Goal: Task Accomplishment & Management: Manage account settings

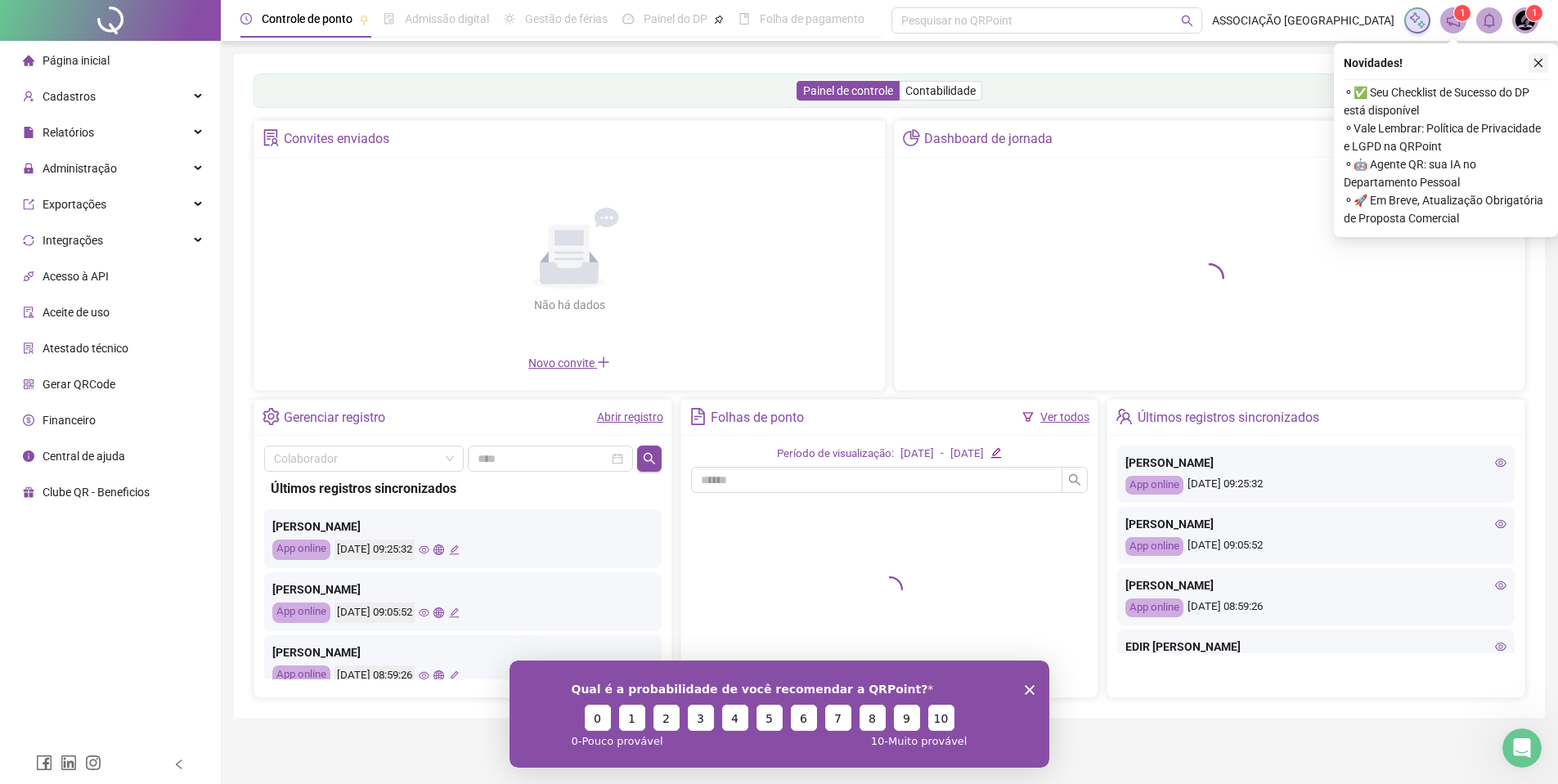
click at [1540, 66] on icon "close" at bounding box center [1539, 63] width 12 height 12
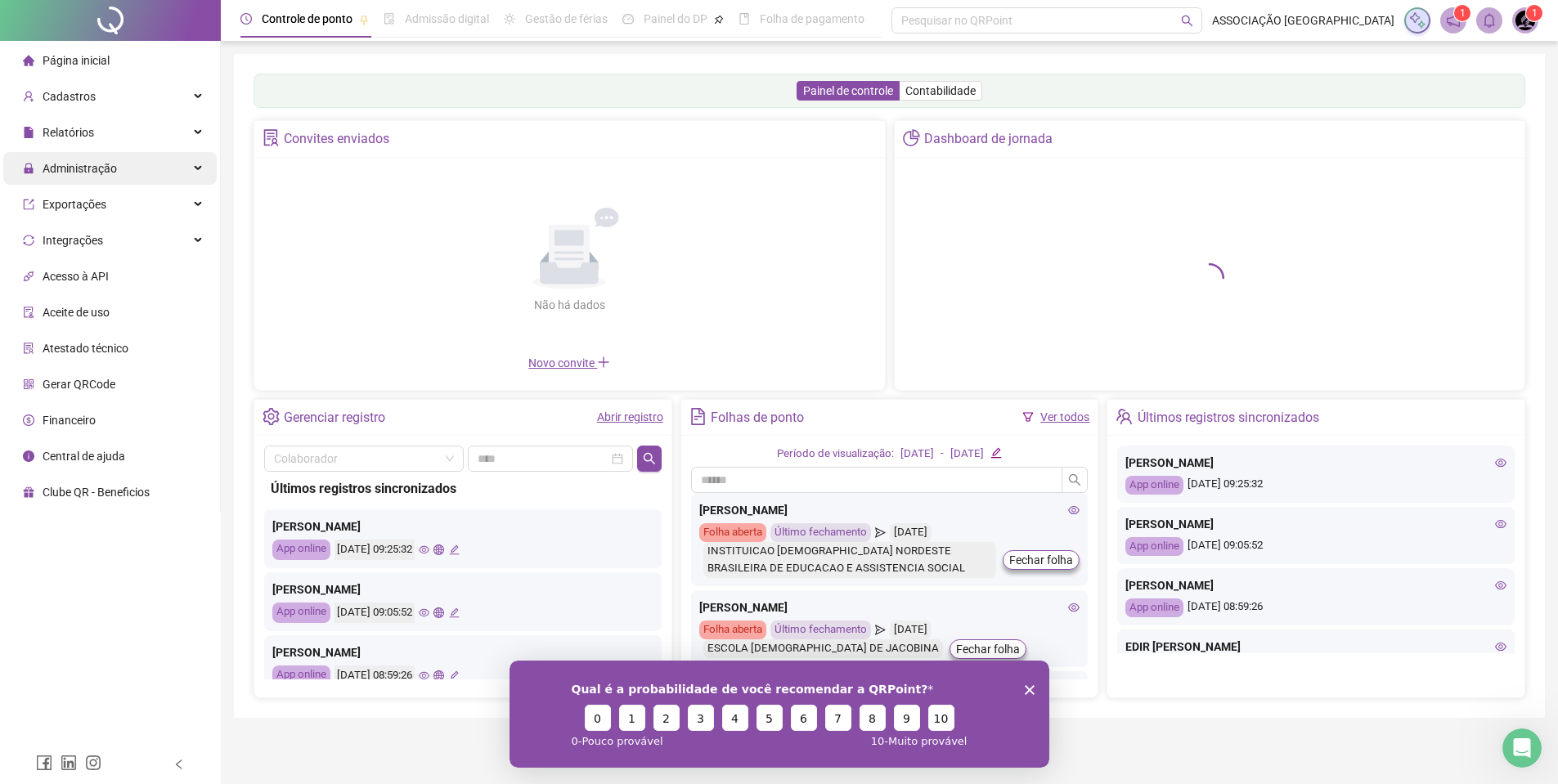
click at [131, 158] on div "Administração" at bounding box center [110, 168] width 214 height 32
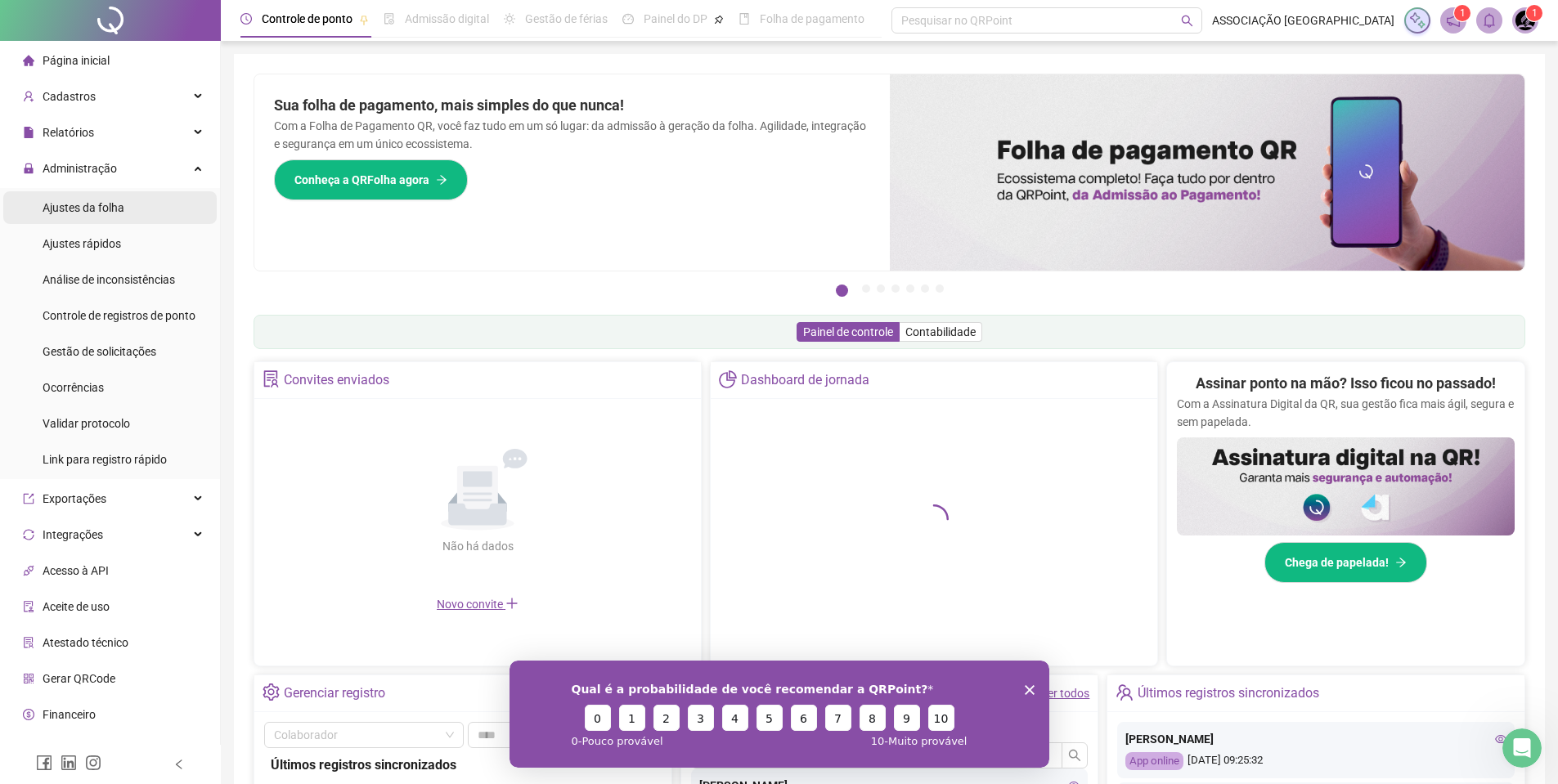
click at [132, 194] on li "Ajustes da folha" at bounding box center [110, 207] width 214 height 32
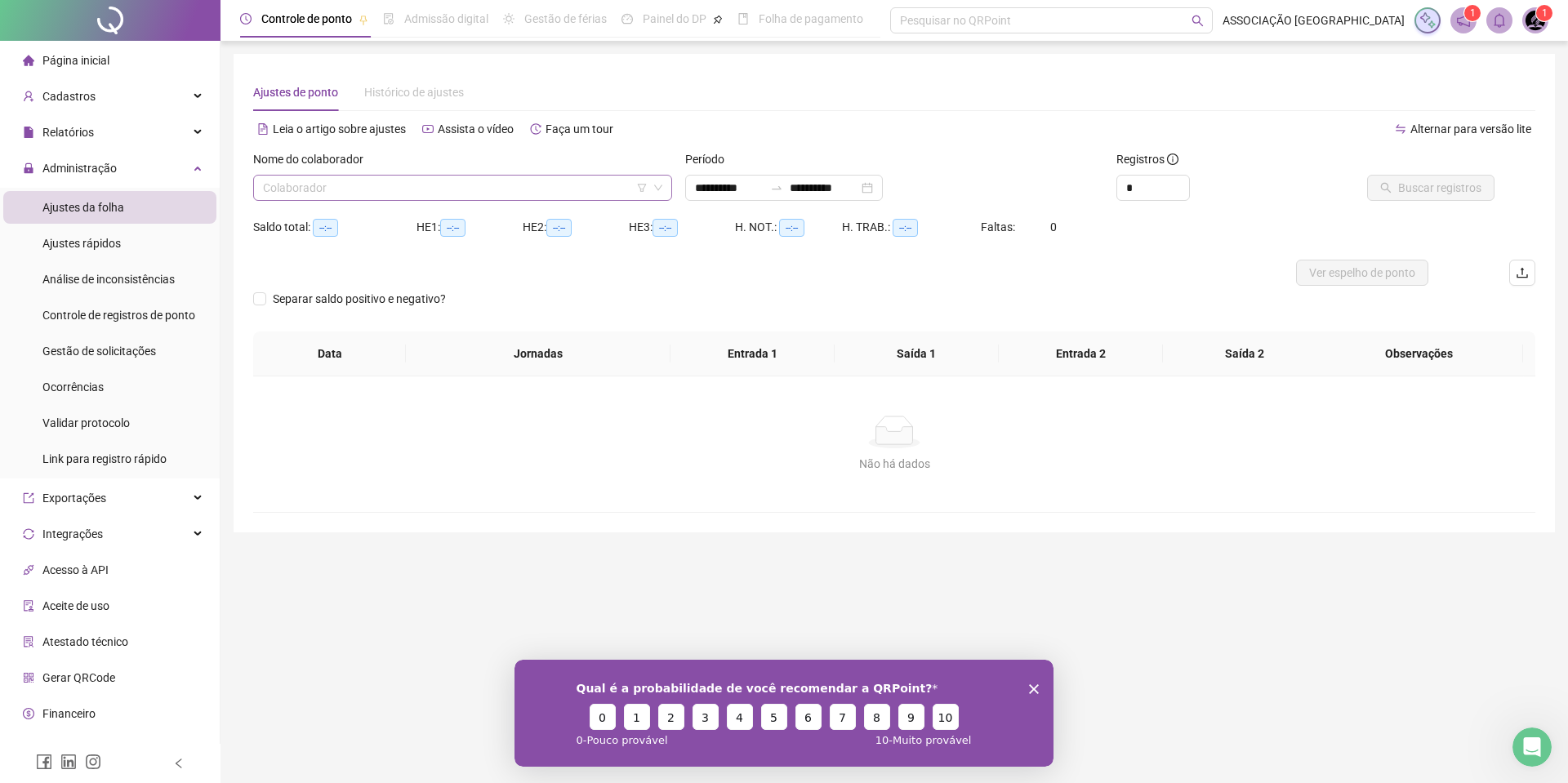
click at [354, 175] on div "Colaborador" at bounding box center [462, 188] width 419 height 27
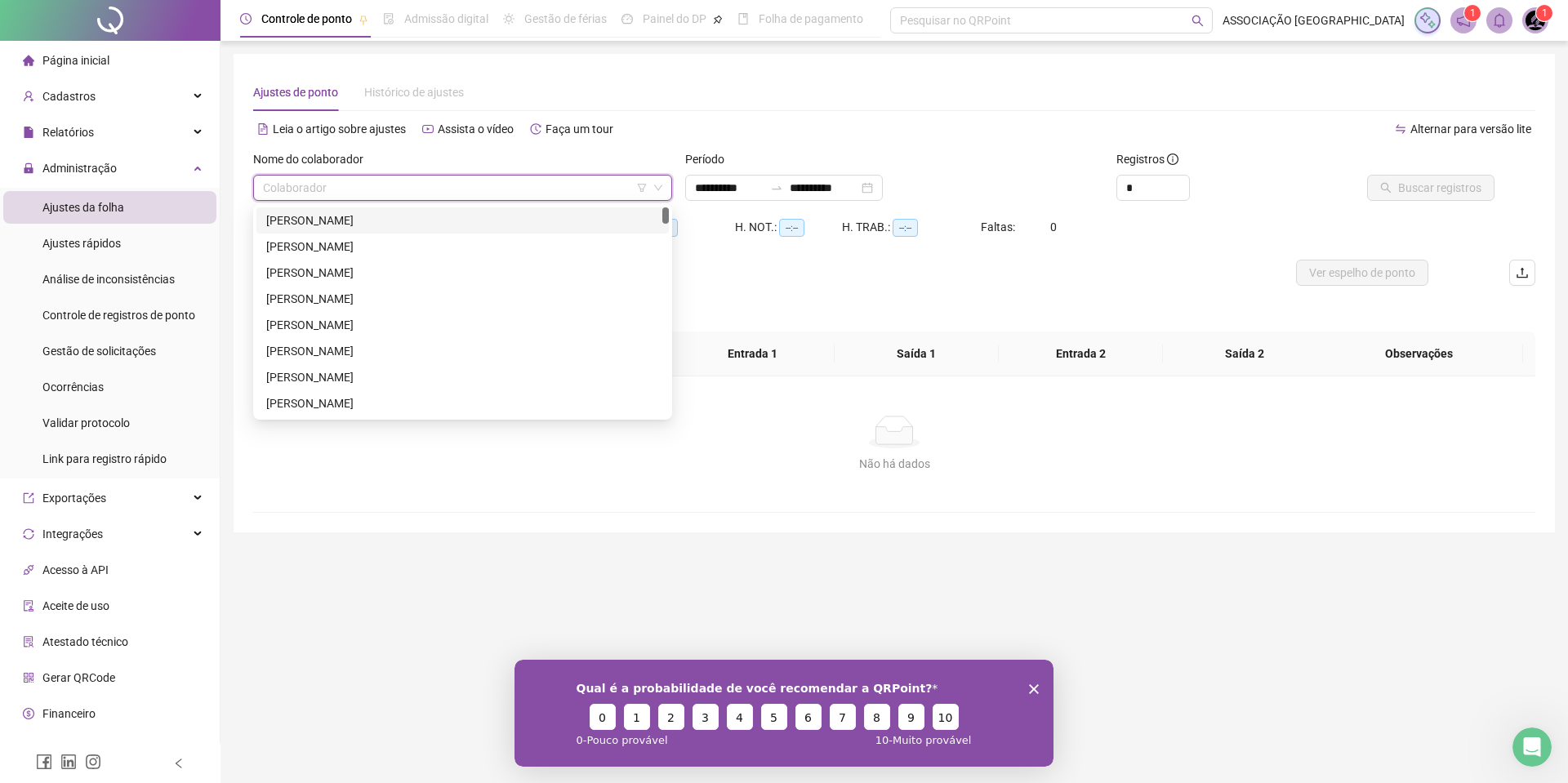
type input "**********"
type input "****"
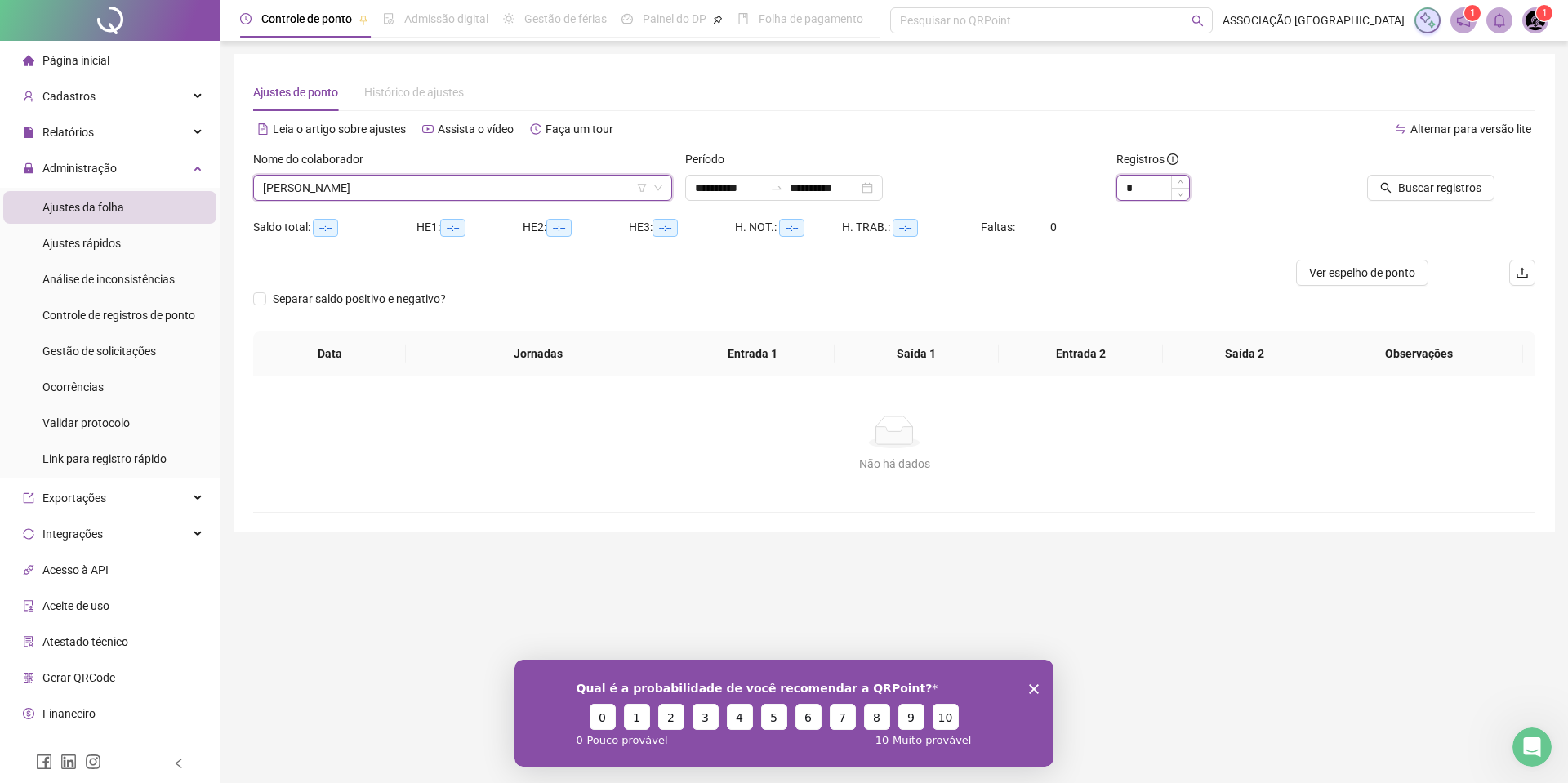
type input "*"
click at [1175, 182] on span "Increase Value" at bounding box center [1181, 182] width 18 height 12
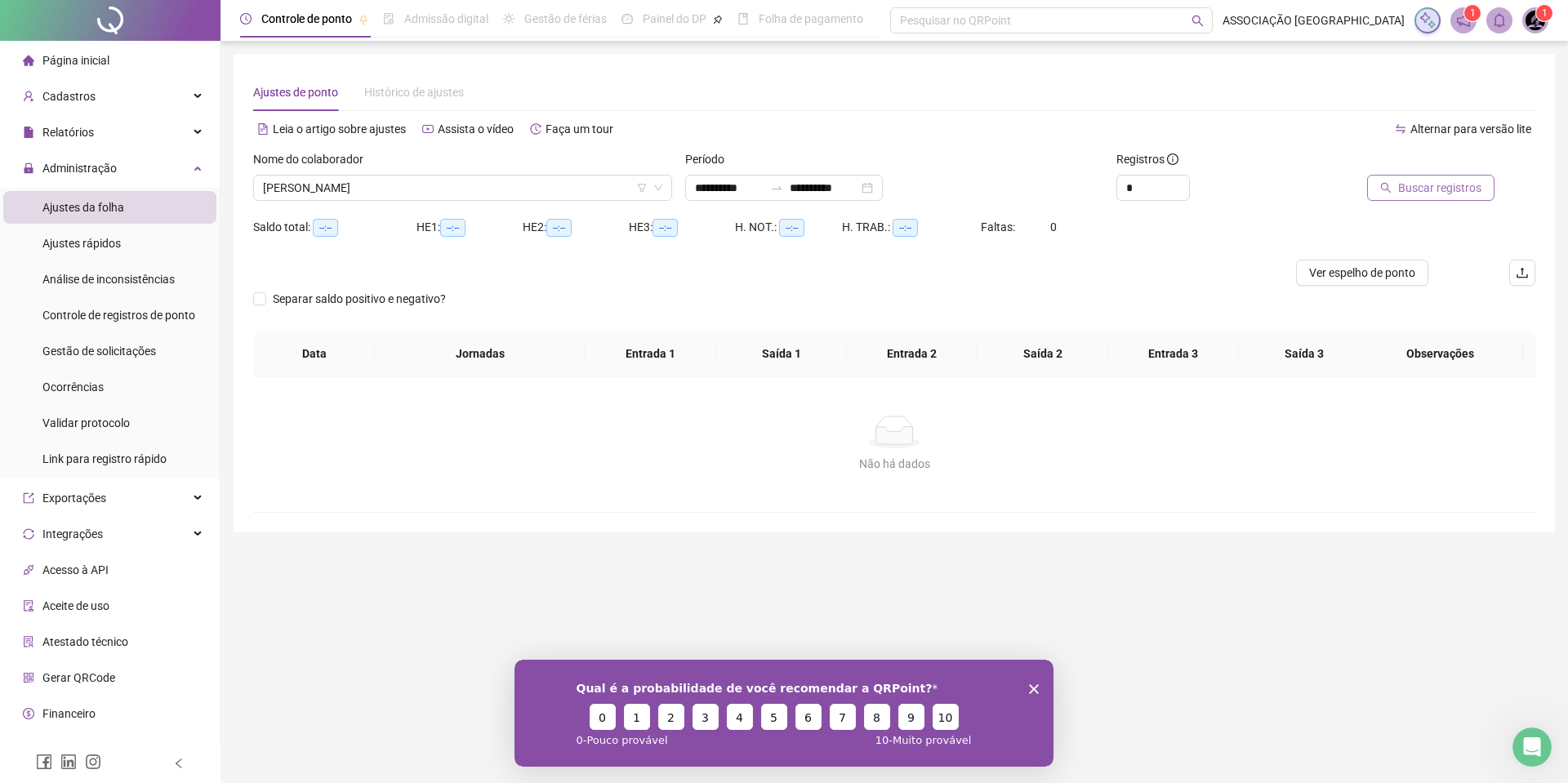
click at [1383, 195] on button "Buscar registros" at bounding box center [1431, 188] width 128 height 27
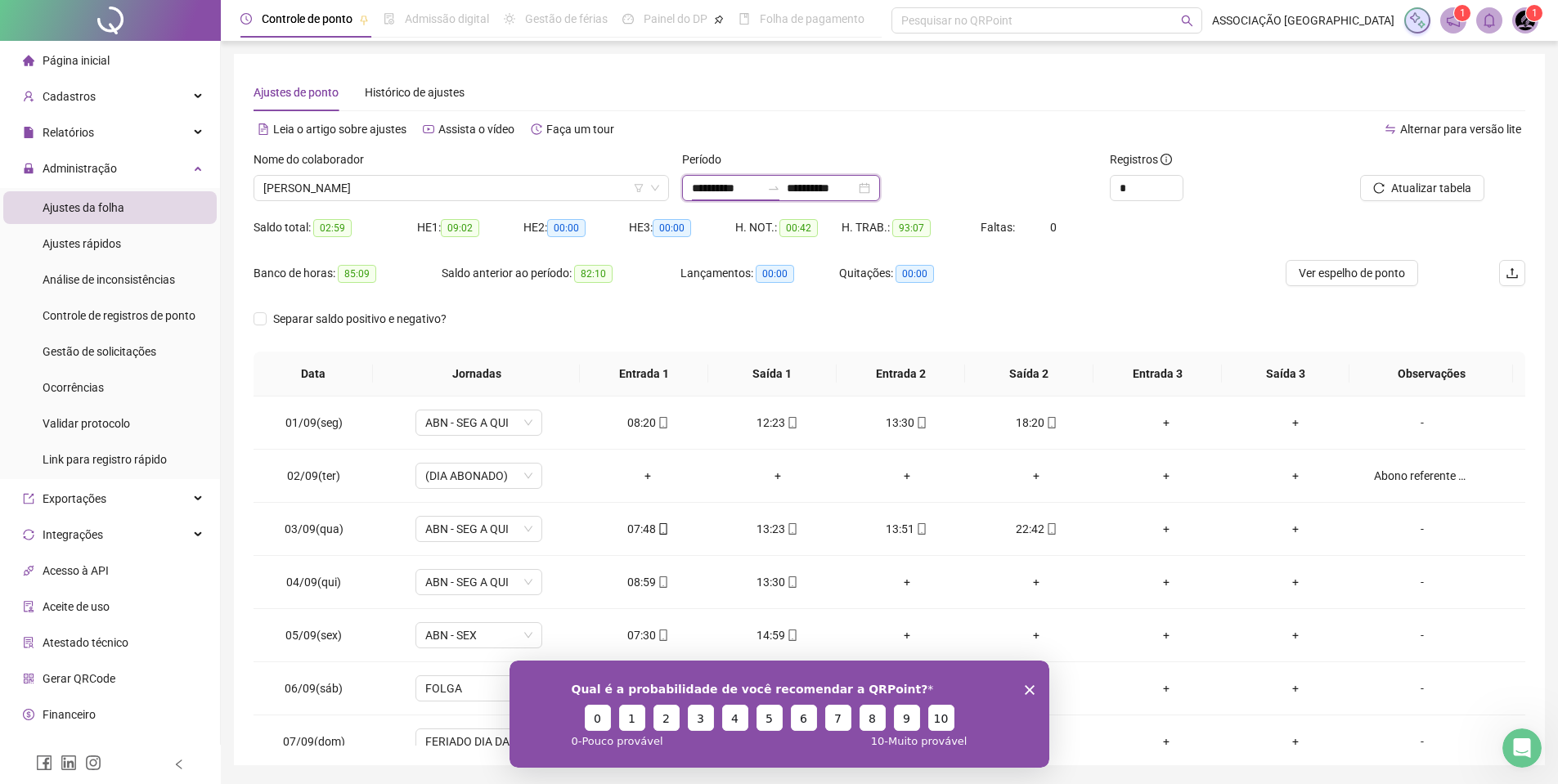
click at [700, 183] on input "**********" at bounding box center [726, 189] width 69 height 18
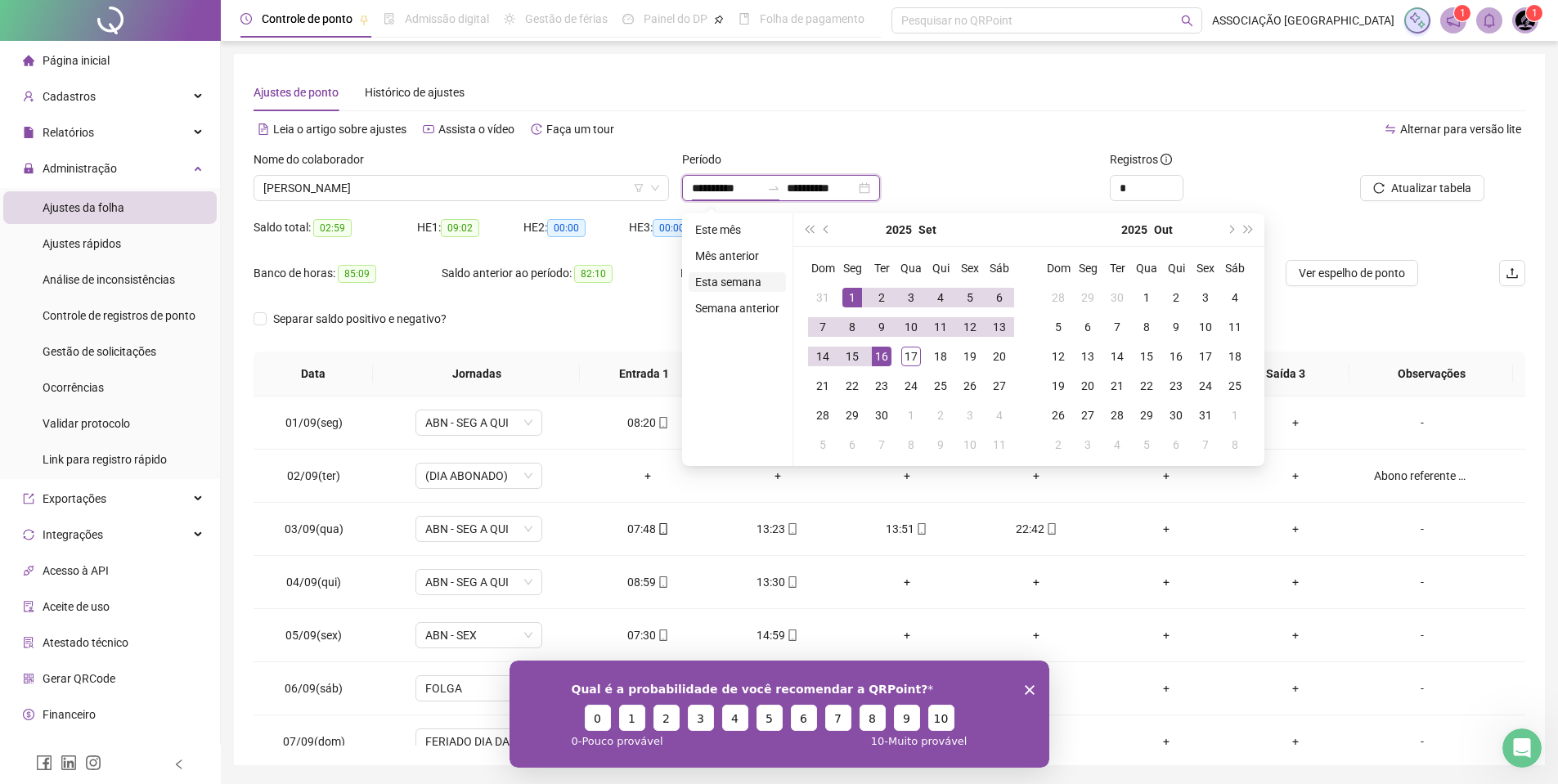
type input "**********"
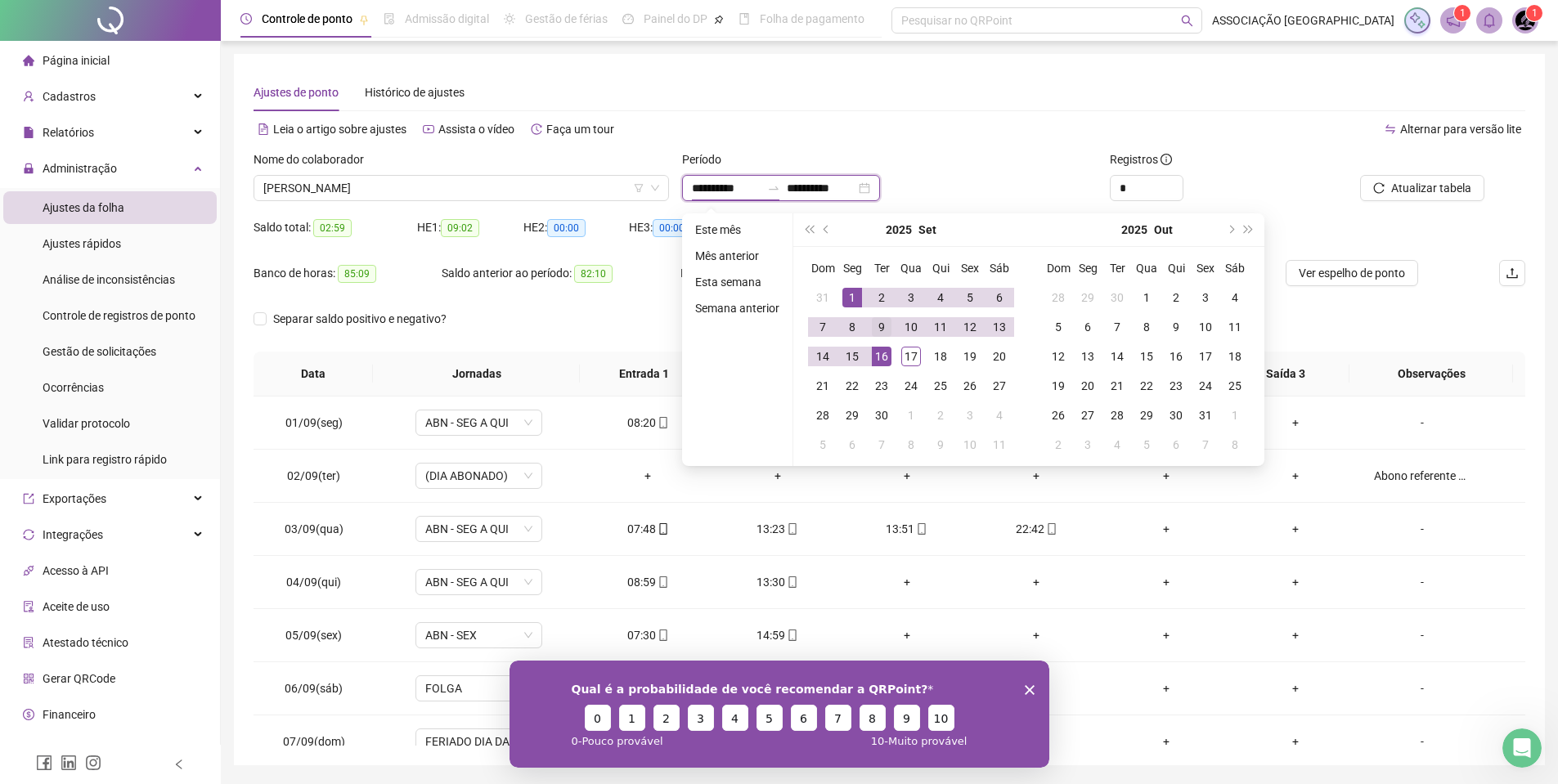
type input "**********"
click at [828, 227] on button "prev-year" at bounding box center [827, 229] width 18 height 32
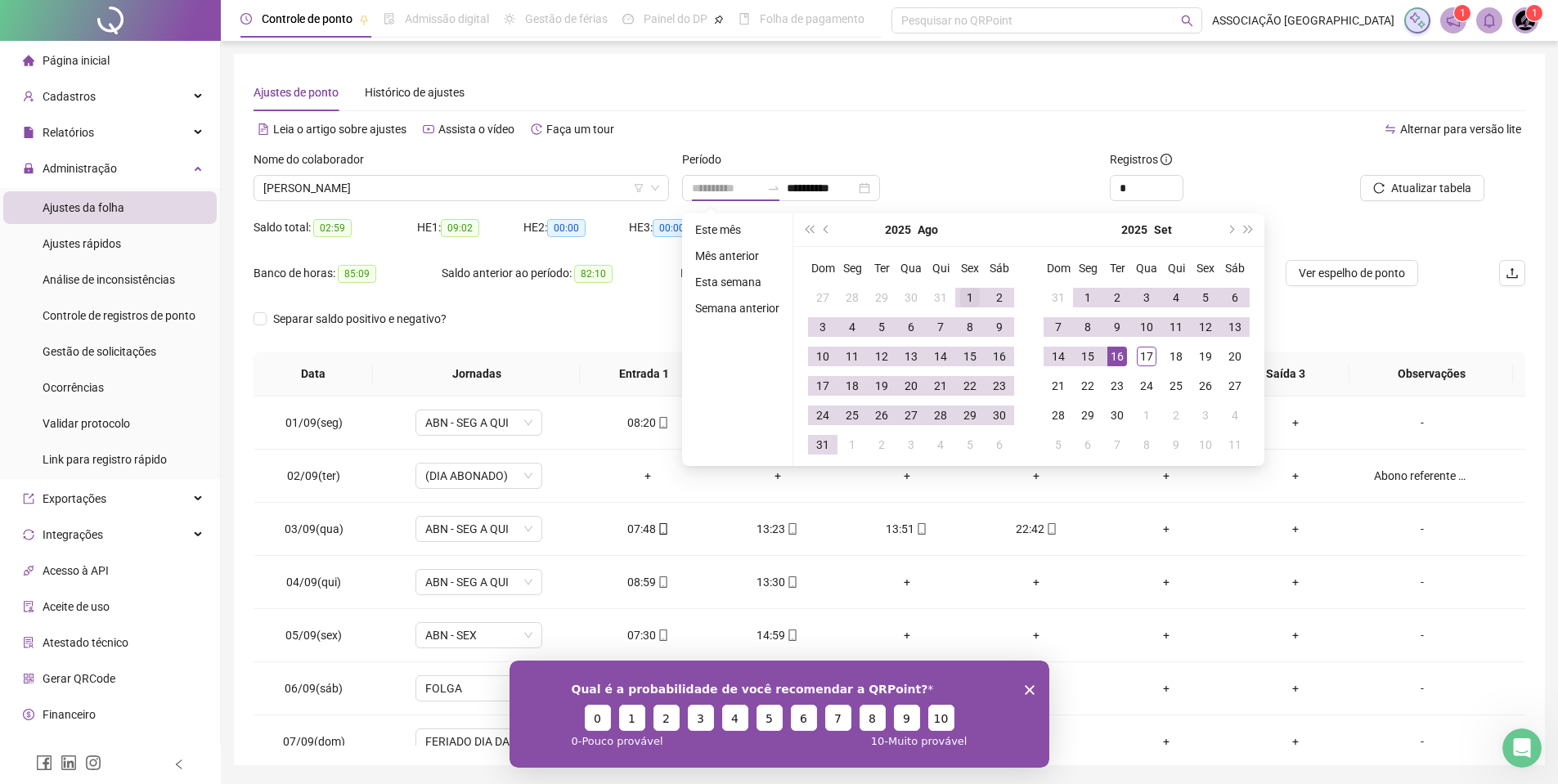
type input "**********"
click at [964, 298] on div "1" at bounding box center [971, 298] width 20 height 20
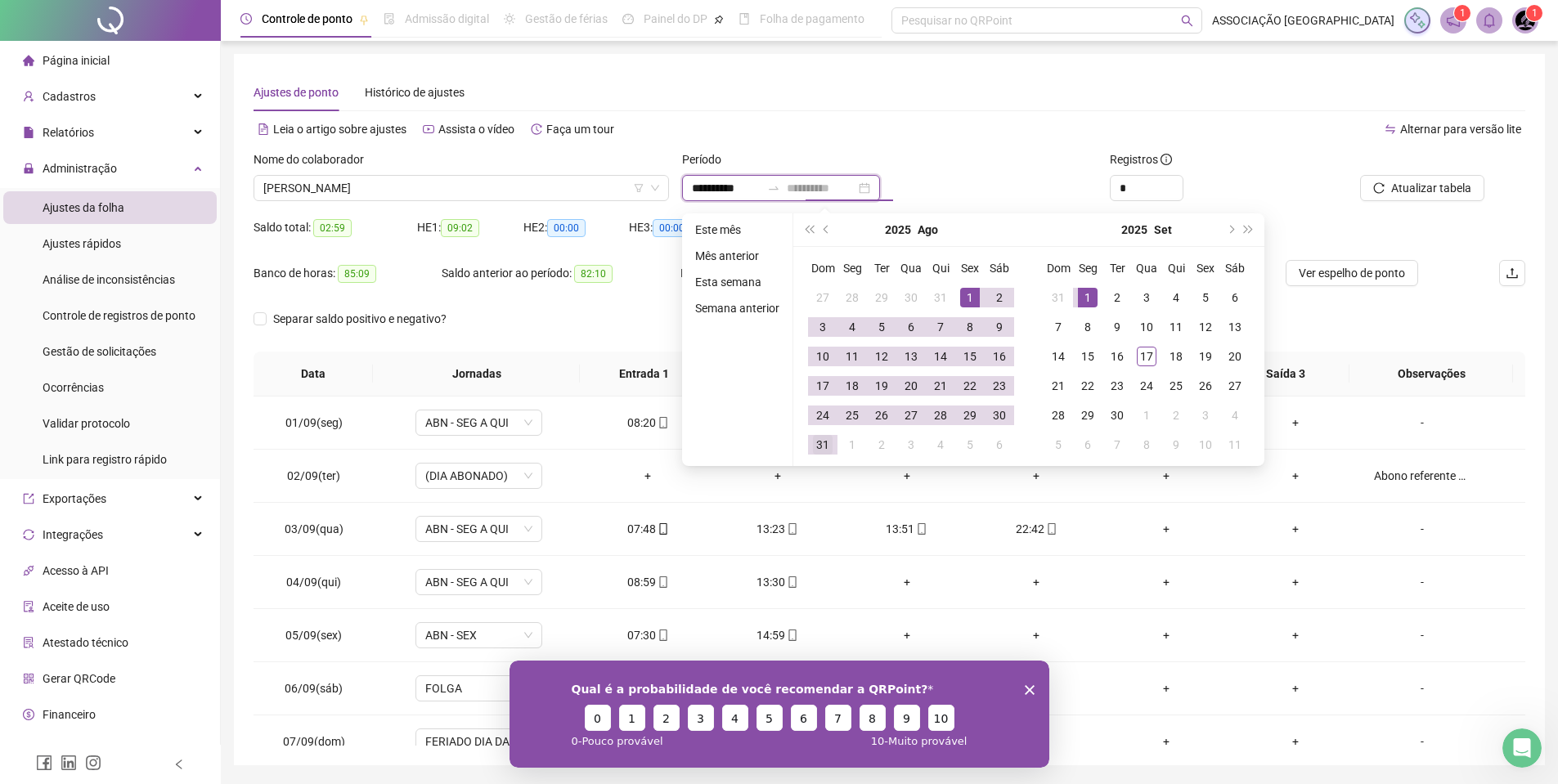
type input "**********"
click at [822, 451] on div "31" at bounding box center [823, 445] width 20 height 20
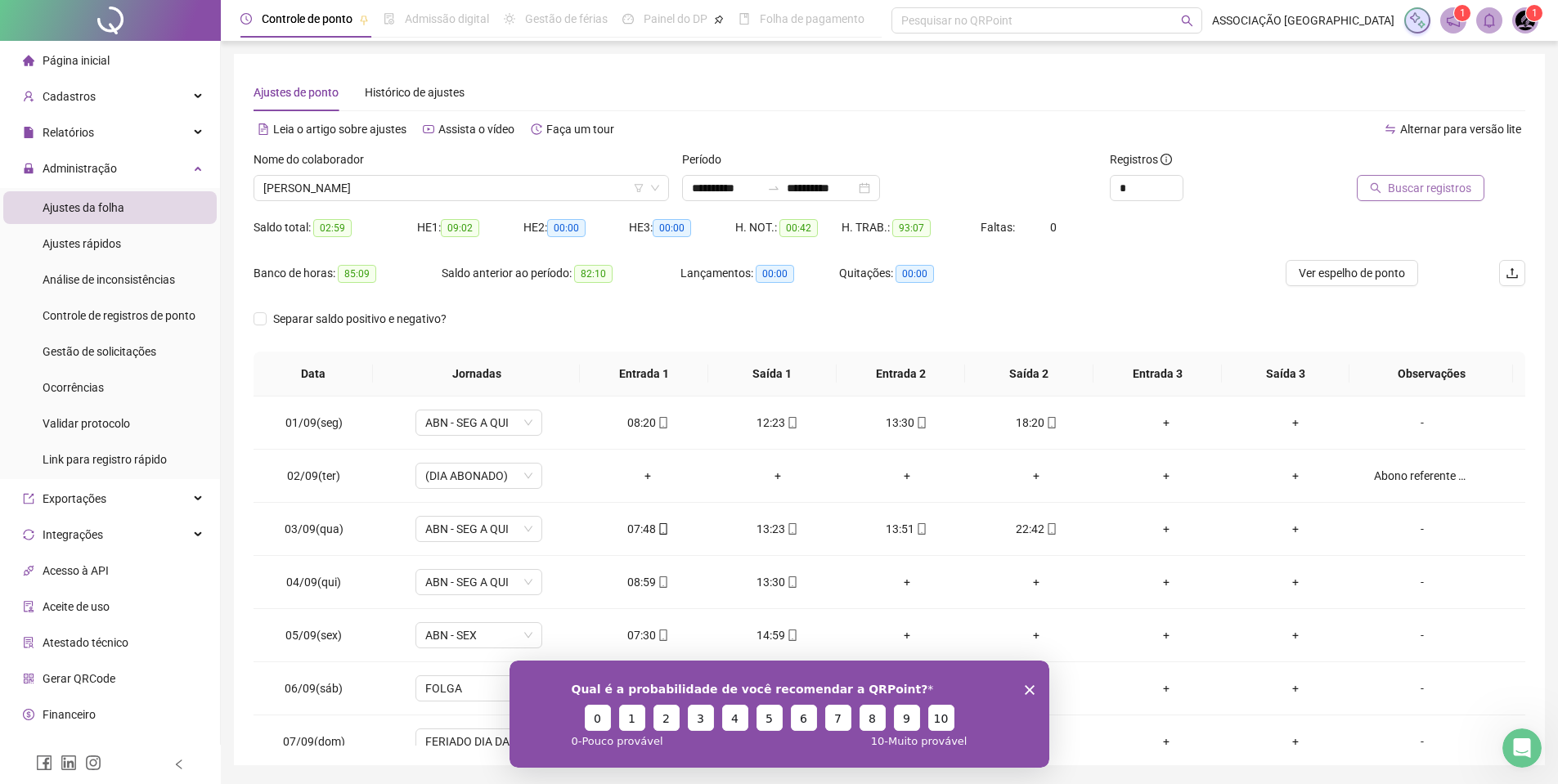
click at [1400, 198] on button "Buscar registros" at bounding box center [1421, 189] width 128 height 27
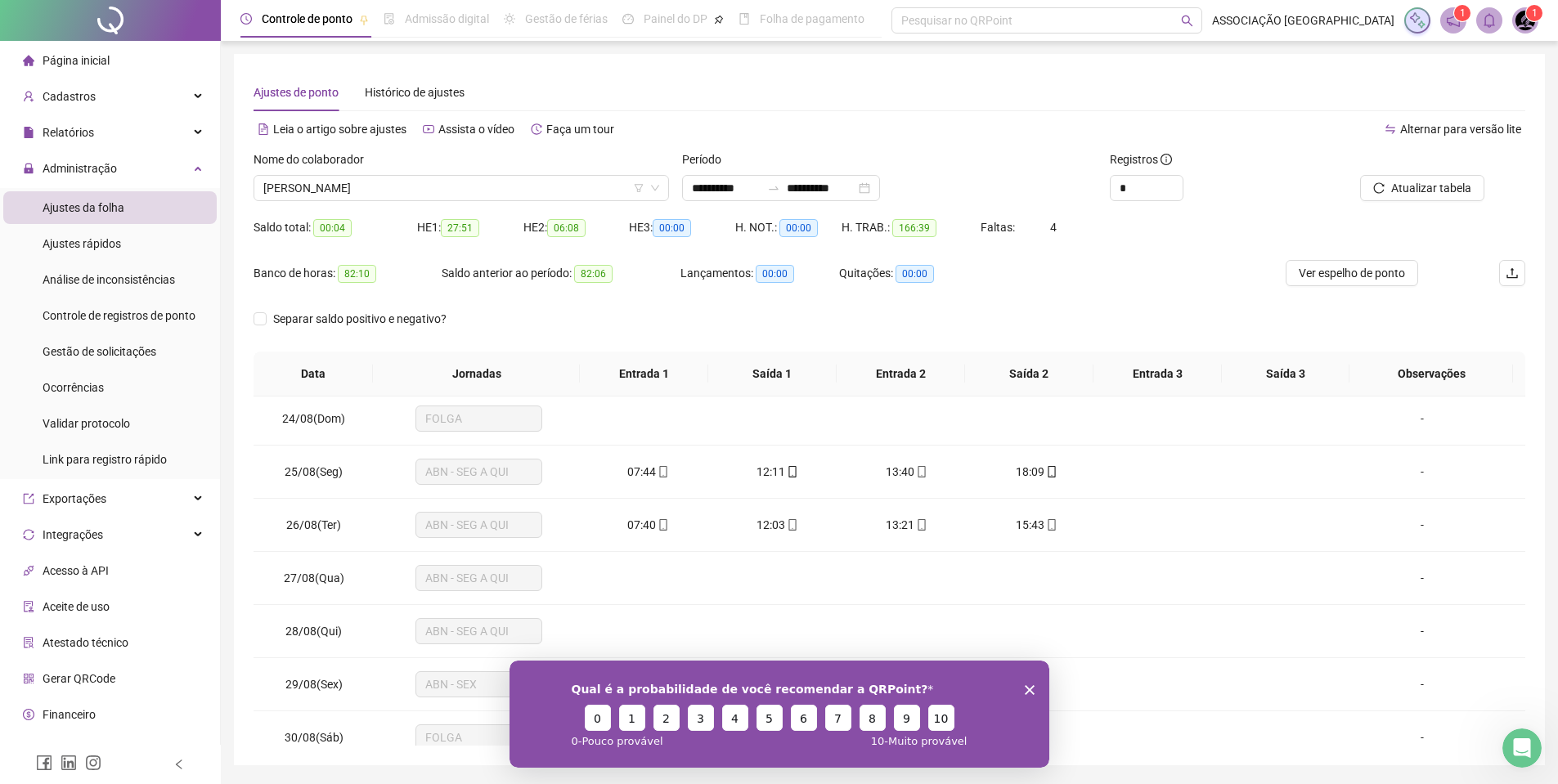
scroll to position [1298, 0]
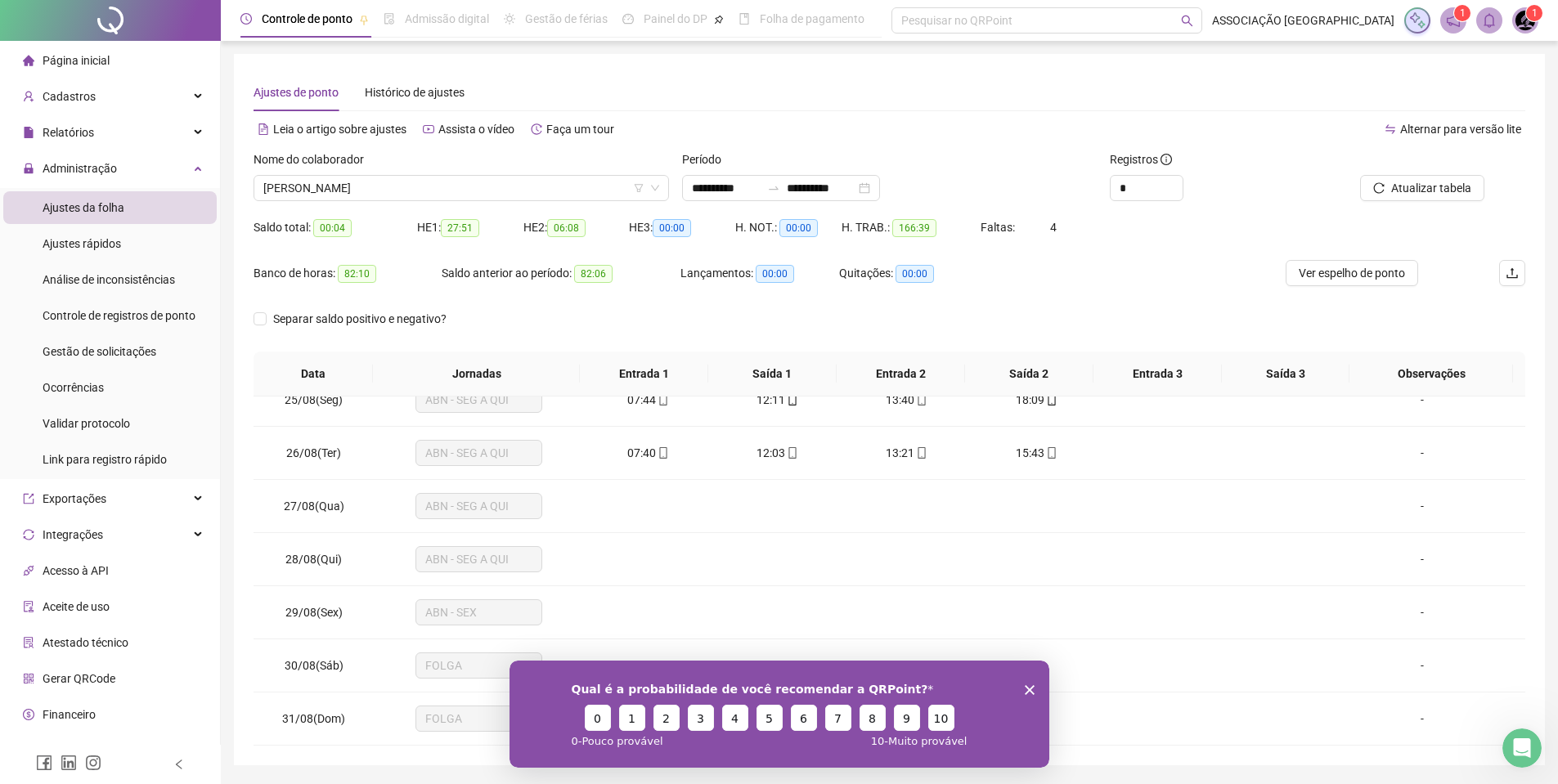
click at [1035, 693] on div "Qual é a probabilidade de você recomendar a QRPoint? 0 1 2 3 4 5 6 7 8 9 10 0 -…" at bounding box center [779, 713] width 540 height 107
click at [1035, 693] on div "Qual é a probabilidade de você recomendar a QRPoint? 0 1 2 3 4 5 6 7 8 9 10 0 -…" at bounding box center [779, 713] width 540 height 107
click at [1025, 691] on polygon "Encerrar pesquisa" at bounding box center [1030, 689] width 10 height 10
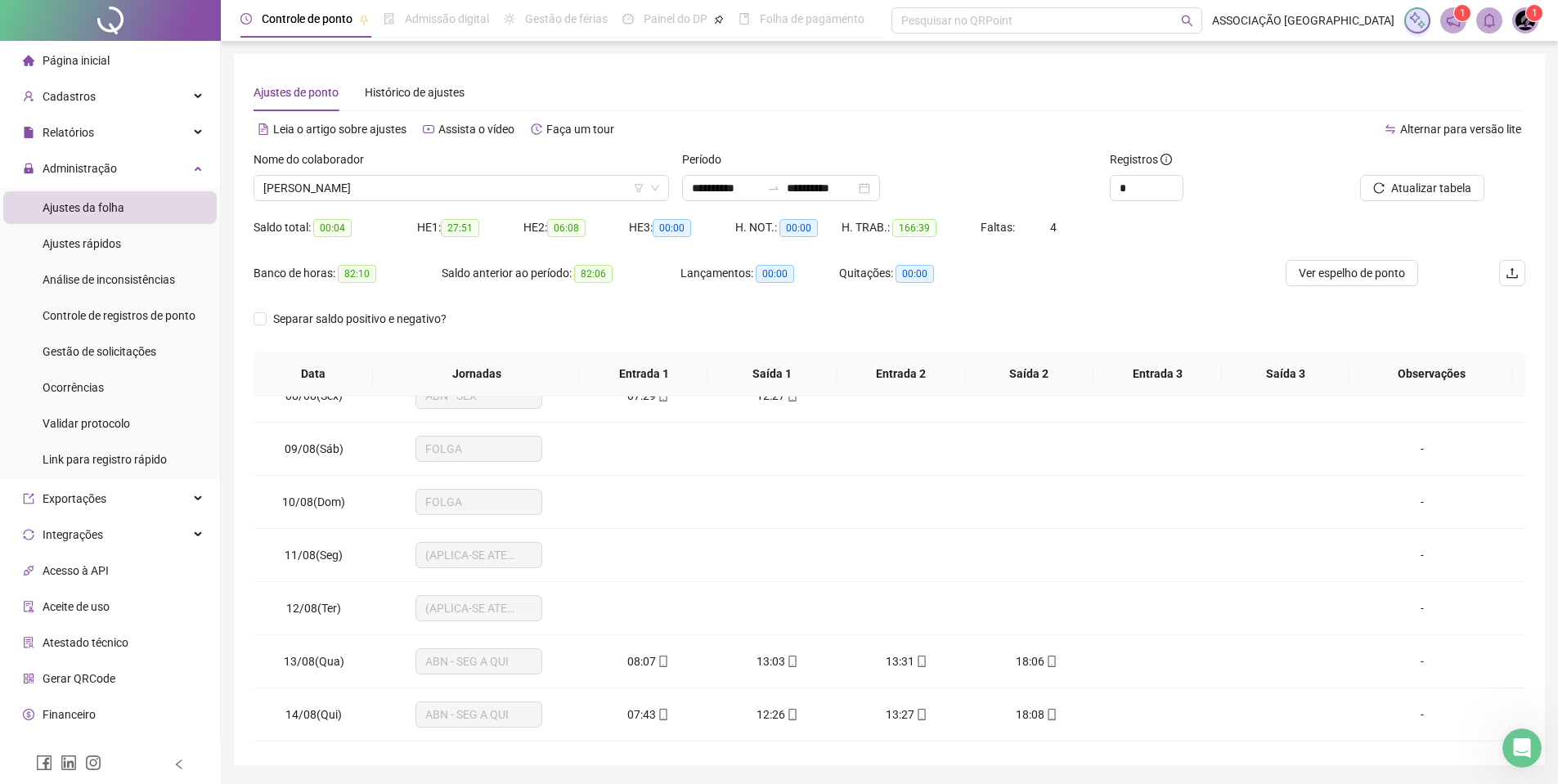
scroll to position [0, 0]
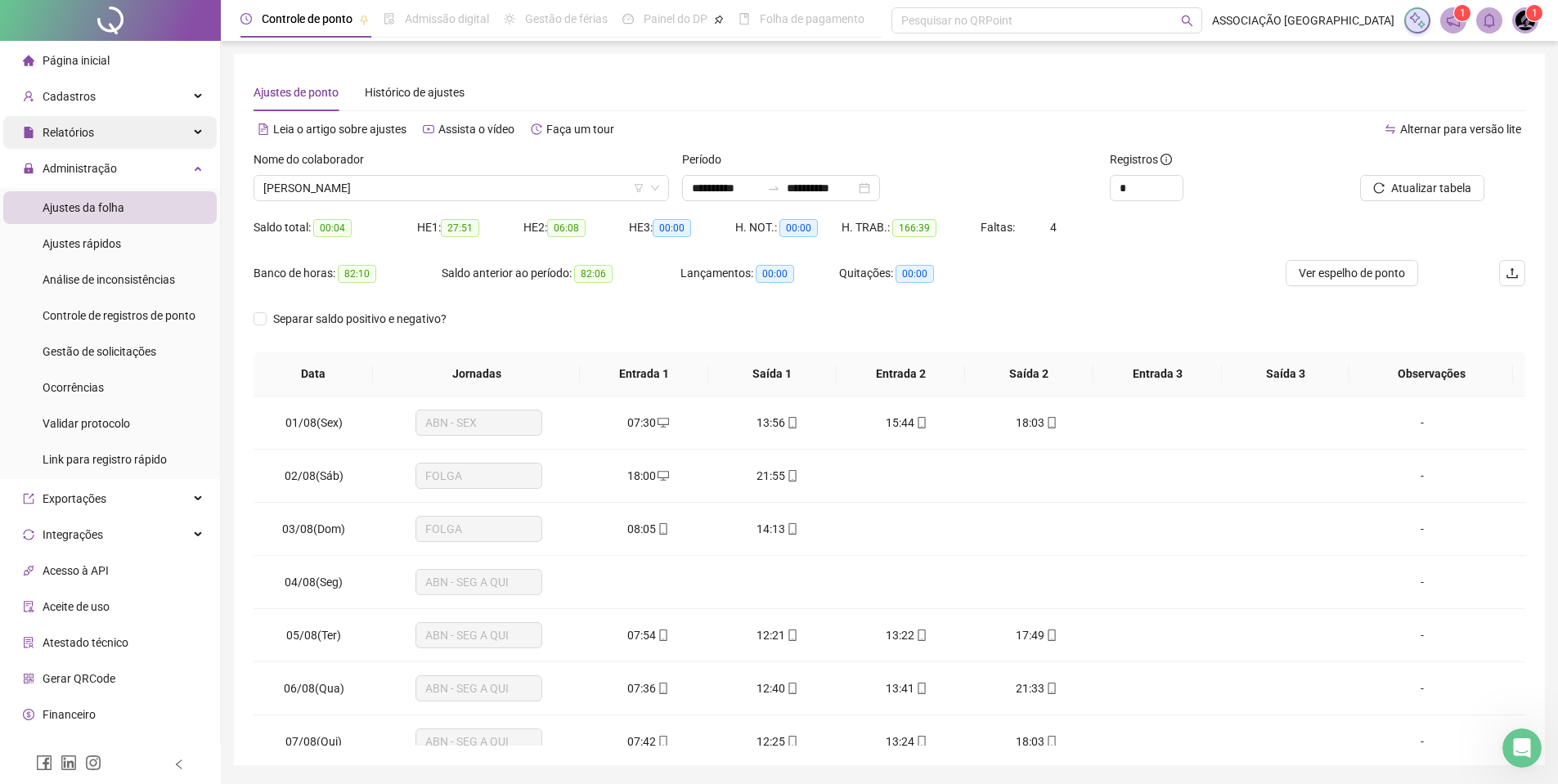
click at [140, 134] on div "Relatórios" at bounding box center [110, 132] width 214 height 32
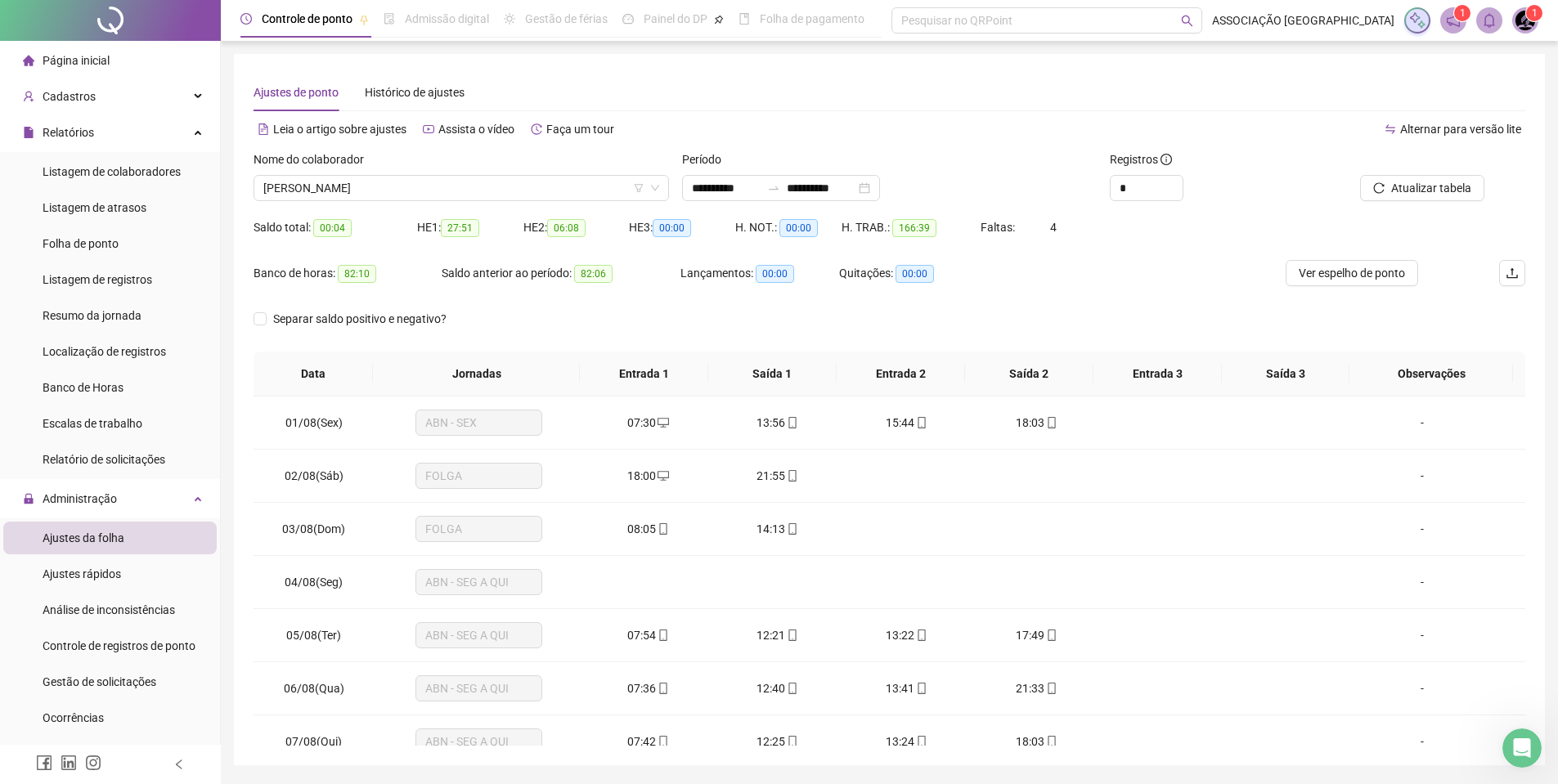
click at [122, 262] on ul "Listagem de colaboradores Listagem de atrasos Folha de ponto Listagem de regist…" at bounding box center [110, 316] width 220 height 327
click at [131, 245] on li "Folha de ponto" at bounding box center [110, 243] width 214 height 32
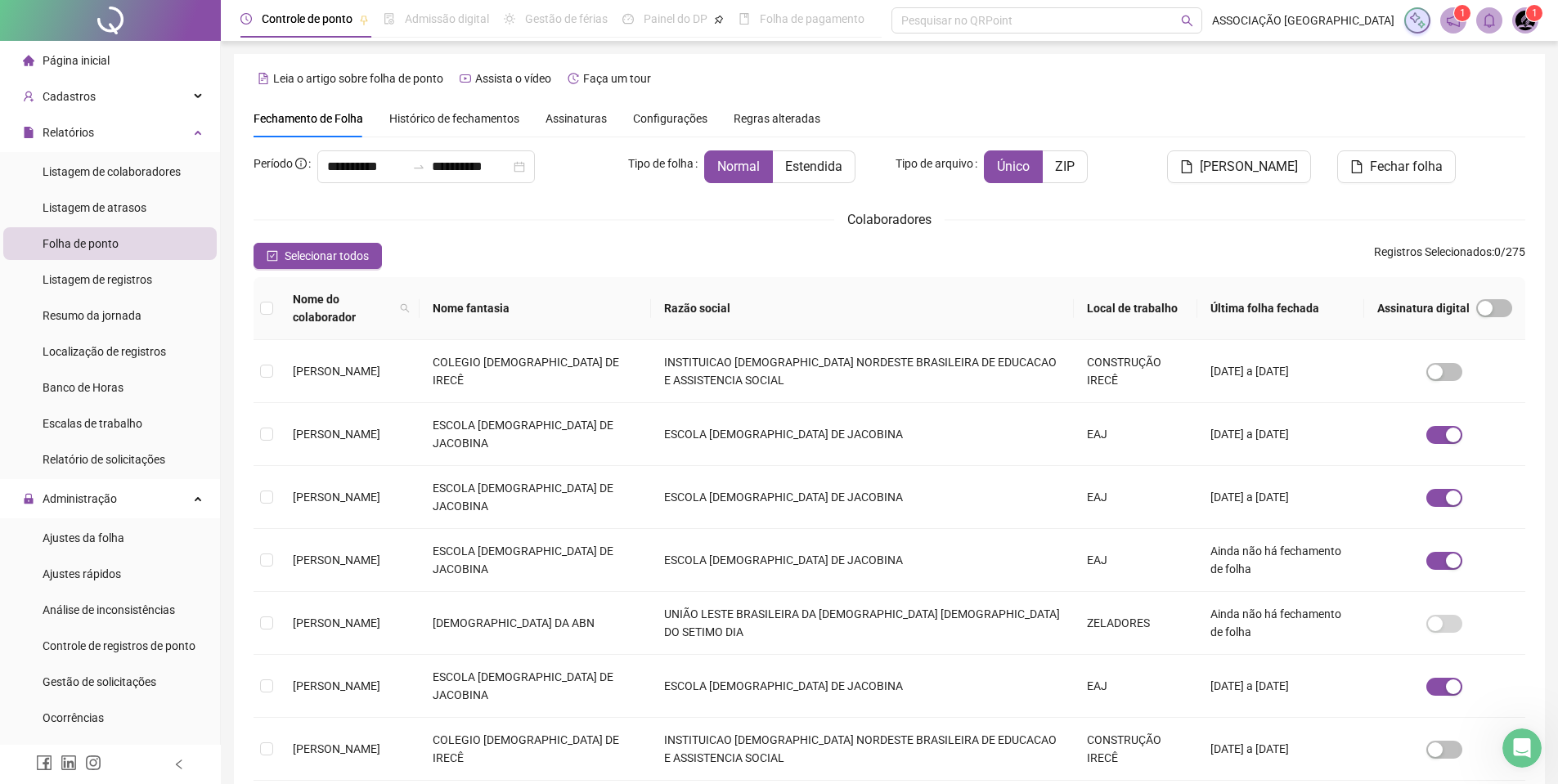
click at [462, 123] on span "Histórico de fechamentos" at bounding box center [455, 119] width 130 height 13
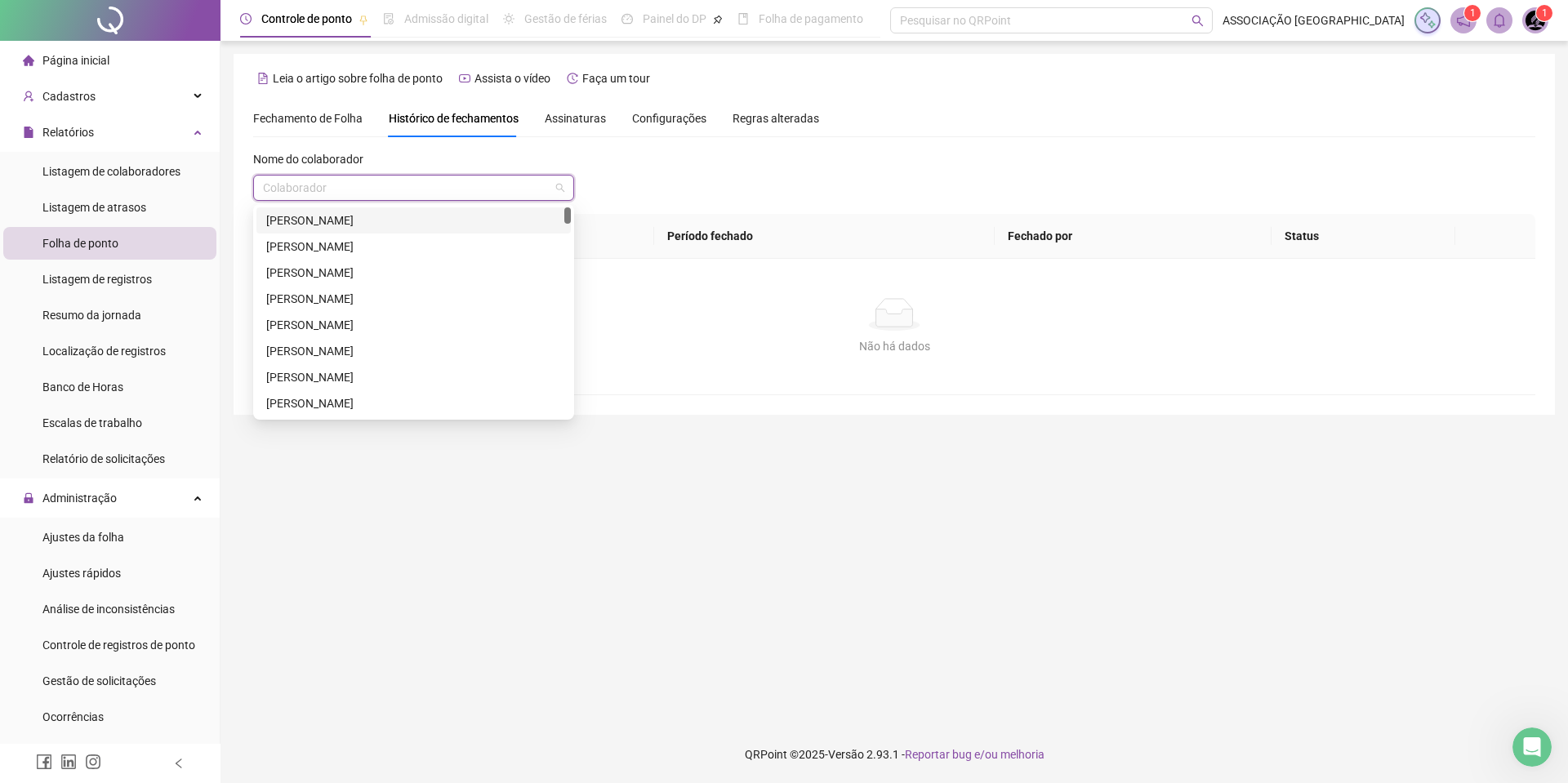
click at [327, 193] on input "search" at bounding box center [407, 188] width 287 height 25
type input "****"
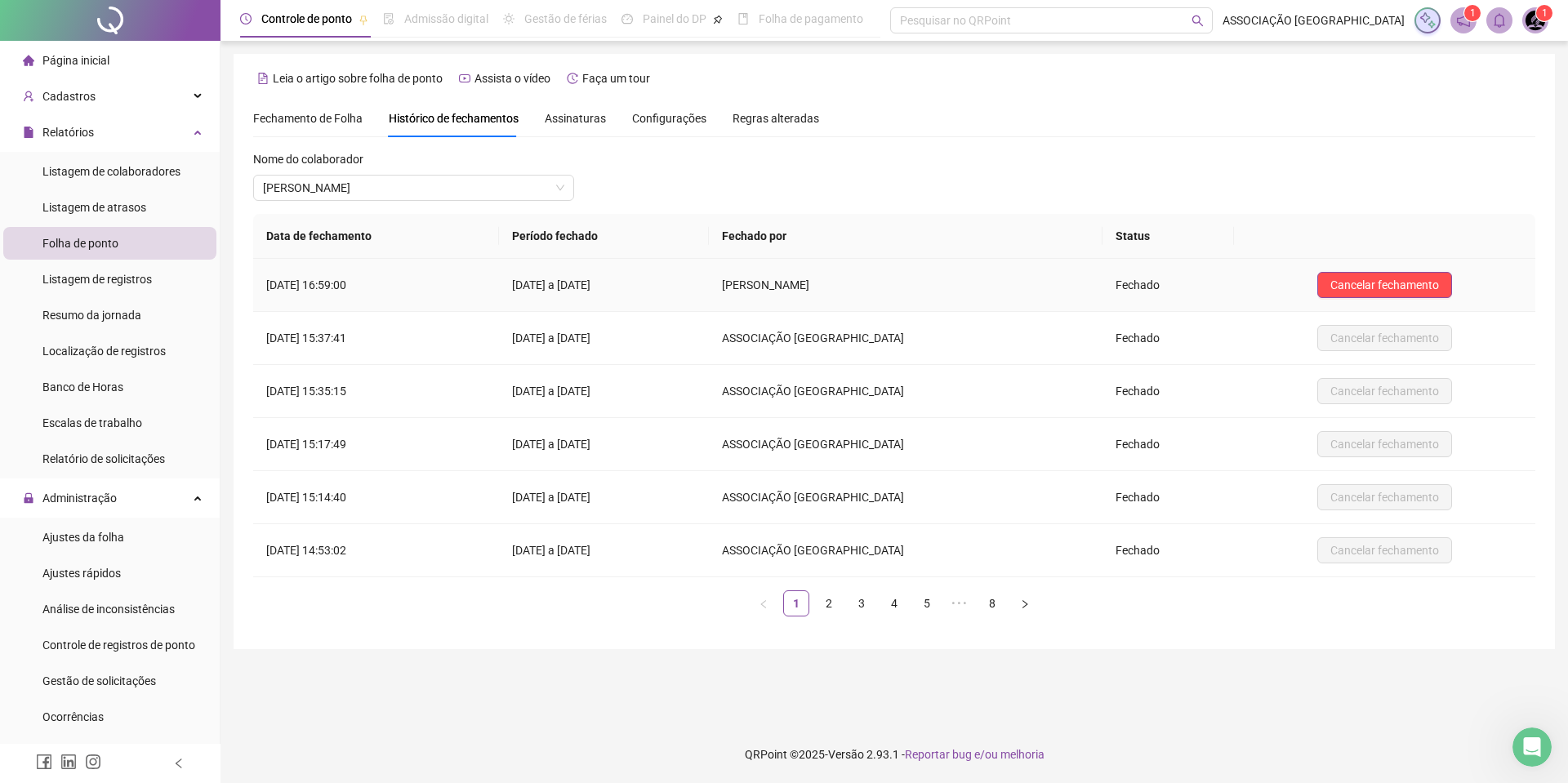
click at [1404, 269] on td "Cancelar fechamento" at bounding box center [1384, 285] width 301 height 53
click at [1408, 281] on span "Cancelar fechamento" at bounding box center [1385, 285] width 109 height 18
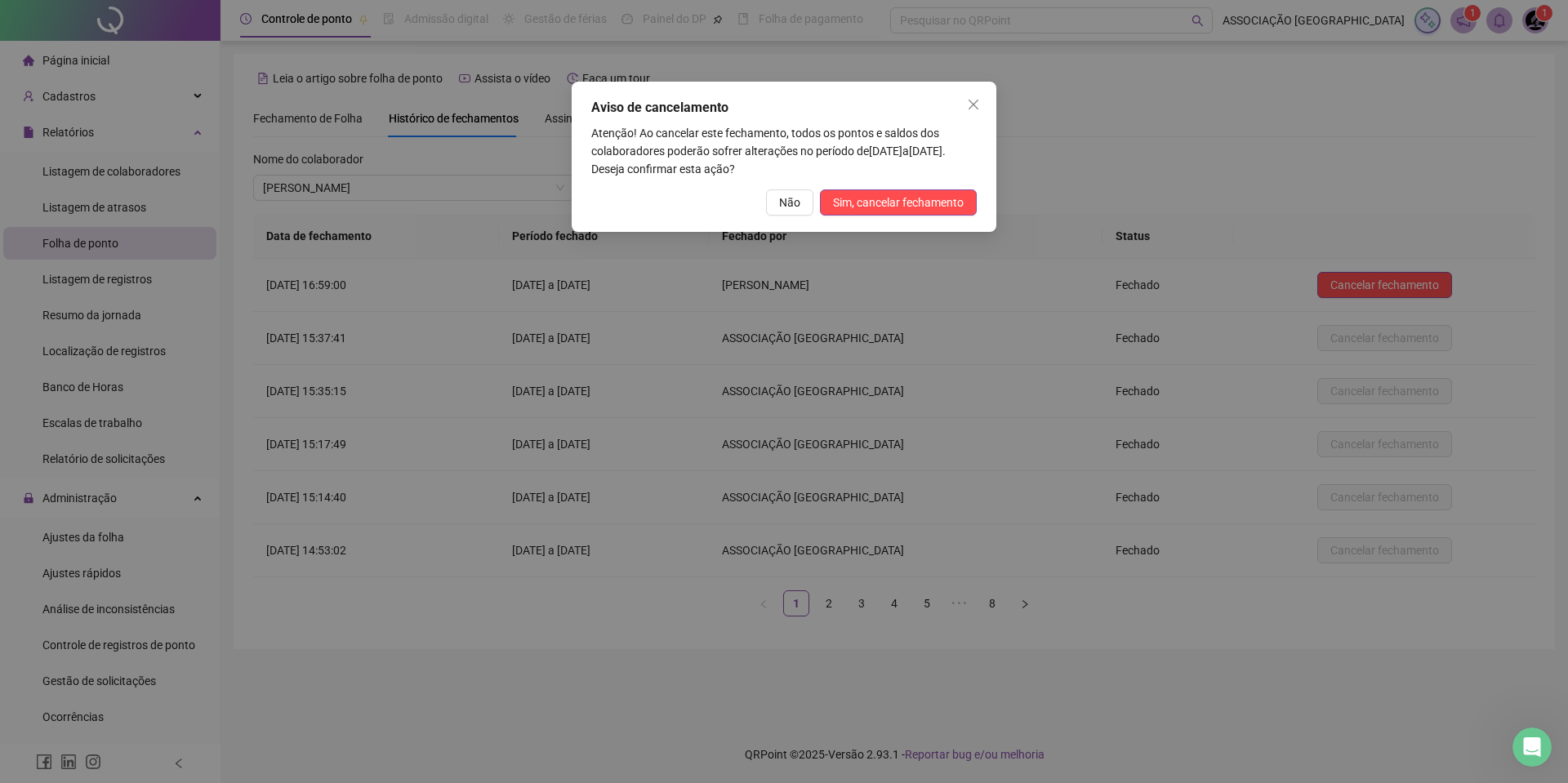
click at [883, 185] on div "Aviso de cancelamento Atenção! Ao cancelar este fechamento, todos os pontos e s…" at bounding box center [784, 156] width 425 height 150
click at [889, 193] on span "Sim, cancelar fechamento" at bounding box center [898, 202] width 131 height 18
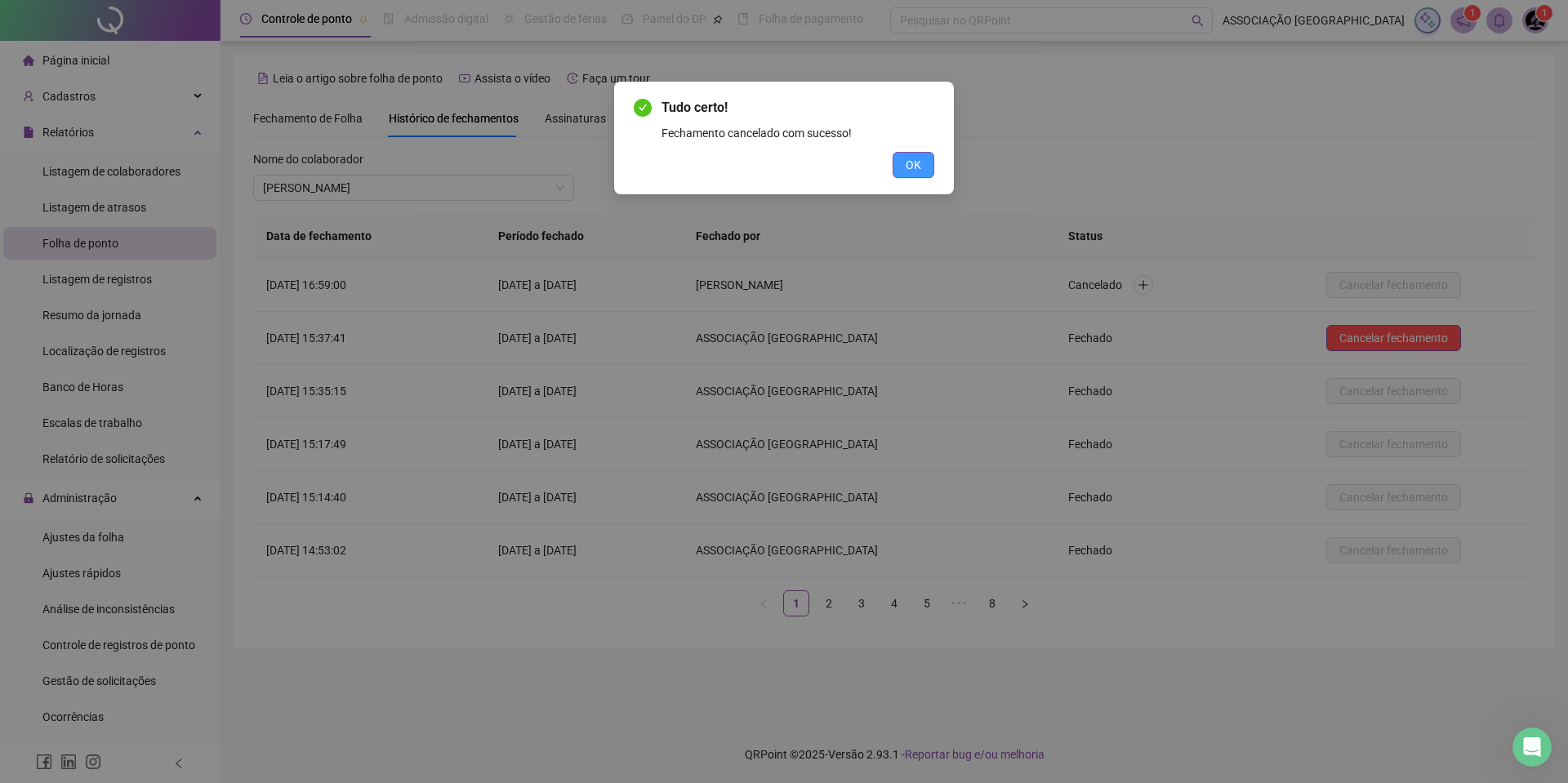
click at [921, 158] on button "OK" at bounding box center [913, 165] width 41 height 27
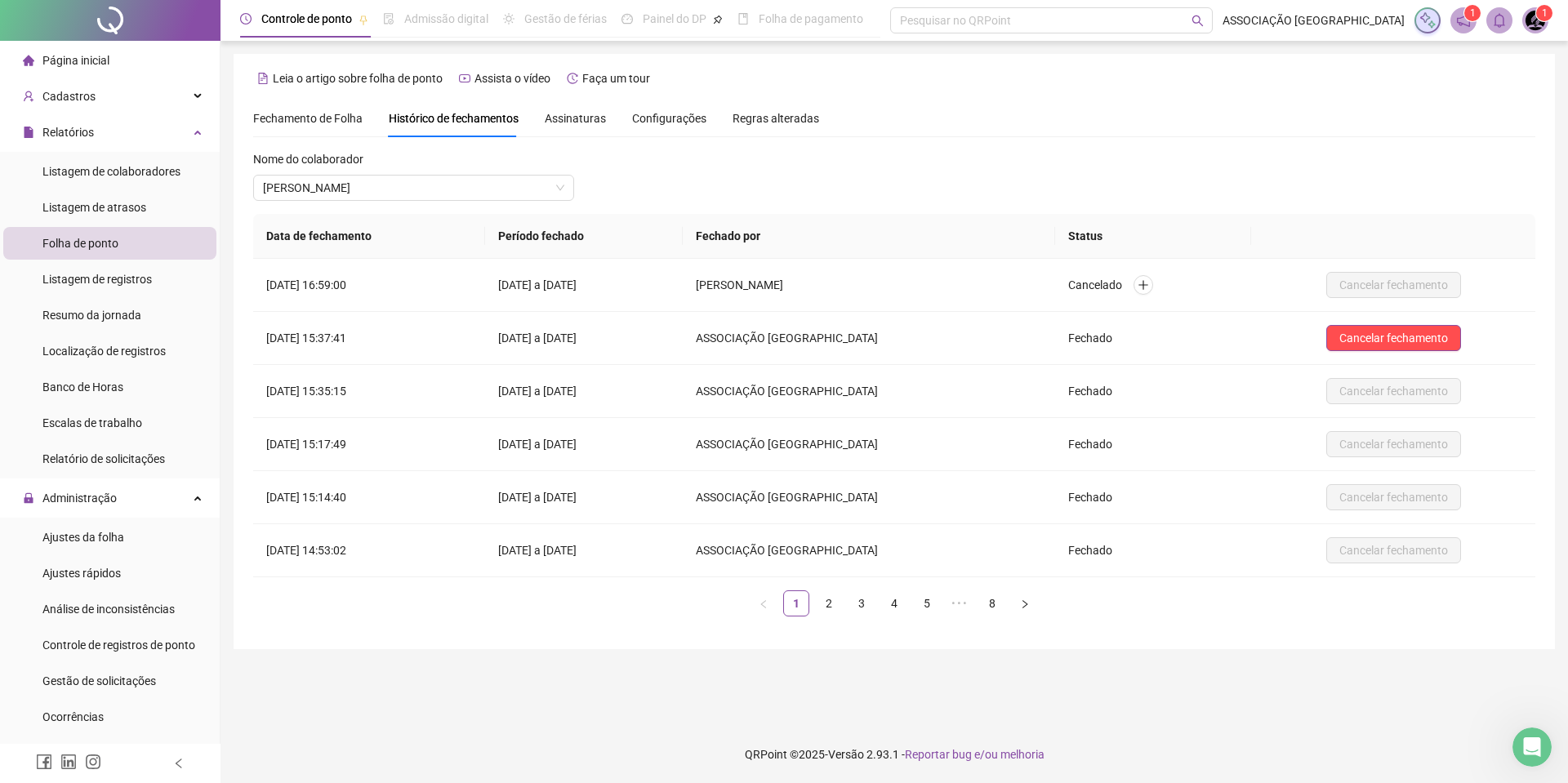
click at [101, 250] on div "Folha de ponto" at bounding box center [80, 243] width 76 height 32
click at [123, 541] on span "Ajustes da folha" at bounding box center [83, 537] width 81 height 13
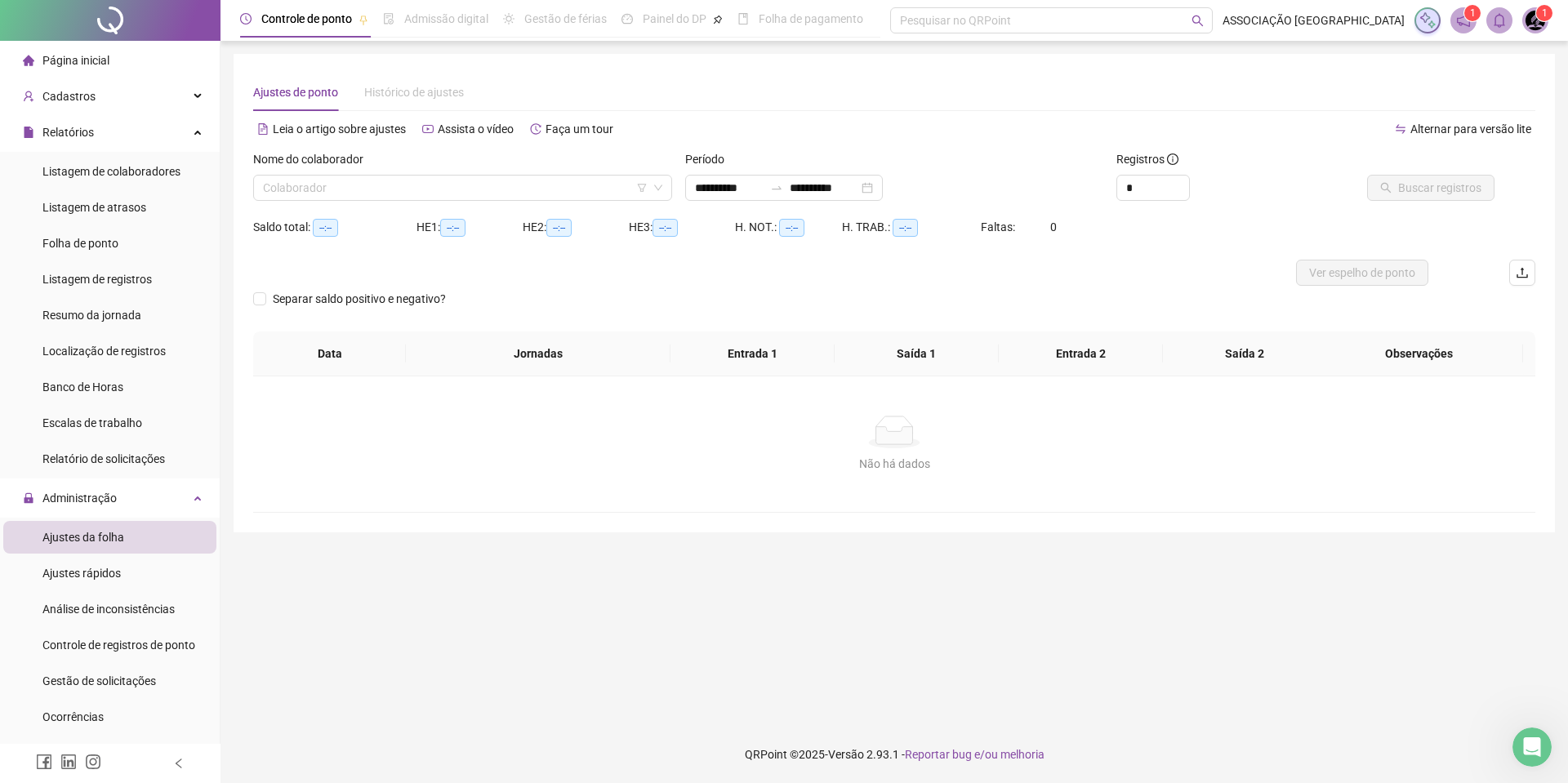
type input "**********"
click at [431, 189] on input "search" at bounding box center [455, 188] width 385 height 25
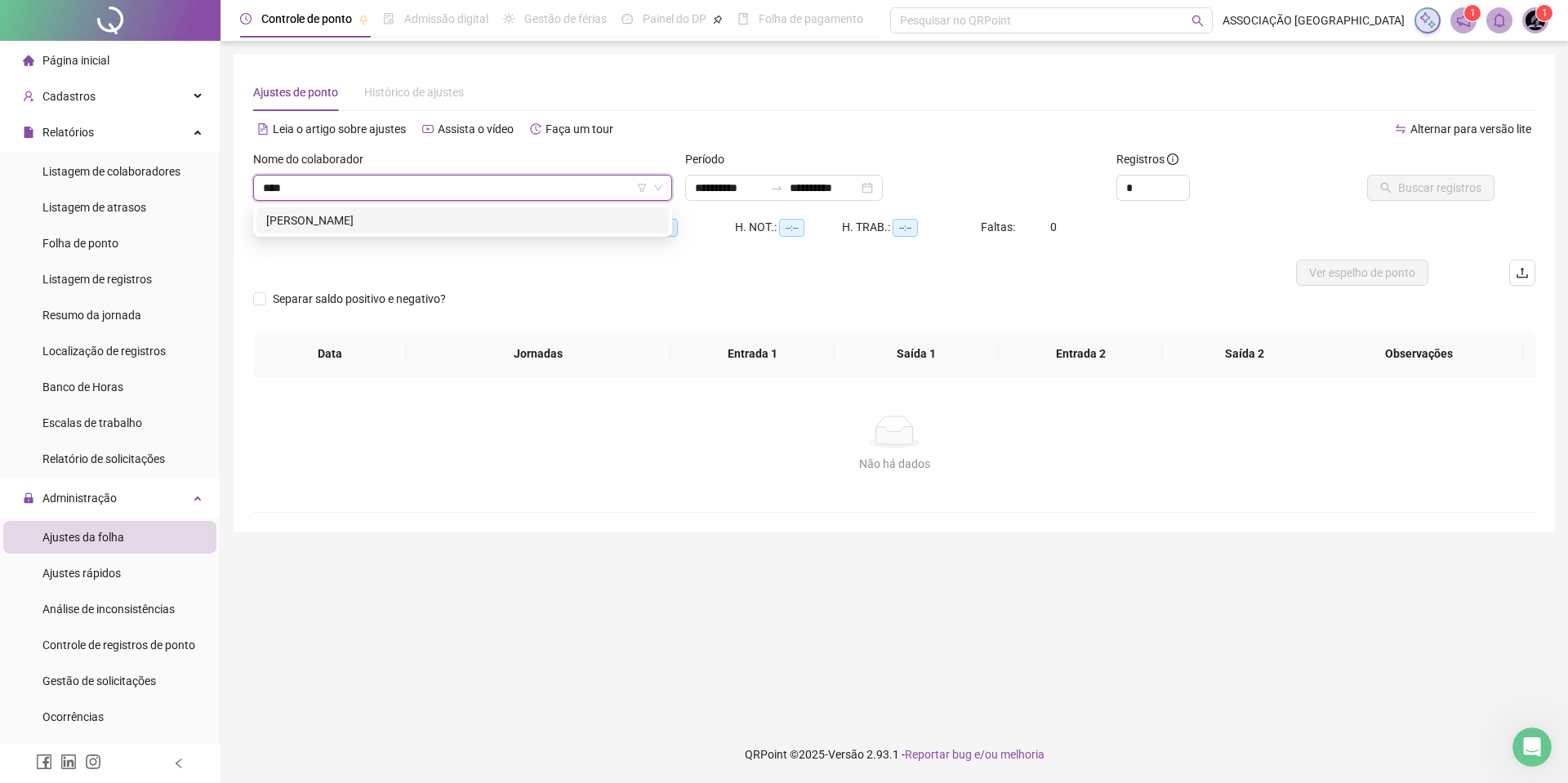
type input "*****"
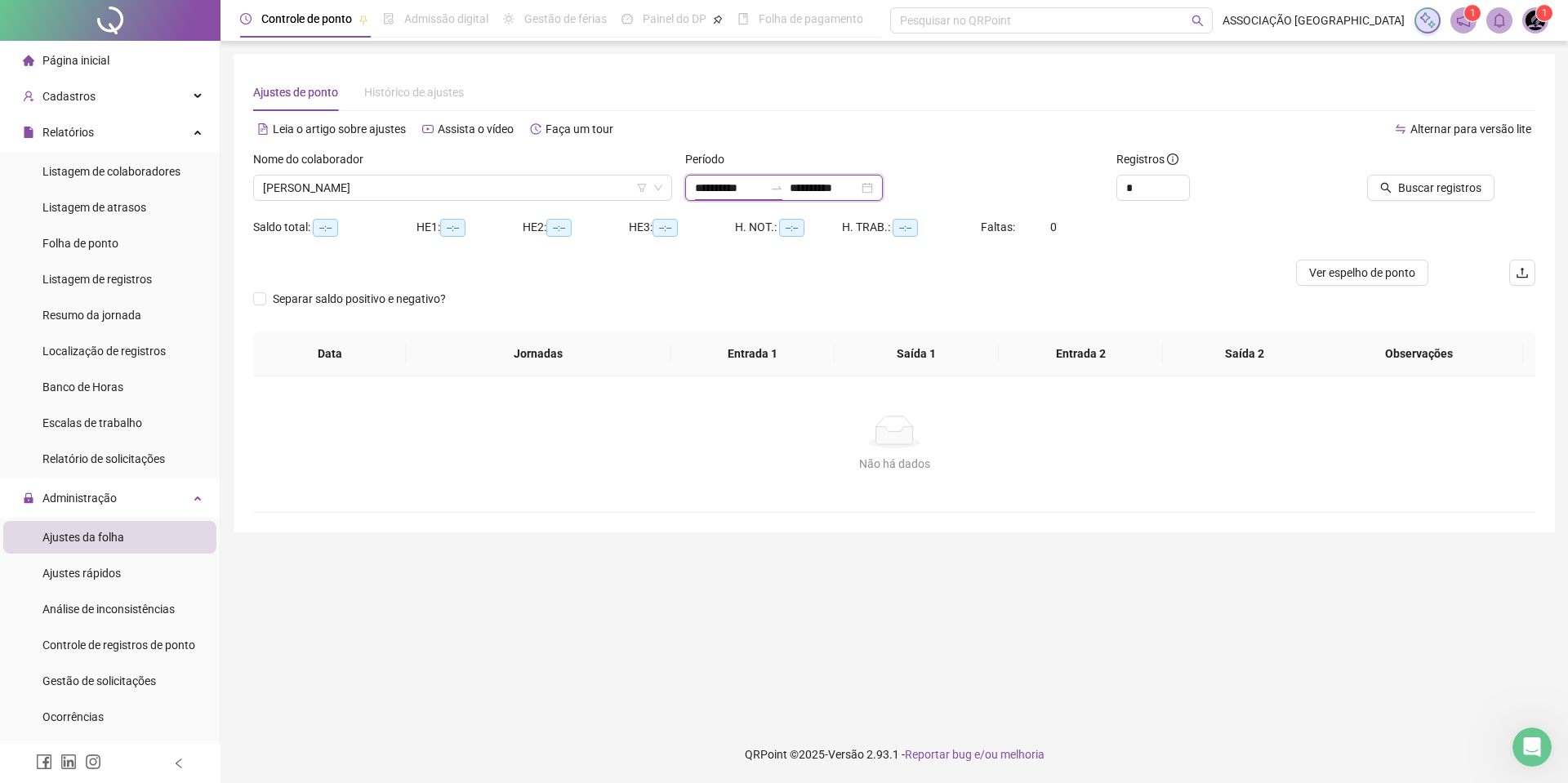
click at [704, 187] on input "**********" at bounding box center [729, 188] width 69 height 18
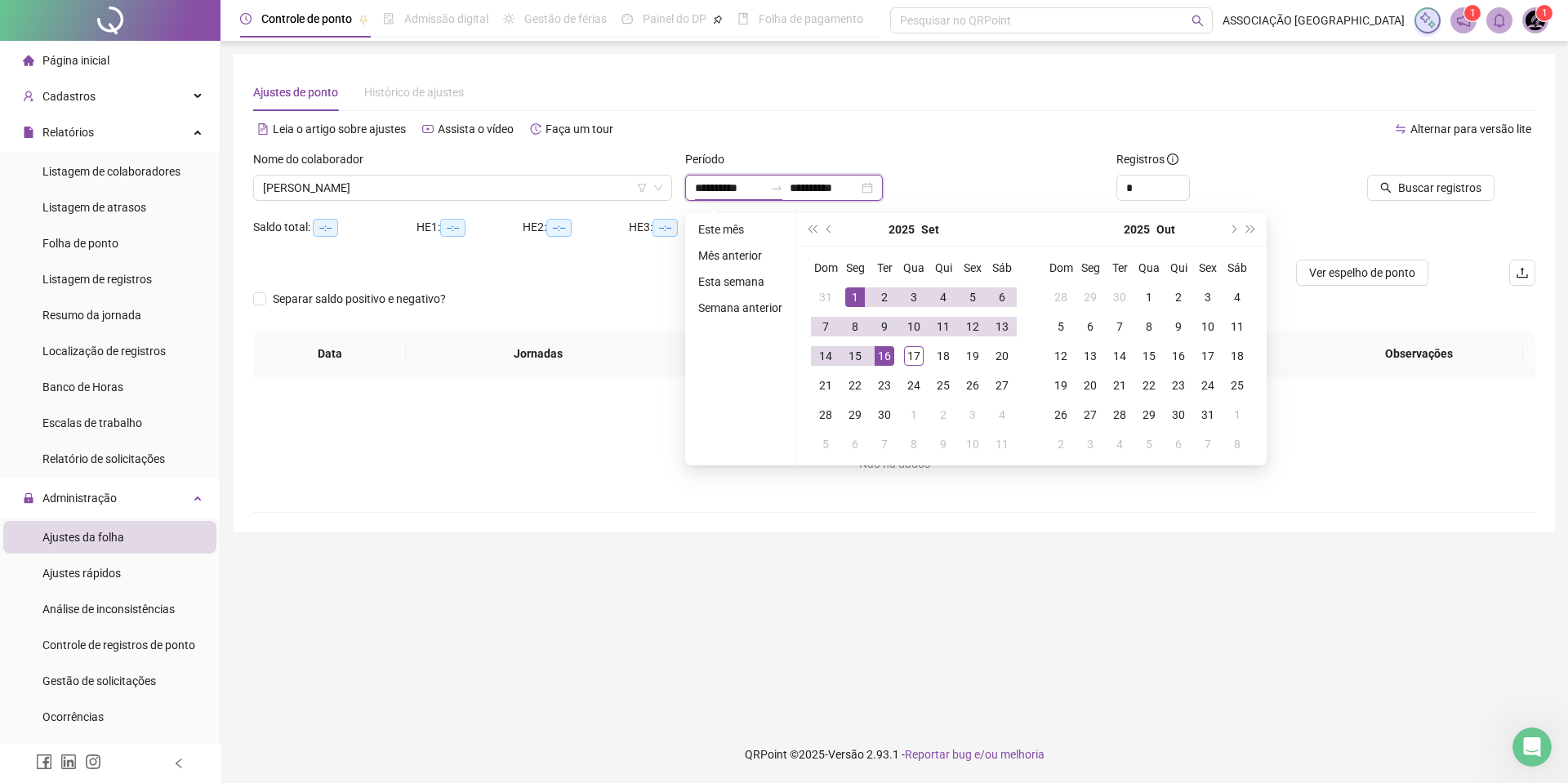
type input "**********"
click at [829, 225] on button "prev-year" at bounding box center [830, 229] width 18 height 32
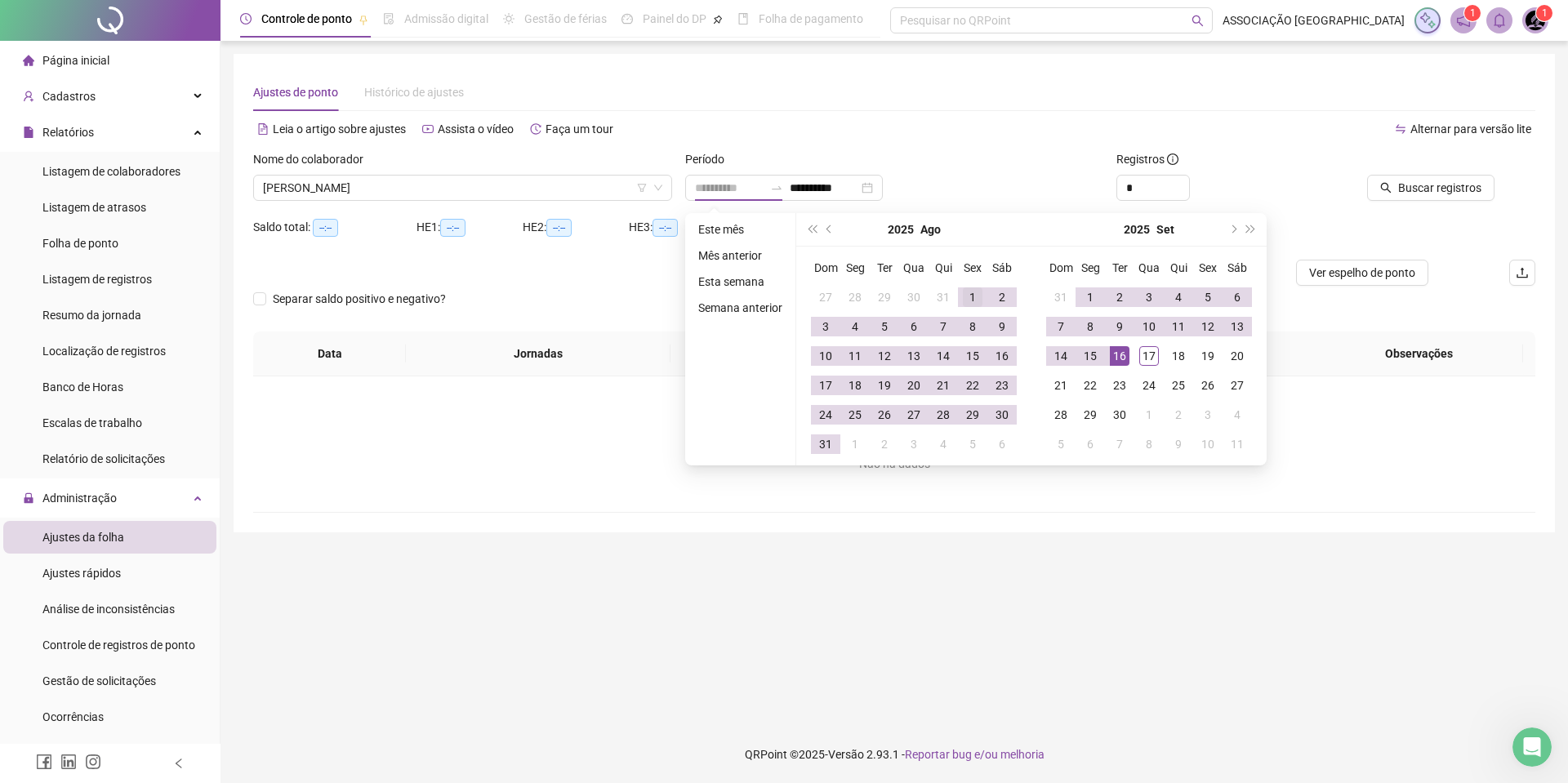
type input "**********"
click at [958, 288] on td "1" at bounding box center [972, 297] width 29 height 29
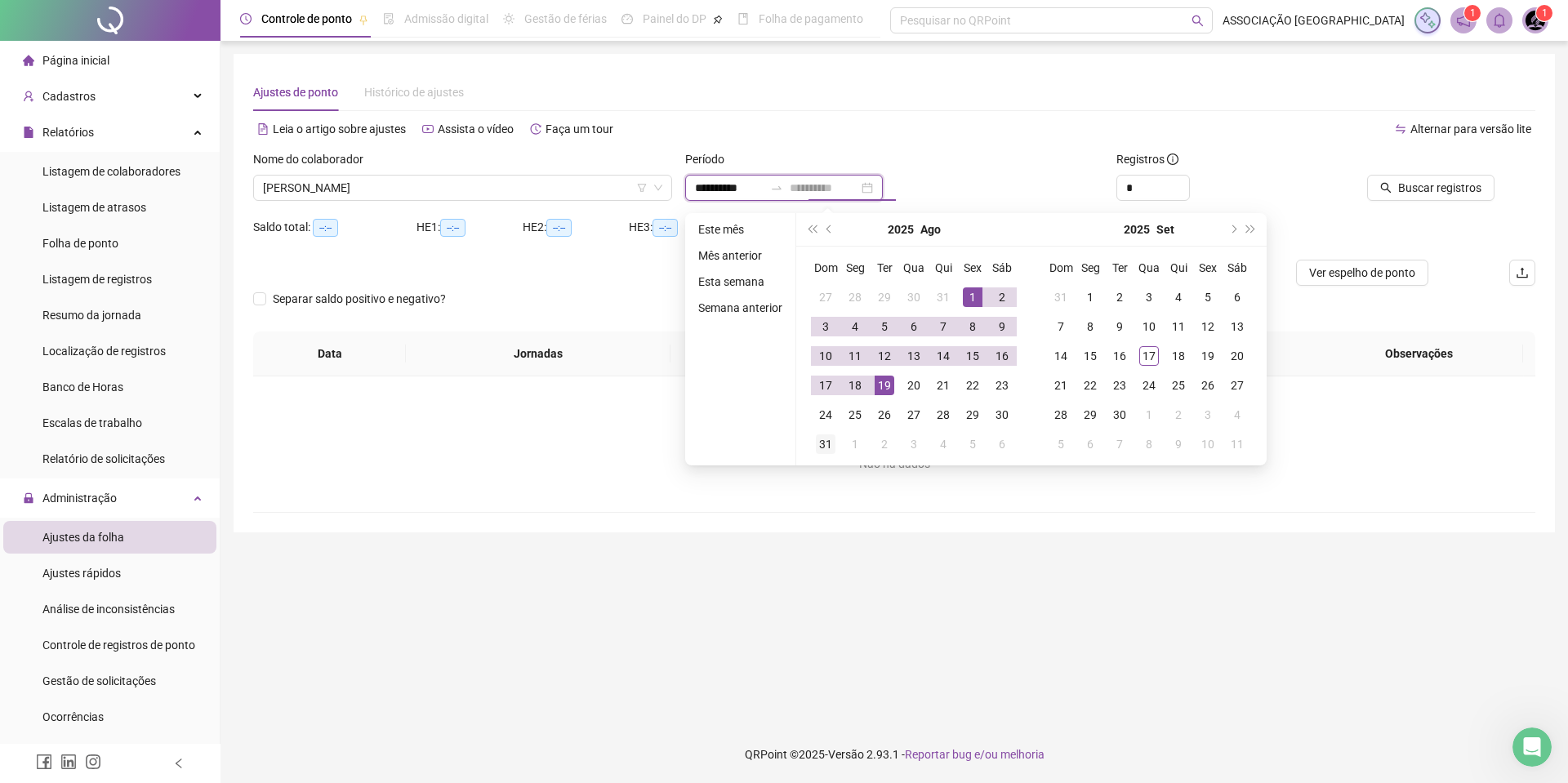
type input "**********"
click at [830, 448] on div "31" at bounding box center [825, 445] width 20 height 20
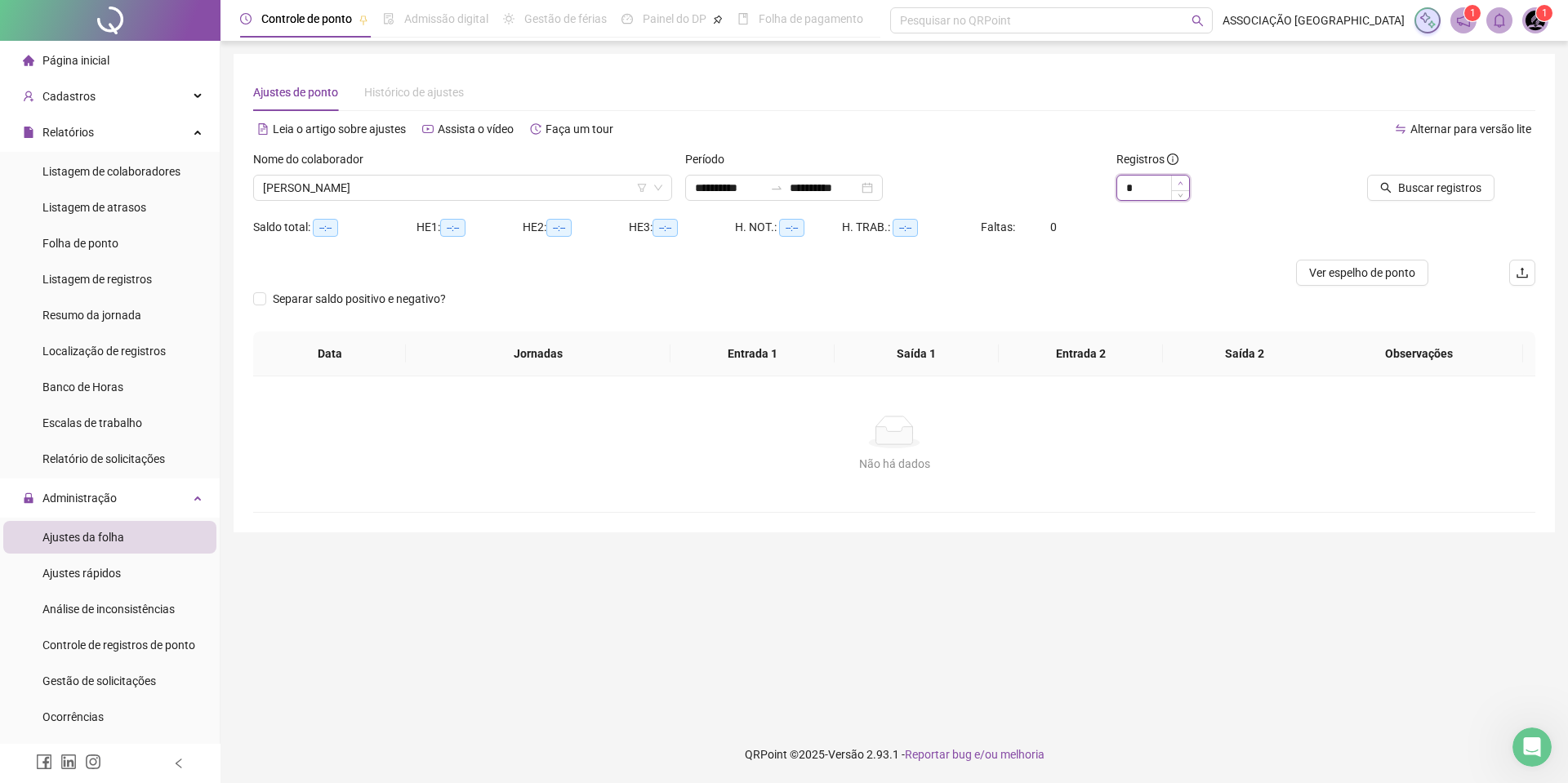
type input "*"
click at [1177, 180] on span "Increase Value" at bounding box center [1181, 183] width 18 height 15
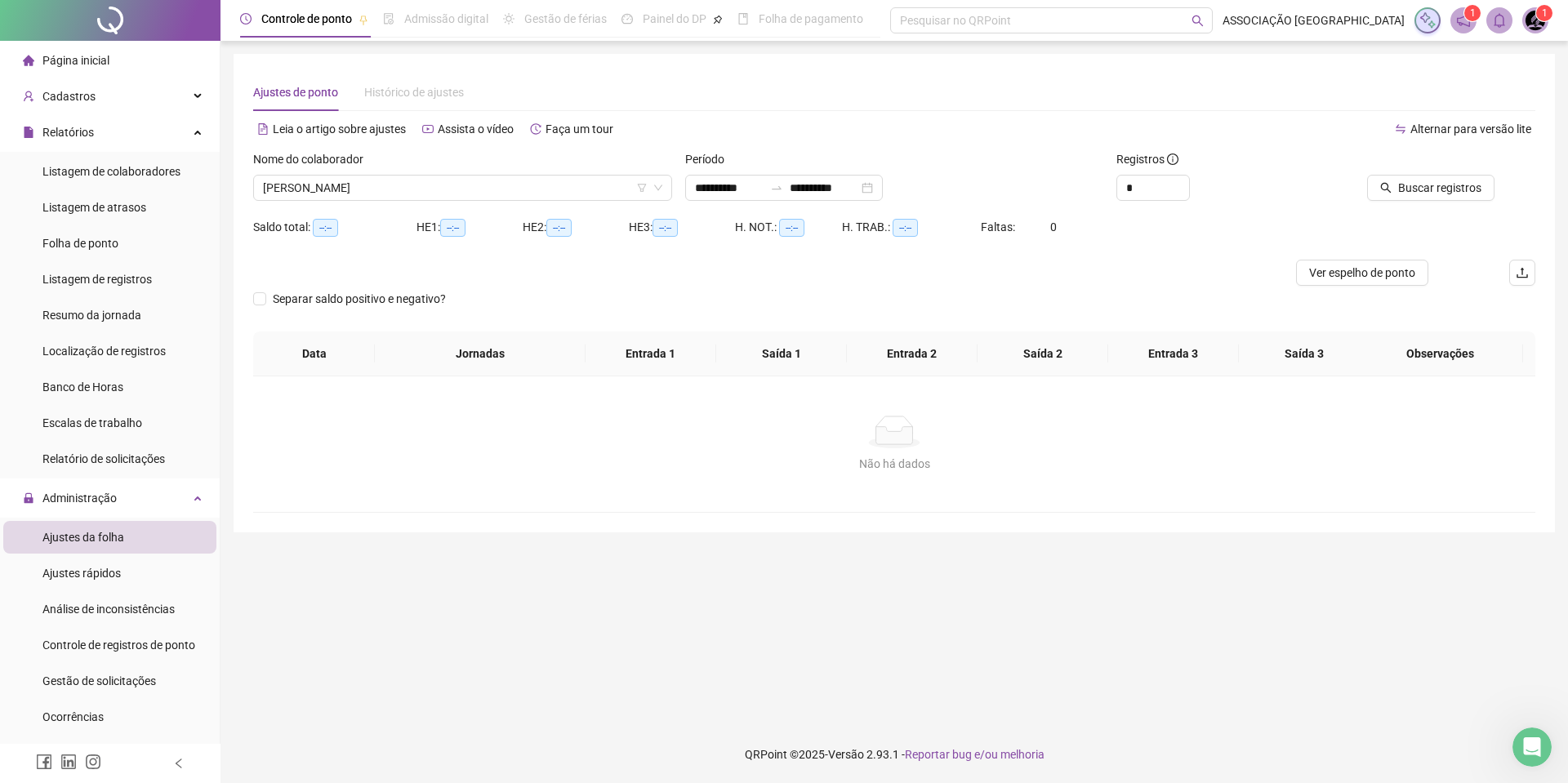
click at [1370, 173] on div at bounding box center [1414, 163] width 162 height 25
click at [1402, 183] on span "Buscar registros" at bounding box center [1439, 188] width 83 height 18
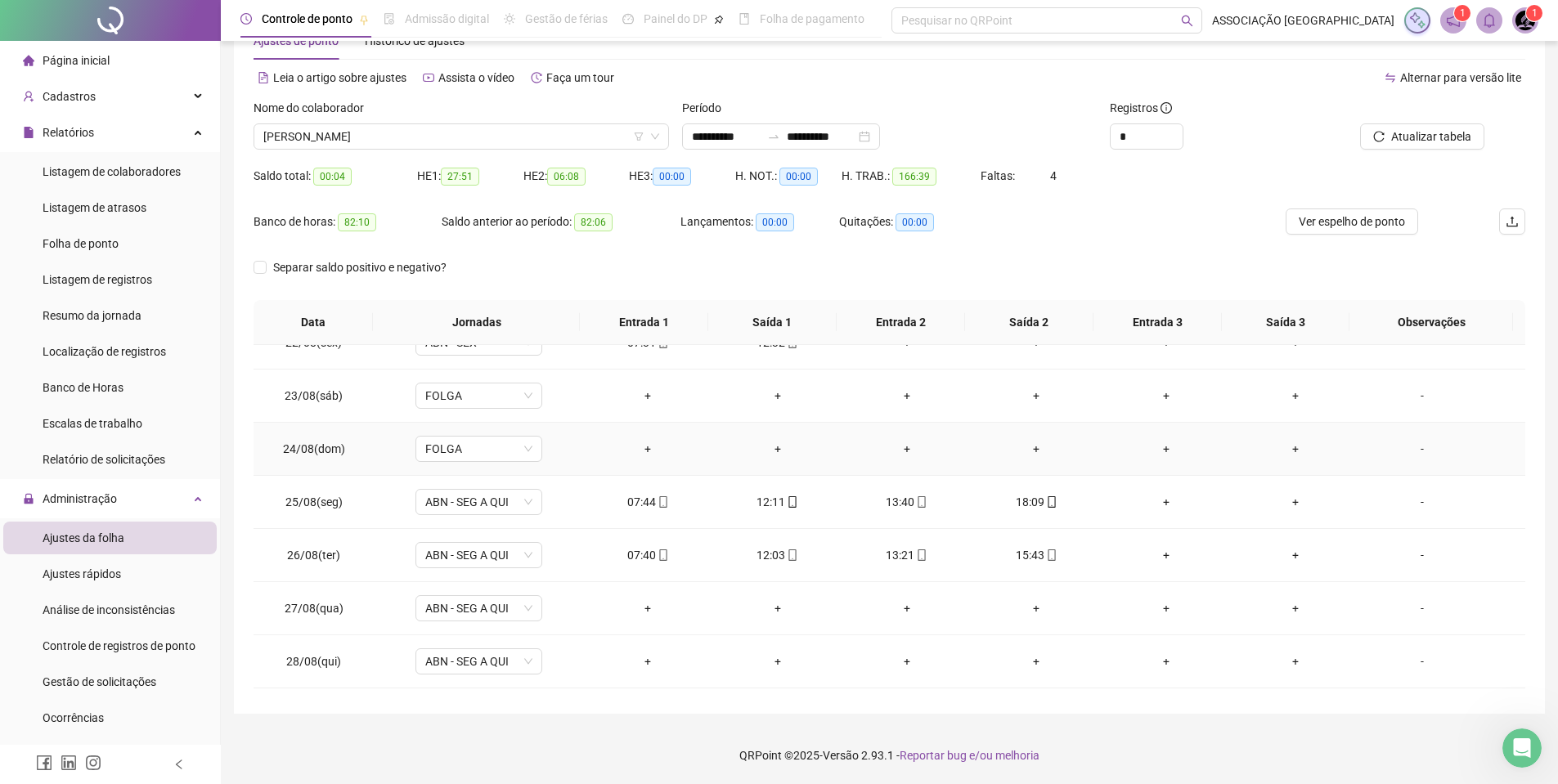
scroll to position [1298, 0]
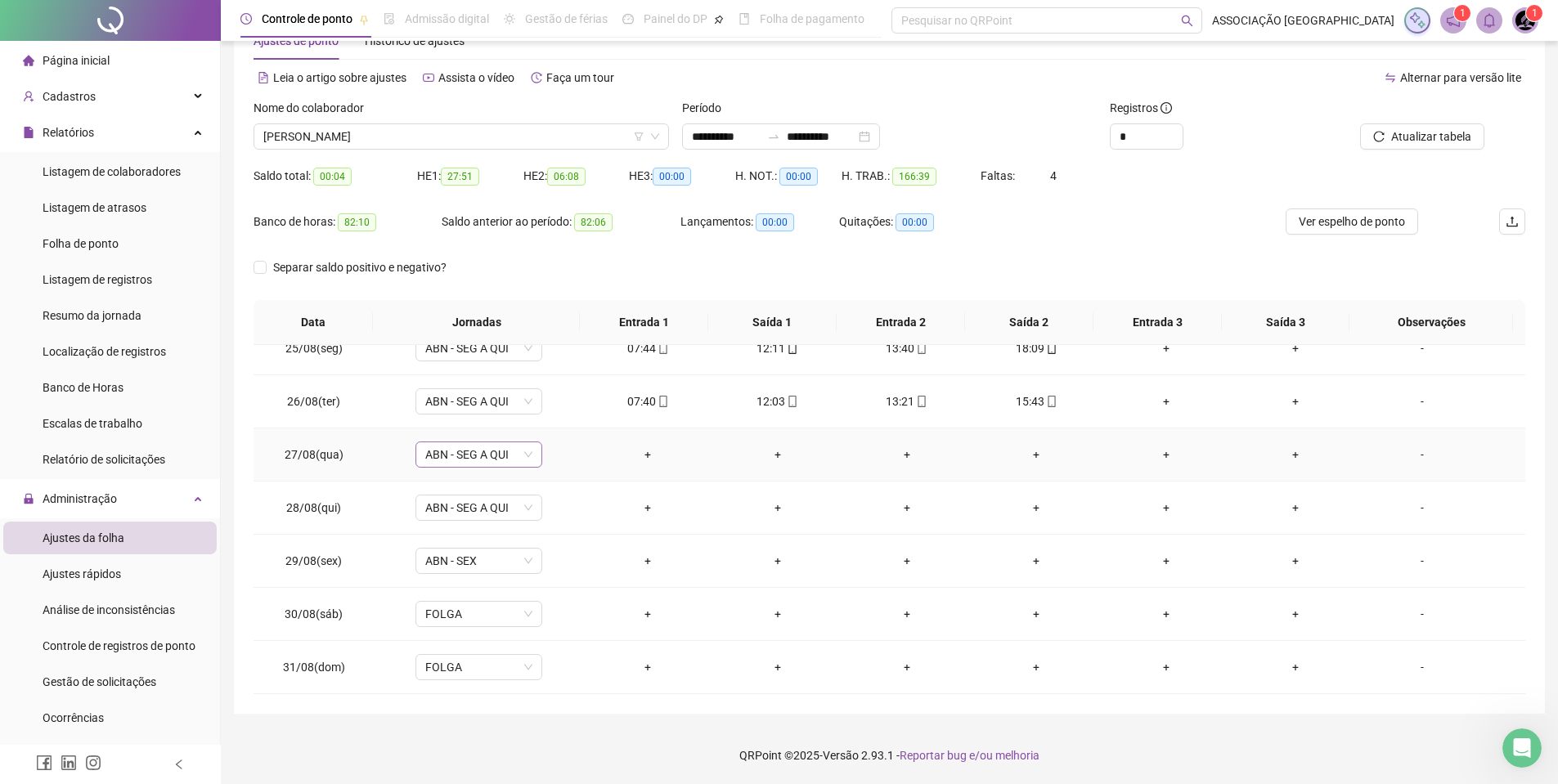
click at [507, 451] on span "ABN - SEG A QUI" at bounding box center [479, 455] width 107 height 25
click at [1411, 450] on div "-" at bounding box center [1423, 455] width 96 height 18
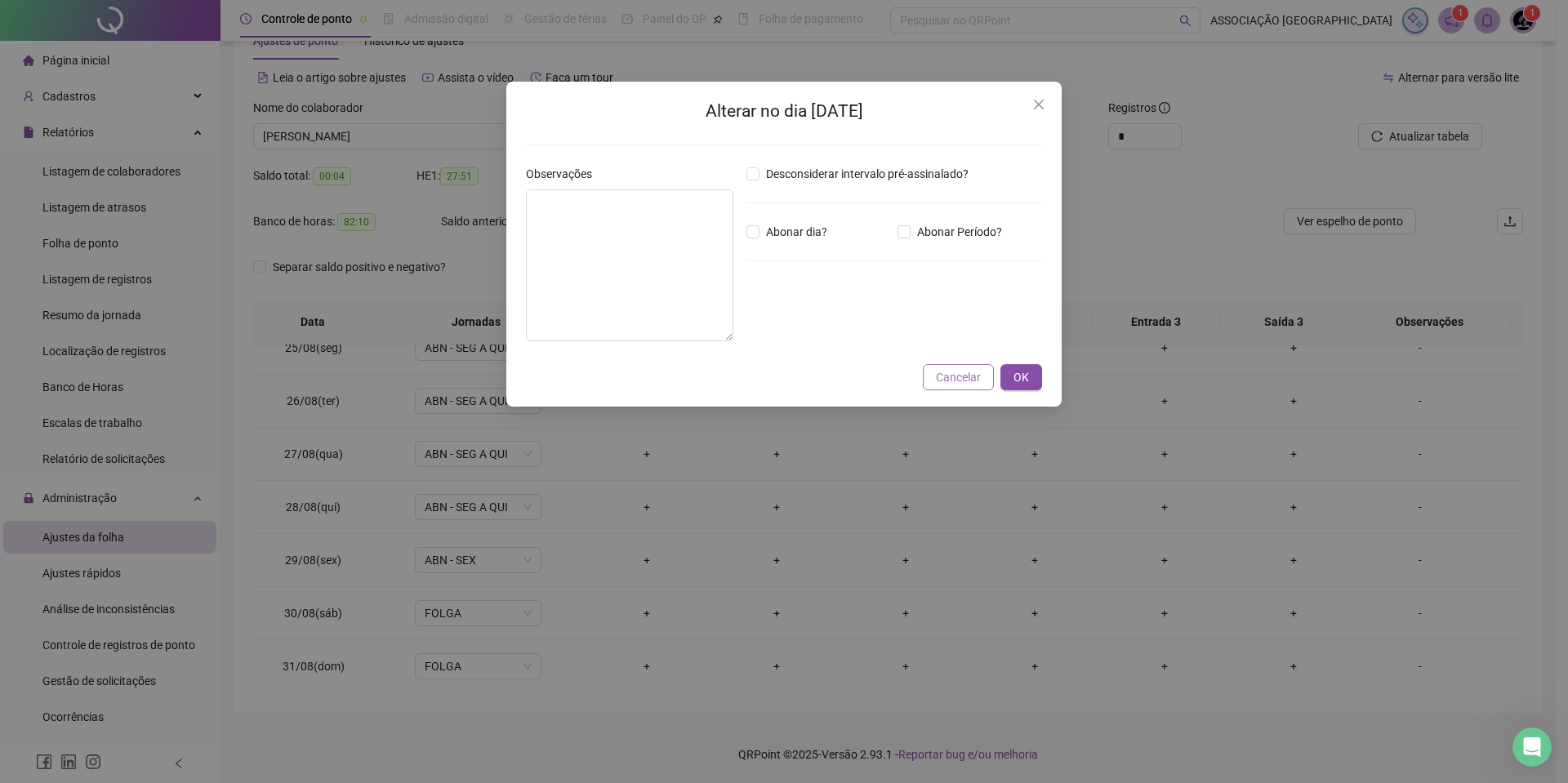
click at [962, 380] on span "Cancelar" at bounding box center [958, 377] width 45 height 18
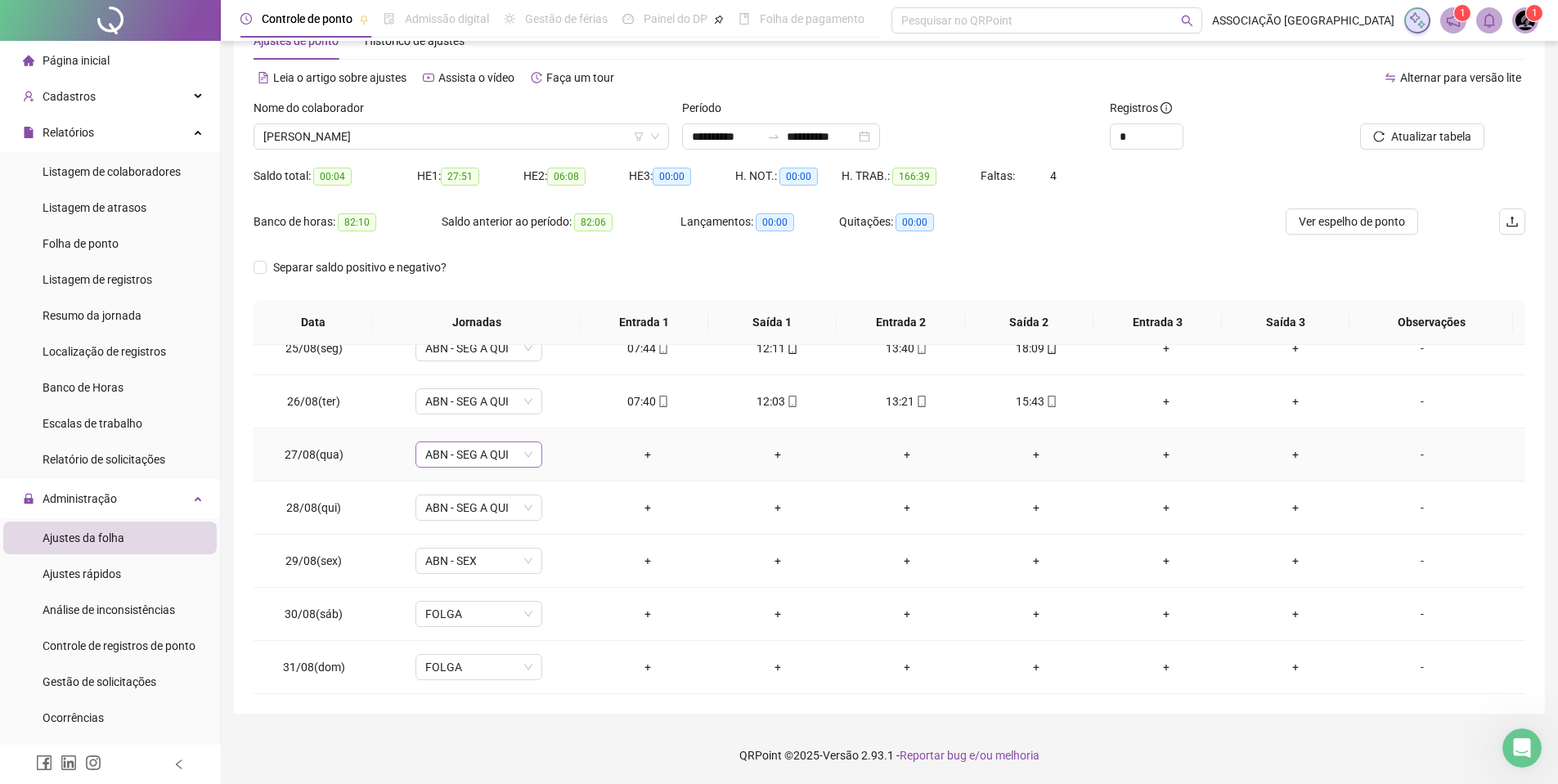
click at [484, 458] on span "ABN - SEG A QUI" at bounding box center [479, 455] width 107 height 25
type input "*****"
click at [505, 561] on div "Folga compensatória" at bounding box center [490, 566] width 108 height 18
click at [552, 414] on span "Sim" at bounding box center [554, 412] width 19 height 18
click at [455, 509] on span "ABN - SEG A QUI" at bounding box center [479, 508] width 107 height 25
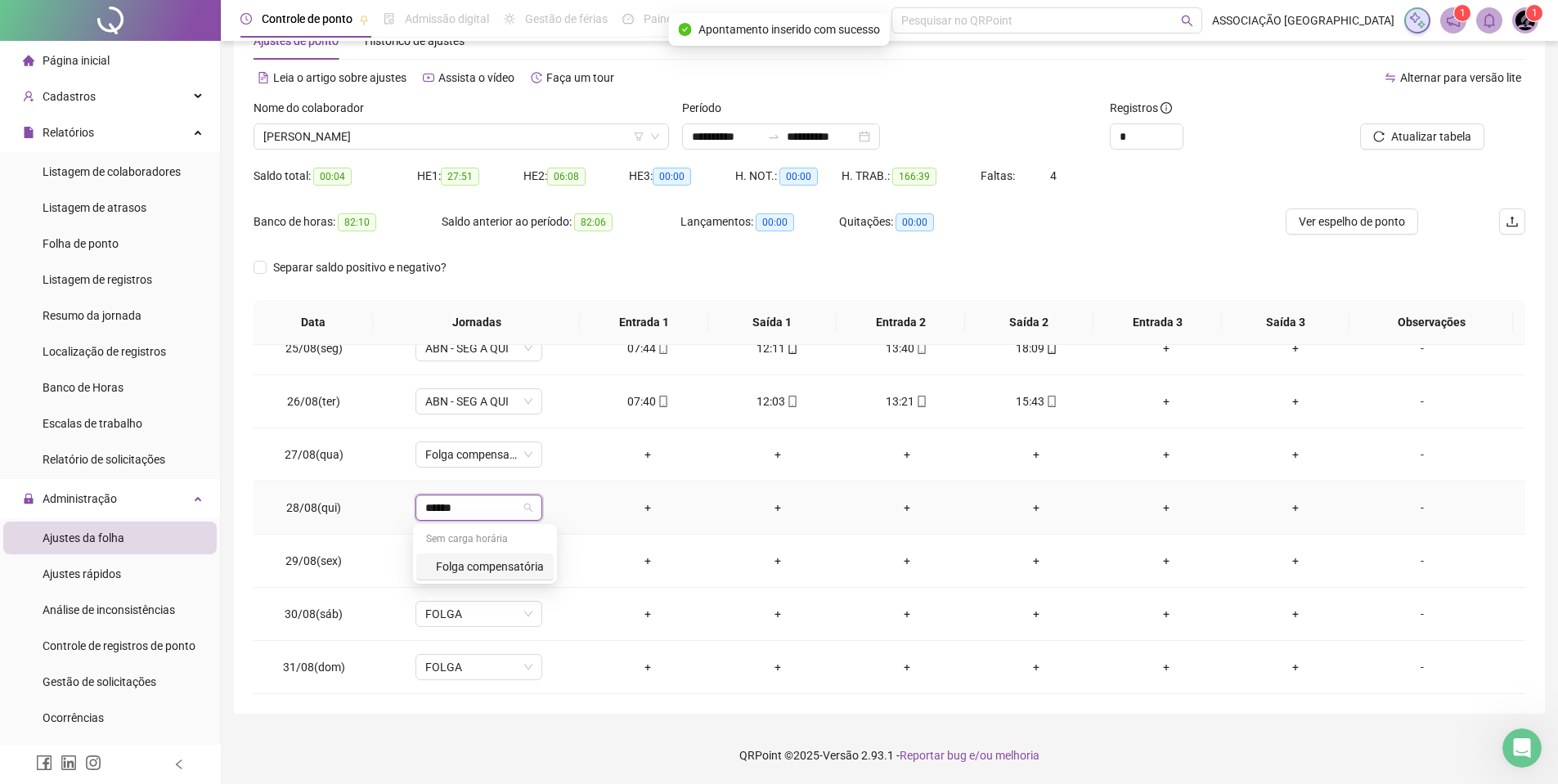
type input "*******"
click at [442, 571] on div "Folga compensatória" at bounding box center [490, 566] width 108 height 18
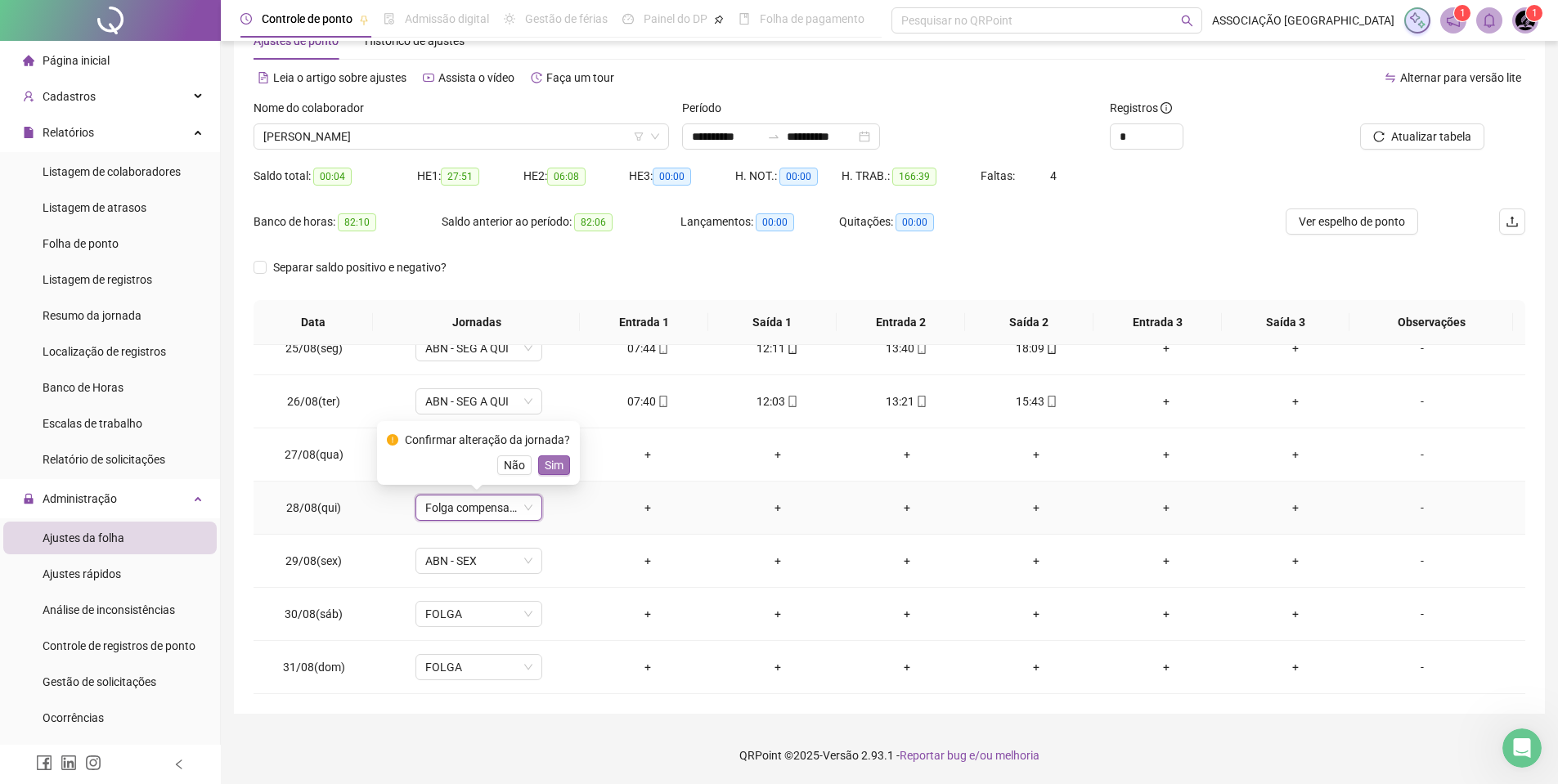
click at [554, 471] on span "Sim" at bounding box center [554, 465] width 19 height 18
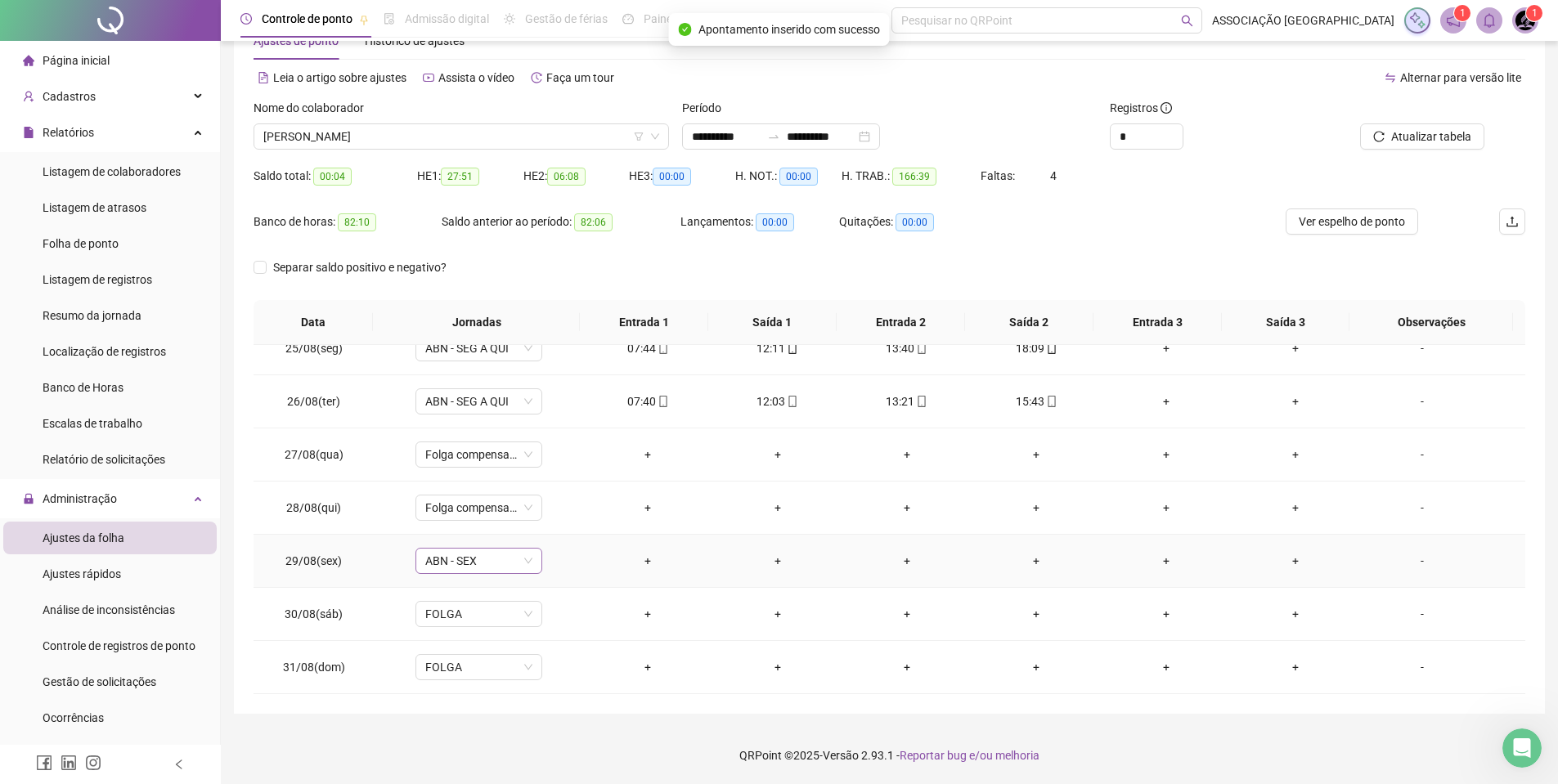
click at [455, 563] on span "ABN - SEX" at bounding box center [479, 561] width 107 height 25
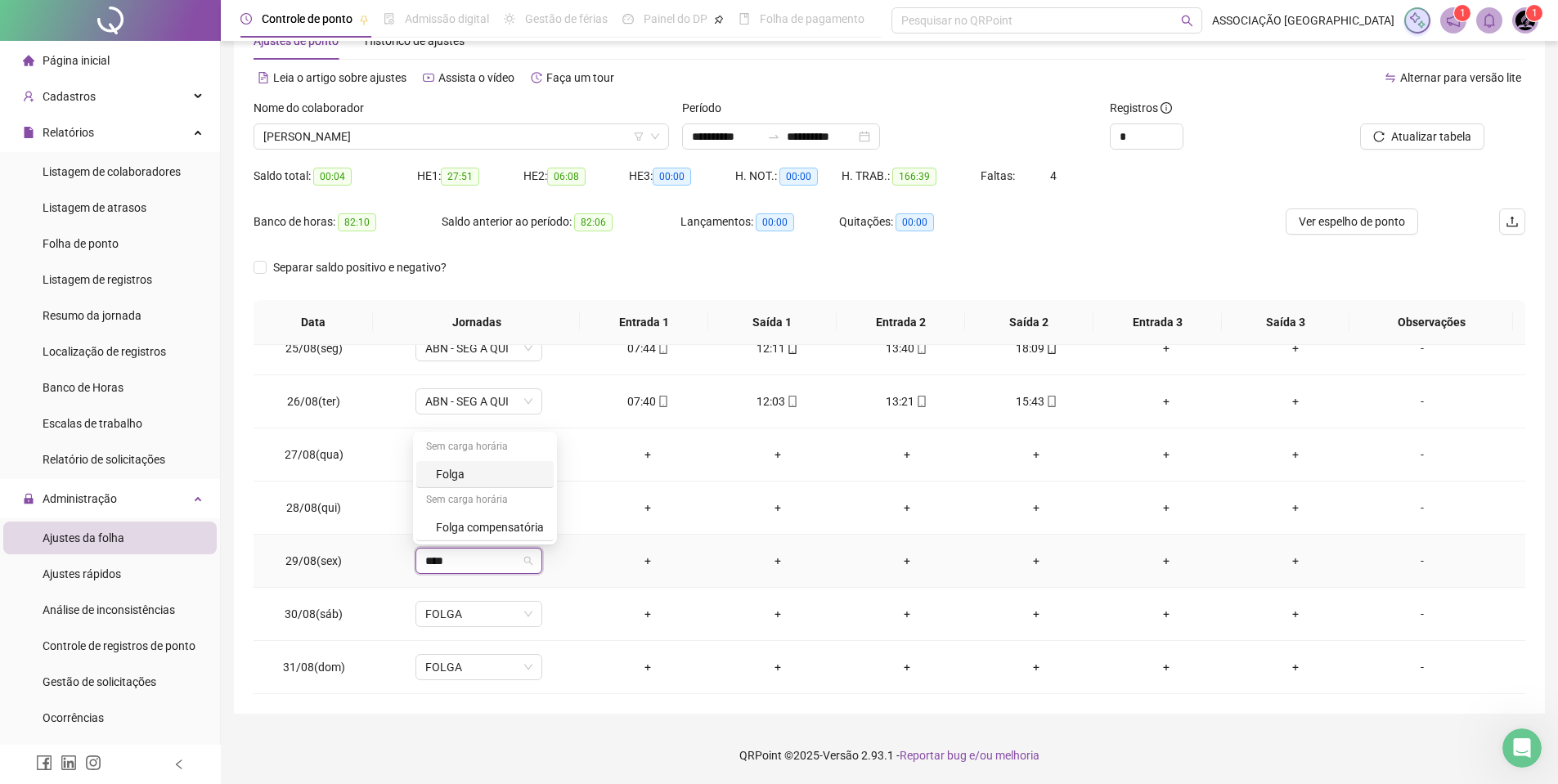
type input "*****"
click at [488, 526] on div "Folga compensatória" at bounding box center [490, 527] width 108 height 18
click at [545, 517] on span "Sim" at bounding box center [554, 518] width 19 height 18
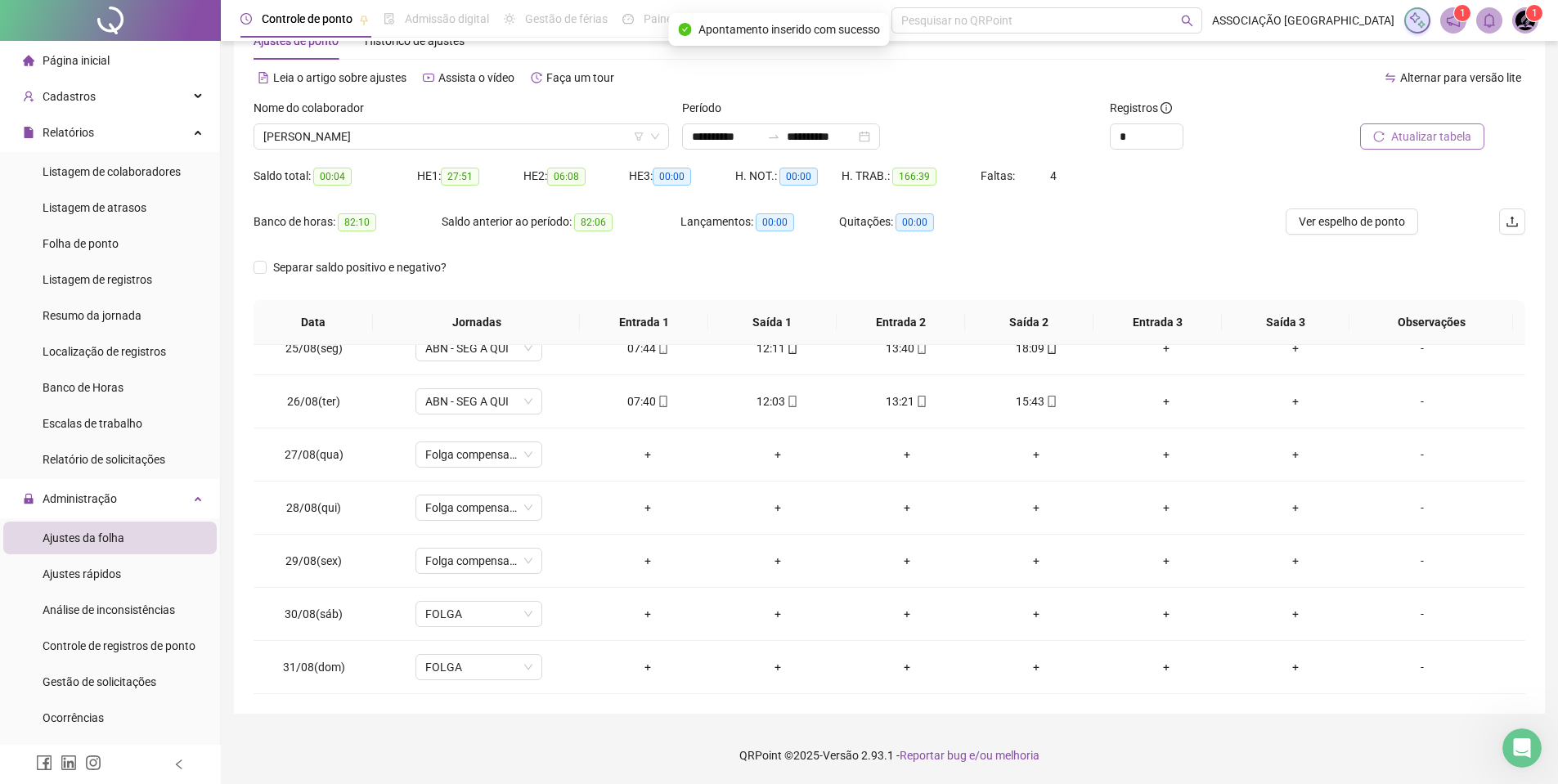
click at [1424, 131] on span "Atualizar tabela" at bounding box center [1432, 137] width 80 height 18
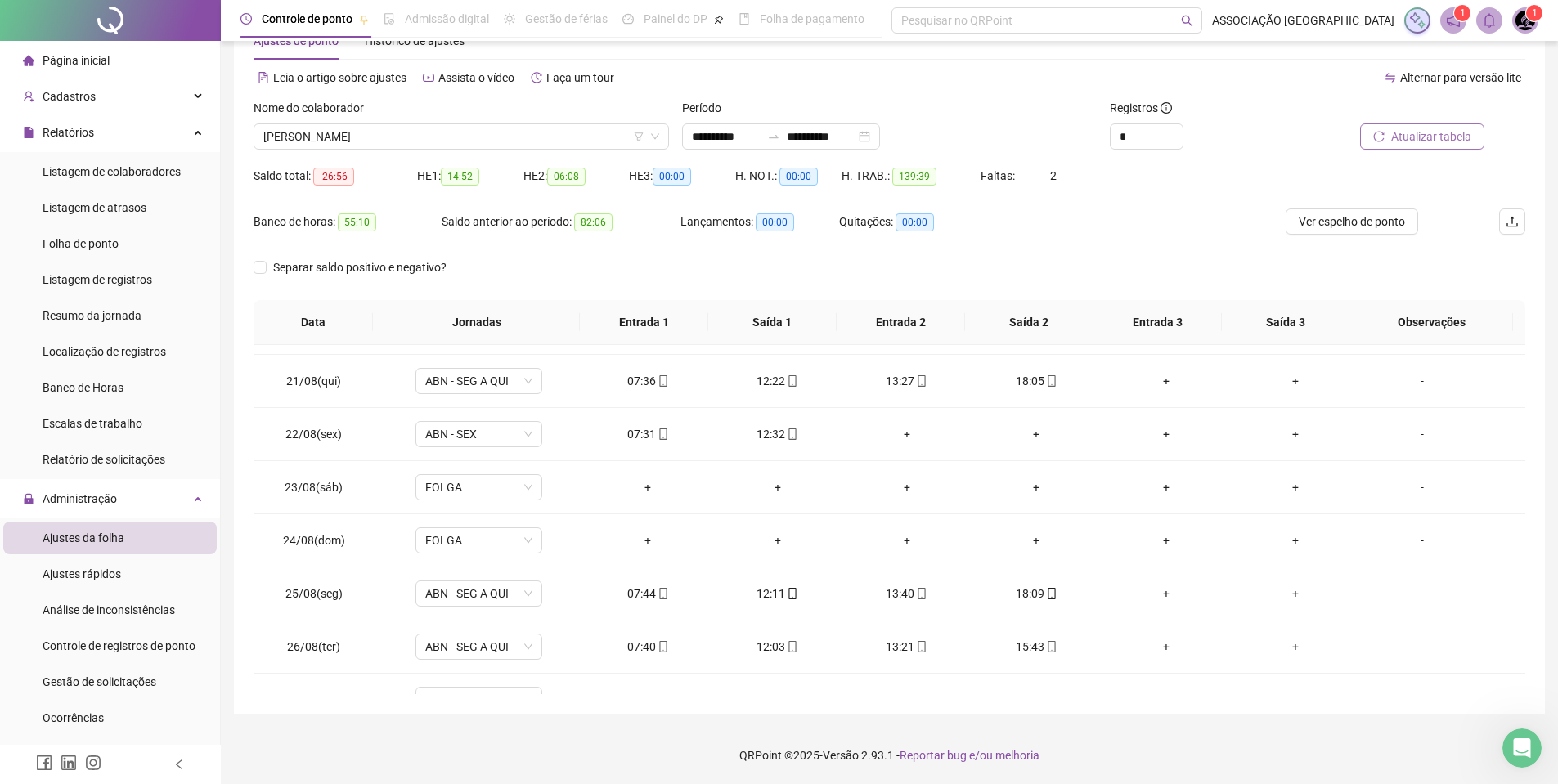
click at [1436, 148] on button "Atualizar tabela" at bounding box center [1423, 137] width 125 height 27
click at [1433, 138] on span "Atualizar tabela" at bounding box center [1432, 137] width 80 height 18
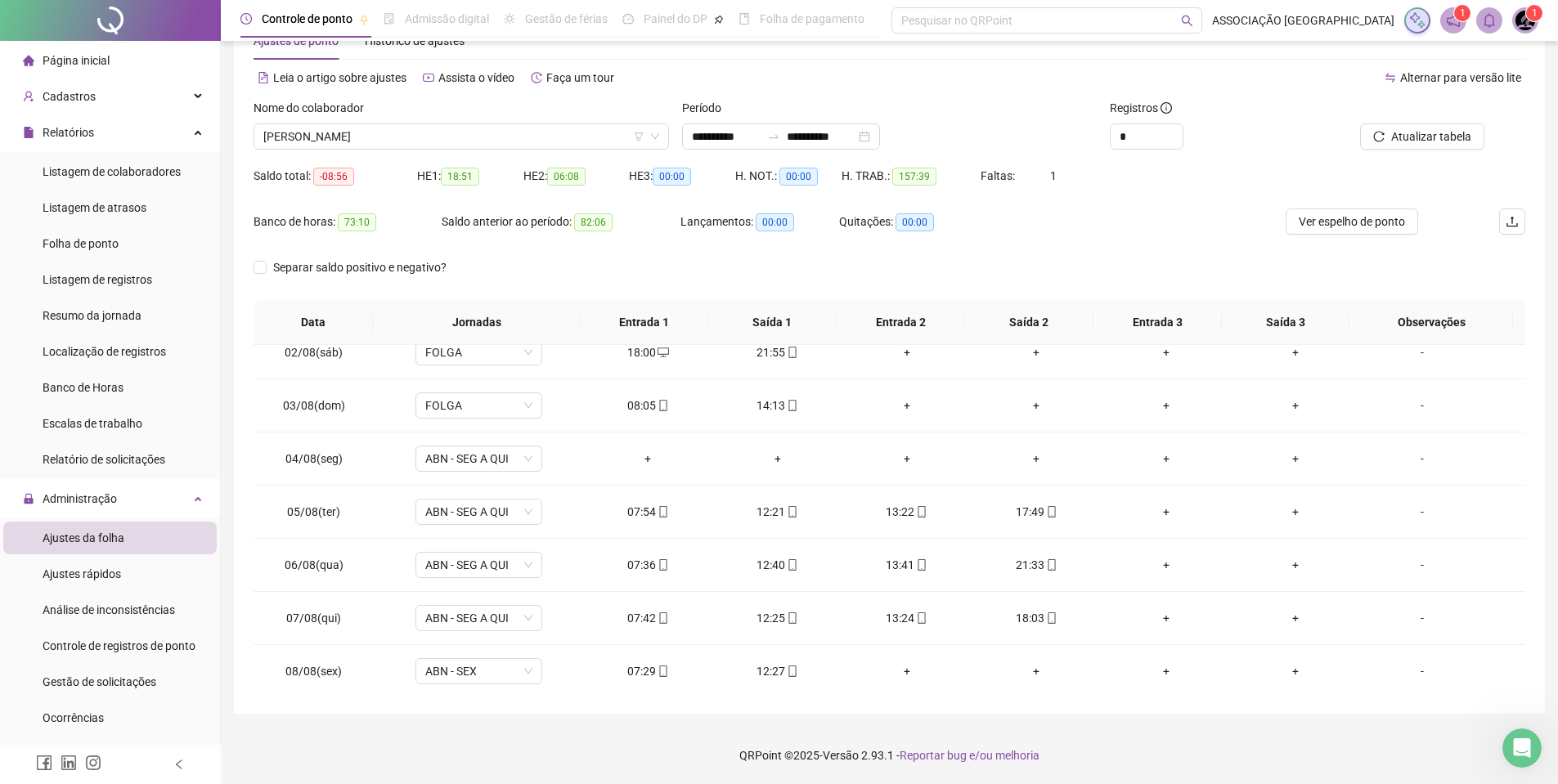
scroll to position [0, 0]
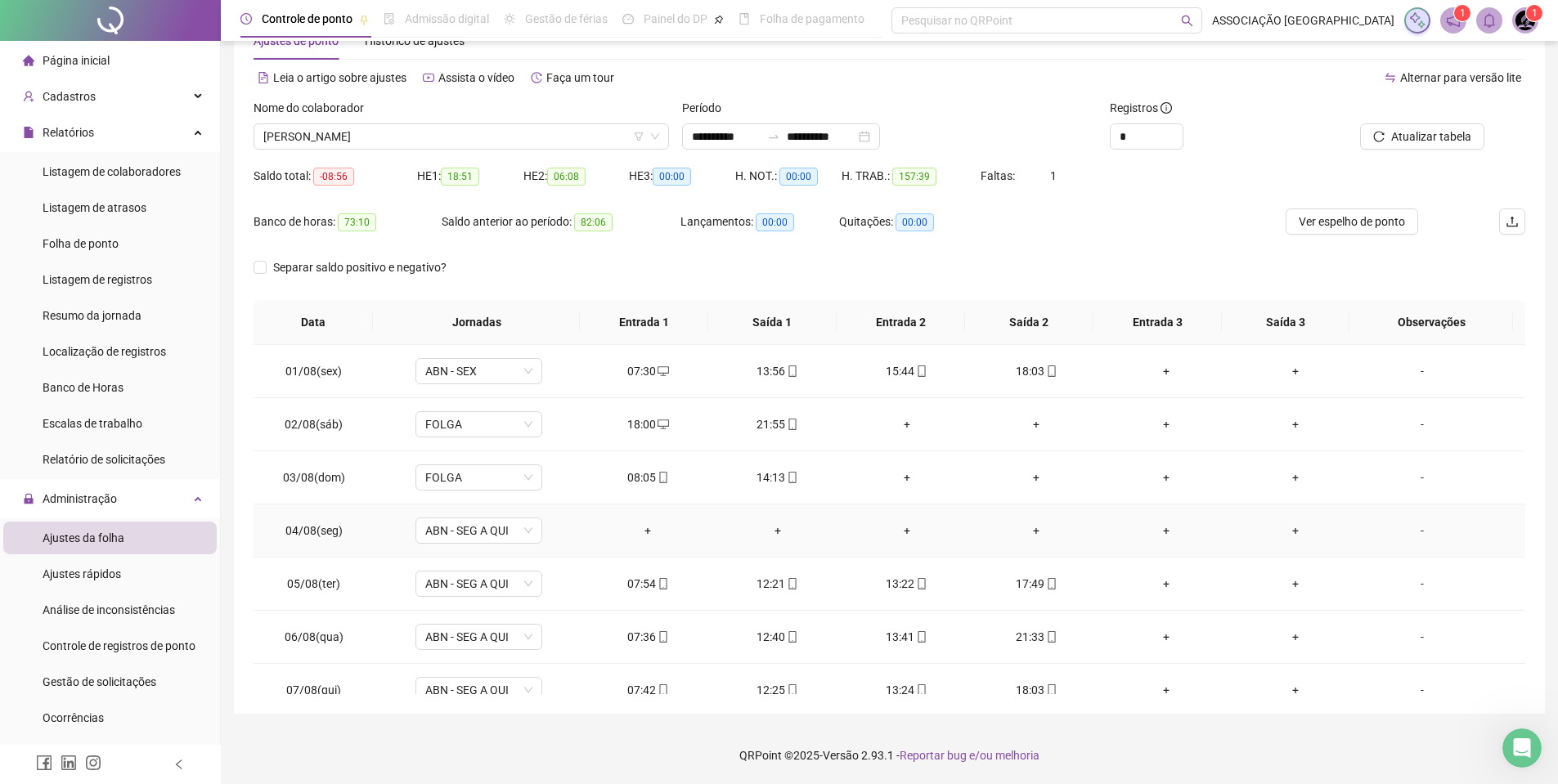
click at [1412, 526] on div "-" at bounding box center [1423, 531] width 96 height 18
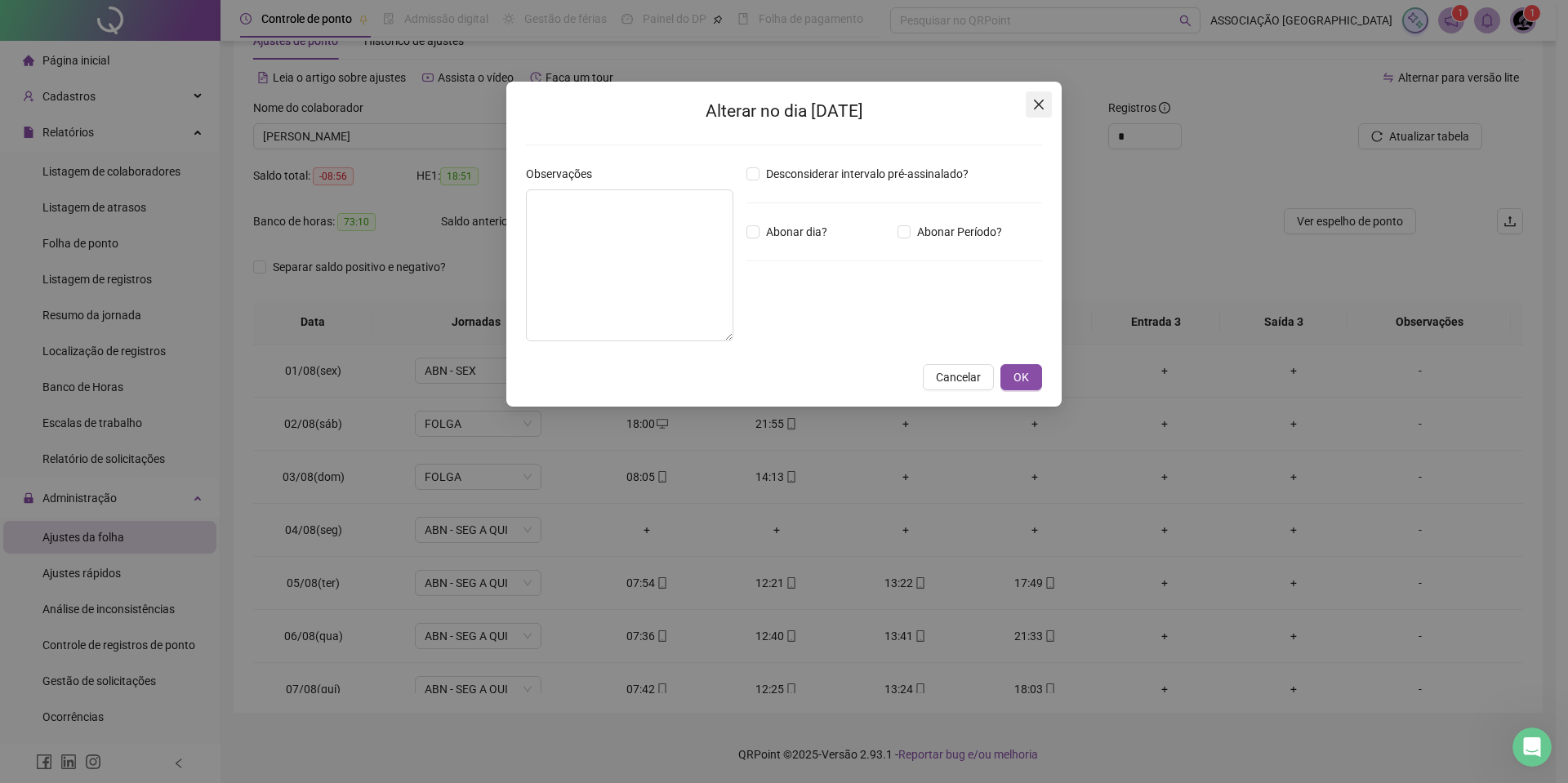
click at [1029, 105] on span "Close" at bounding box center [1039, 105] width 27 height 13
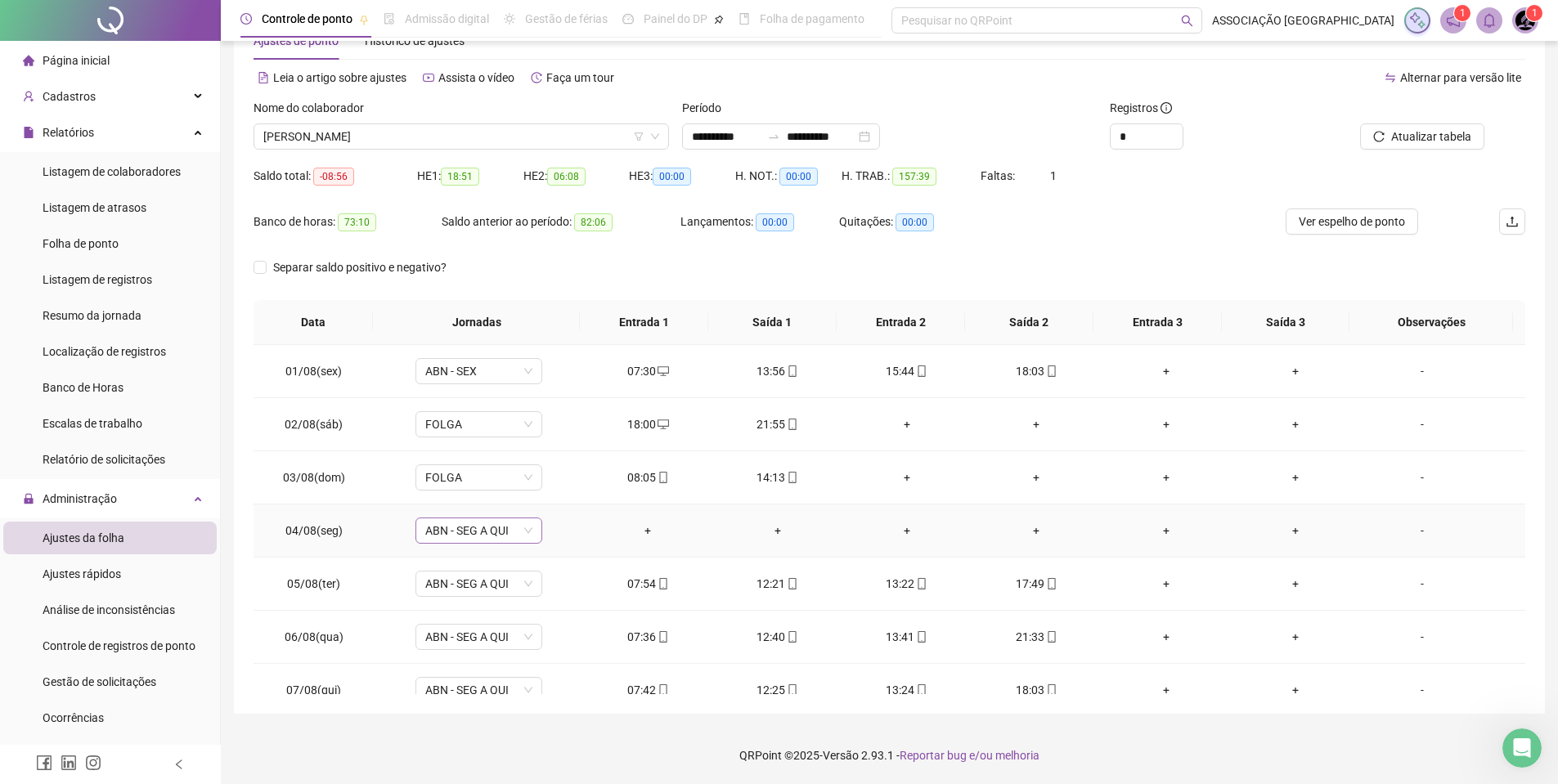
click at [464, 526] on span "ABN - SEG A QUI" at bounding box center [479, 531] width 107 height 25
type input "*****"
click at [451, 584] on div "Folga" at bounding box center [490, 590] width 108 height 18
click at [492, 540] on span "Folga" at bounding box center [479, 531] width 107 height 25
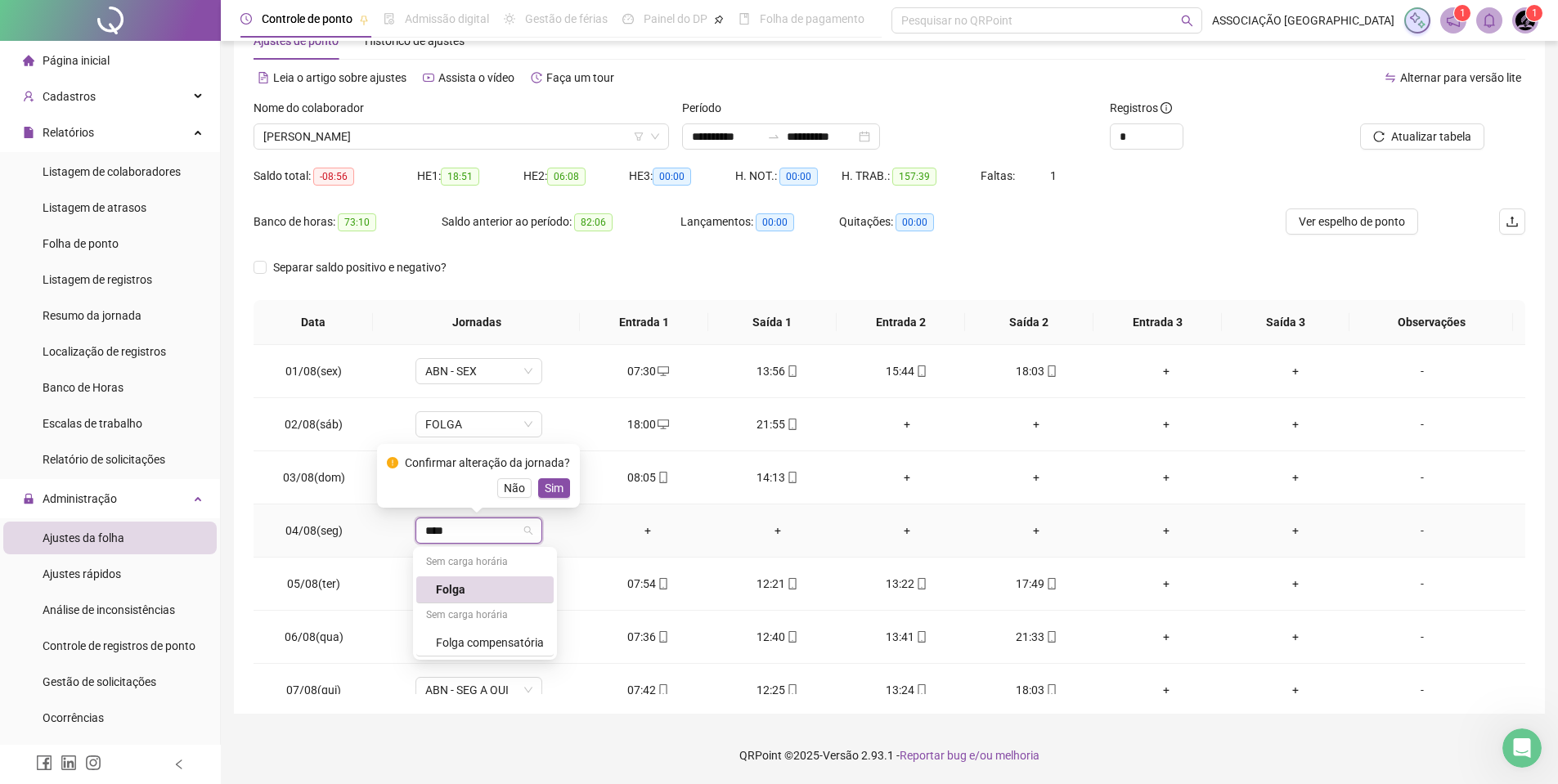
type input "*****"
click at [473, 645] on div "Folga compensatória" at bounding box center [490, 643] width 108 height 18
click at [554, 494] on span "Sim" at bounding box center [554, 488] width 19 height 18
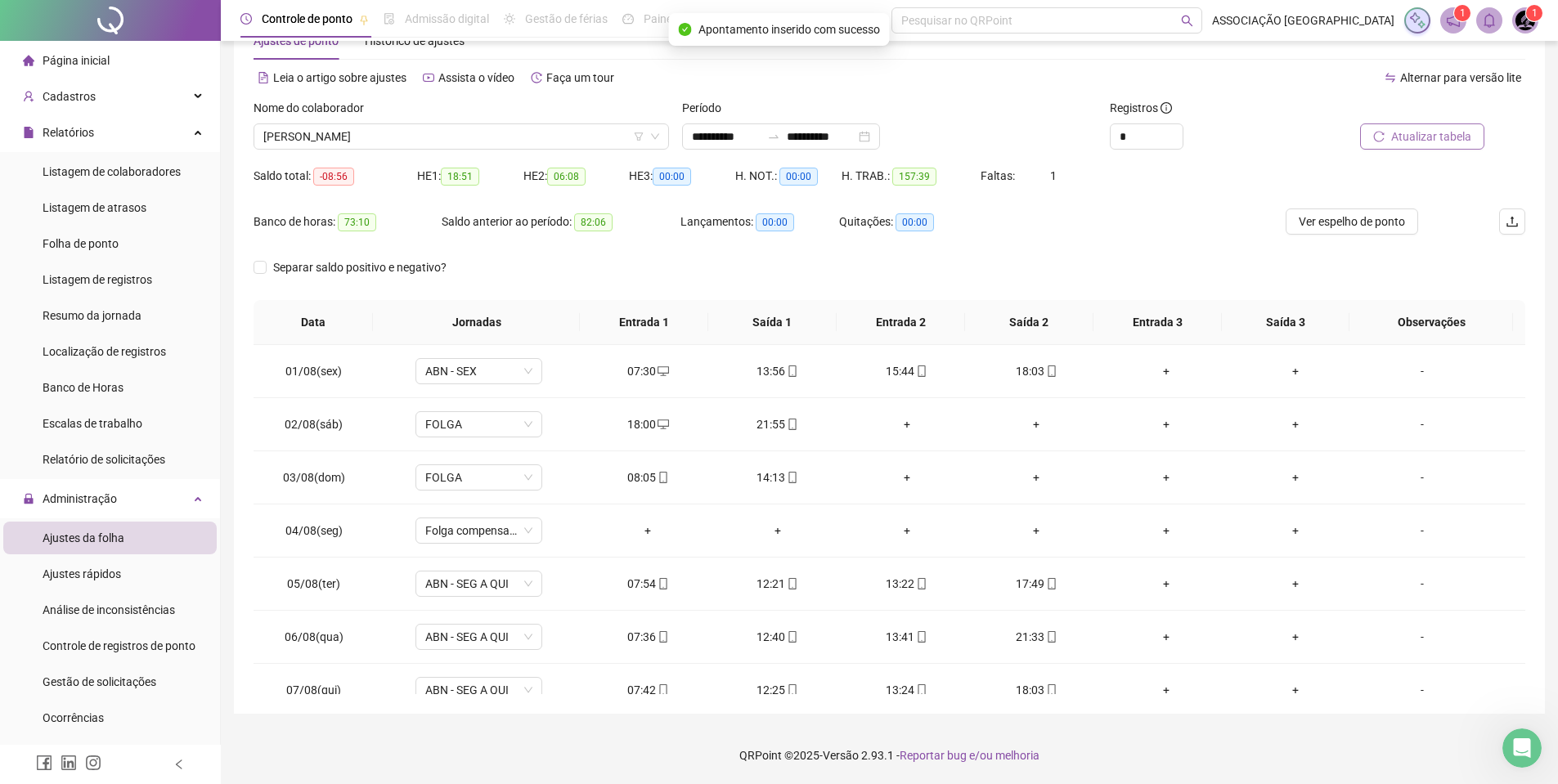
click at [1400, 129] on span "Atualizar tabela" at bounding box center [1432, 137] width 80 height 18
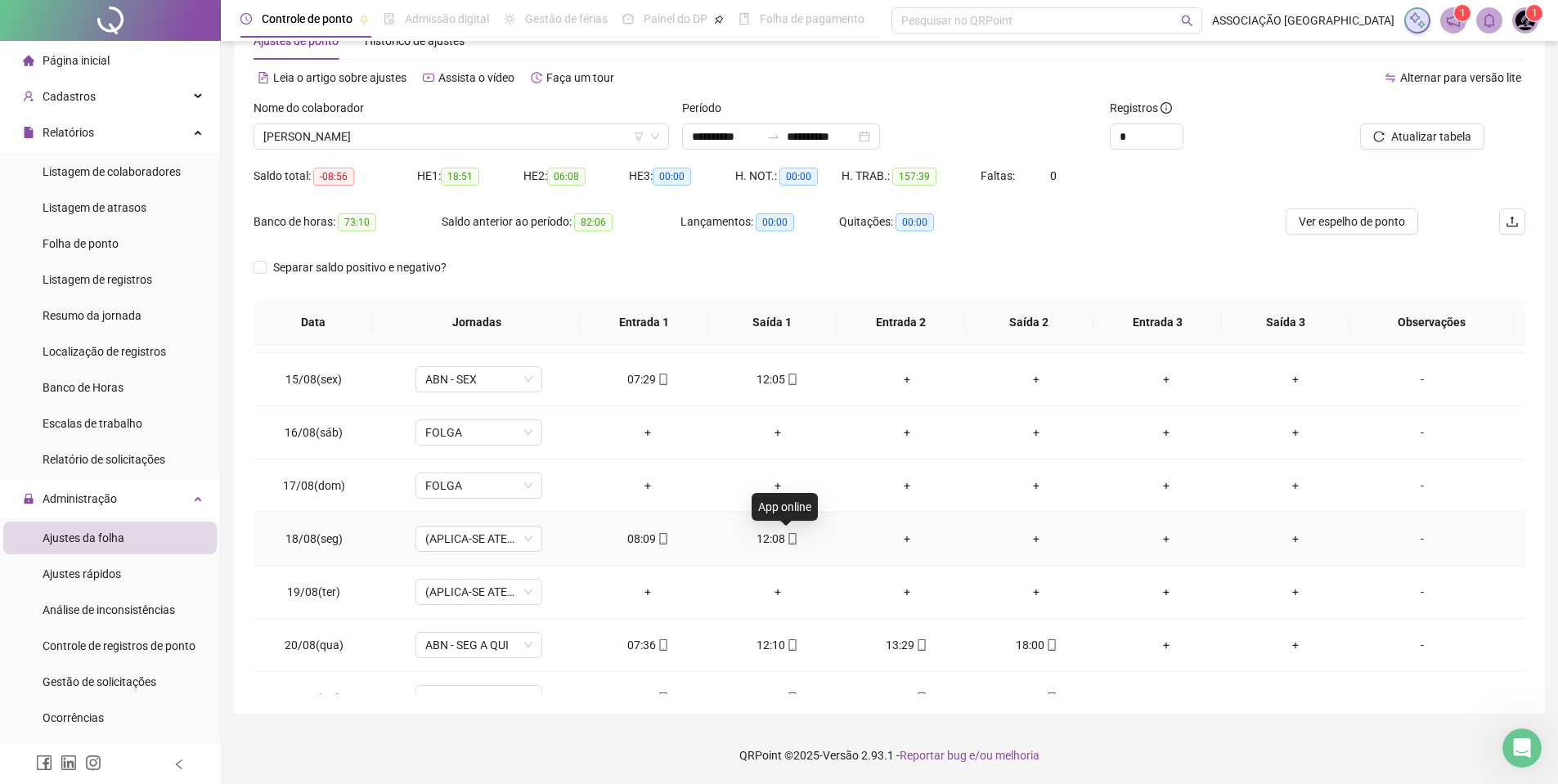
scroll to position [817, 0]
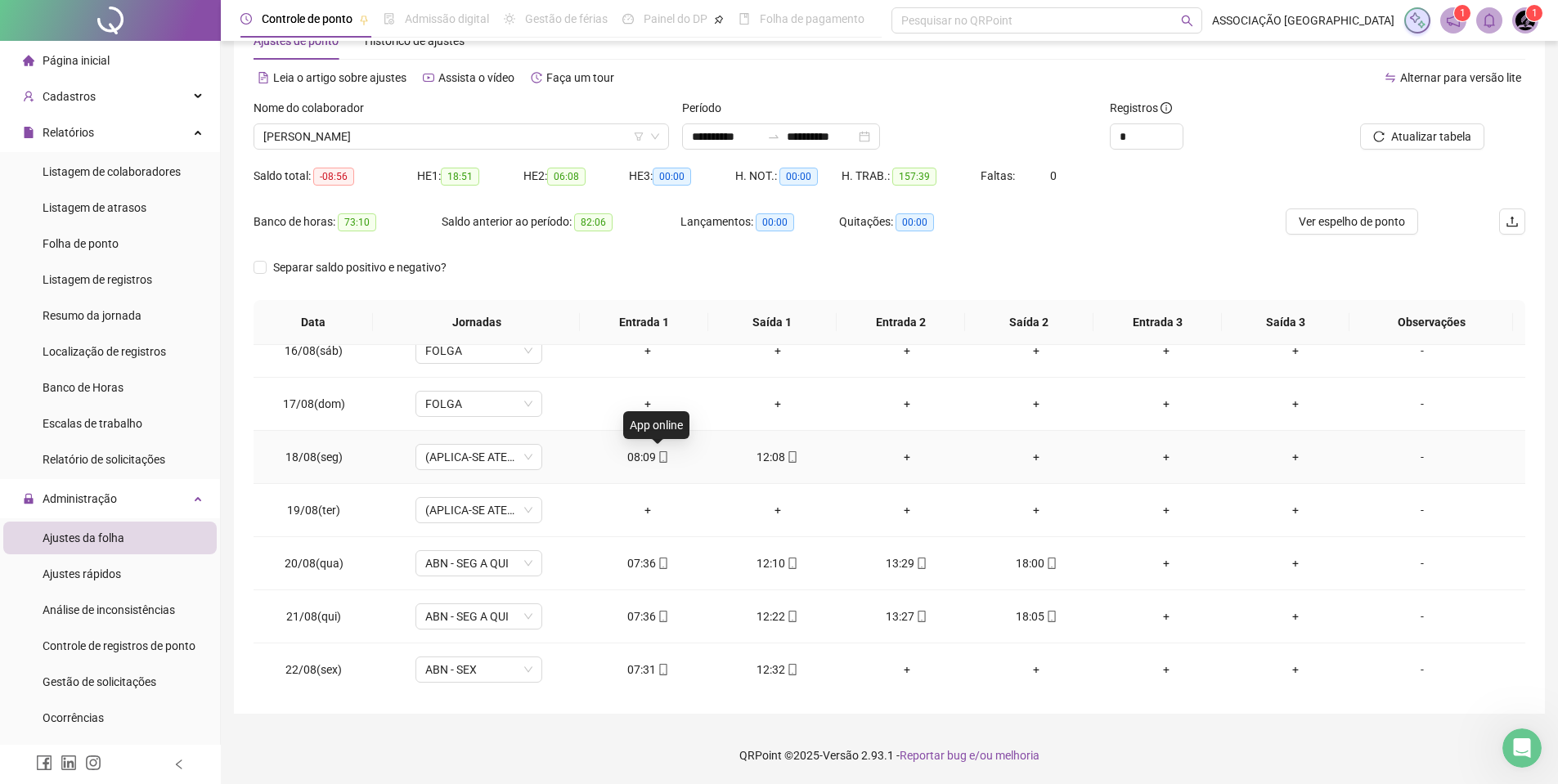
click at [657, 460] on icon "mobile" at bounding box center [663, 457] width 12 height 12
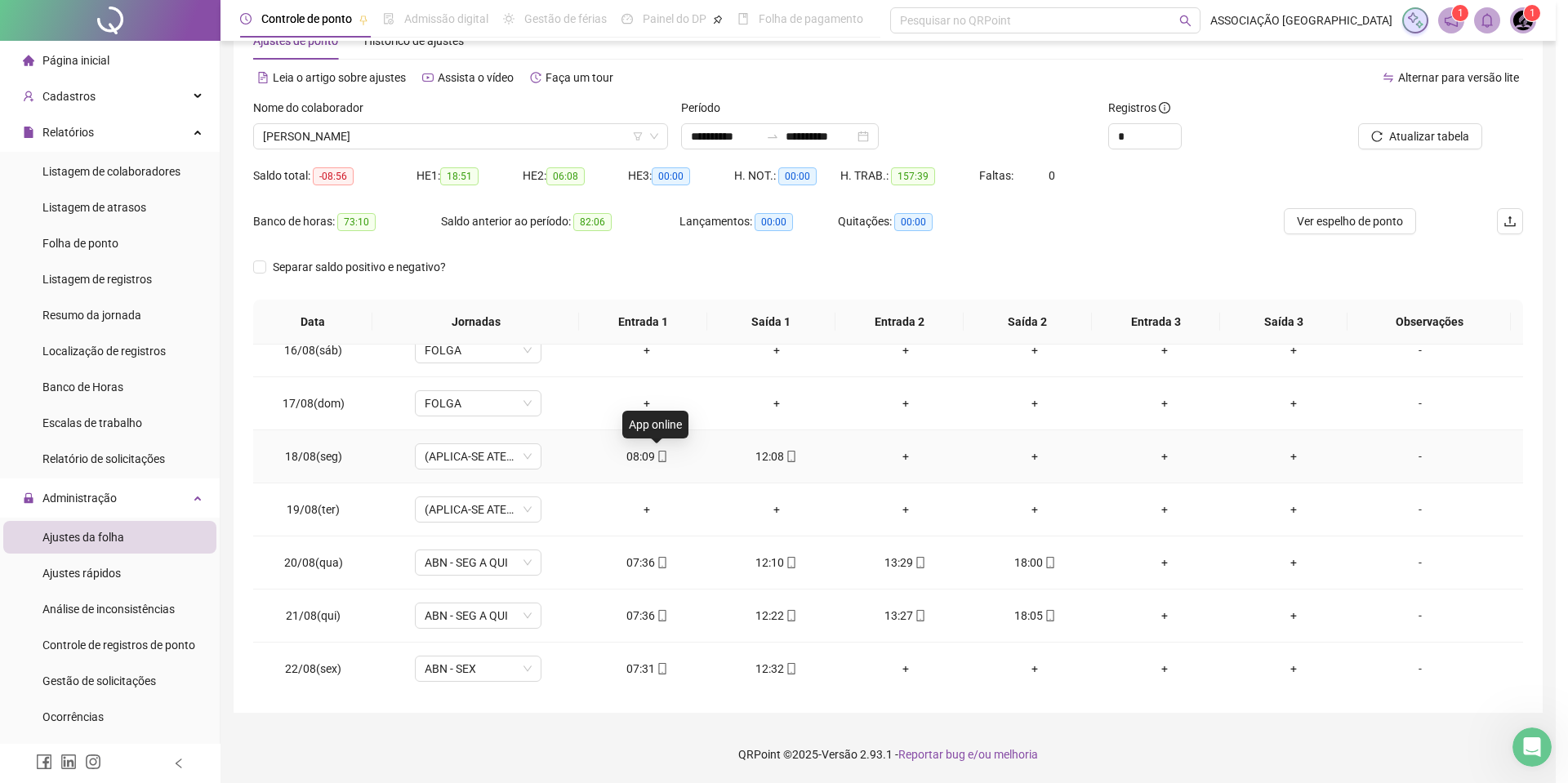
type input "**********"
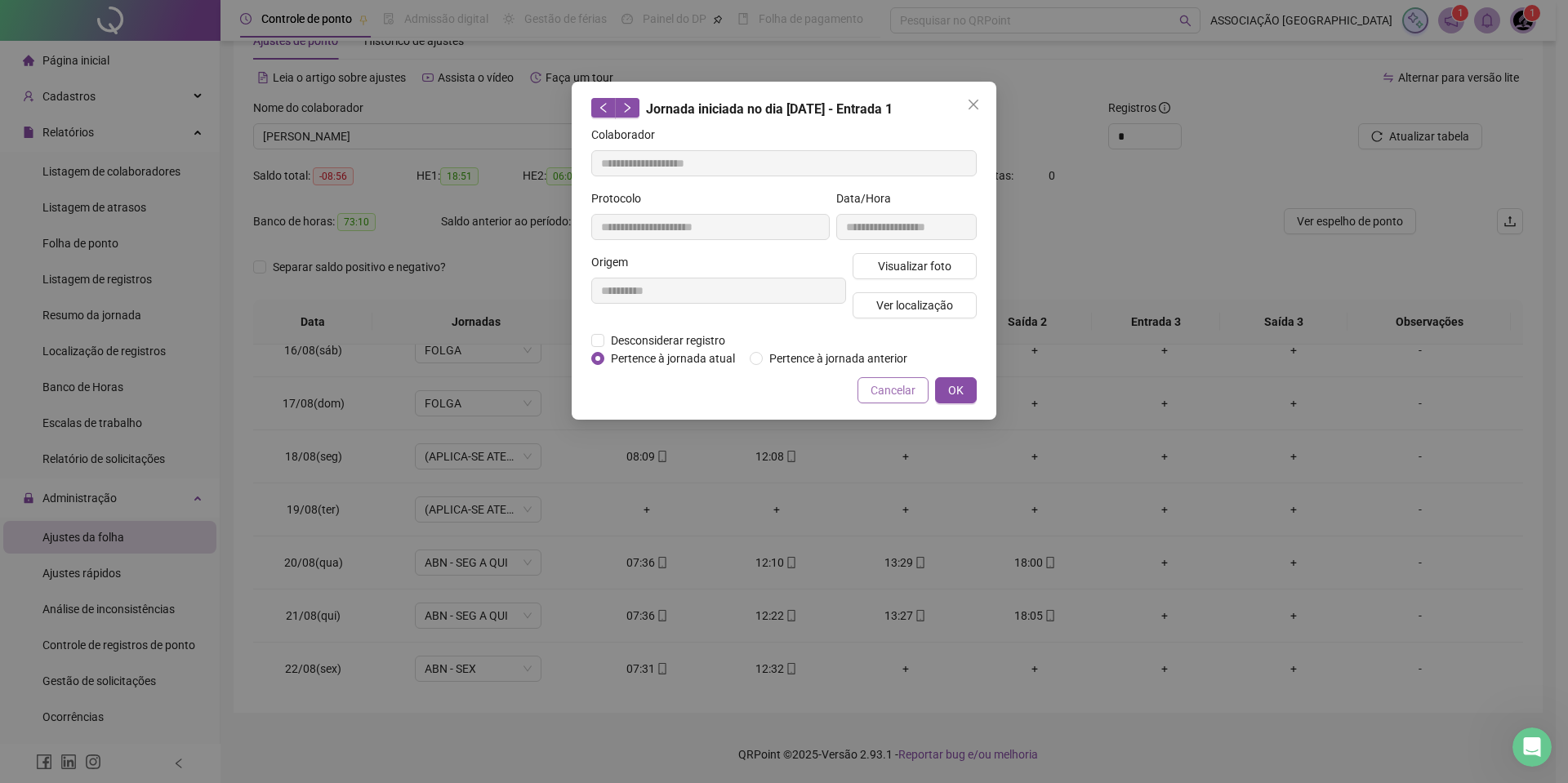
click at [892, 382] on span "Cancelar" at bounding box center [893, 391] width 45 height 18
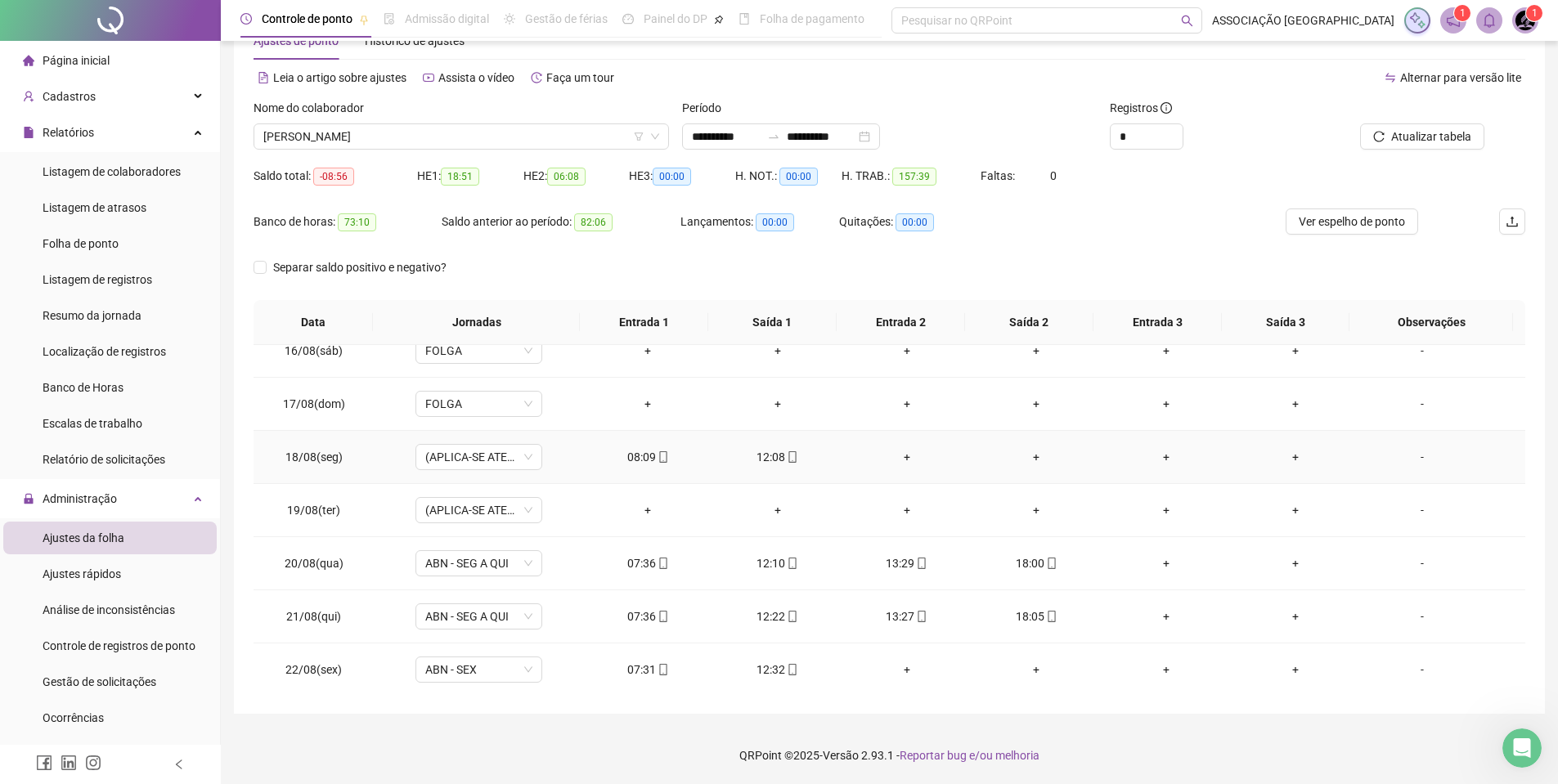
click at [620, 453] on div "08:09" at bounding box center [648, 457] width 103 height 18
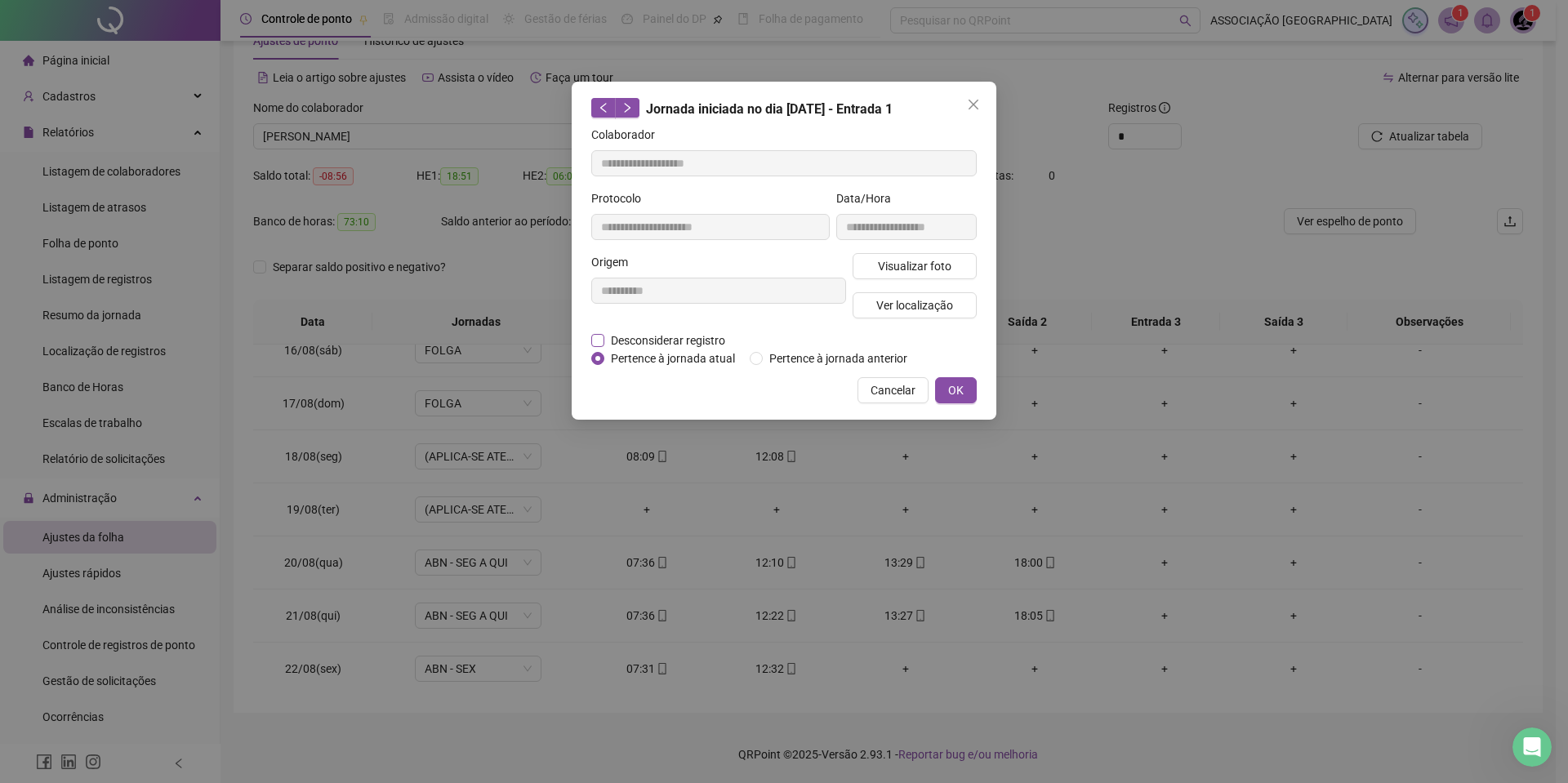
click at [632, 339] on span "Desconsiderar registro" at bounding box center [668, 341] width 128 height 18
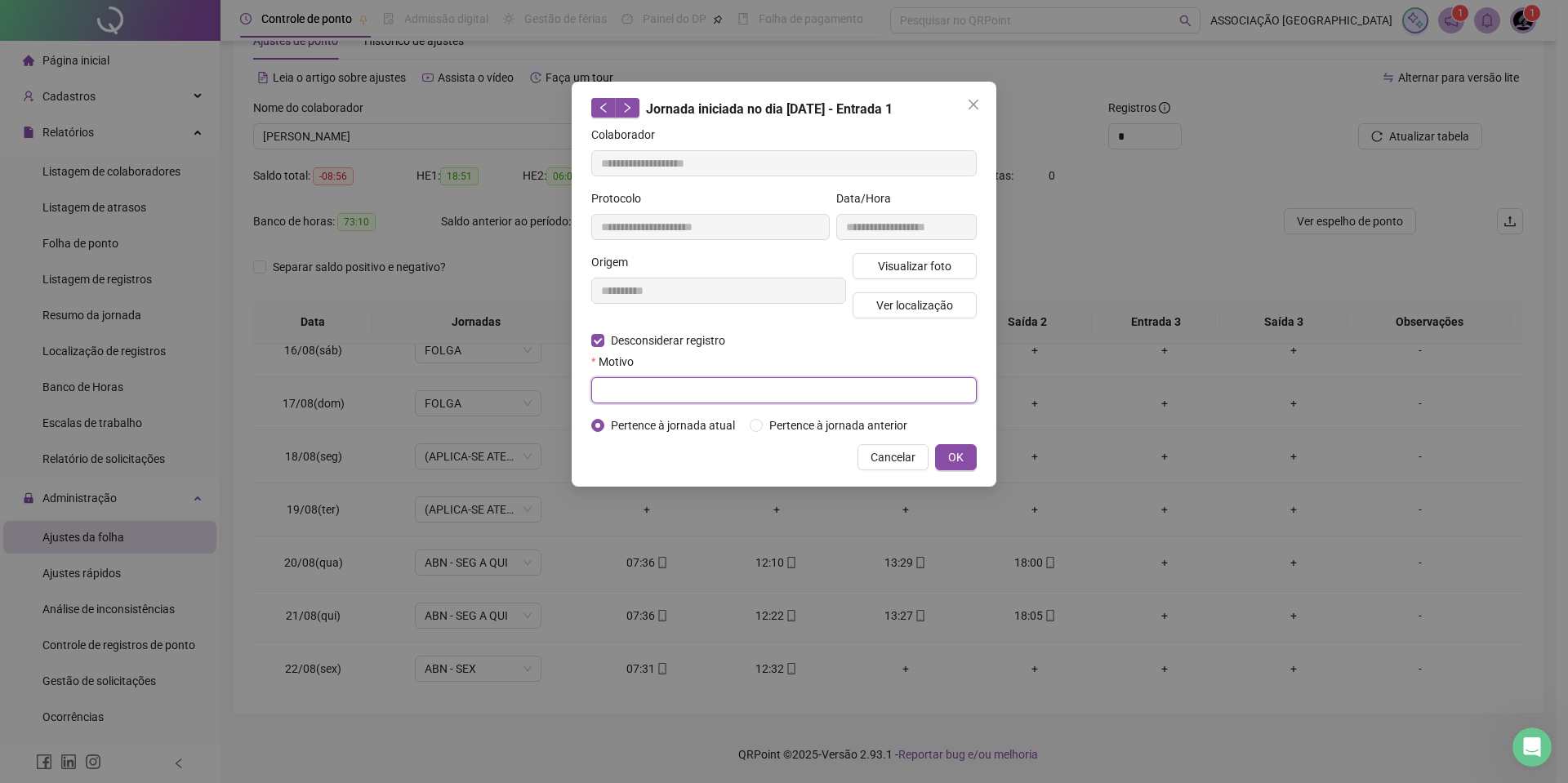
click at [730, 396] on input "text" at bounding box center [784, 391] width 386 height 27
drag, startPoint x: 730, startPoint y: 396, endPoint x: 591, endPoint y: 408, distance: 139.5
click at [591, 408] on div "**********" at bounding box center [784, 284] width 425 height 405
type input "**********"
click at [961, 446] on button "OK" at bounding box center [956, 458] width 41 height 27
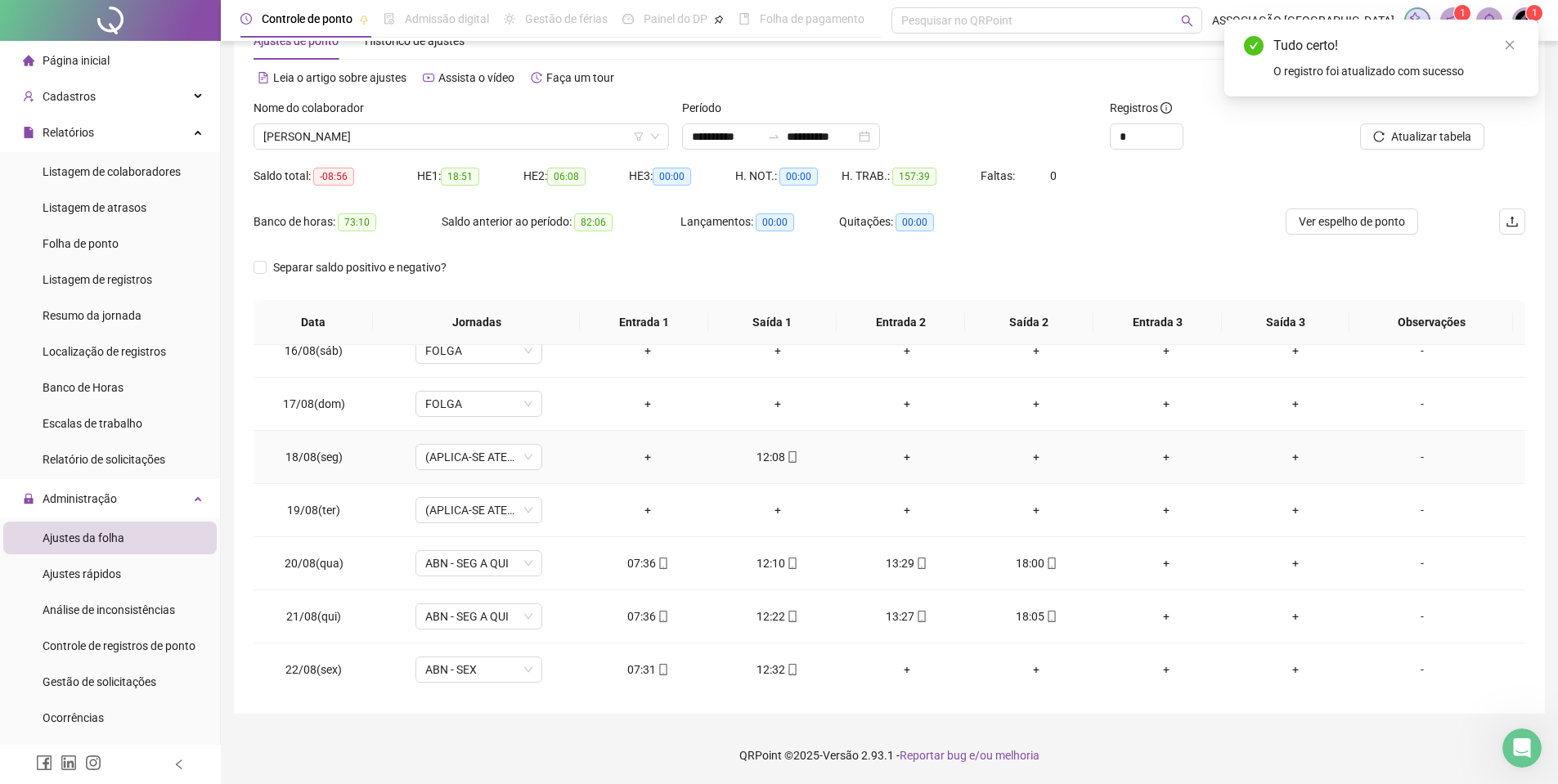
click at [787, 455] on icon "mobile" at bounding box center [793, 457] width 12 height 12
type input "**********"
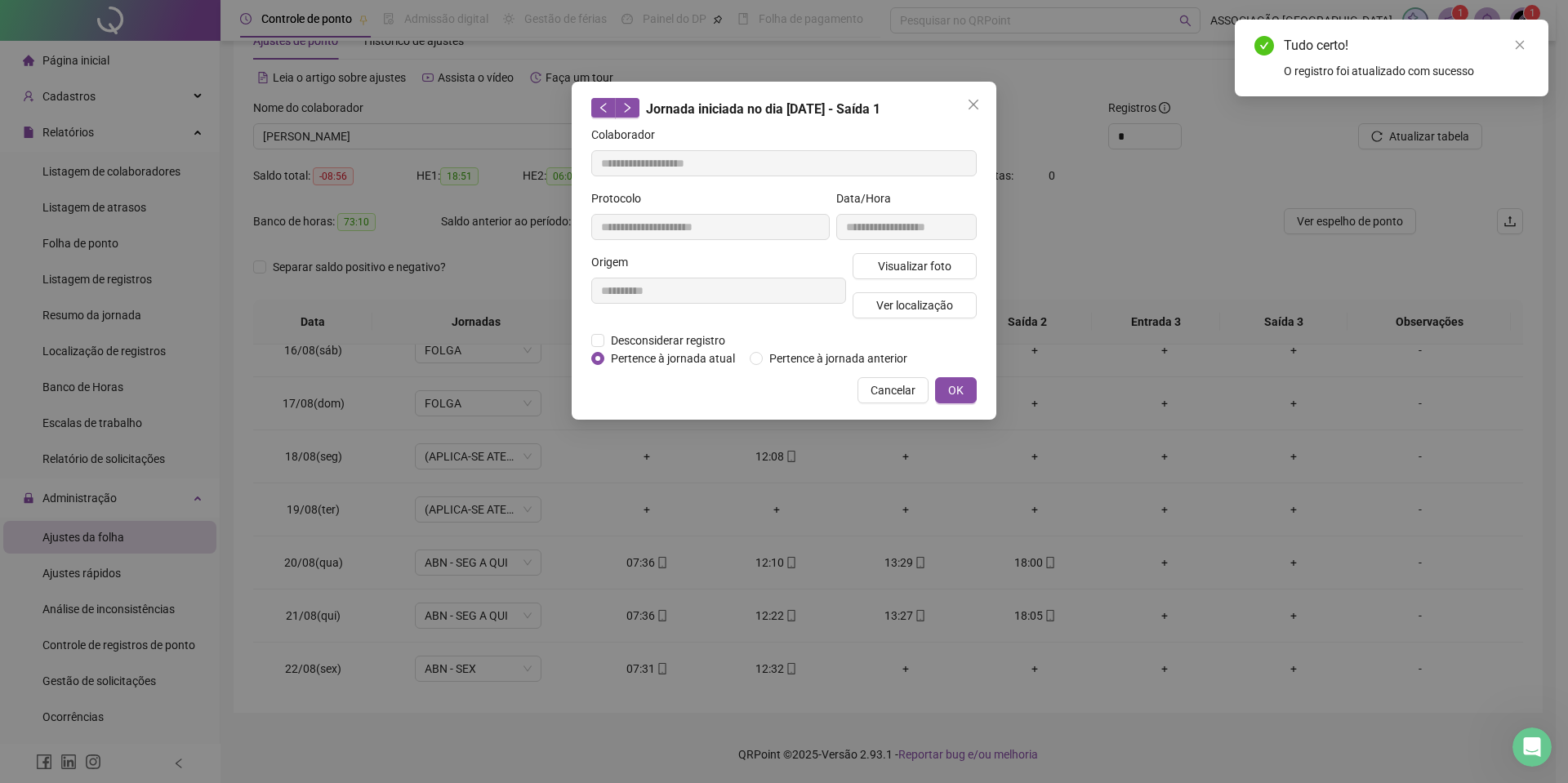
click at [660, 328] on div "**********" at bounding box center [718, 292] width 261 height 79
click at [657, 341] on span "Desconsiderar registro" at bounding box center [668, 341] width 128 height 18
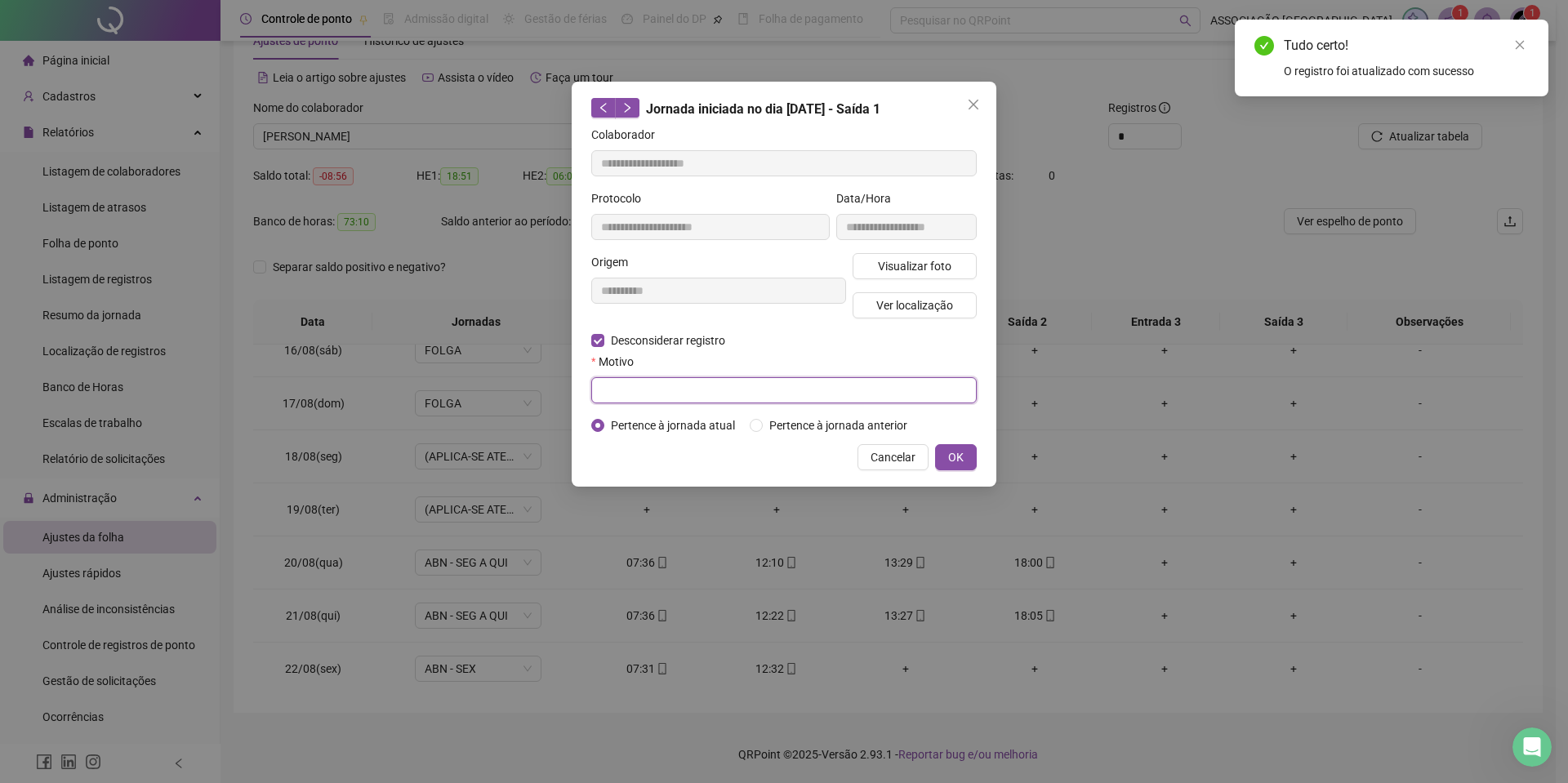
click at [655, 385] on input "text" at bounding box center [784, 391] width 386 height 27
paste input "**********"
type input "**********"
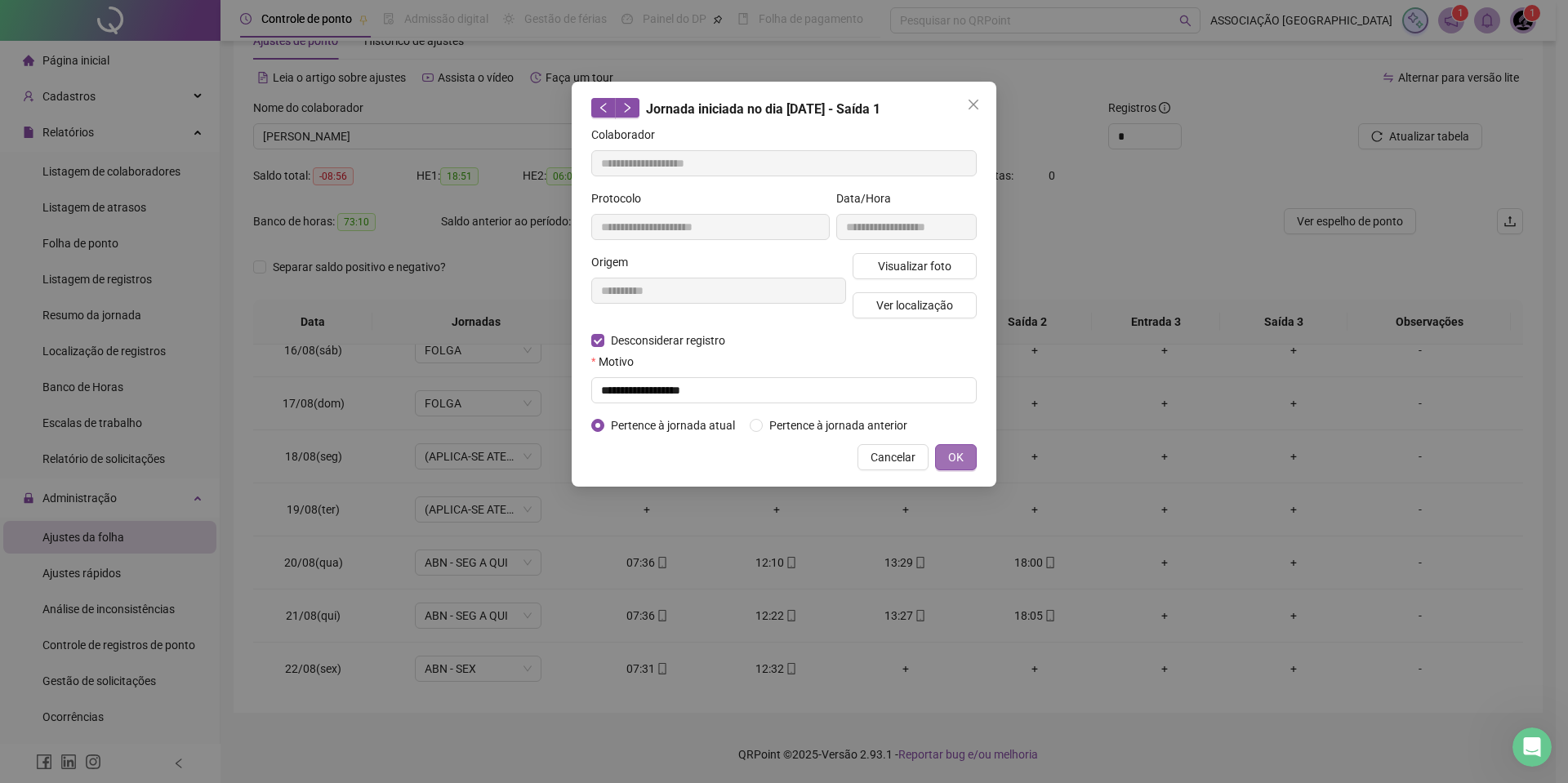
click at [948, 448] on span "OK" at bounding box center [956, 457] width 16 height 18
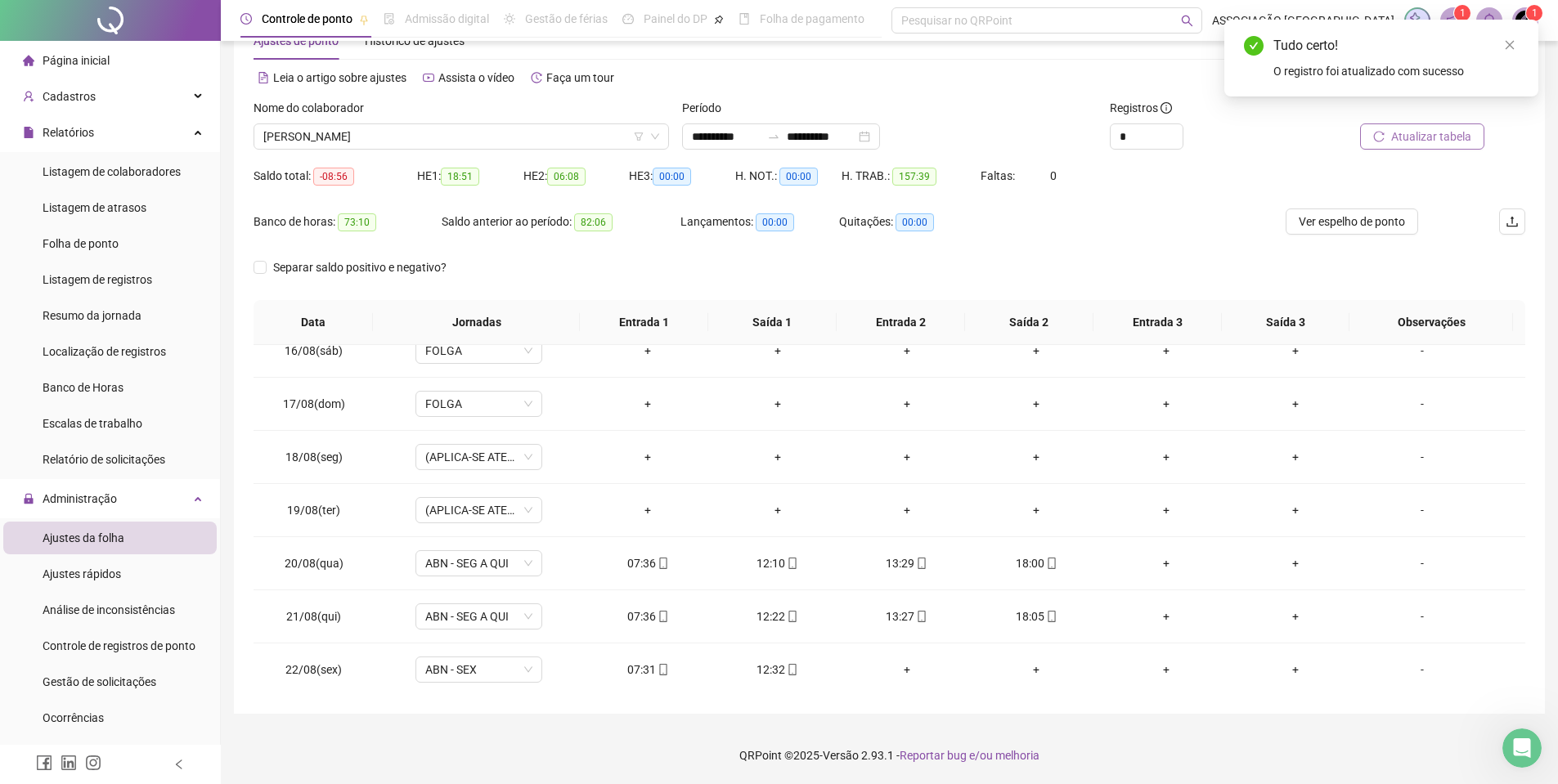
click at [1423, 143] on span "Atualizar tabela" at bounding box center [1432, 137] width 80 height 18
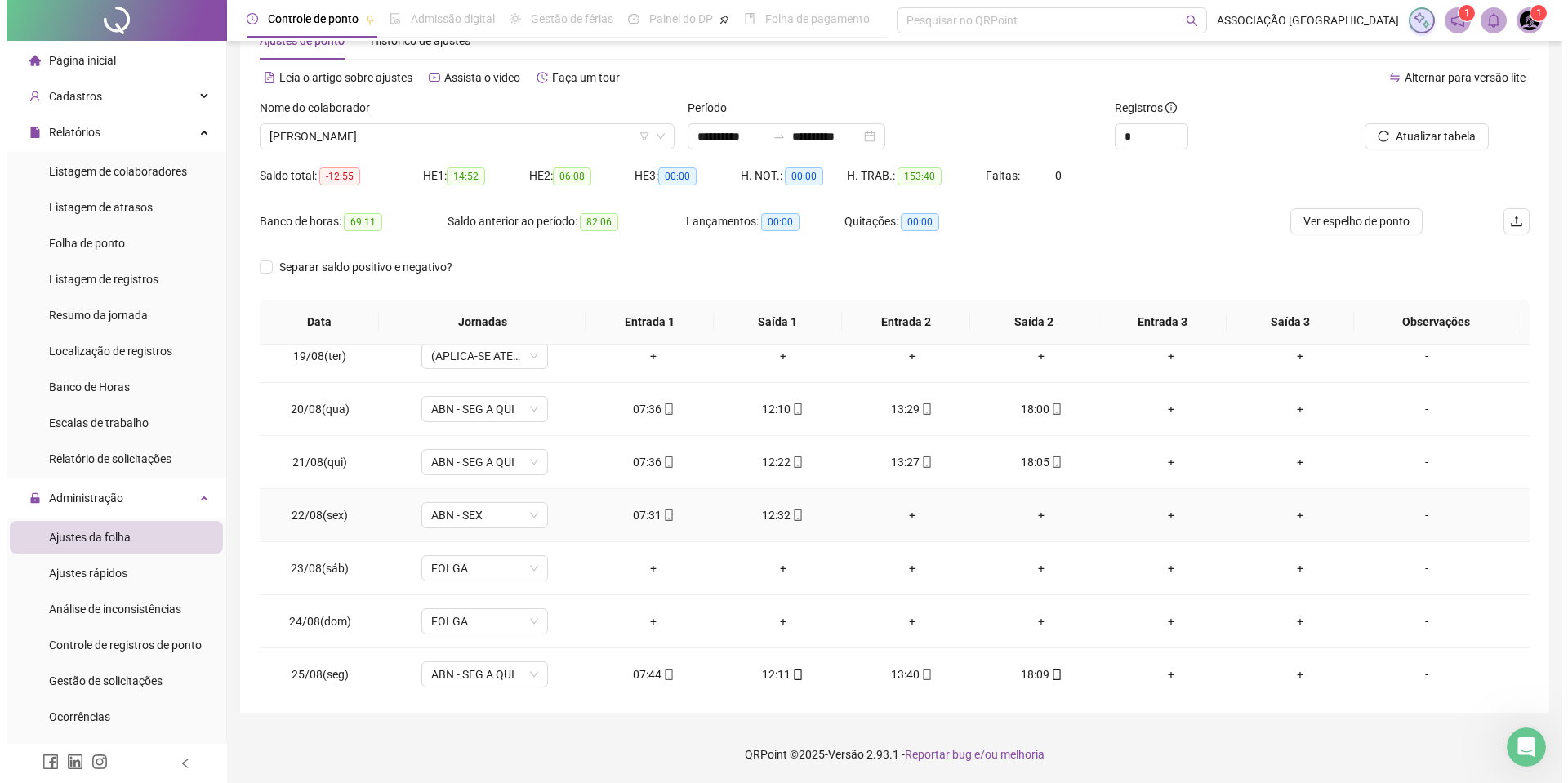
scroll to position [725, 0]
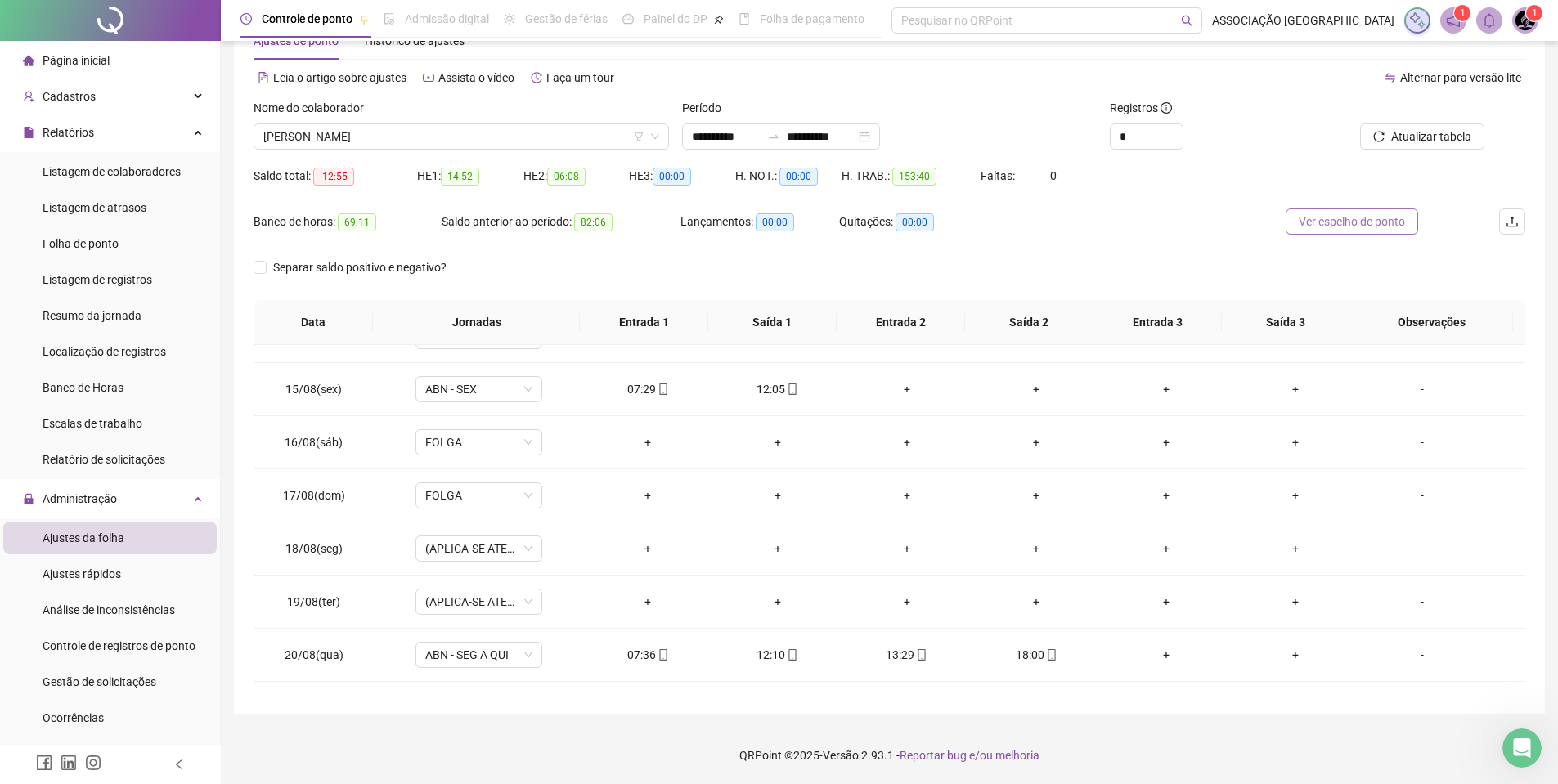
click at [1387, 218] on span "Ver espelho de ponto" at bounding box center [1352, 222] width 106 height 18
click at [725, 149] on div "**********" at bounding box center [781, 137] width 198 height 27
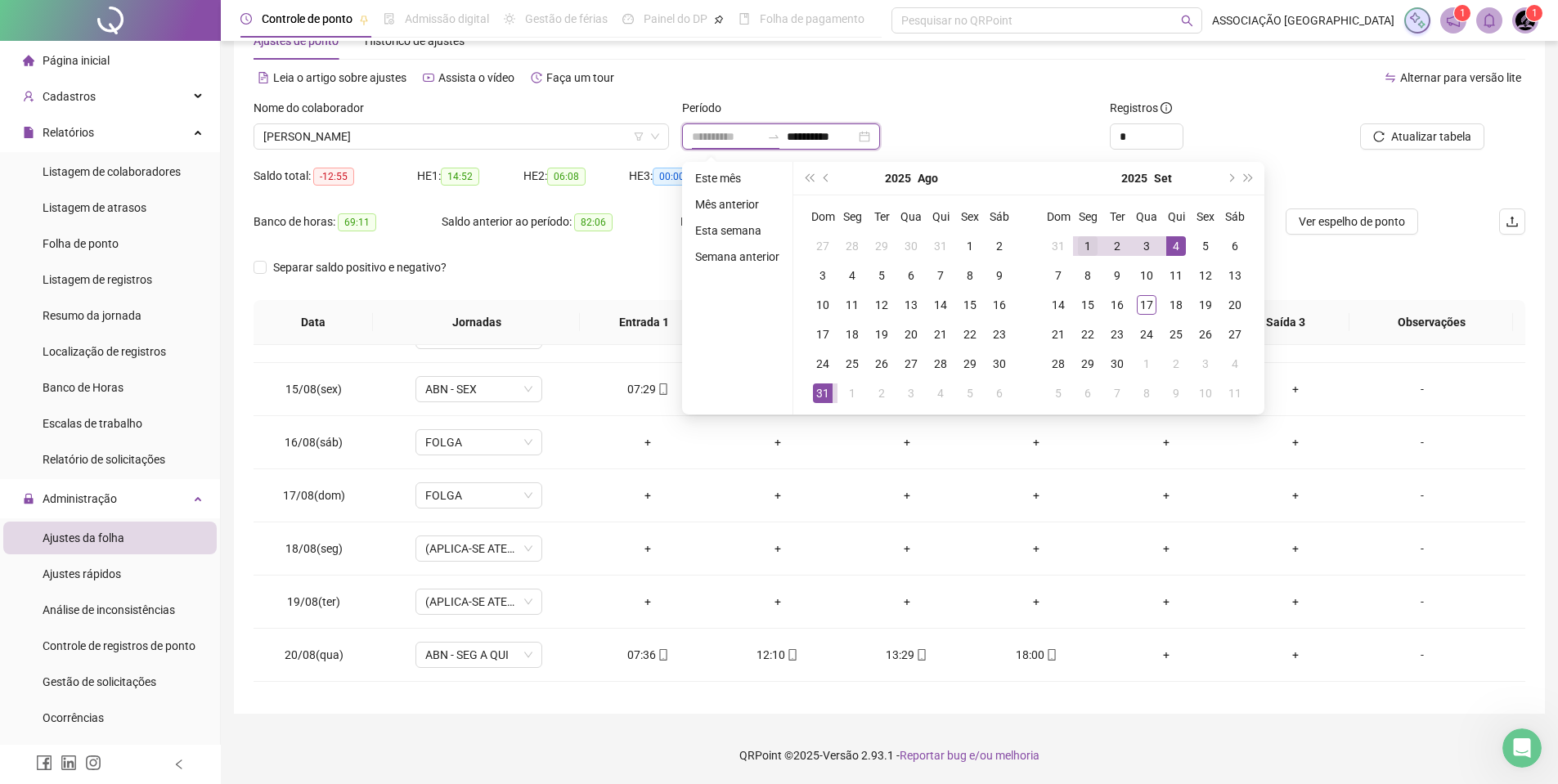
type input "**********"
click at [1080, 248] on div "1" at bounding box center [1088, 247] width 20 height 20
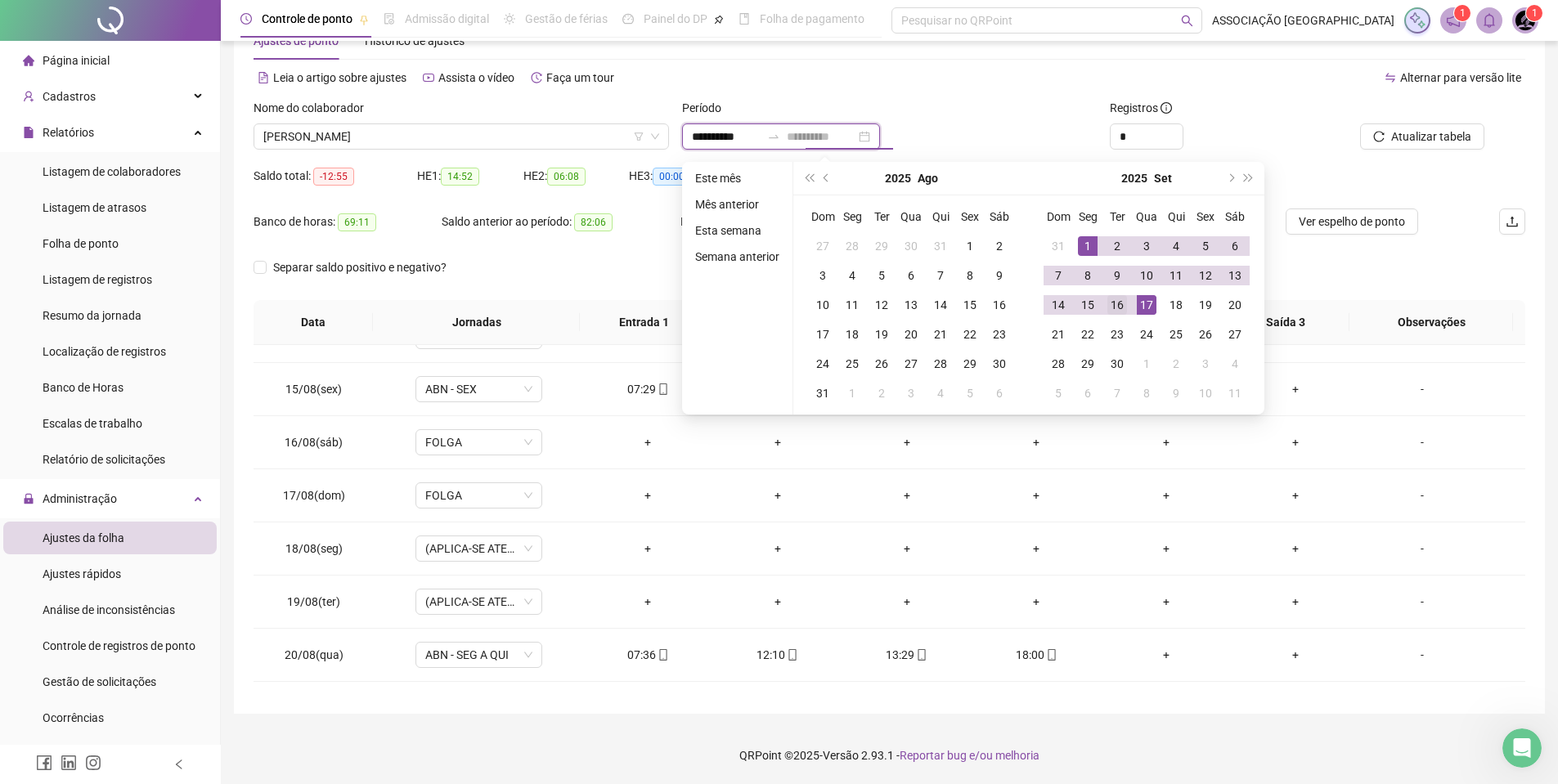
type input "**********"
click at [1120, 300] on div "16" at bounding box center [1118, 305] width 20 height 20
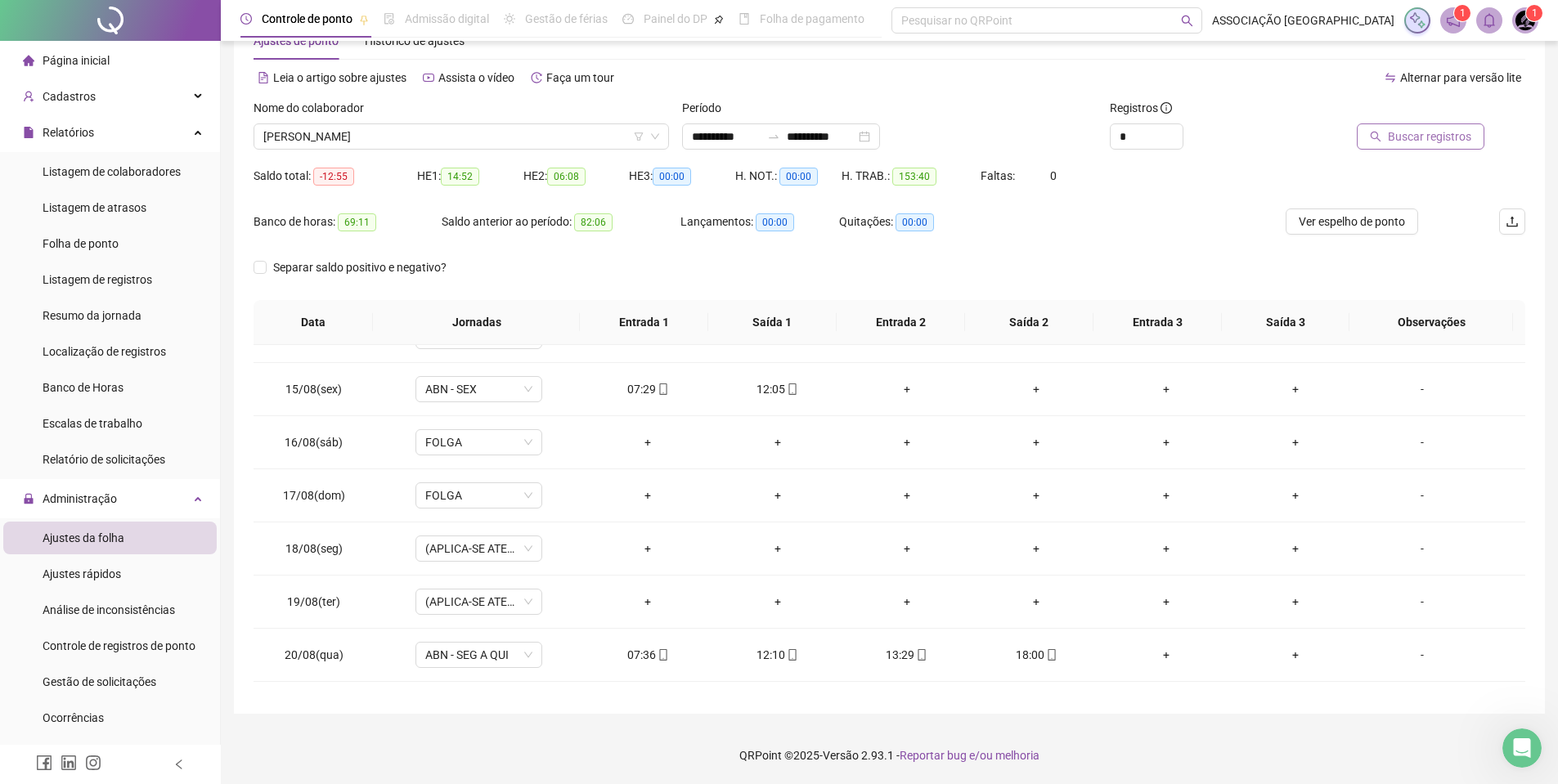
click at [1393, 132] on span "Buscar registros" at bounding box center [1430, 137] width 83 height 18
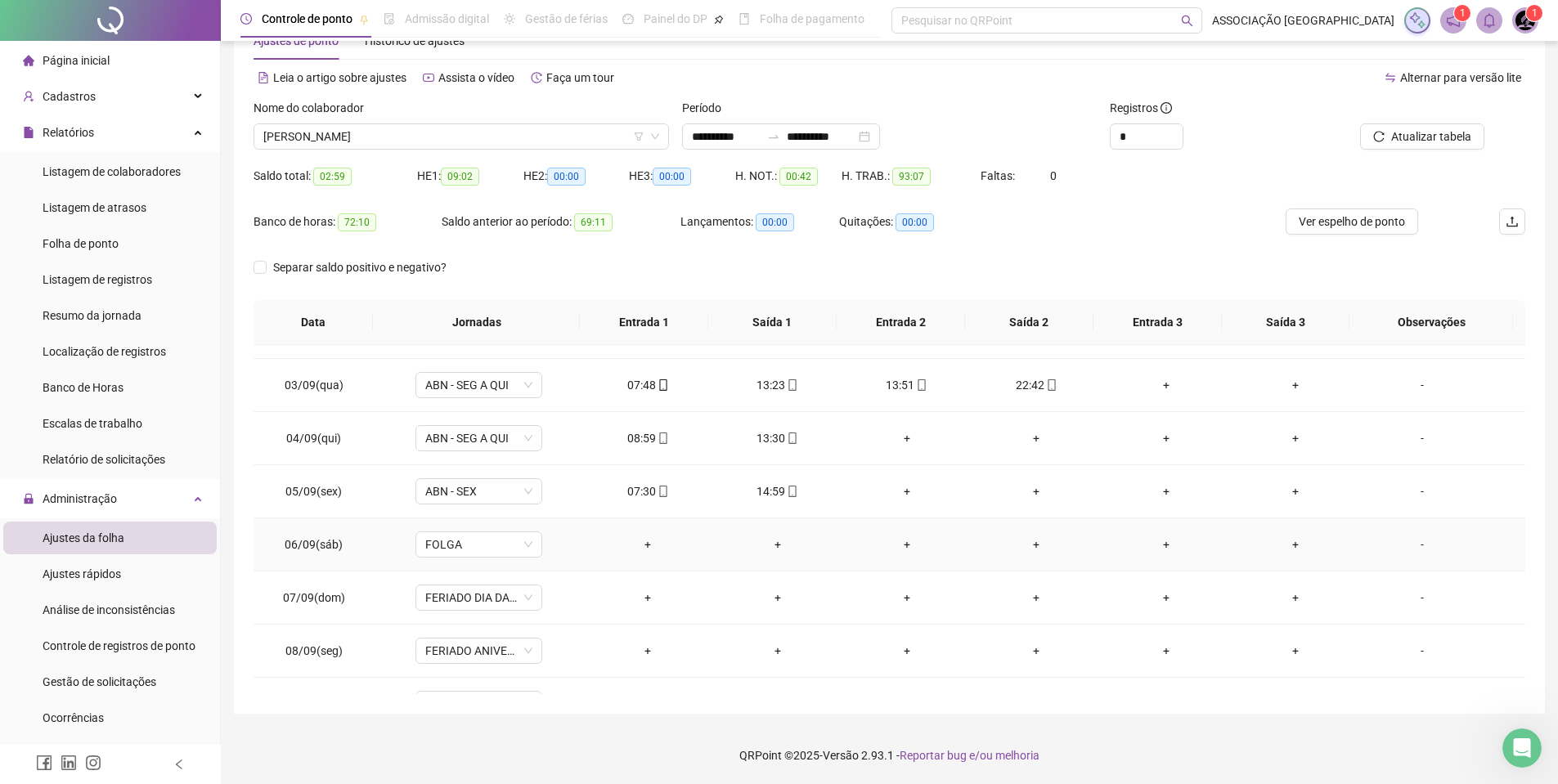
scroll to position [0, 0]
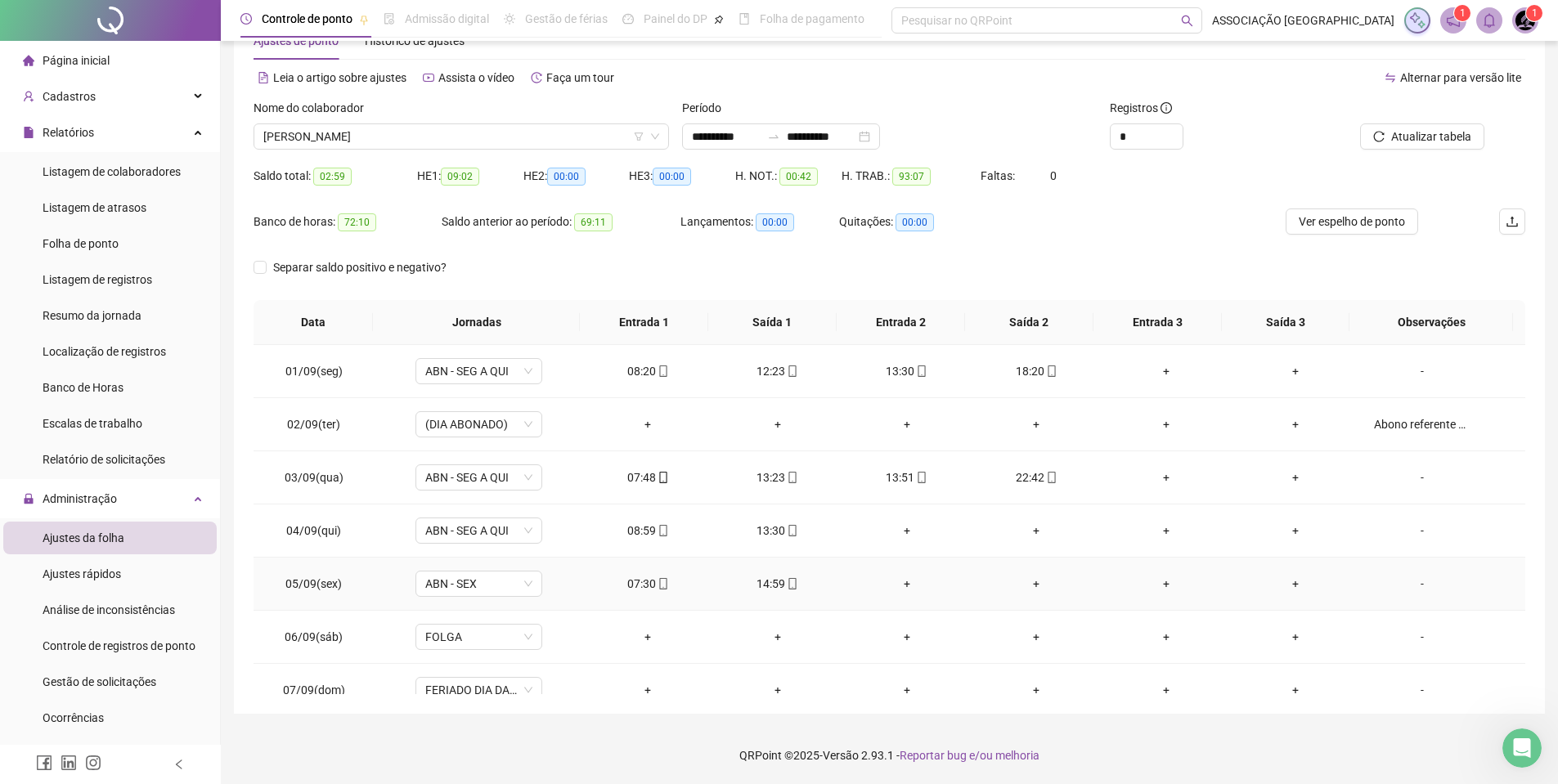
drag, startPoint x: 924, startPoint y: 560, endPoint x: 933, endPoint y: 540, distance: 21.9
click at [929, 548] on tbody "01/09(seg) ABN - SEG A QUI 08:20 12:23 13:30 18:20 + + - 02/09(ter) (DIA ABONAD…" at bounding box center [889, 770] width 1272 height 850
click at [1548, 534] on div "**********" at bounding box center [890, 366] width 1338 height 835
click at [1388, 142] on button "Atualizar tabela" at bounding box center [1423, 137] width 125 height 27
click at [1420, 139] on span "Atualizar tabela" at bounding box center [1432, 137] width 80 height 18
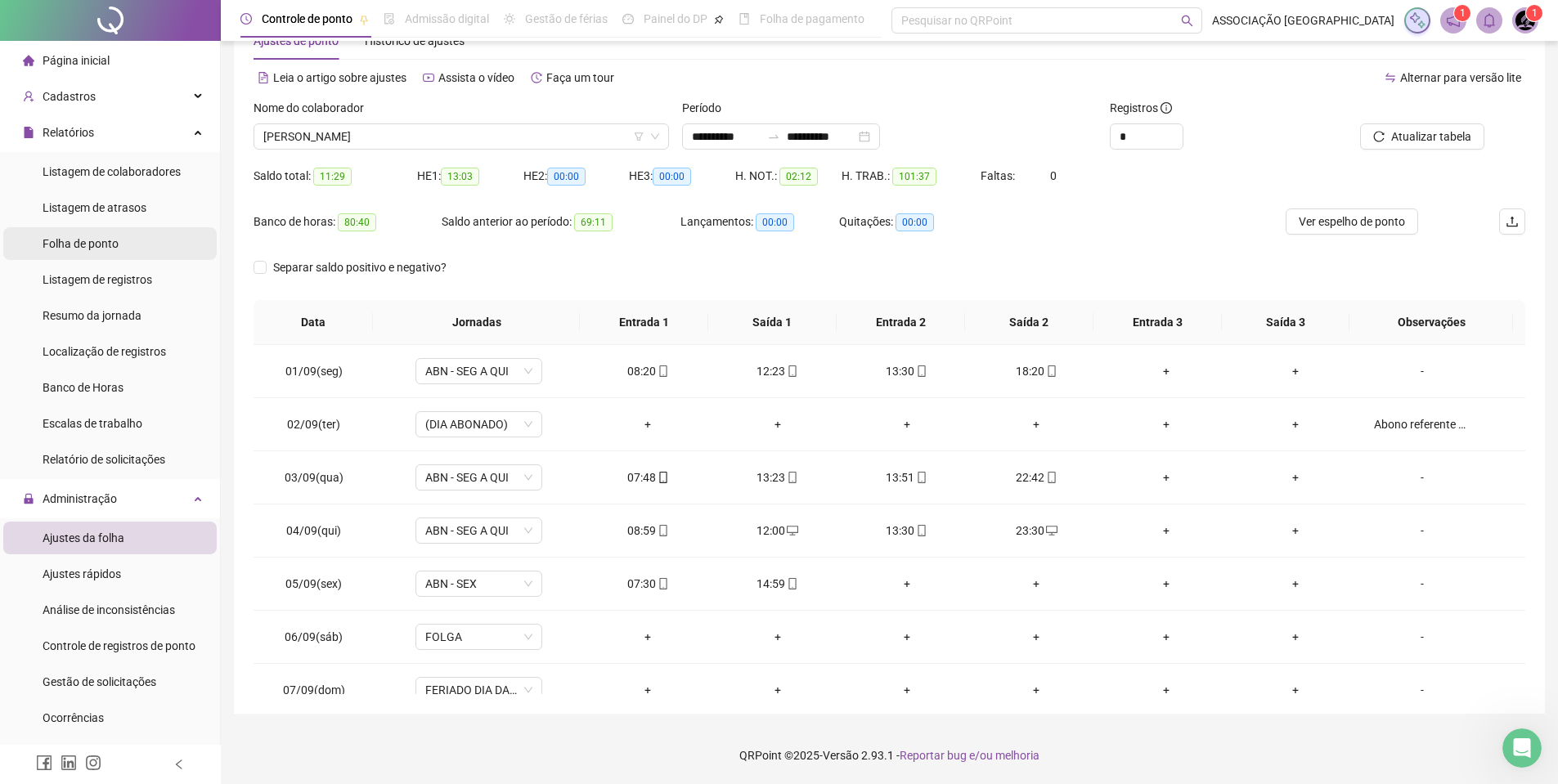
click at [99, 238] on span "Folha de ponto" at bounding box center [81, 243] width 76 height 13
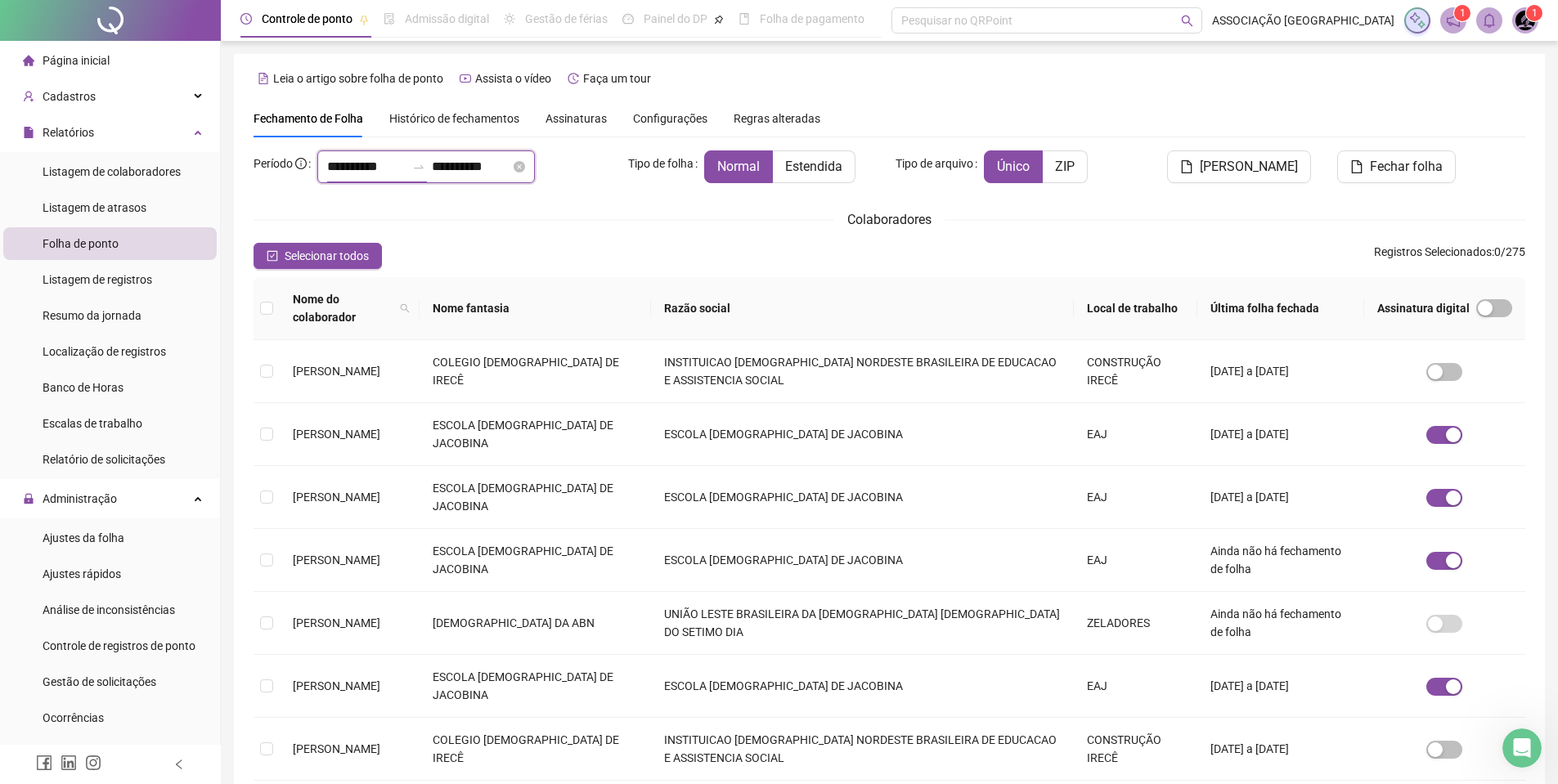
click at [337, 164] on input "**********" at bounding box center [366, 167] width 79 height 20
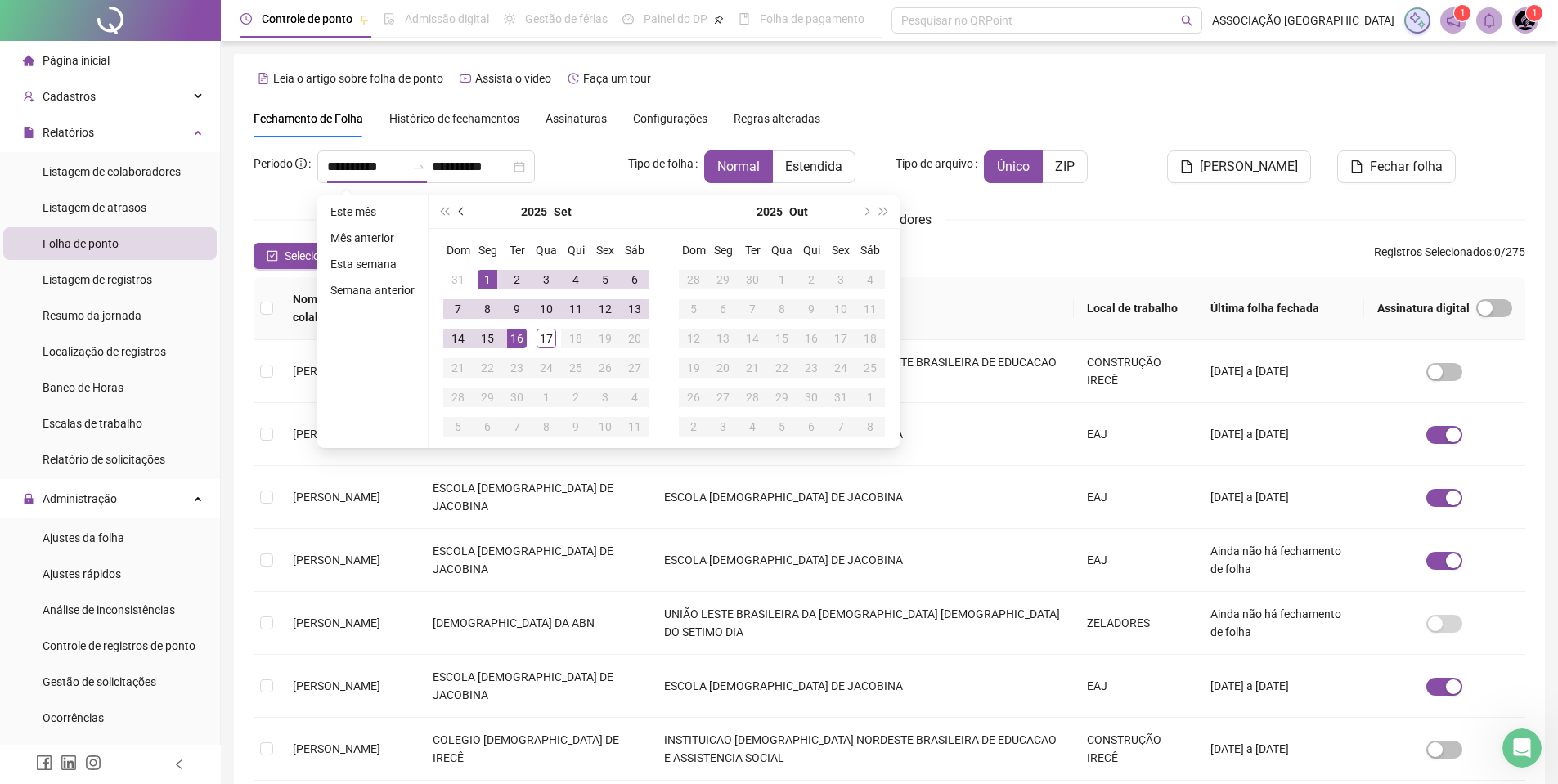
click at [464, 220] on button "prev-year" at bounding box center [462, 211] width 18 height 32
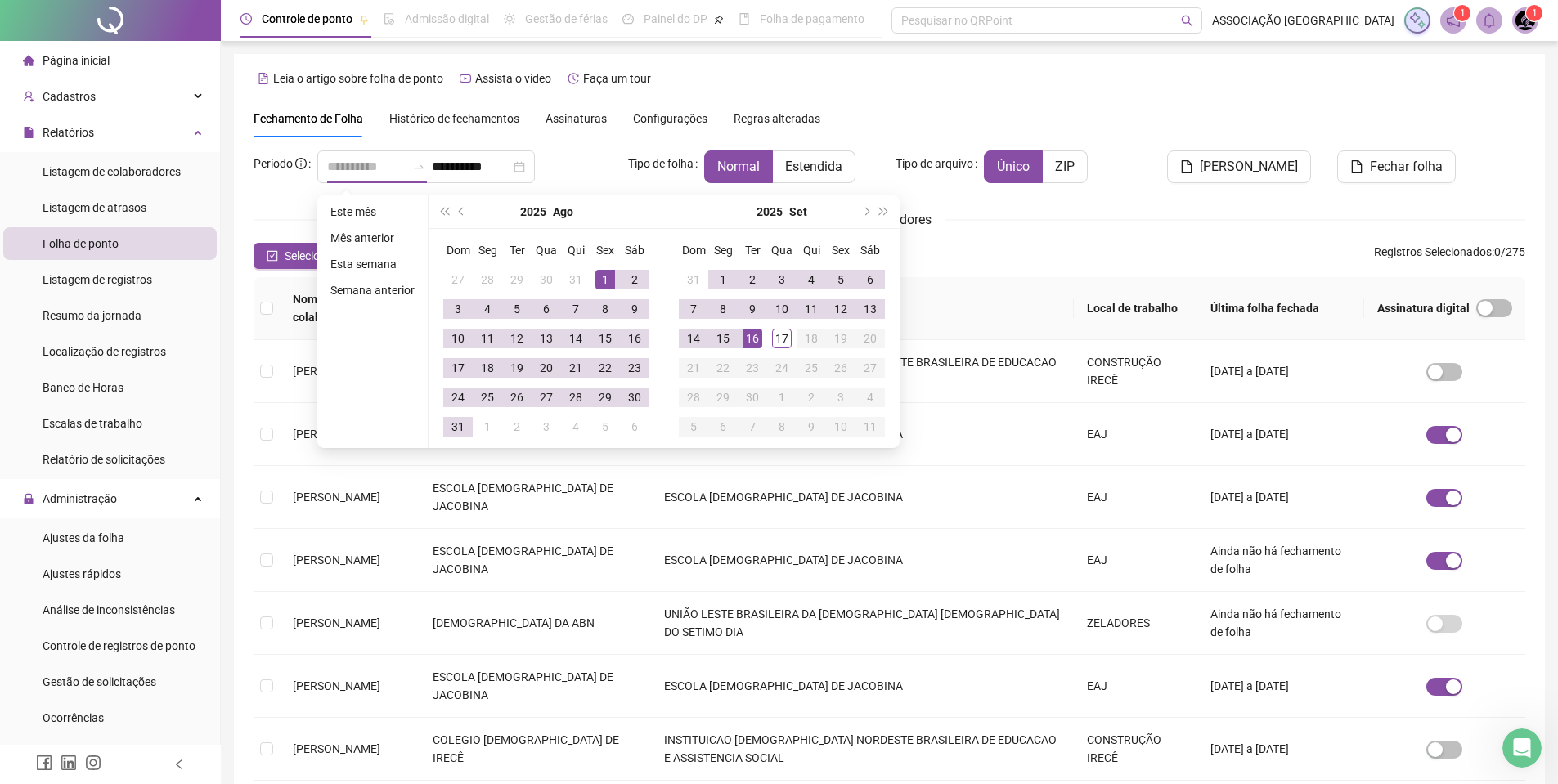
type input "**********"
click at [598, 280] on div "1" at bounding box center [606, 280] width 20 height 20
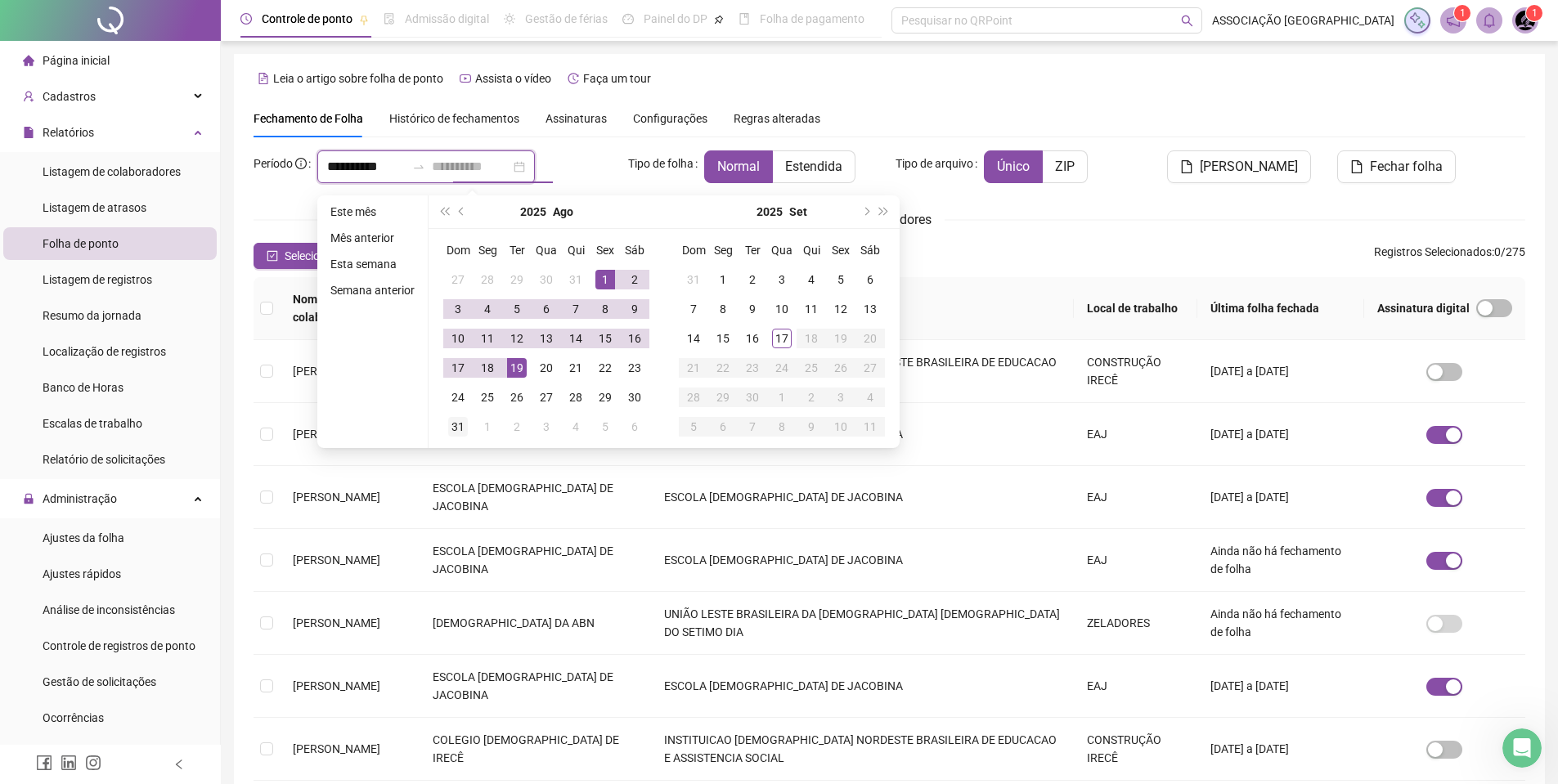
type input "**********"
click at [461, 430] on div "31" at bounding box center [458, 427] width 20 height 20
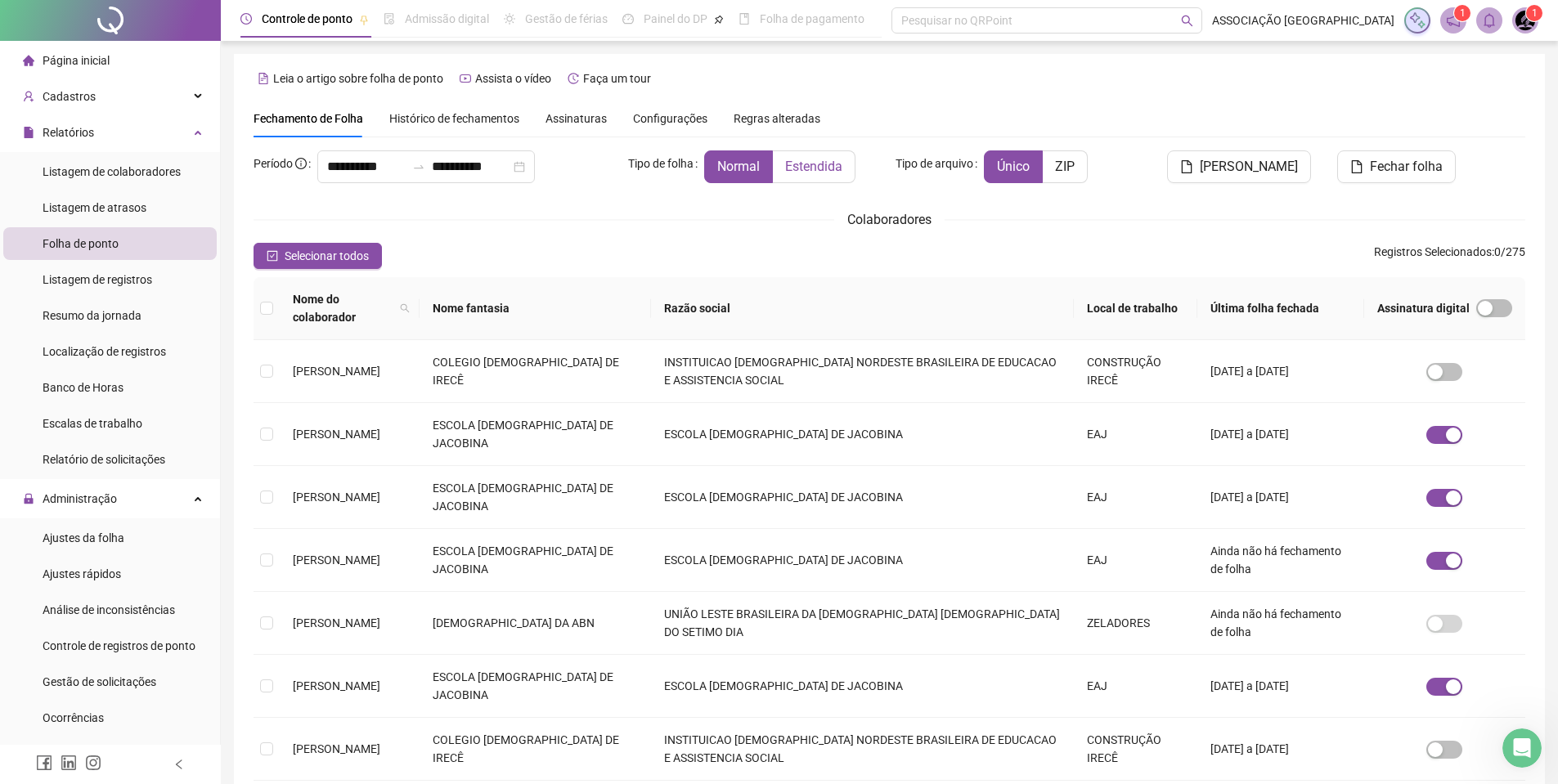
click at [795, 176] on label "Estendida" at bounding box center [813, 166] width 82 height 32
click at [394, 296] on span "Nome do colaborador" at bounding box center [342, 307] width 101 height 36
click at [413, 296] on span at bounding box center [405, 308] width 17 height 42
type input "*****"
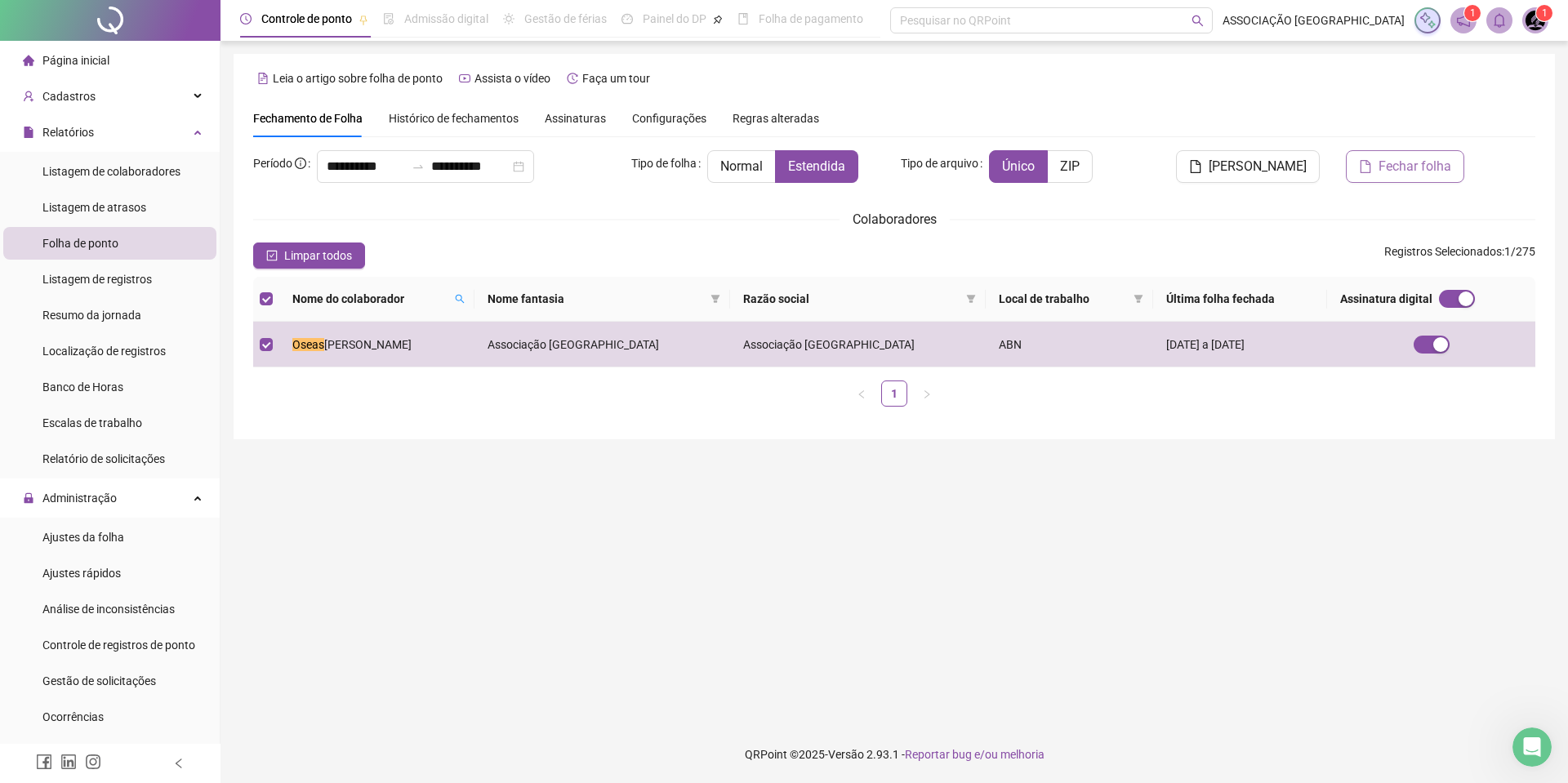
click at [1416, 175] on span "Fechar folha" at bounding box center [1415, 167] width 73 height 20
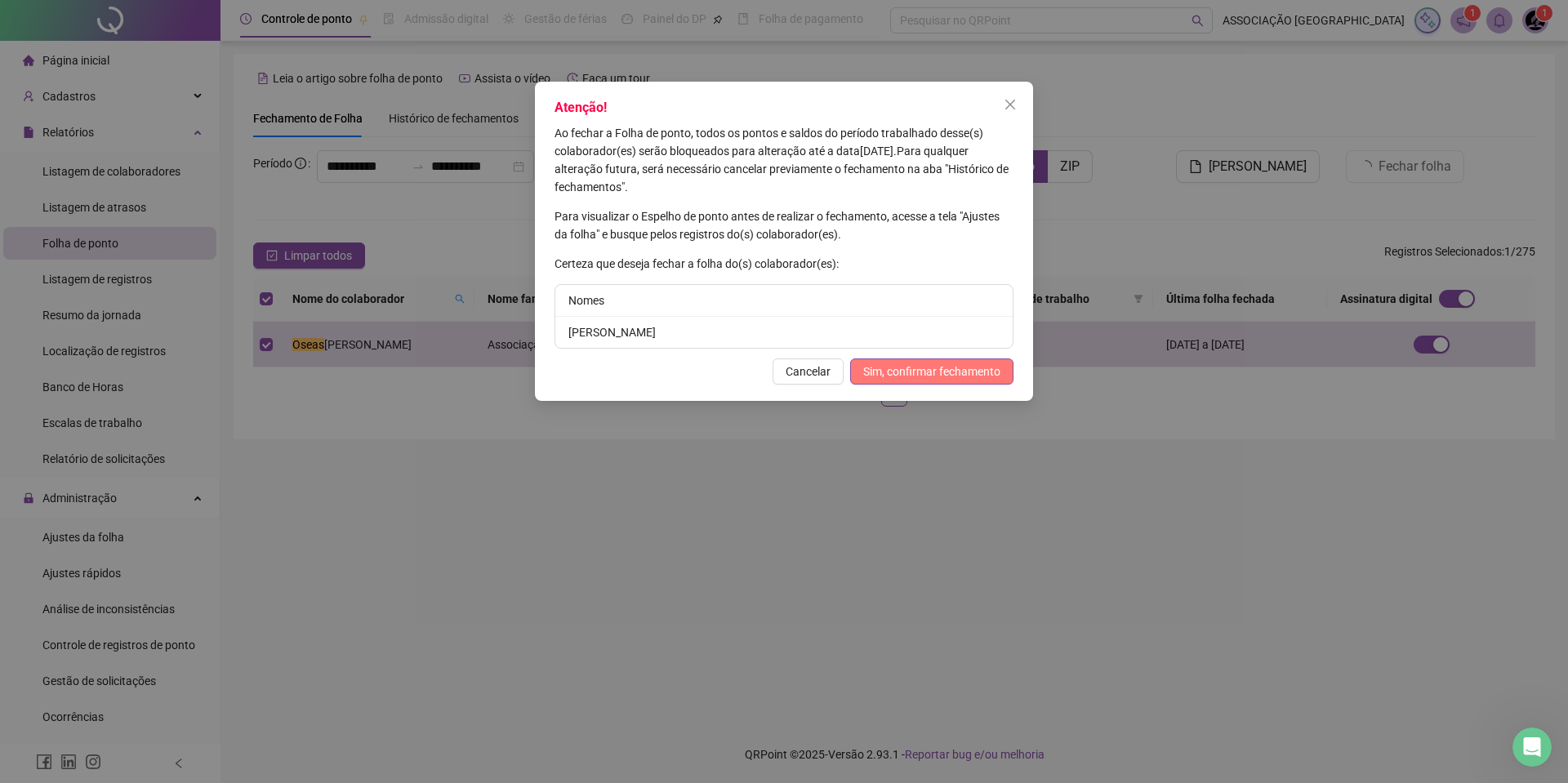
click at [952, 364] on span "Sim, confirmar fechamento" at bounding box center [932, 372] width 137 height 18
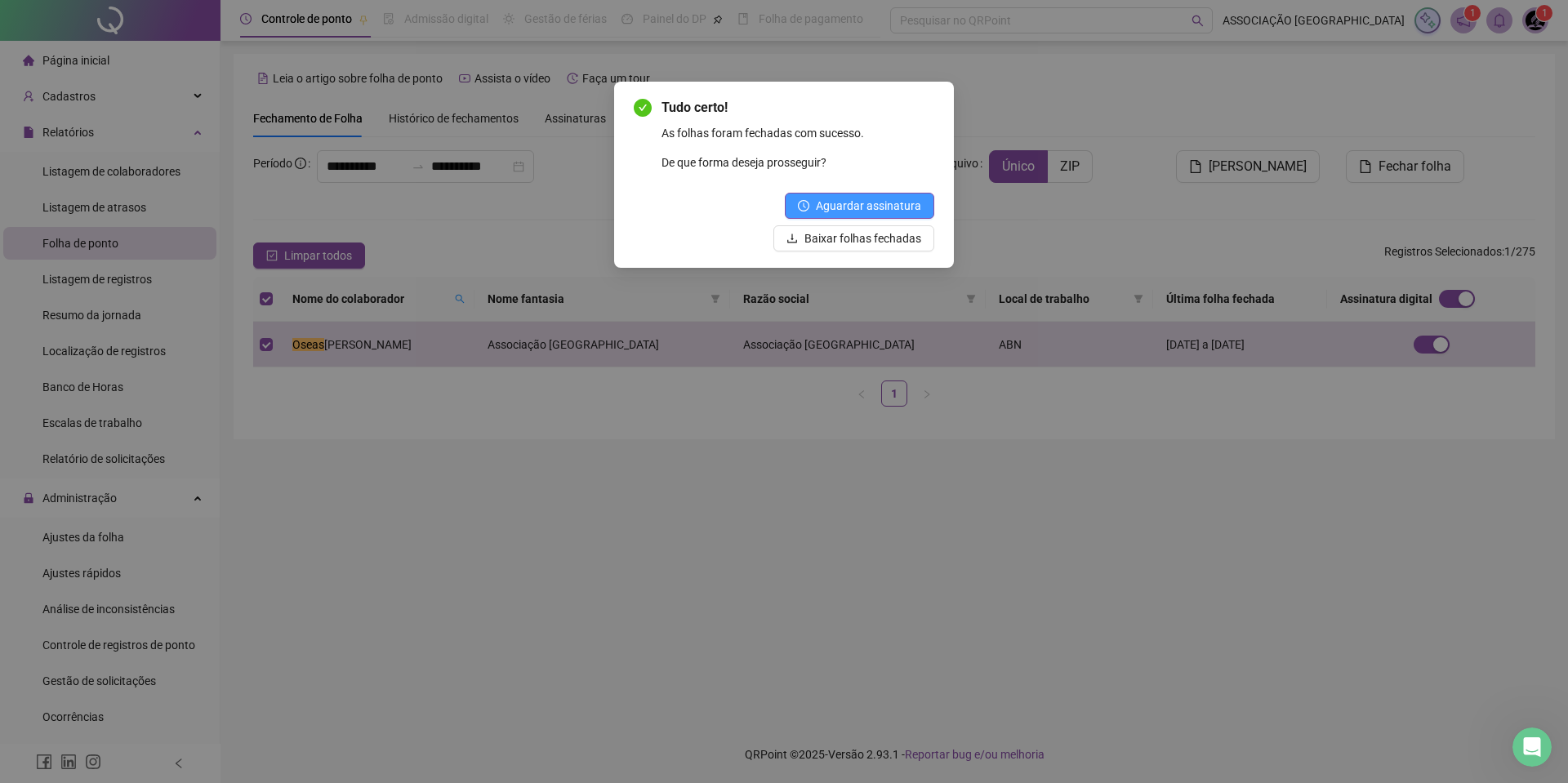
click at [880, 211] on span "Aguardar assinatura" at bounding box center [868, 206] width 105 height 18
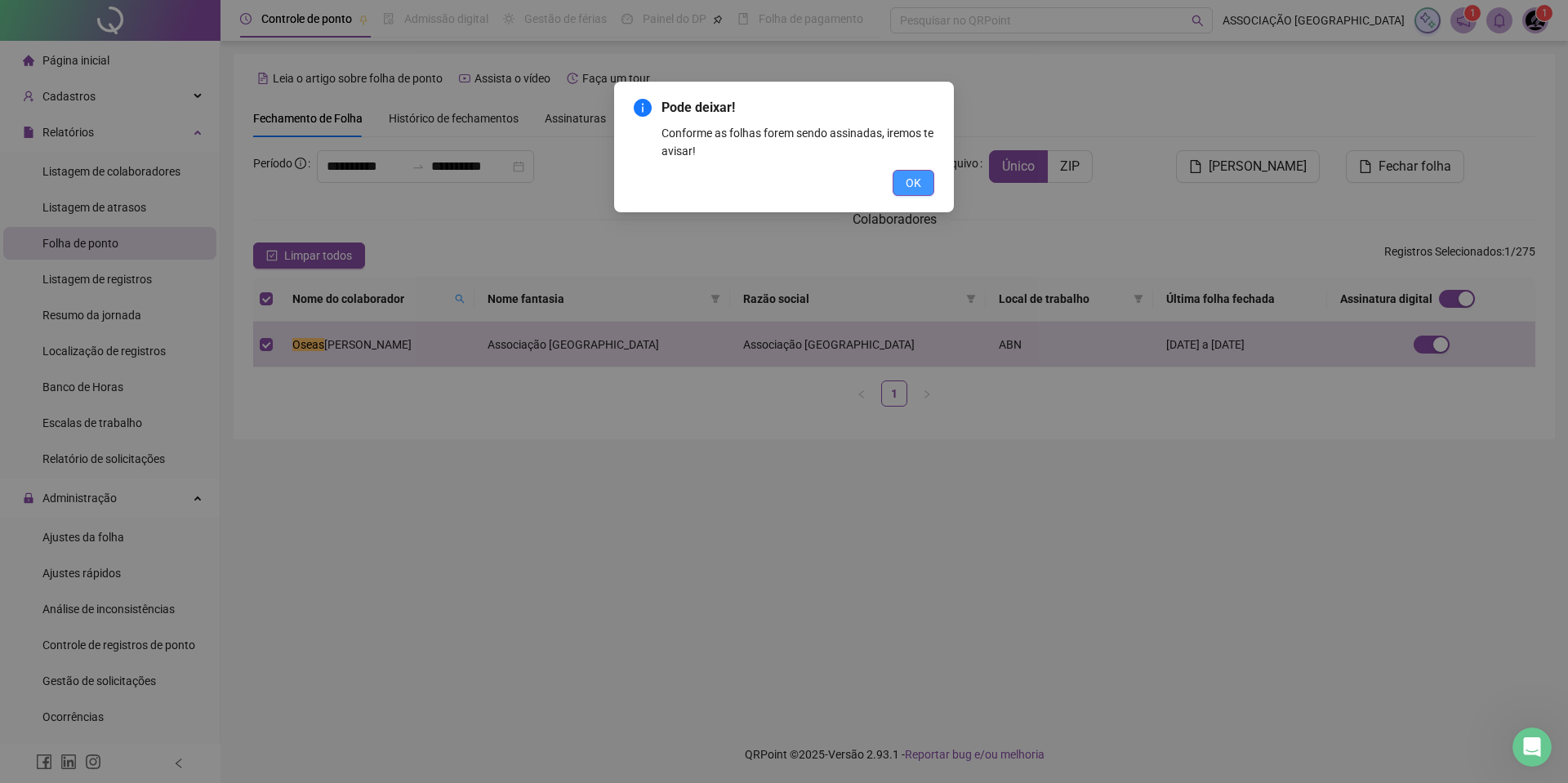
click at [919, 190] on span "OK" at bounding box center [913, 183] width 16 height 18
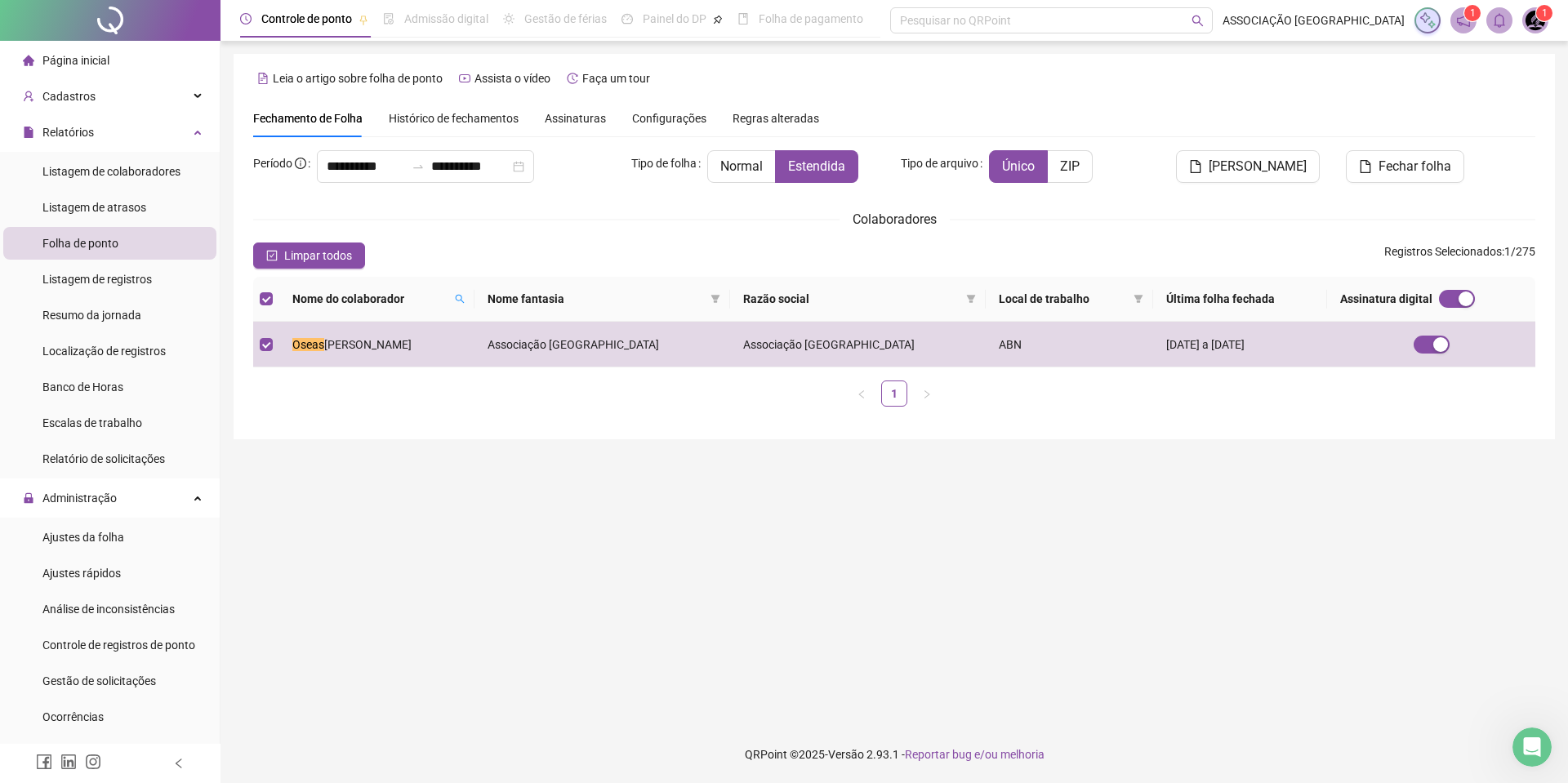
click at [499, 125] on span "Histórico de fechamentos" at bounding box center [454, 119] width 130 height 13
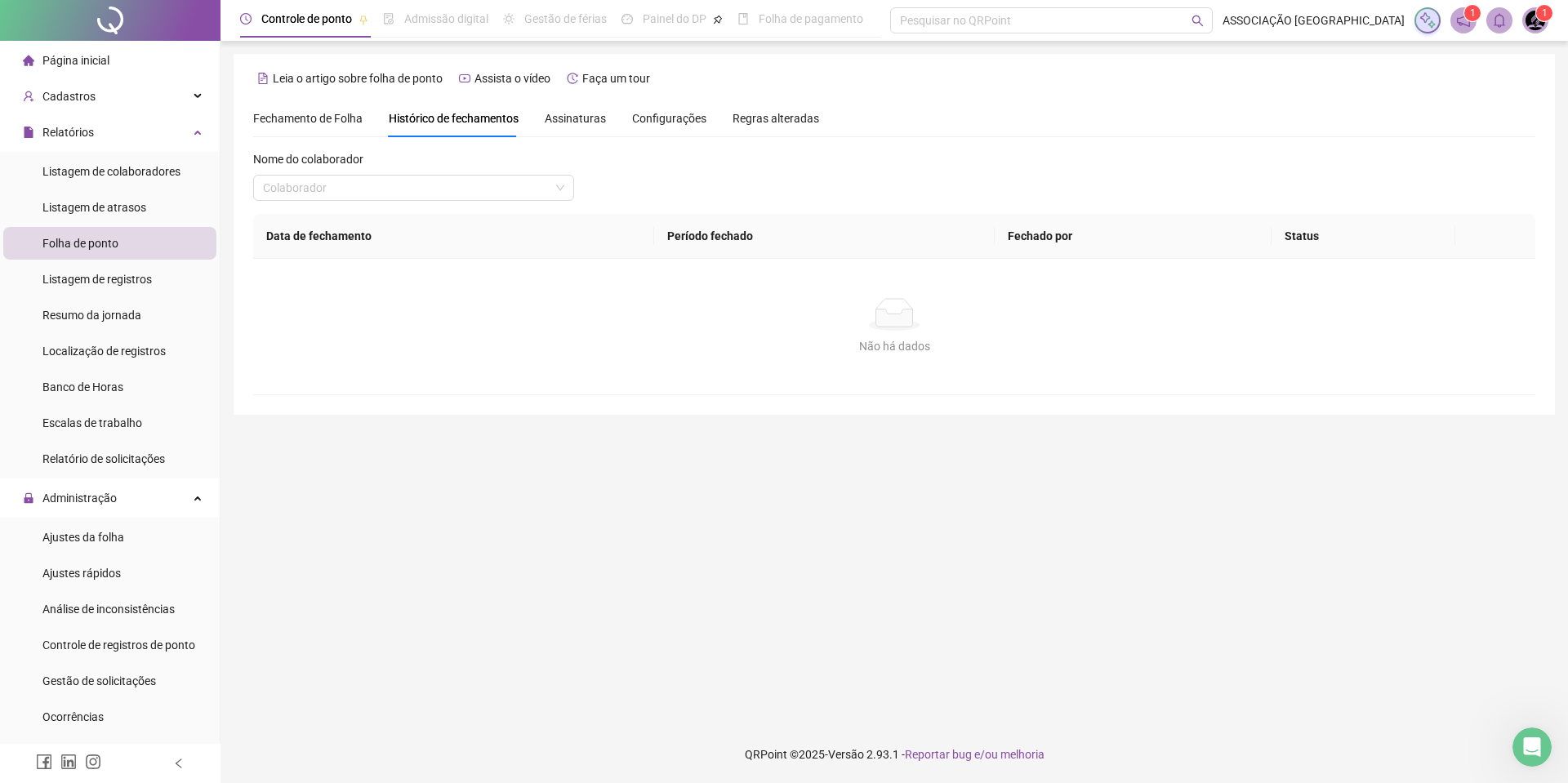
click at [558, 127] on div "Assinaturas" at bounding box center [576, 119] width 61 height 18
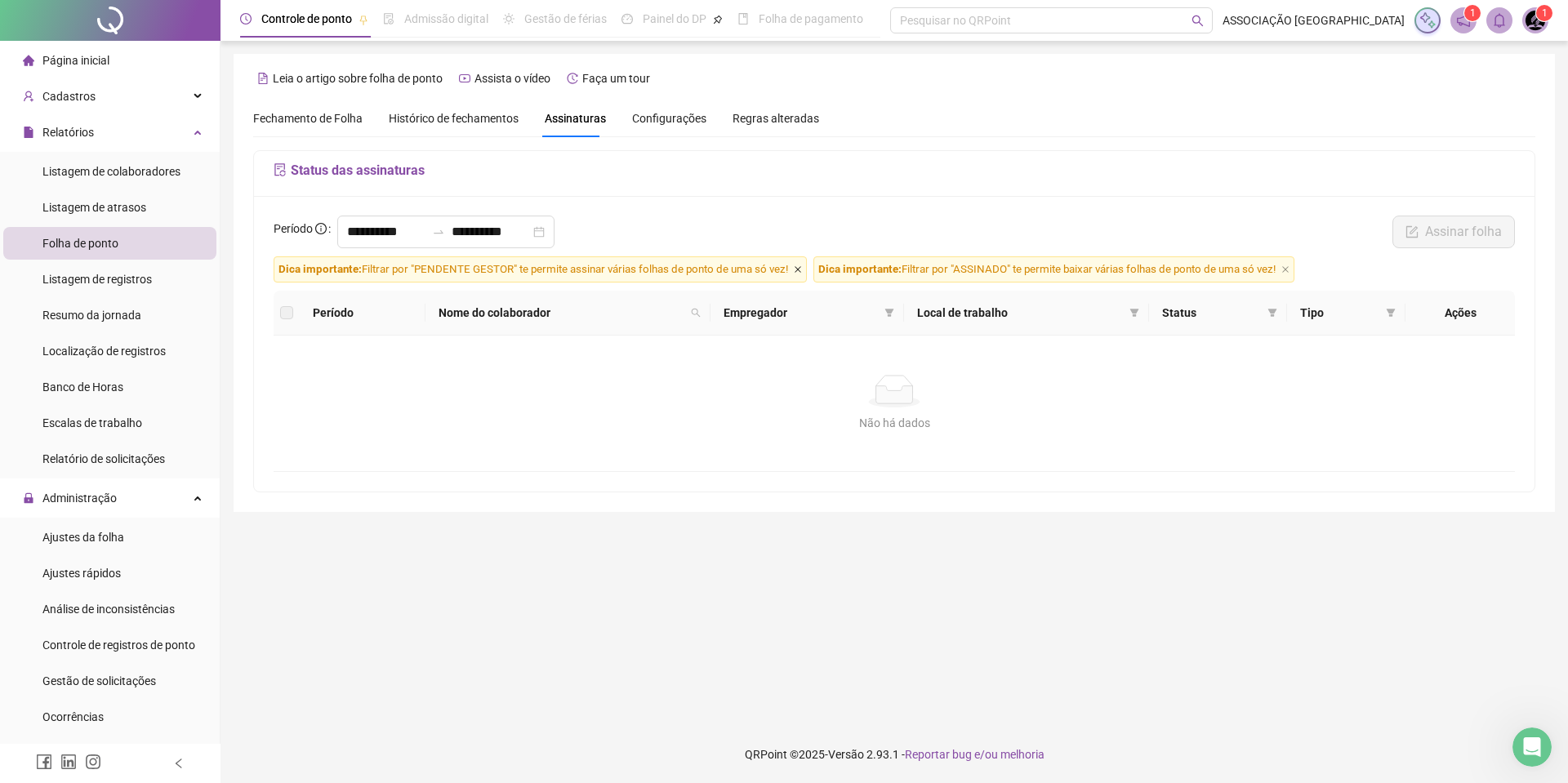
click at [800, 271] on icon "close" at bounding box center [798, 270] width 7 height 7
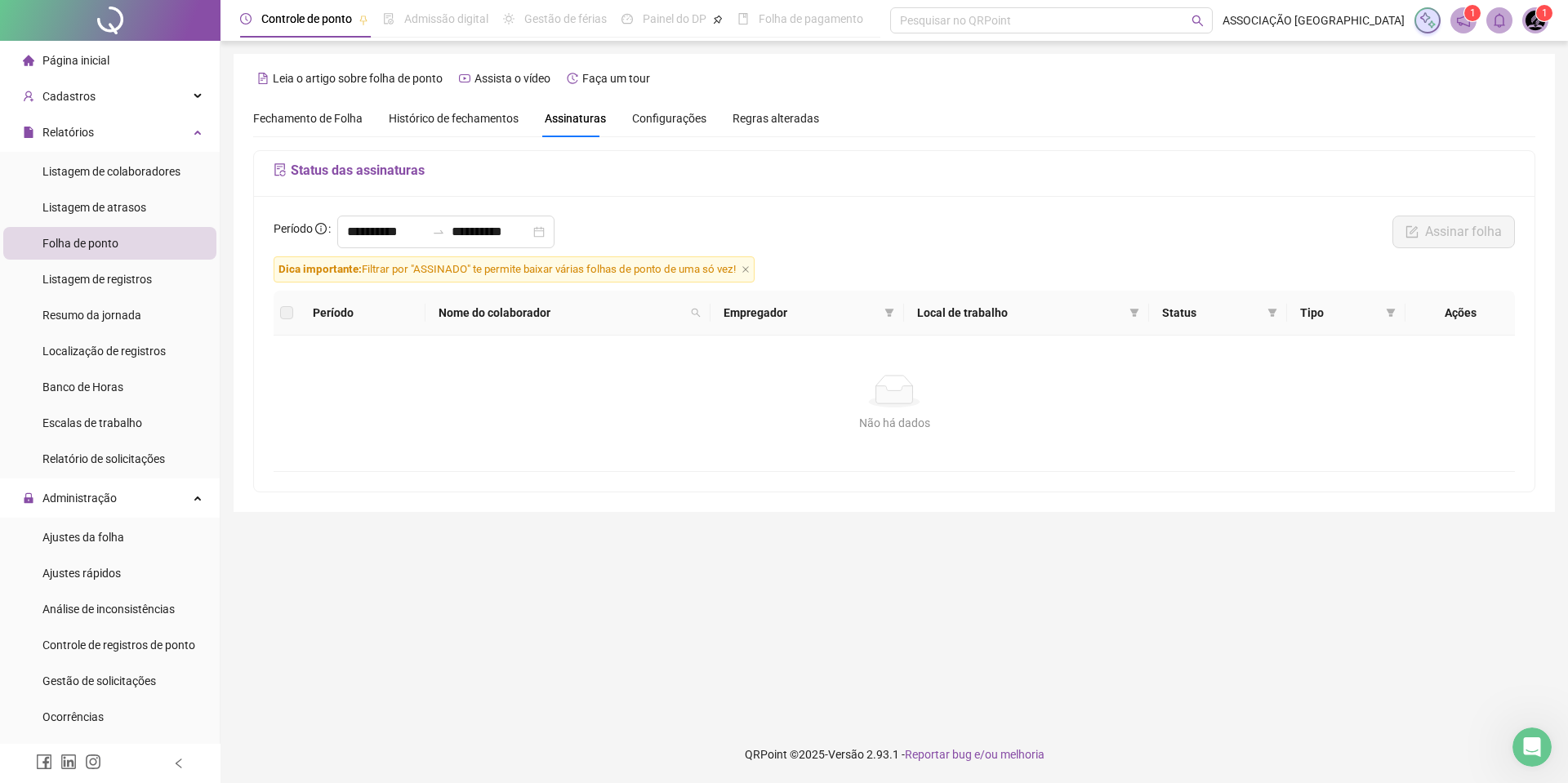
click at [800, 271] on form "**********" at bounding box center [894, 343] width 1241 height 256
click at [750, 268] on icon "close" at bounding box center [746, 270] width 8 height 8
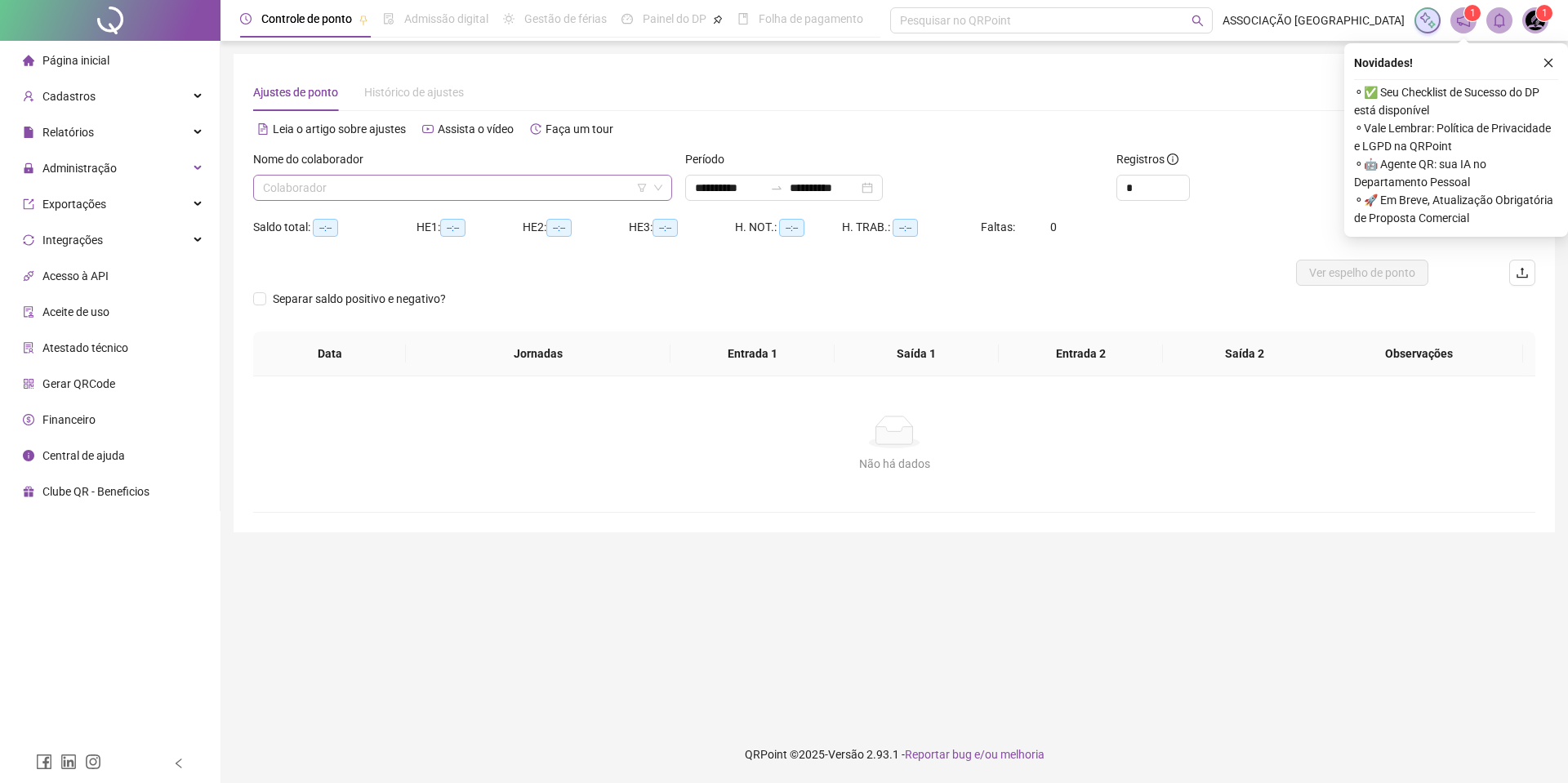
click at [377, 190] on input "search" at bounding box center [455, 188] width 385 height 25
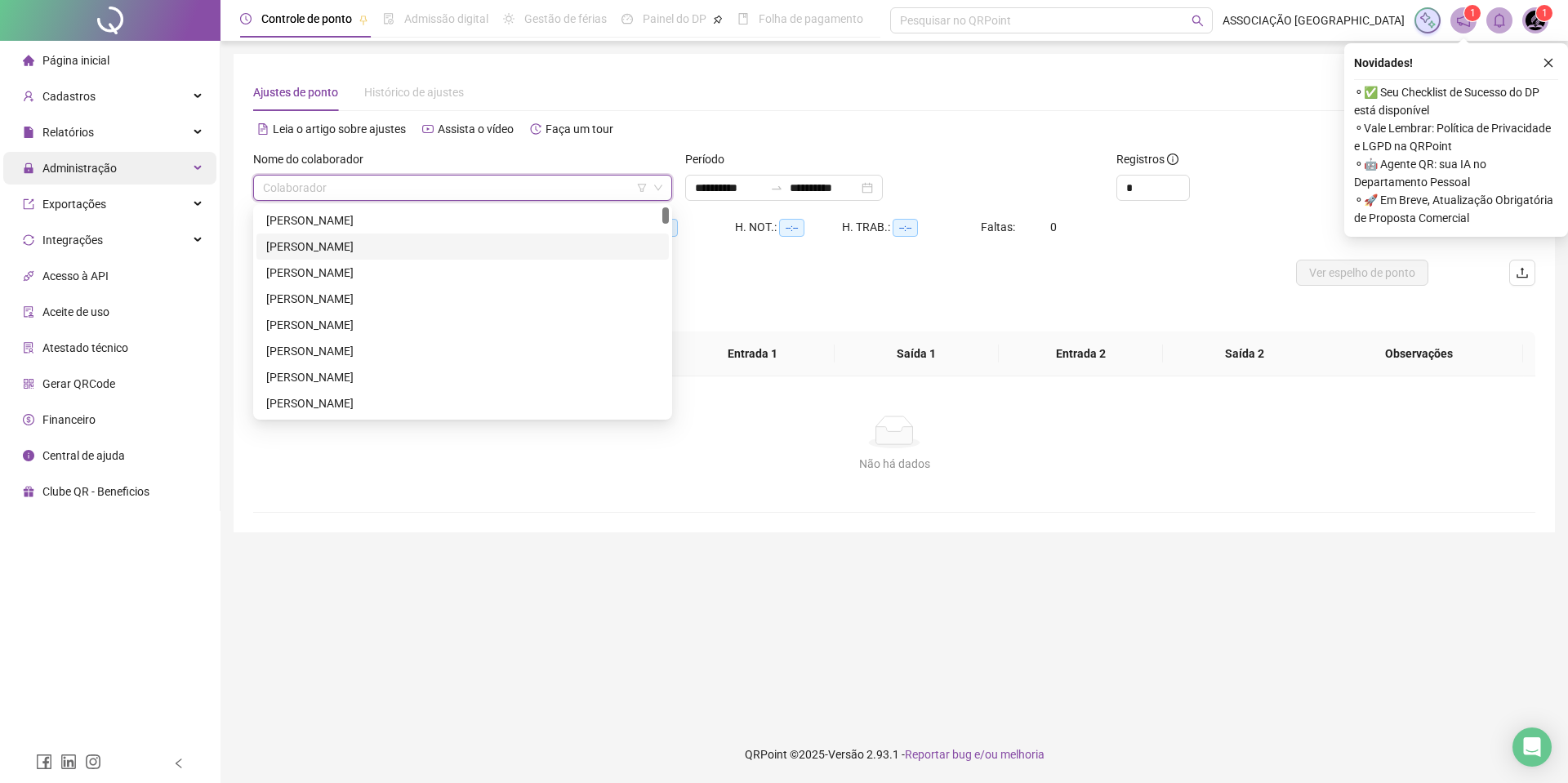
click at [121, 173] on div "Administração" at bounding box center [110, 168] width 213 height 32
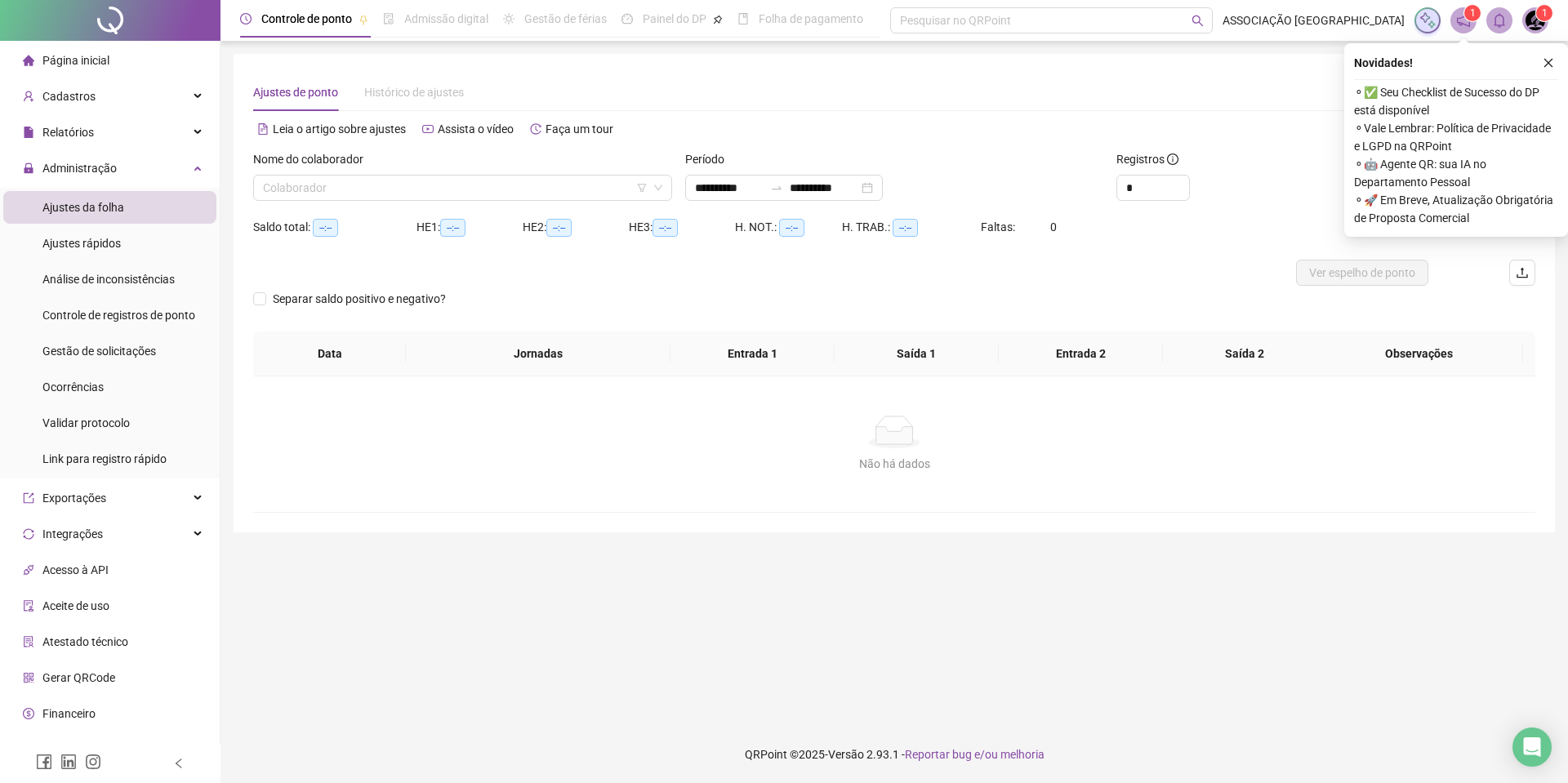
click at [124, 204] on li "Ajustes da folha" at bounding box center [110, 207] width 213 height 32
click at [108, 345] on span "Gestão de solicitações" at bounding box center [99, 351] width 114 height 13
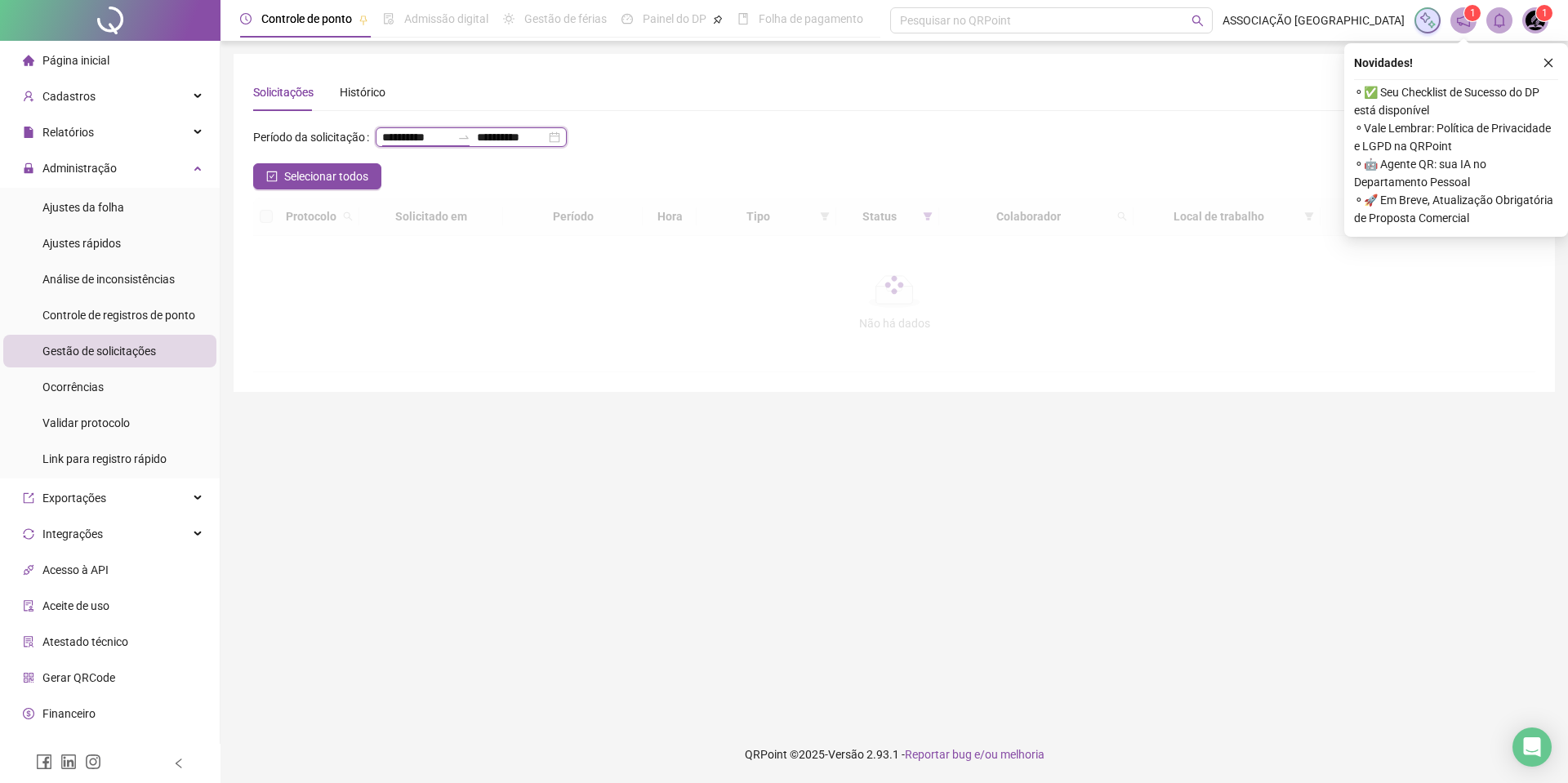
click at [382, 146] on input "**********" at bounding box center [416, 138] width 69 height 18
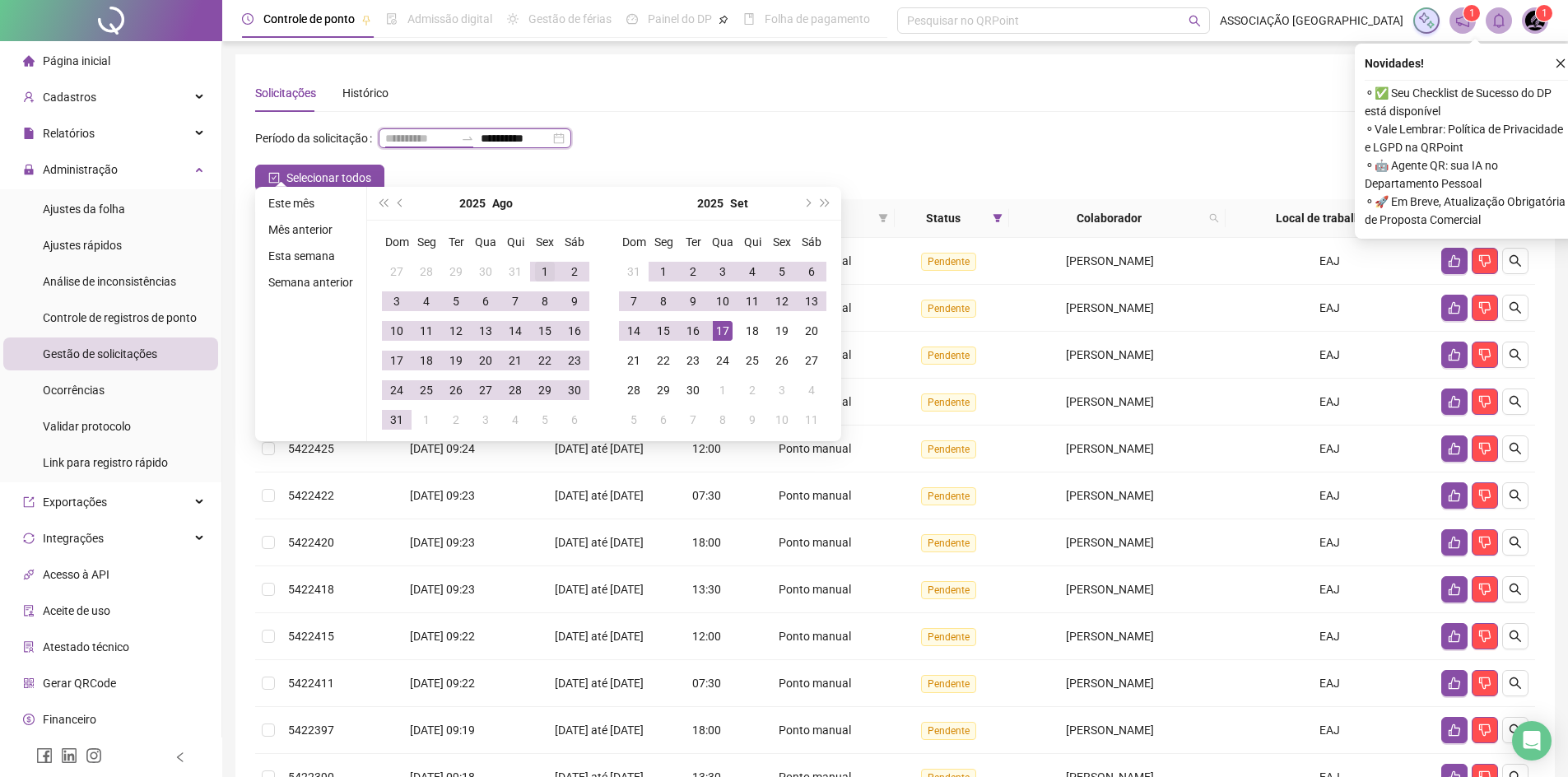
type input "**********"
click at [547, 268] on div "1" at bounding box center [545, 272] width 20 height 20
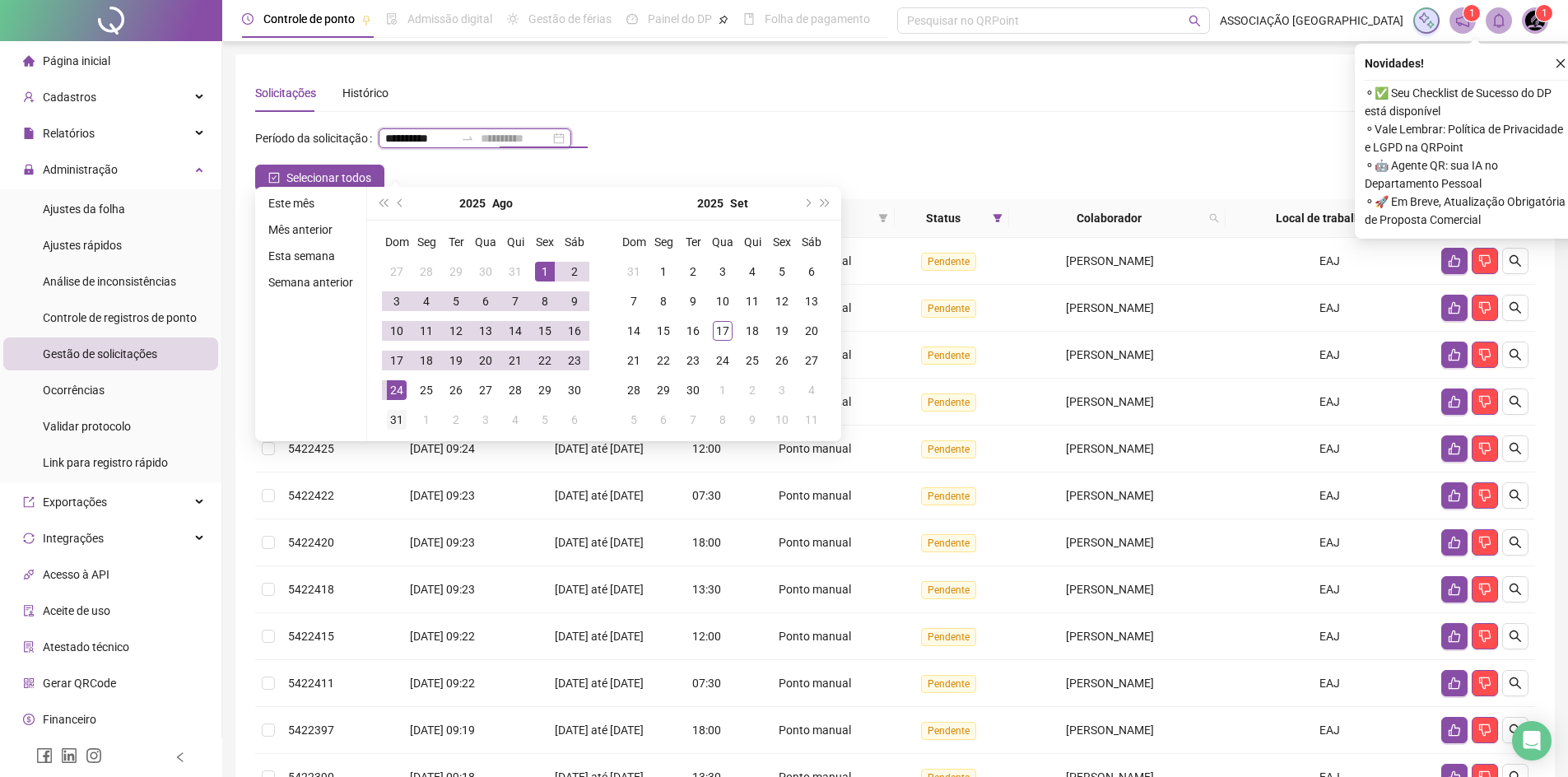
type input "**********"
click at [401, 408] on td "31" at bounding box center [396, 419] width 29 height 29
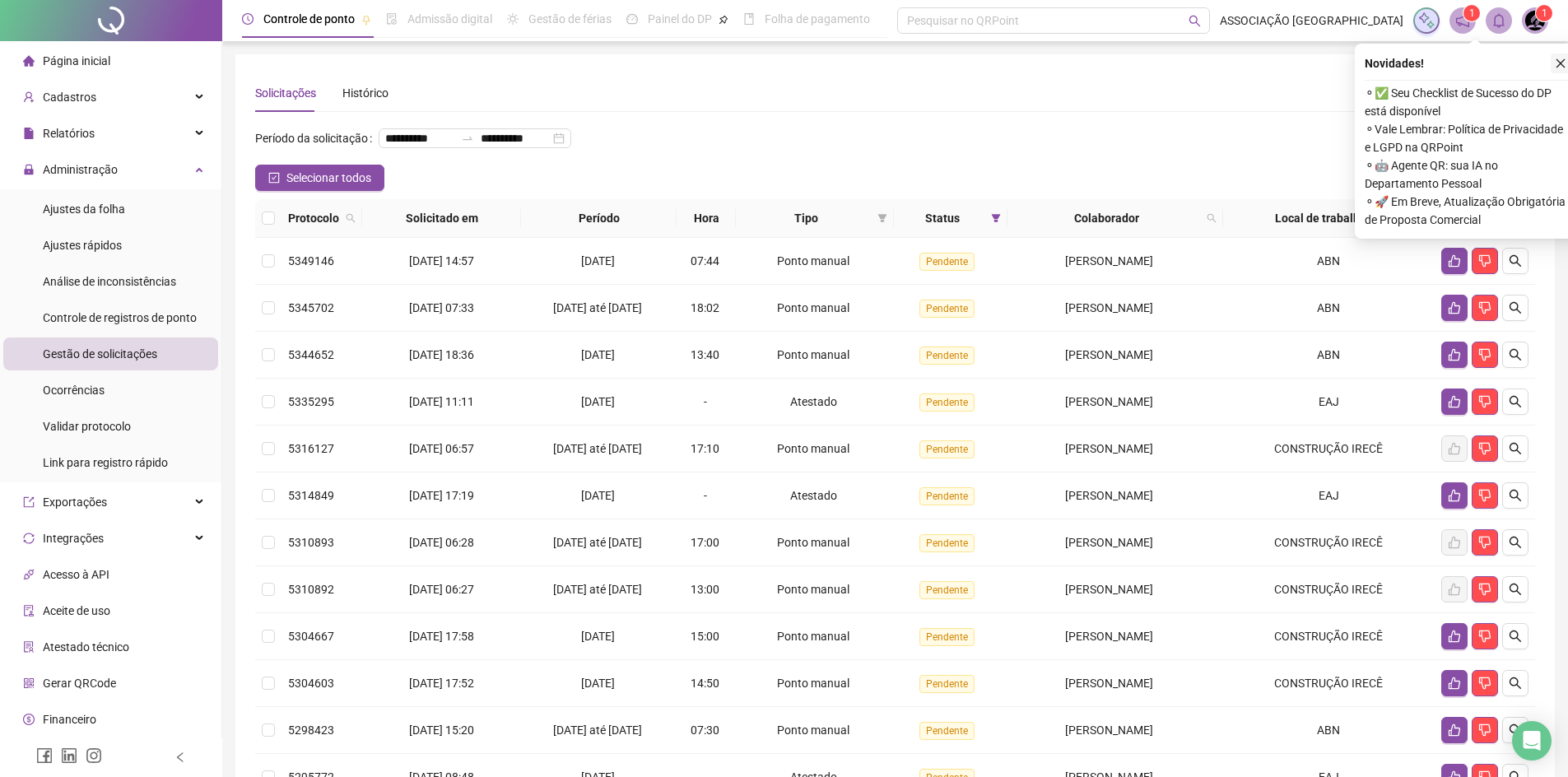
click at [1567, 67] on button "button" at bounding box center [1561, 64] width 20 height 20
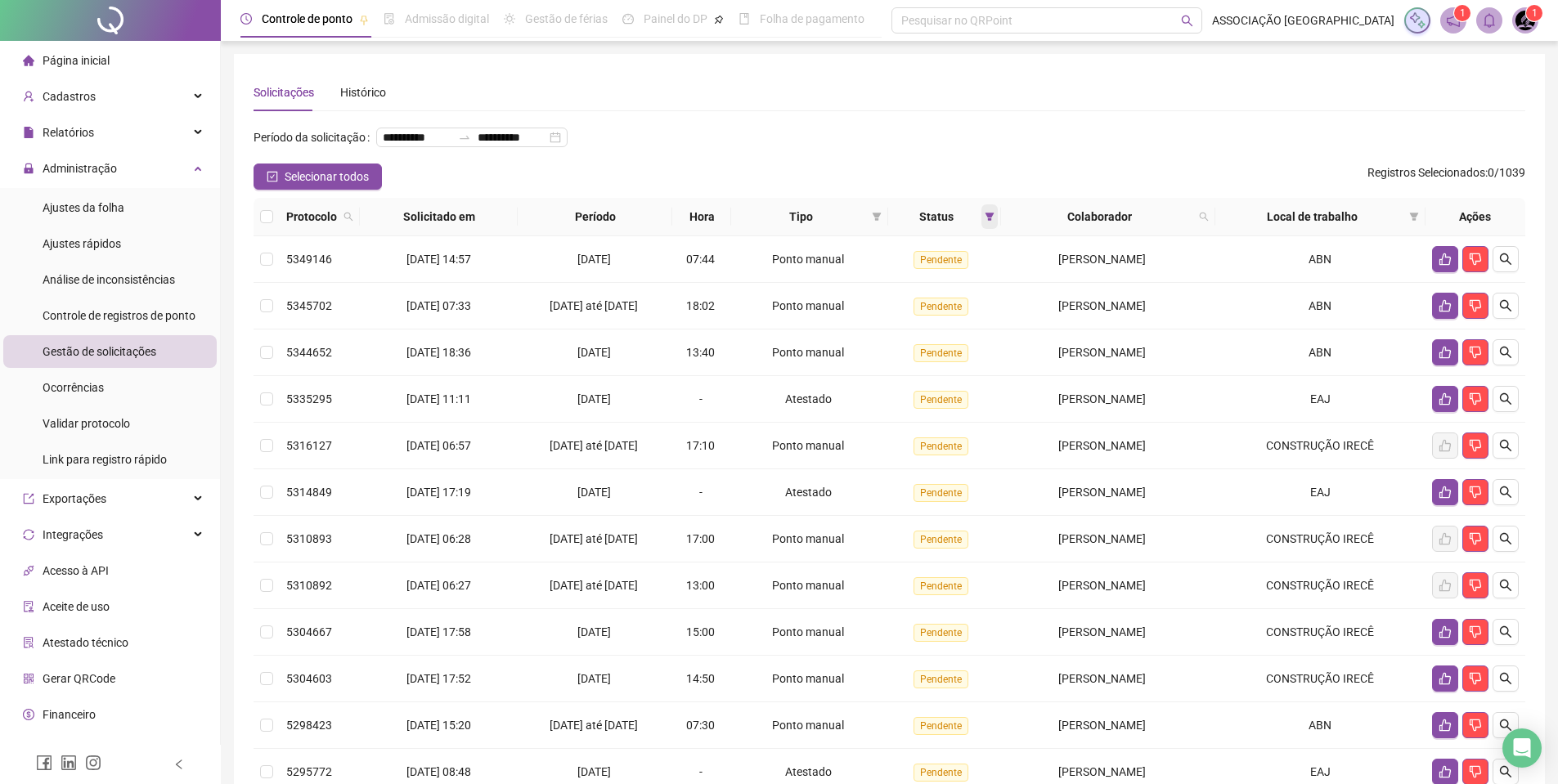
click at [985, 221] on icon "filter" at bounding box center [990, 217] width 9 height 8
drag, startPoint x: 926, startPoint y: 313, endPoint x: 920, endPoint y: 321, distance: 10.0
click at [926, 314] on ul "Recusada Pendente Aceita" at bounding box center [927, 301] width 109 height 87
click at [910, 299] on span "Pendente" at bounding box center [934, 302] width 55 height 18
click at [909, 331] on span "Aceita" at bounding box center [926, 330] width 41 height 18
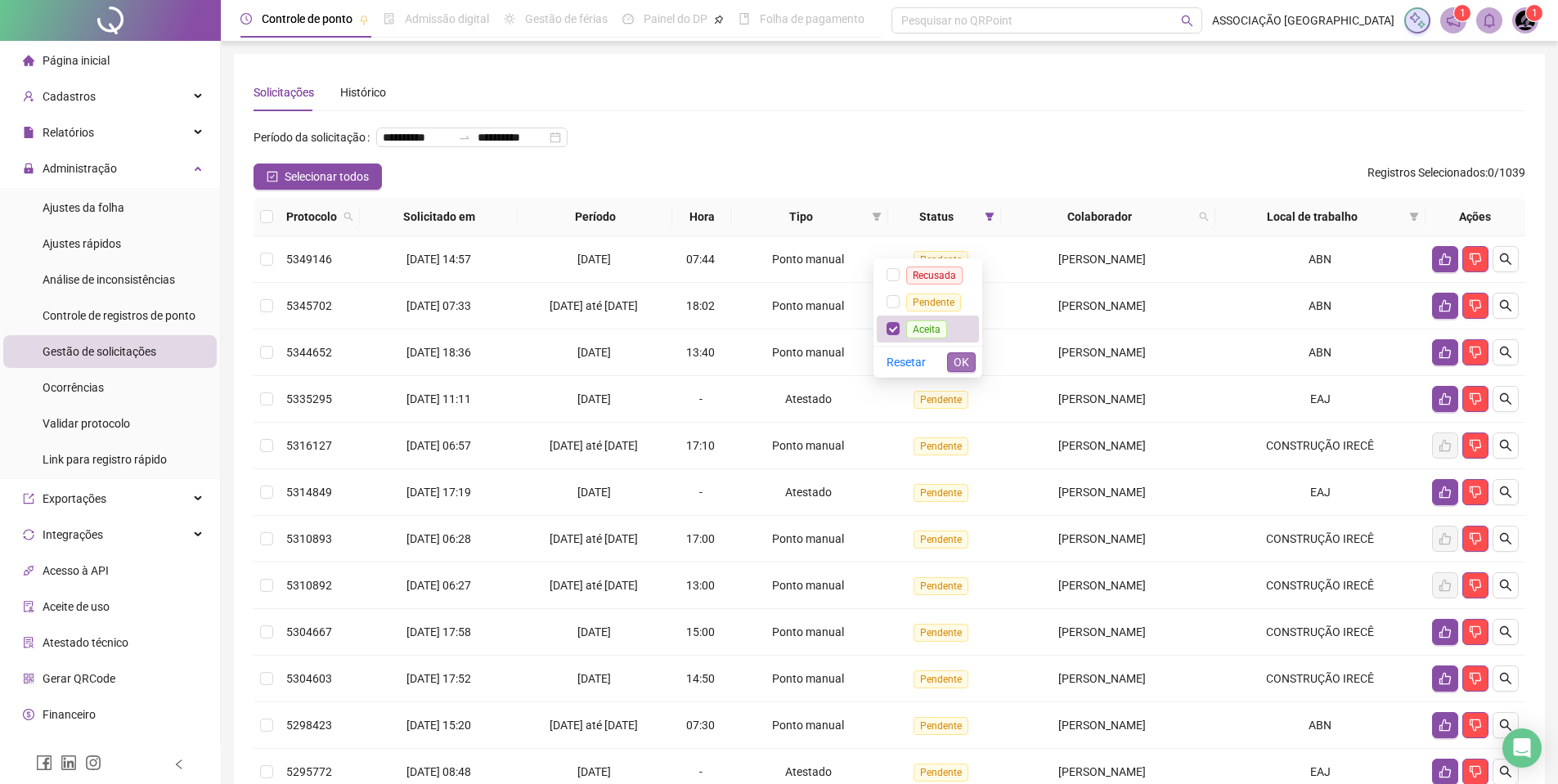
click at [962, 357] on span "OK" at bounding box center [961, 362] width 16 height 18
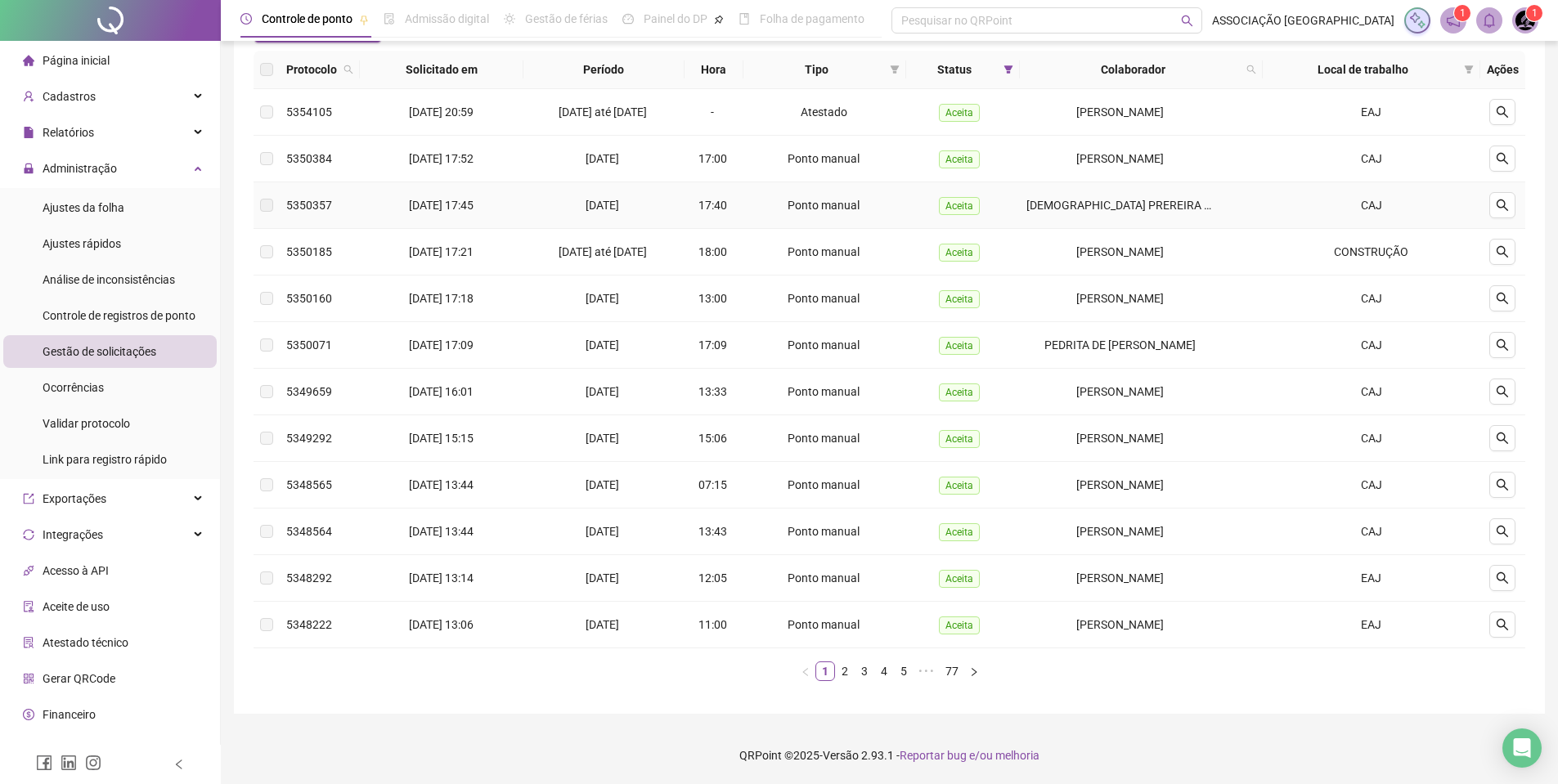
scroll to position [81, 0]
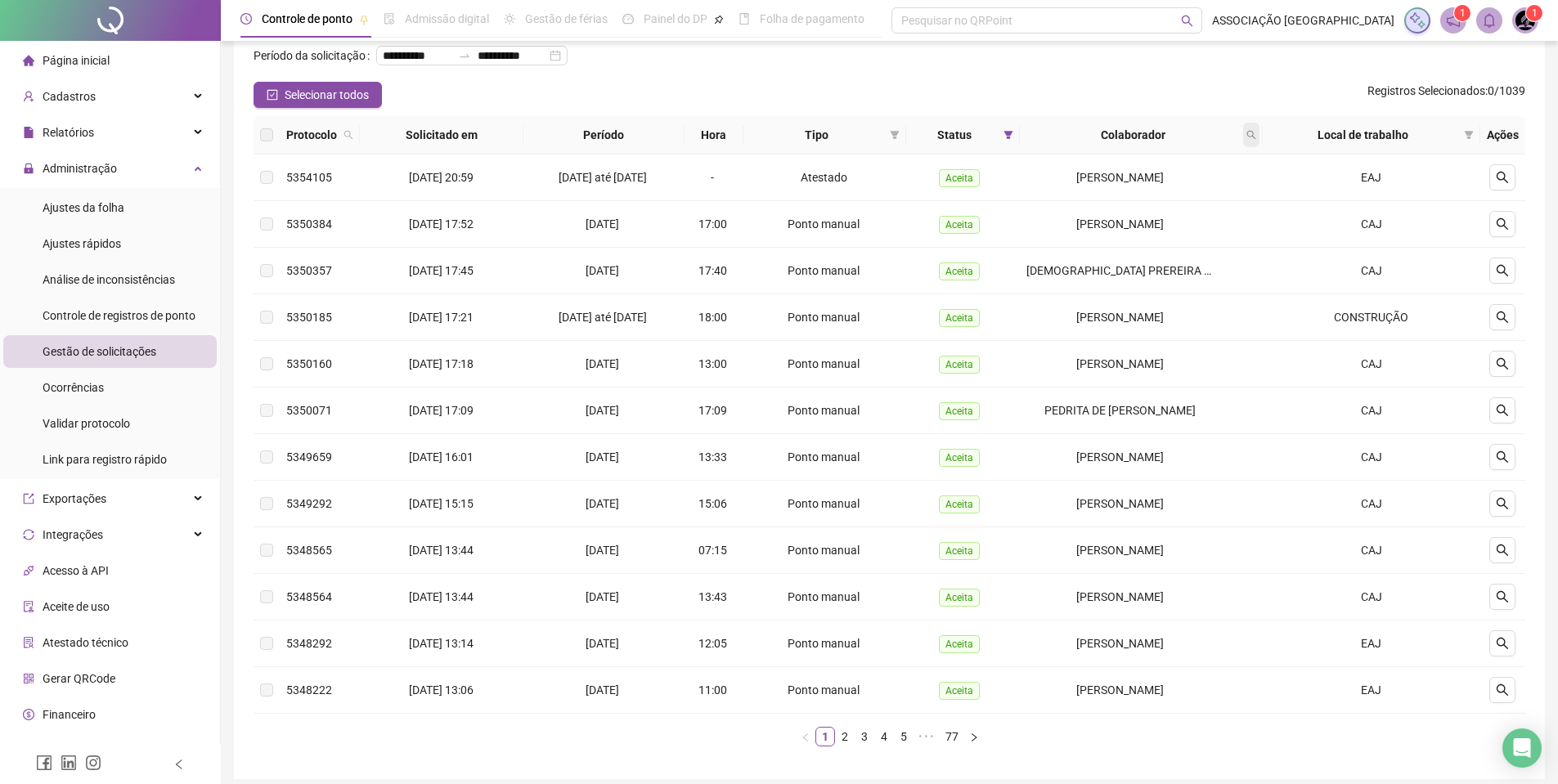
click at [1253, 140] on icon "search" at bounding box center [1251, 135] width 10 height 10
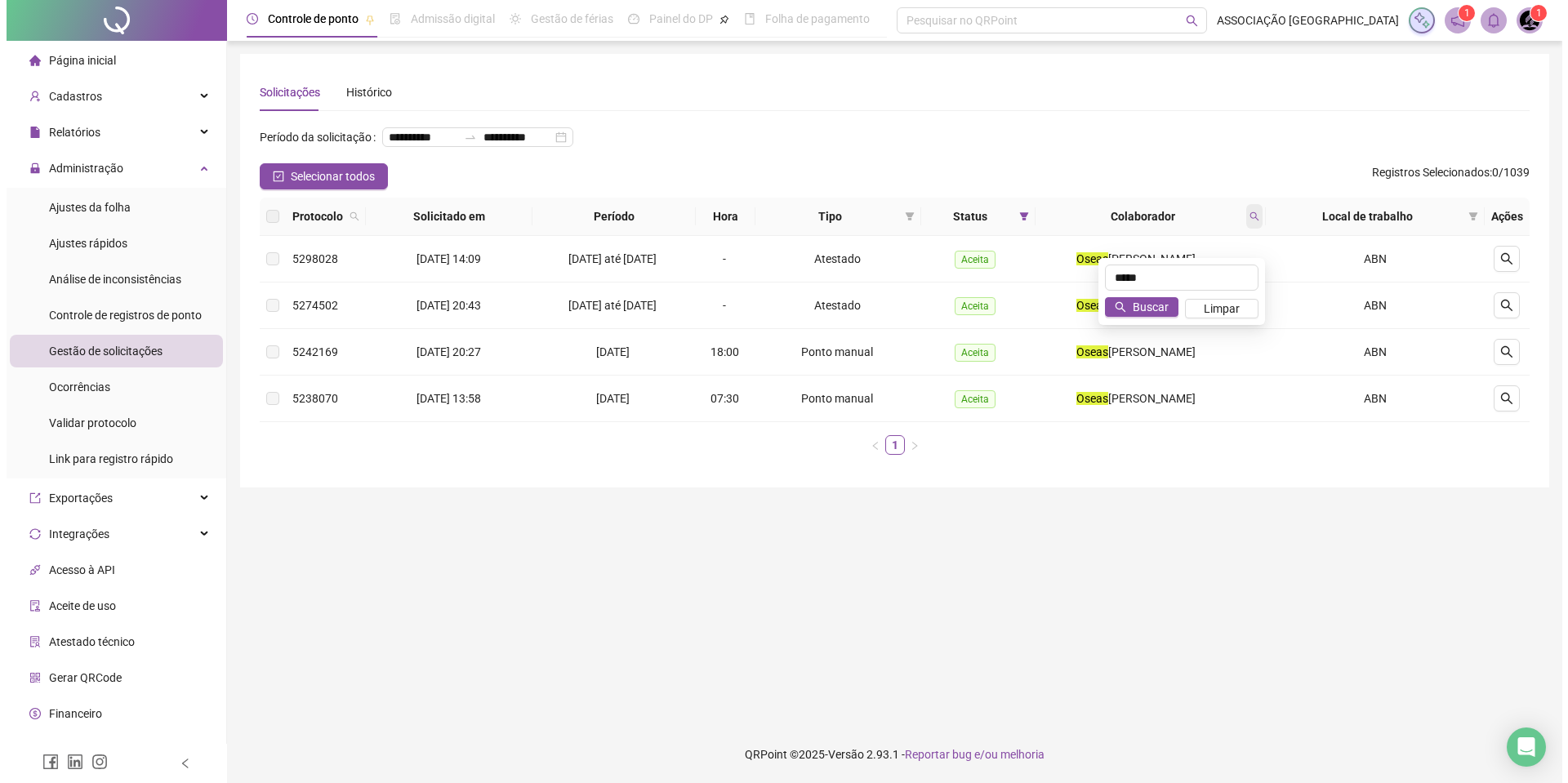
scroll to position [0, 0]
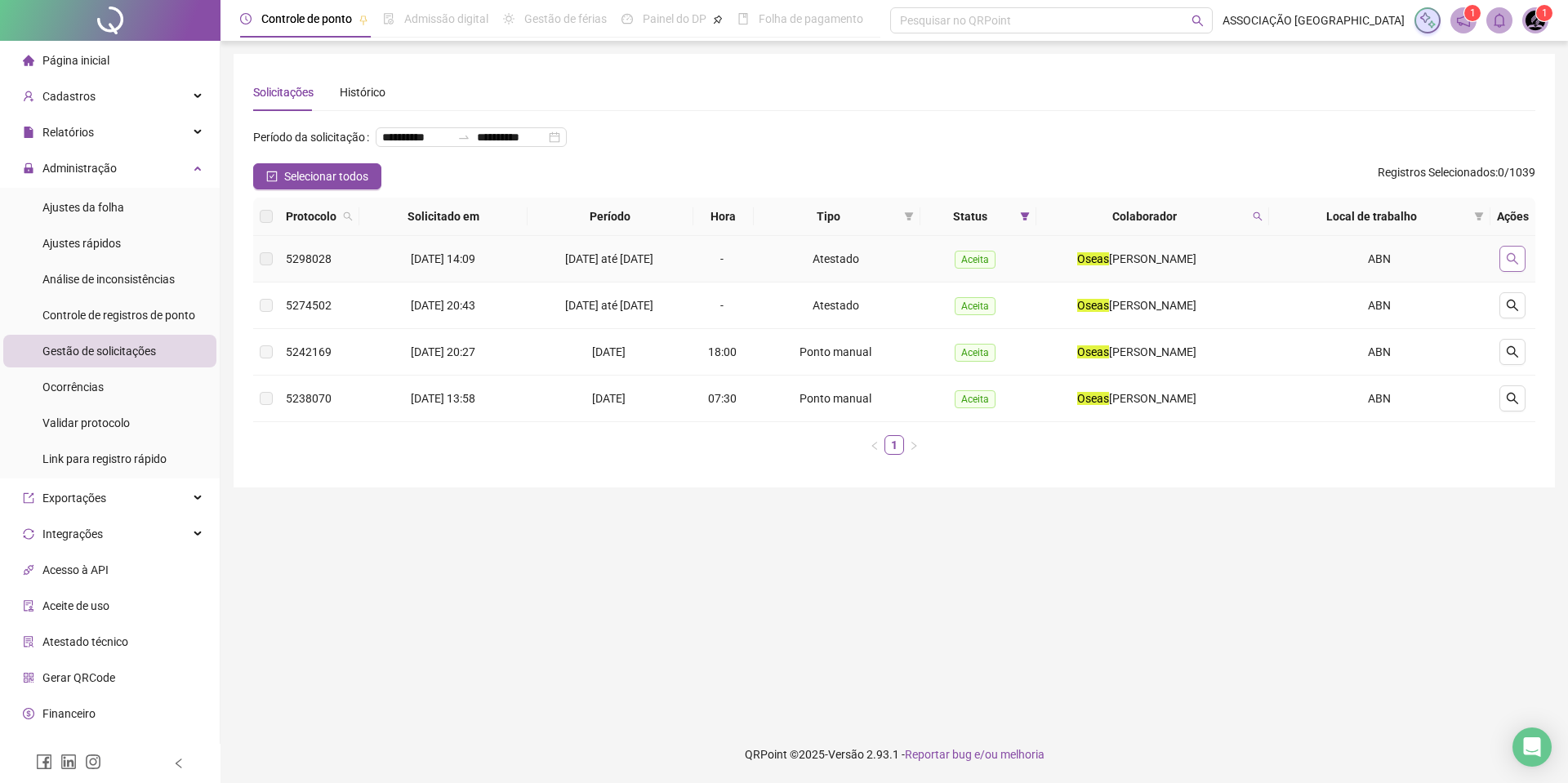
click at [1519, 265] on icon "search" at bounding box center [1512, 259] width 13 height 13
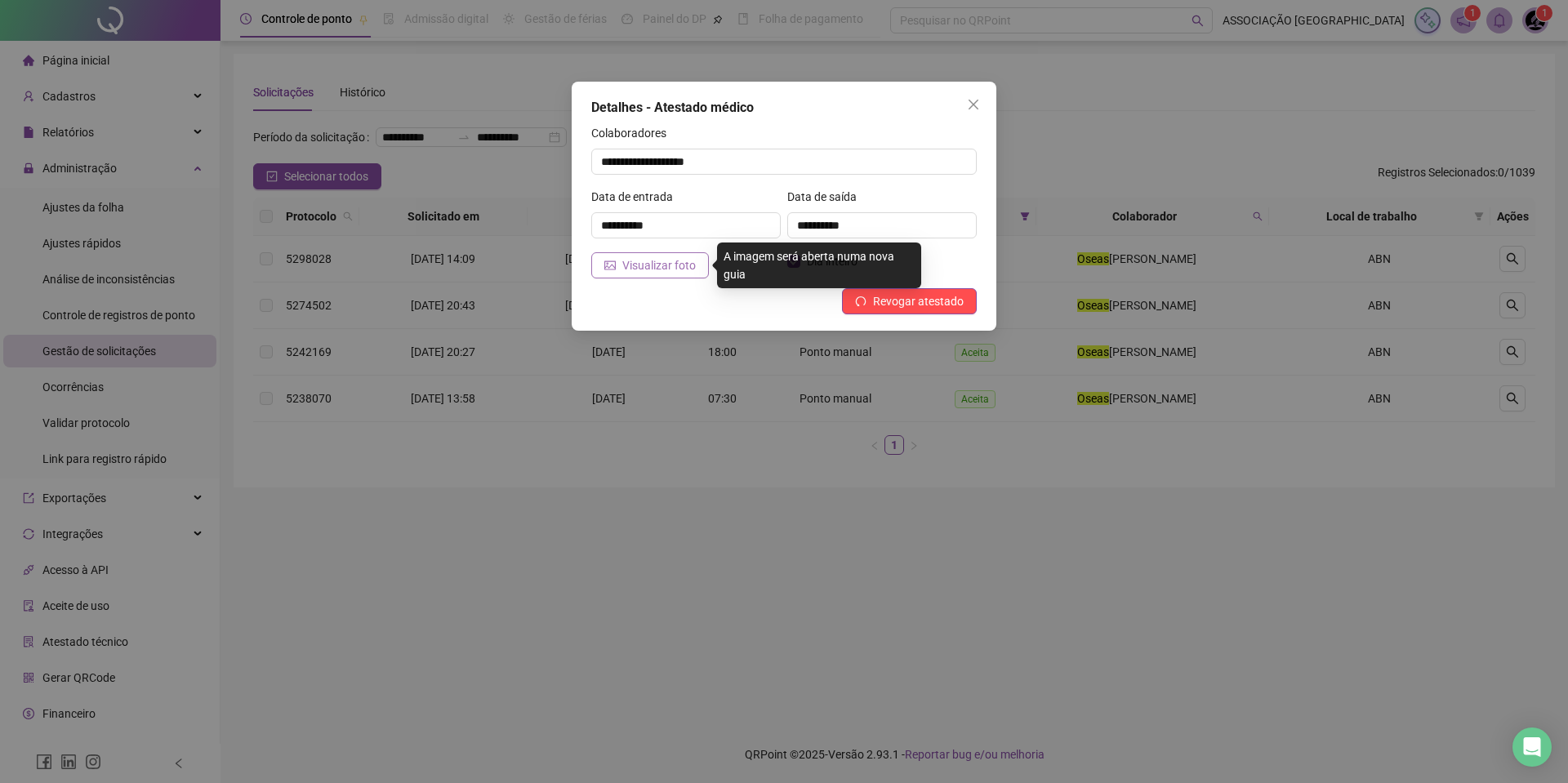
click at [684, 270] on span "Visualizar foto" at bounding box center [659, 265] width 74 height 18
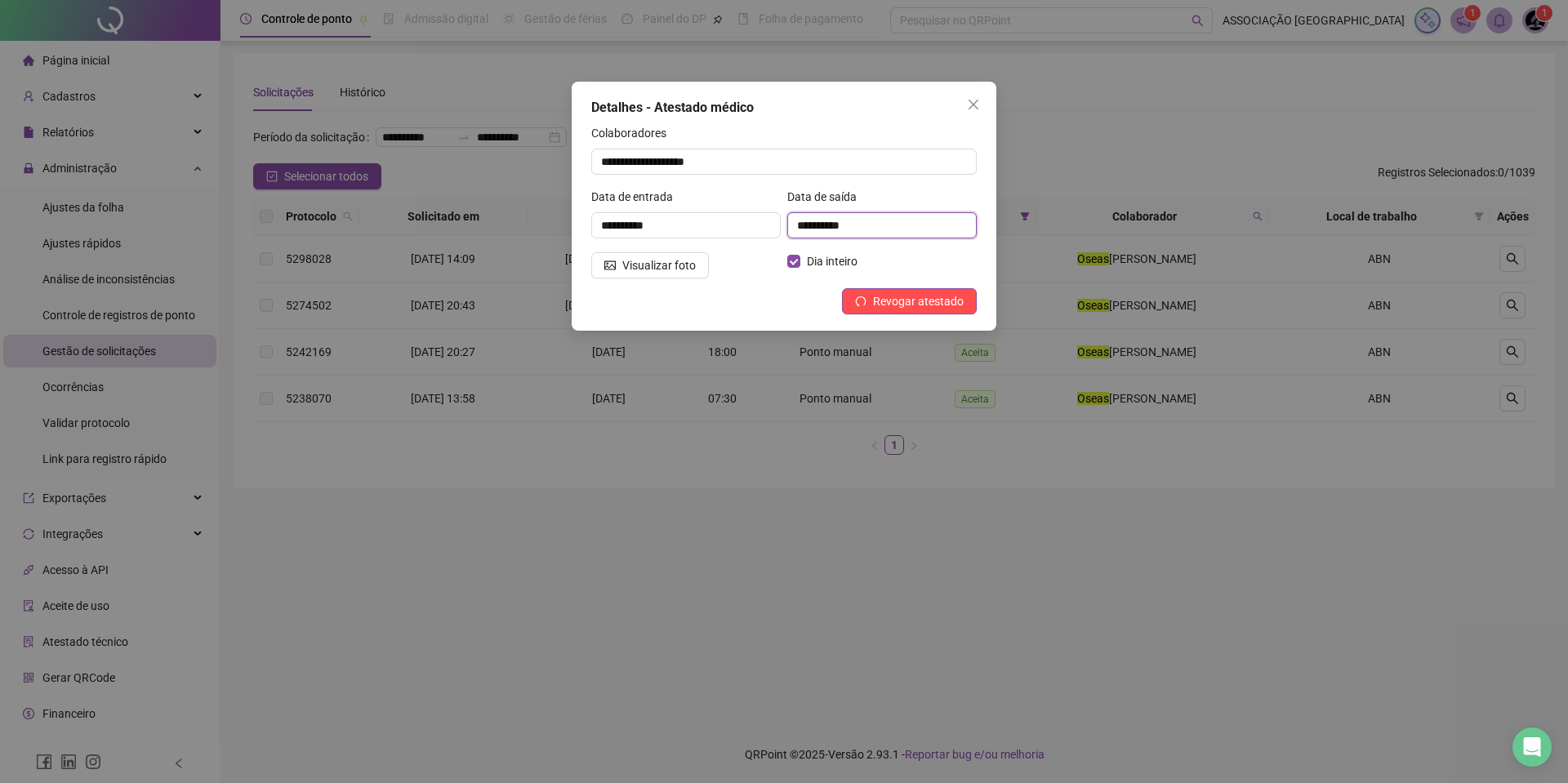
click at [797, 227] on input "**********" at bounding box center [882, 226] width 189 height 27
click at [866, 304] on icon "undo" at bounding box center [861, 301] width 12 height 12
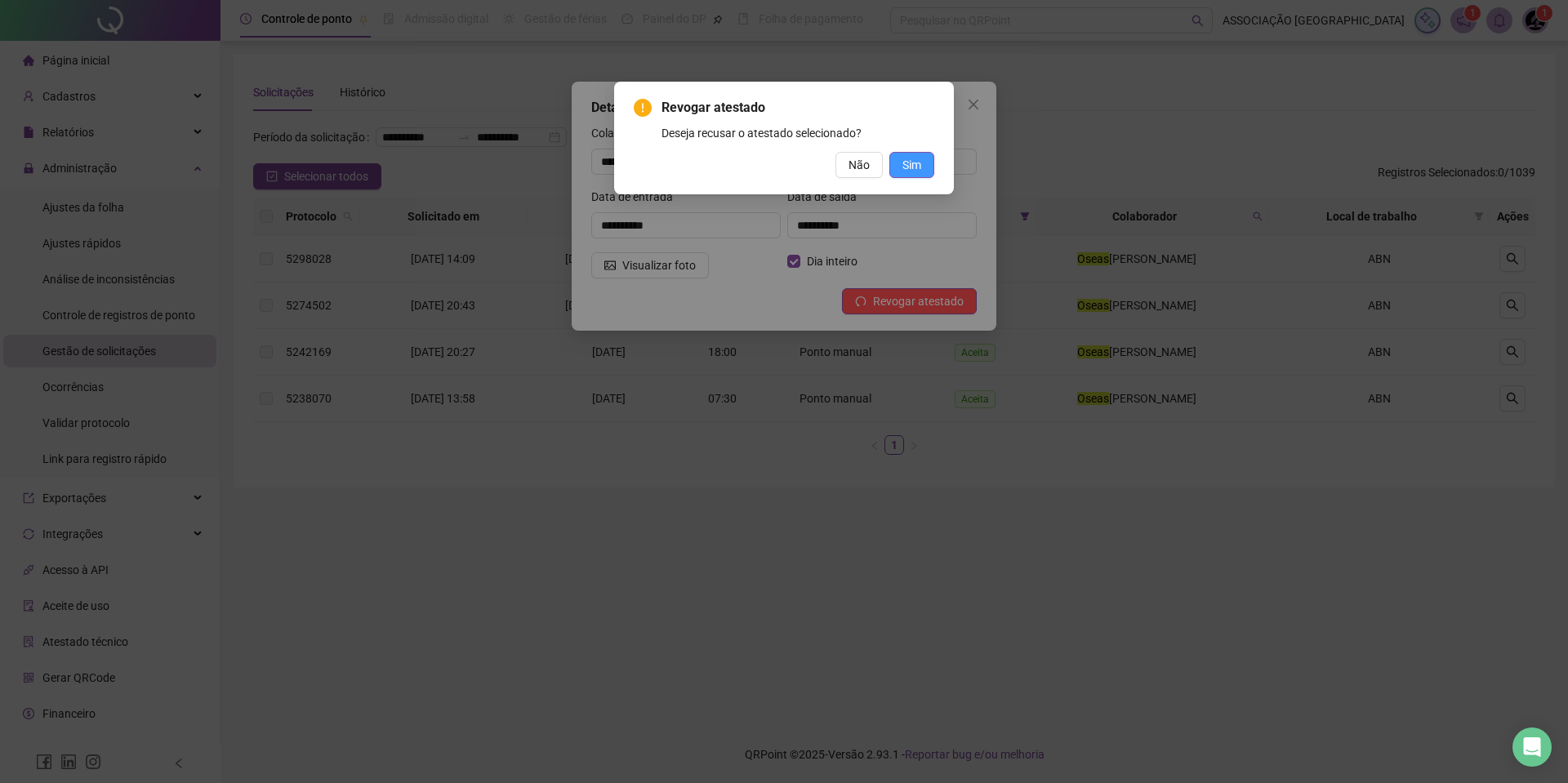
click at [903, 164] on span "Sim" at bounding box center [912, 165] width 19 height 18
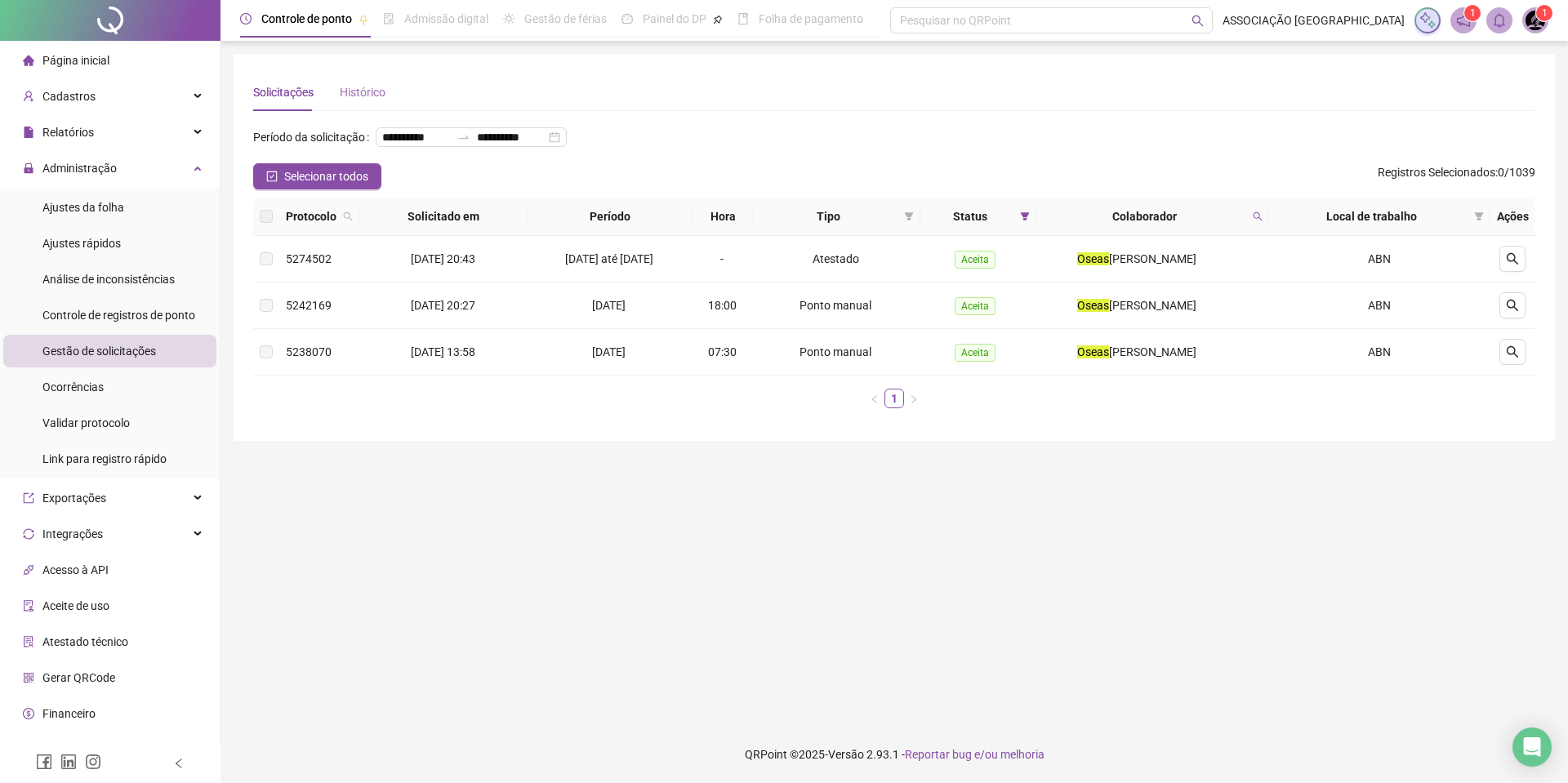
click at [358, 105] on div "Histórico" at bounding box center [363, 92] width 46 height 37
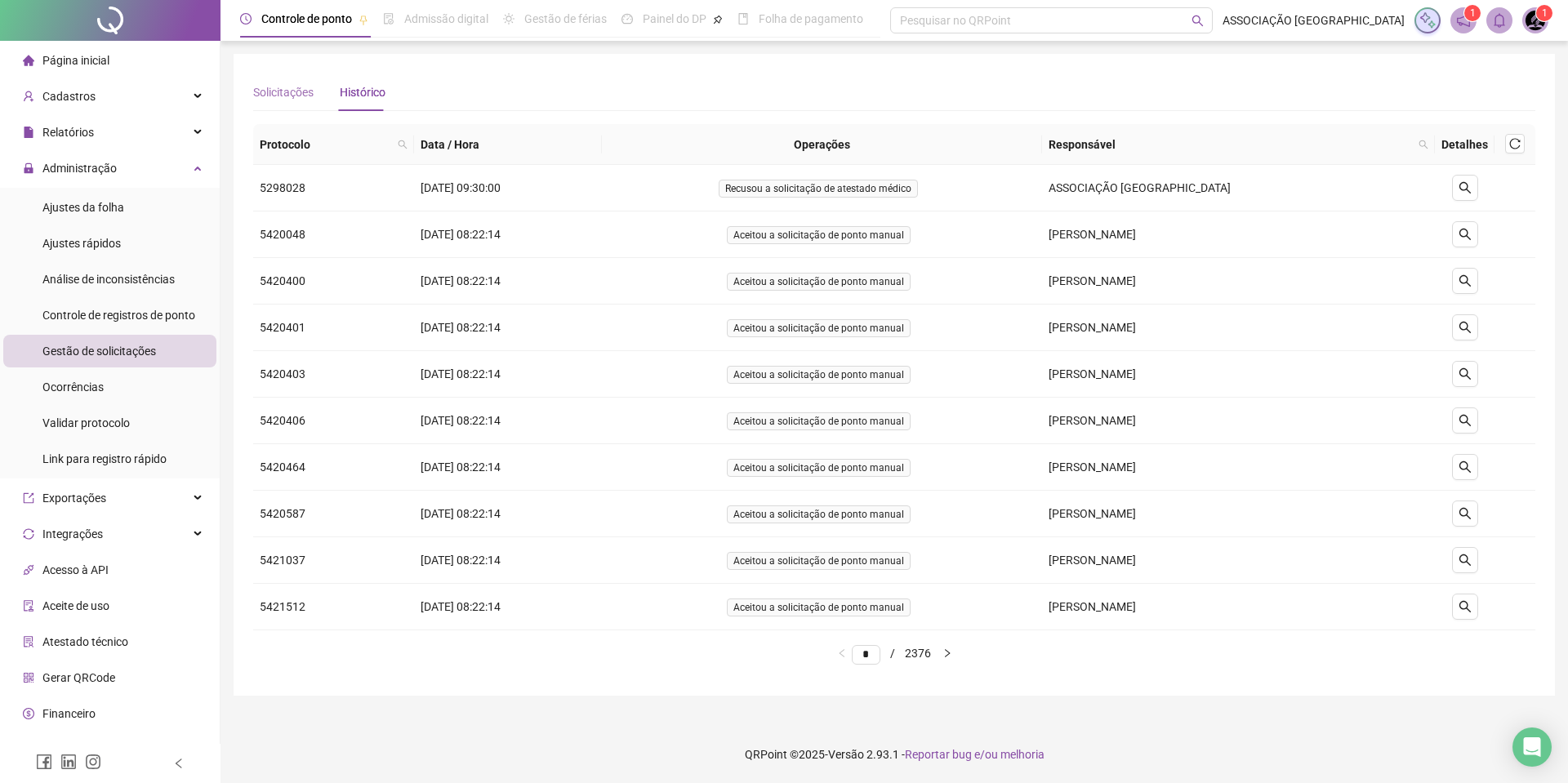
click at [301, 82] on div "Solicitações" at bounding box center [283, 92] width 61 height 37
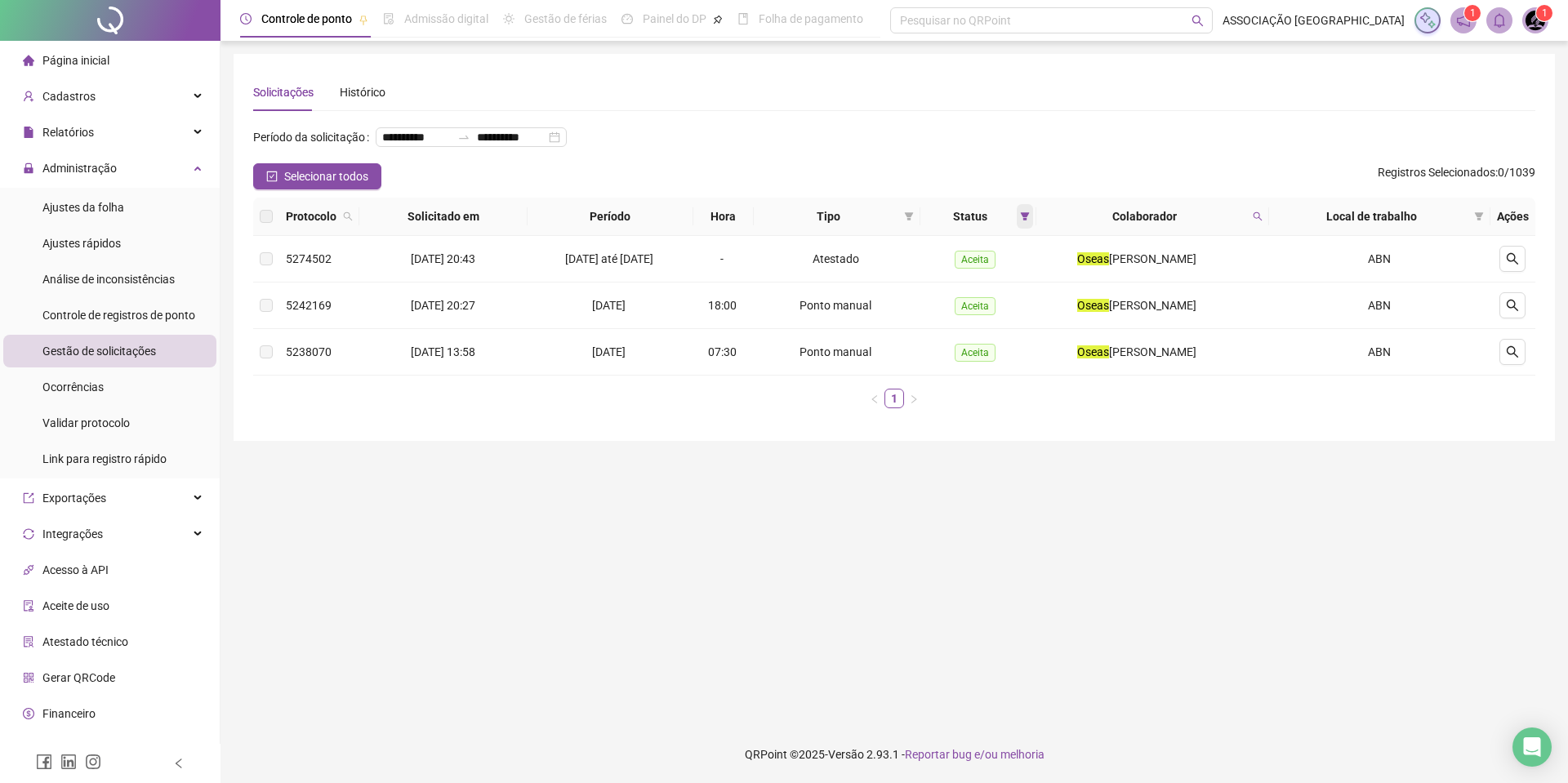
click at [1033, 229] on span at bounding box center [1025, 216] width 17 height 25
click at [999, 271] on span "Recusada" at bounding box center [988, 275] width 56 height 18
click at [982, 330] on span "Aceita" at bounding box center [980, 329] width 41 height 18
click at [976, 304] on span "Pendente" at bounding box center [987, 302] width 55 height 18
click at [974, 284] on li "Recusada" at bounding box center [981, 275] width 102 height 27
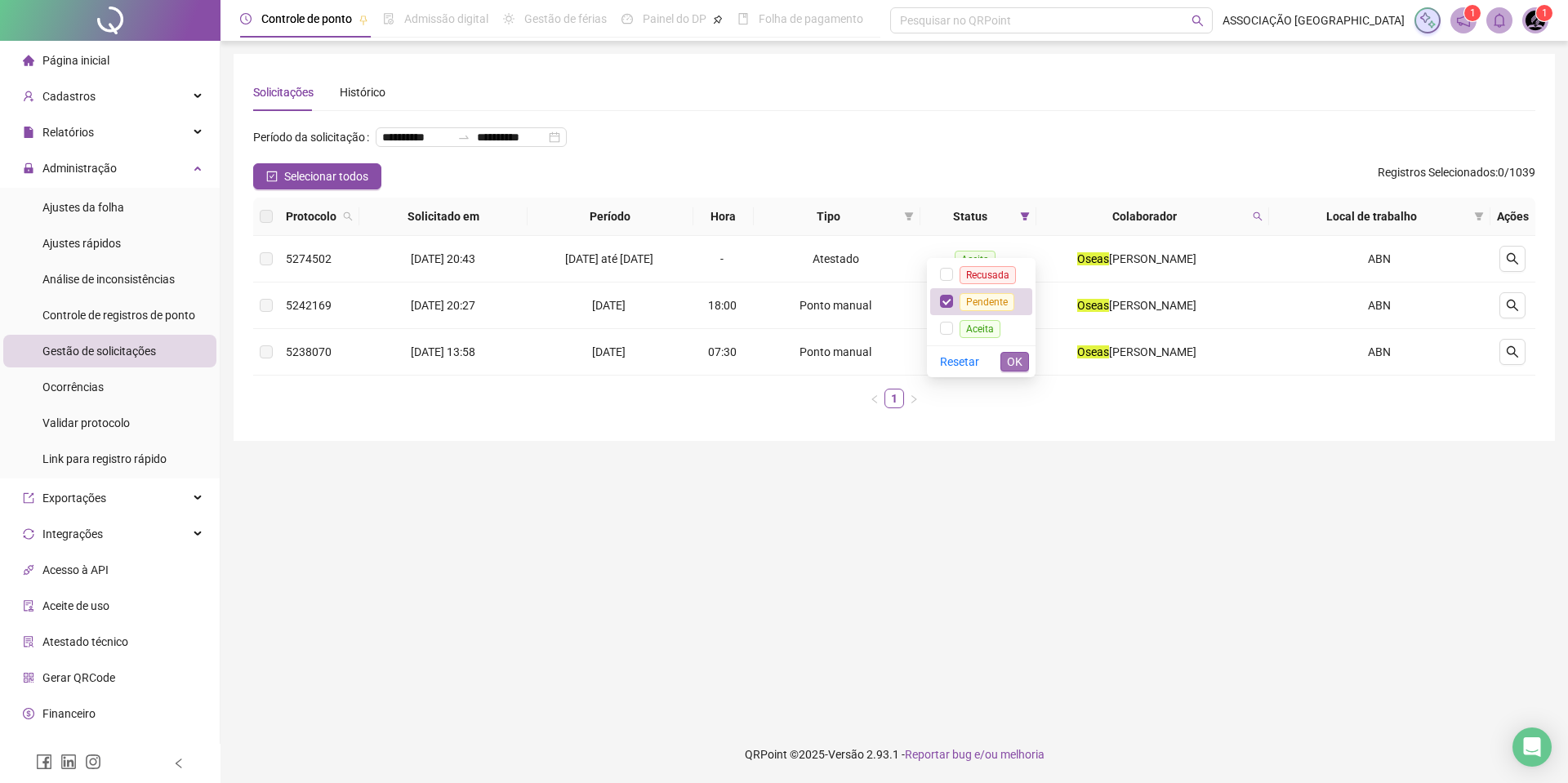
click at [1020, 357] on span "OK" at bounding box center [1015, 362] width 16 height 18
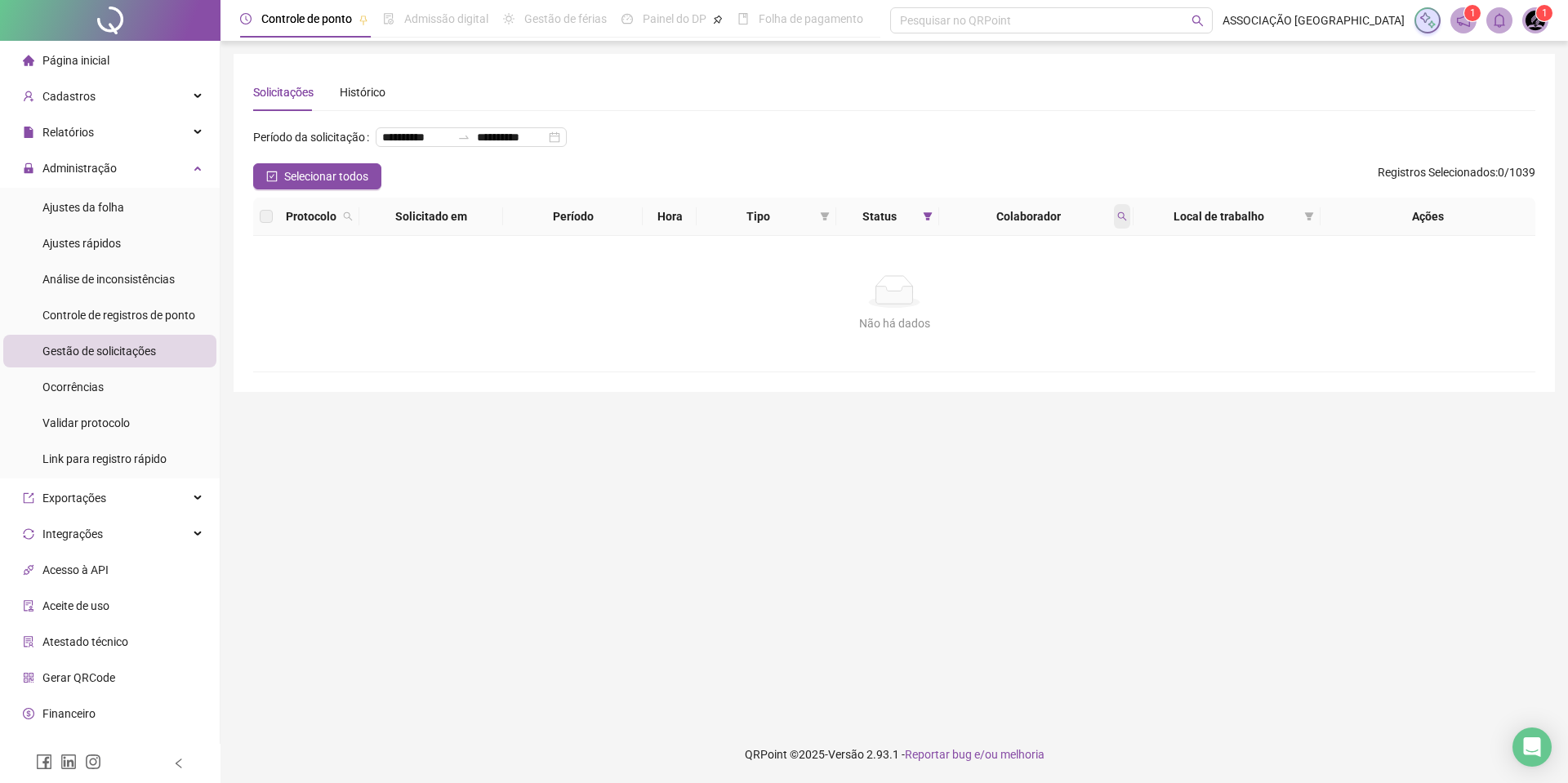
click at [1116, 229] on span at bounding box center [1122, 216] width 17 height 25
type input "*****"
click at [1115, 229] on span at bounding box center [1122, 216] width 17 height 25
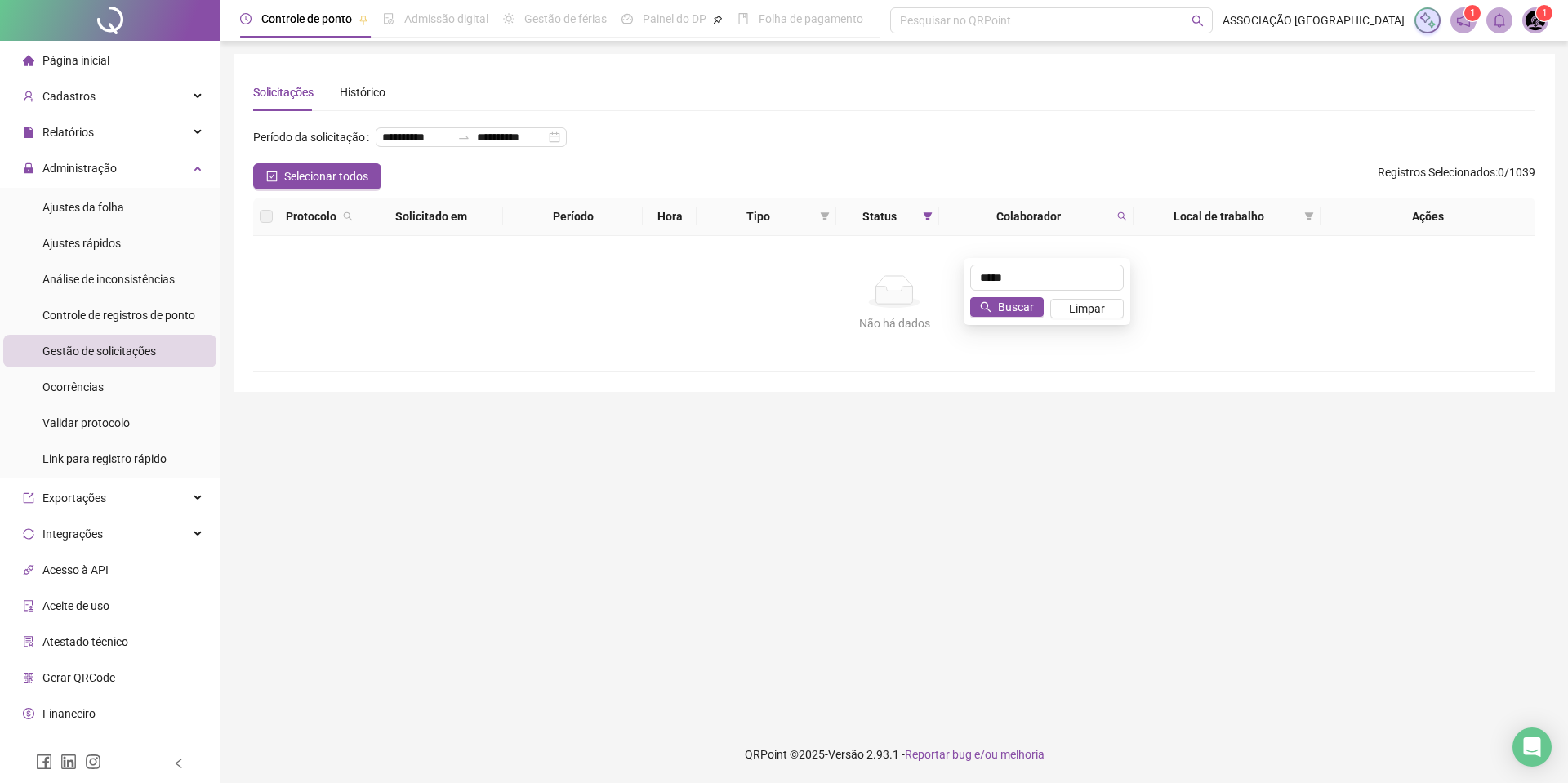
click at [1130, 189] on div "Selecionar todos Registros Selecionados : 0 / 1039" at bounding box center [894, 177] width 1283 height 27
click at [1118, 221] on icon "search" at bounding box center [1122, 216] width 10 height 10
click at [929, 221] on icon "filter" at bounding box center [928, 216] width 9 height 8
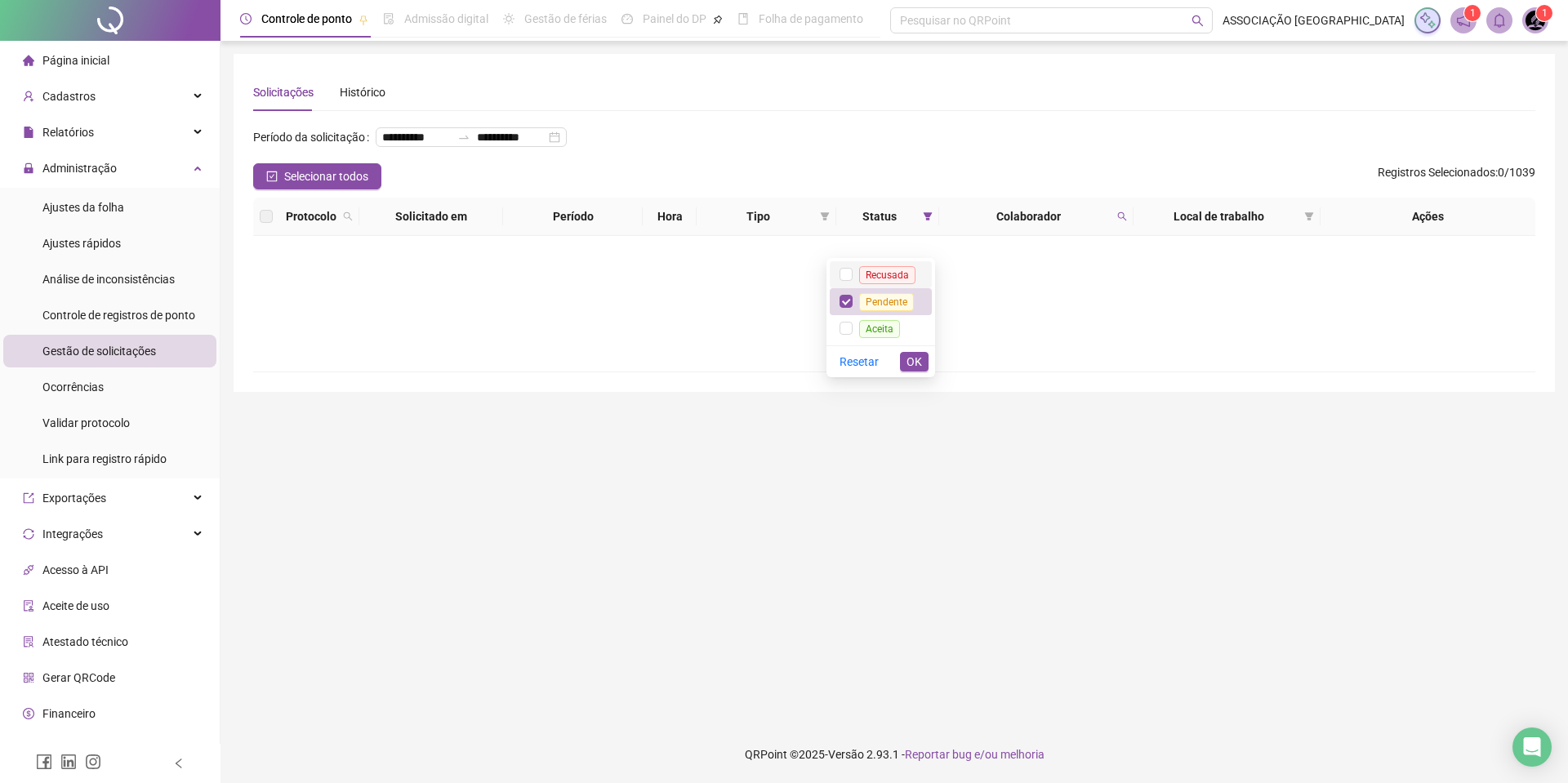
click at [897, 270] on span "Recusada" at bounding box center [888, 275] width 56 height 18
click at [894, 308] on span "Pendente" at bounding box center [887, 302] width 55 height 18
click at [914, 357] on span "OK" at bounding box center [914, 362] width 16 height 18
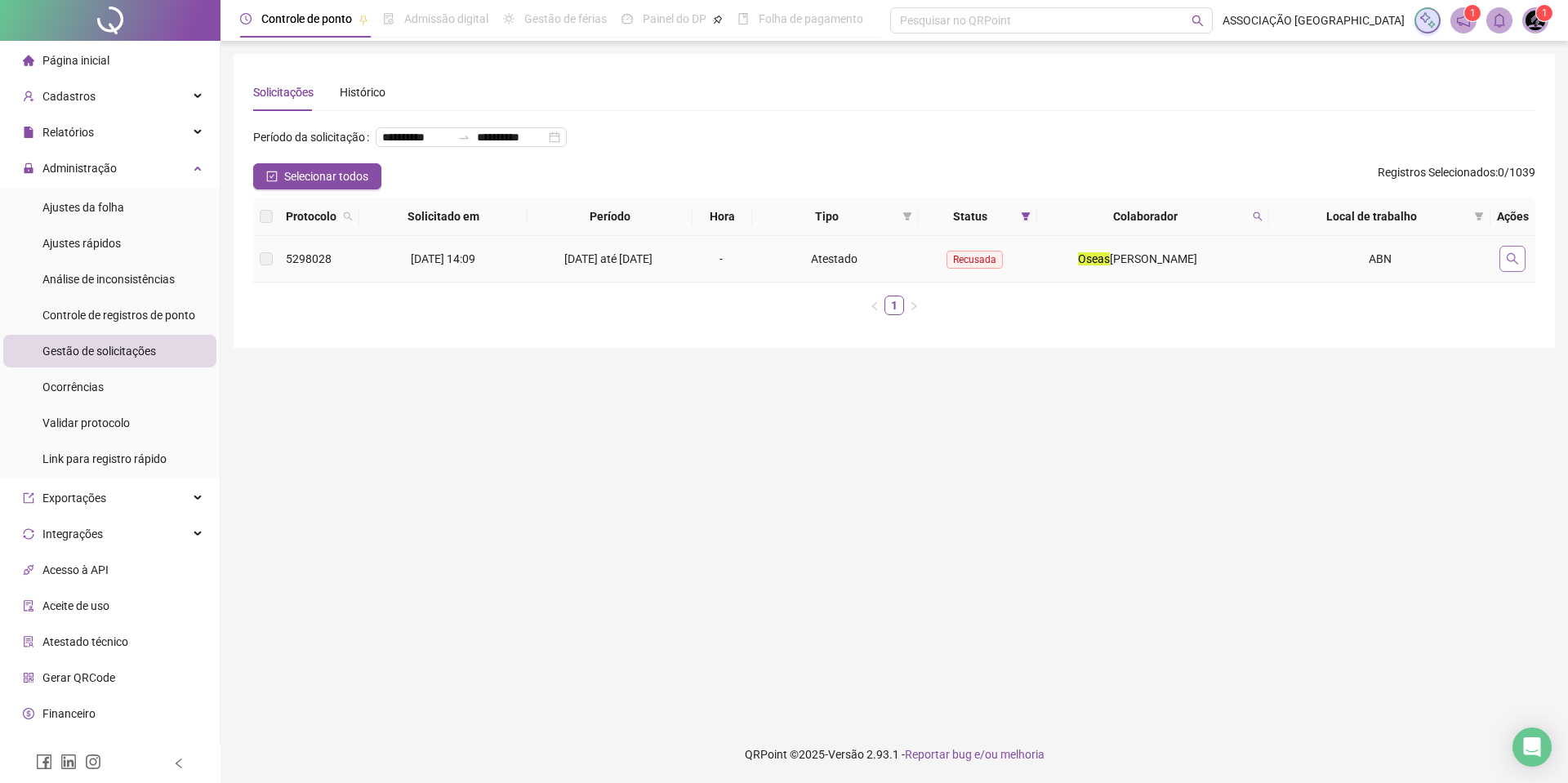
click at [1515, 272] on button "button" at bounding box center [1512, 259] width 27 height 27
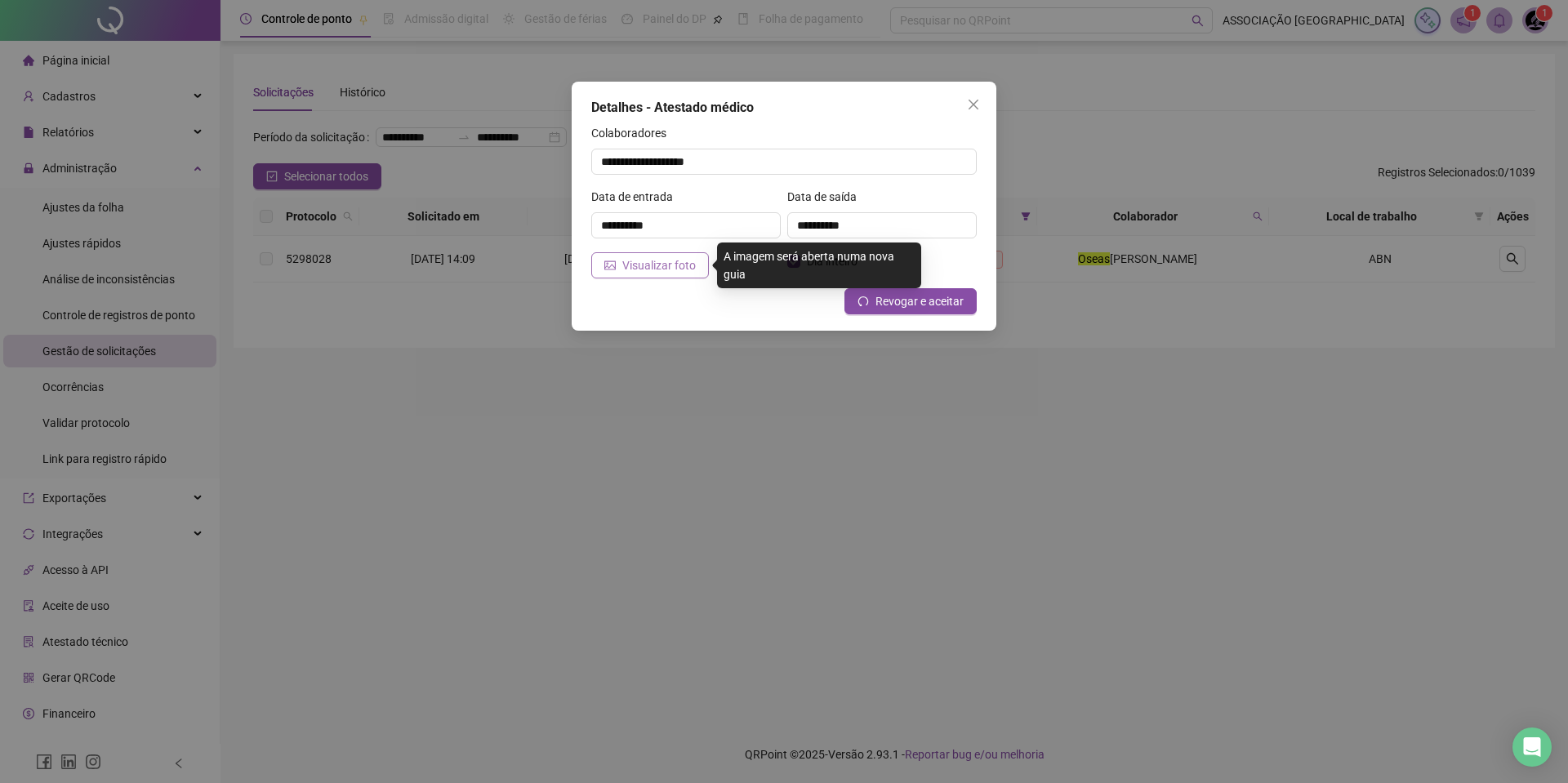
click at [674, 266] on span "Visualizar foto" at bounding box center [659, 265] width 74 height 18
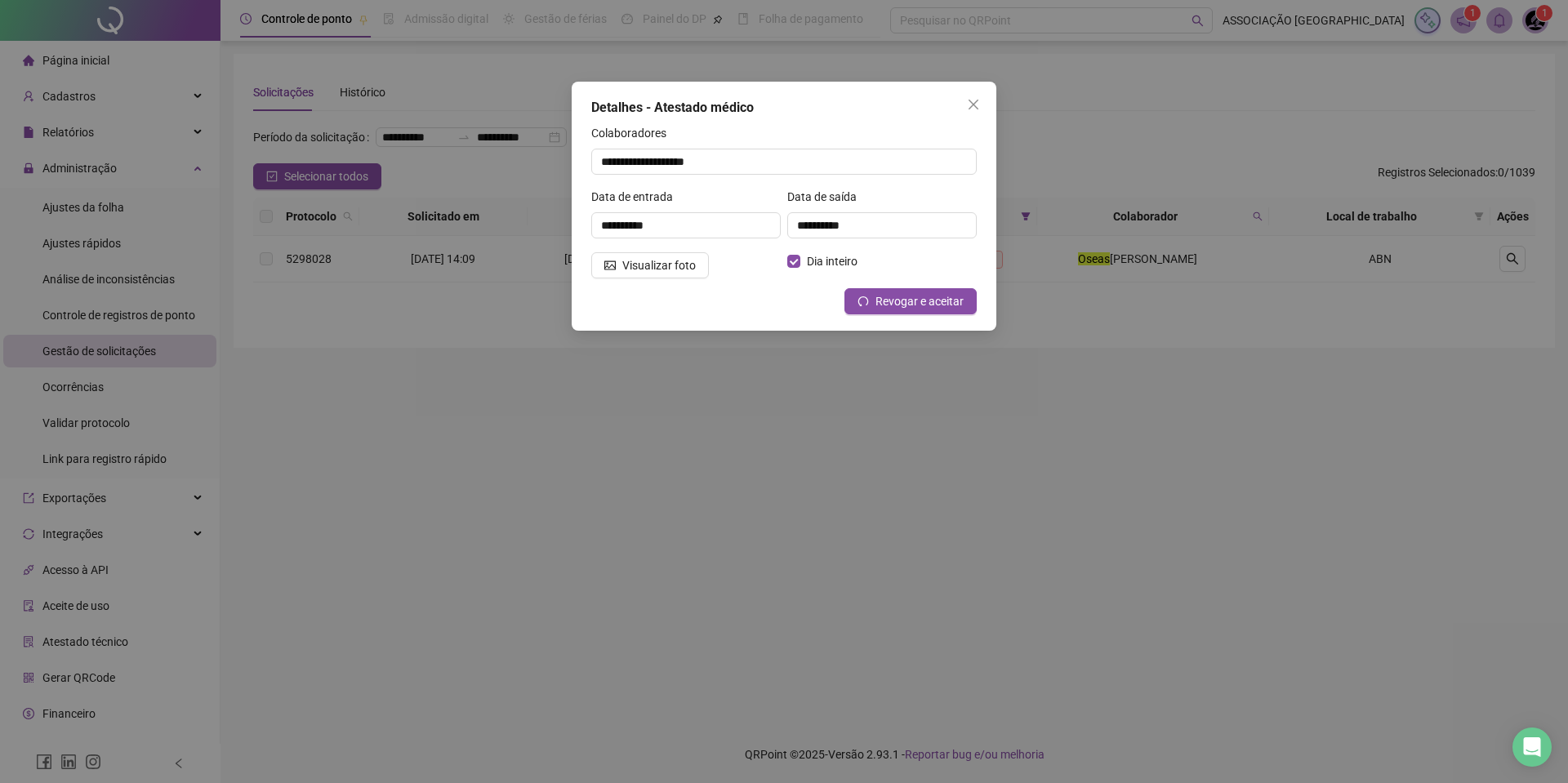
click at [968, 108] on icon "close" at bounding box center [974, 105] width 13 height 13
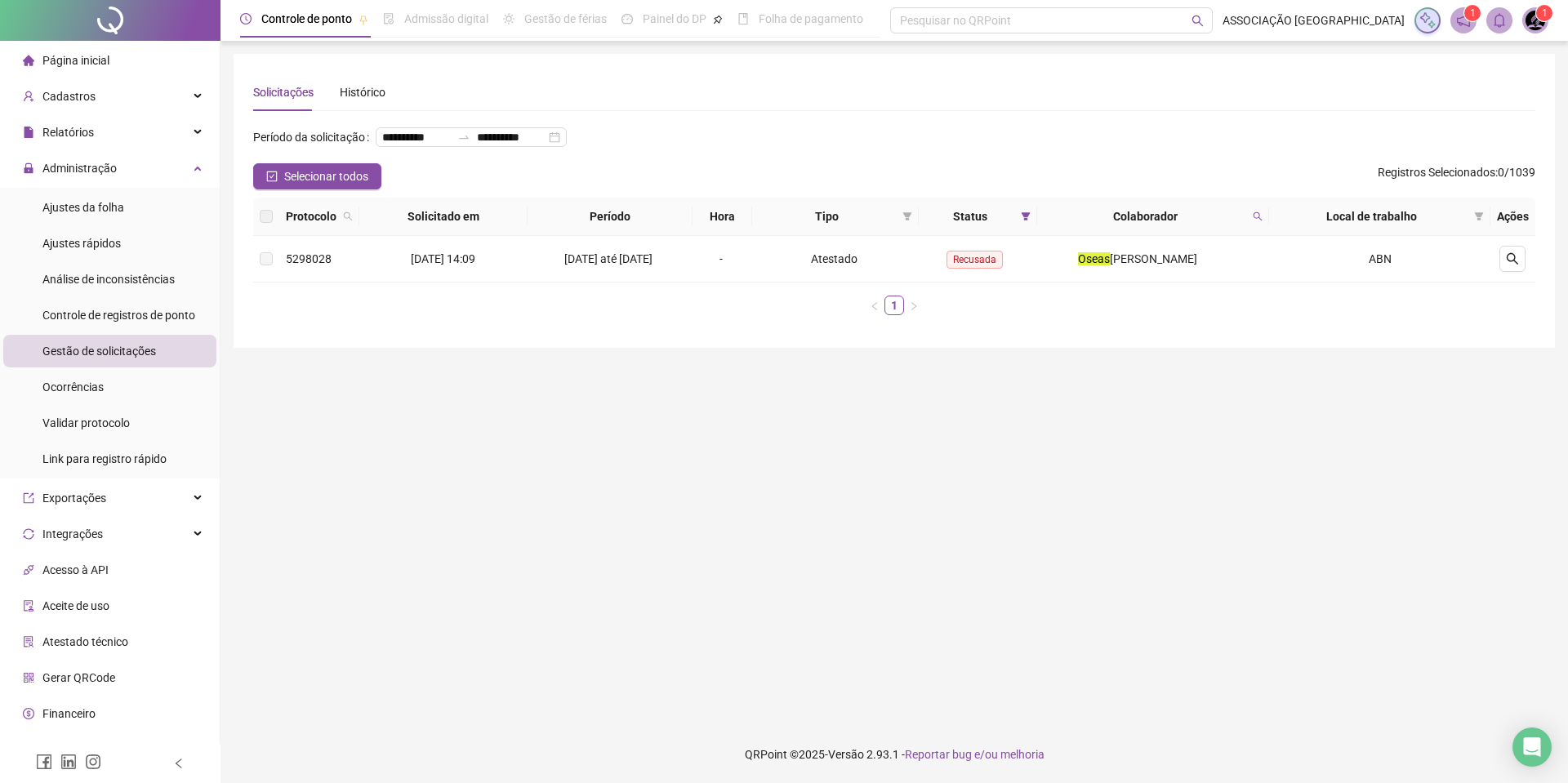
click at [1015, 226] on span "Status" at bounding box center [969, 216] width 89 height 18
click at [1030, 221] on icon "filter" at bounding box center [1026, 216] width 10 height 10
click at [1006, 333] on span "Aceita" at bounding box center [981, 328] width 54 height 13
click at [997, 271] on span "Recusada" at bounding box center [989, 275] width 56 height 18
click at [987, 325] on span "Aceita" at bounding box center [981, 329] width 41 height 18
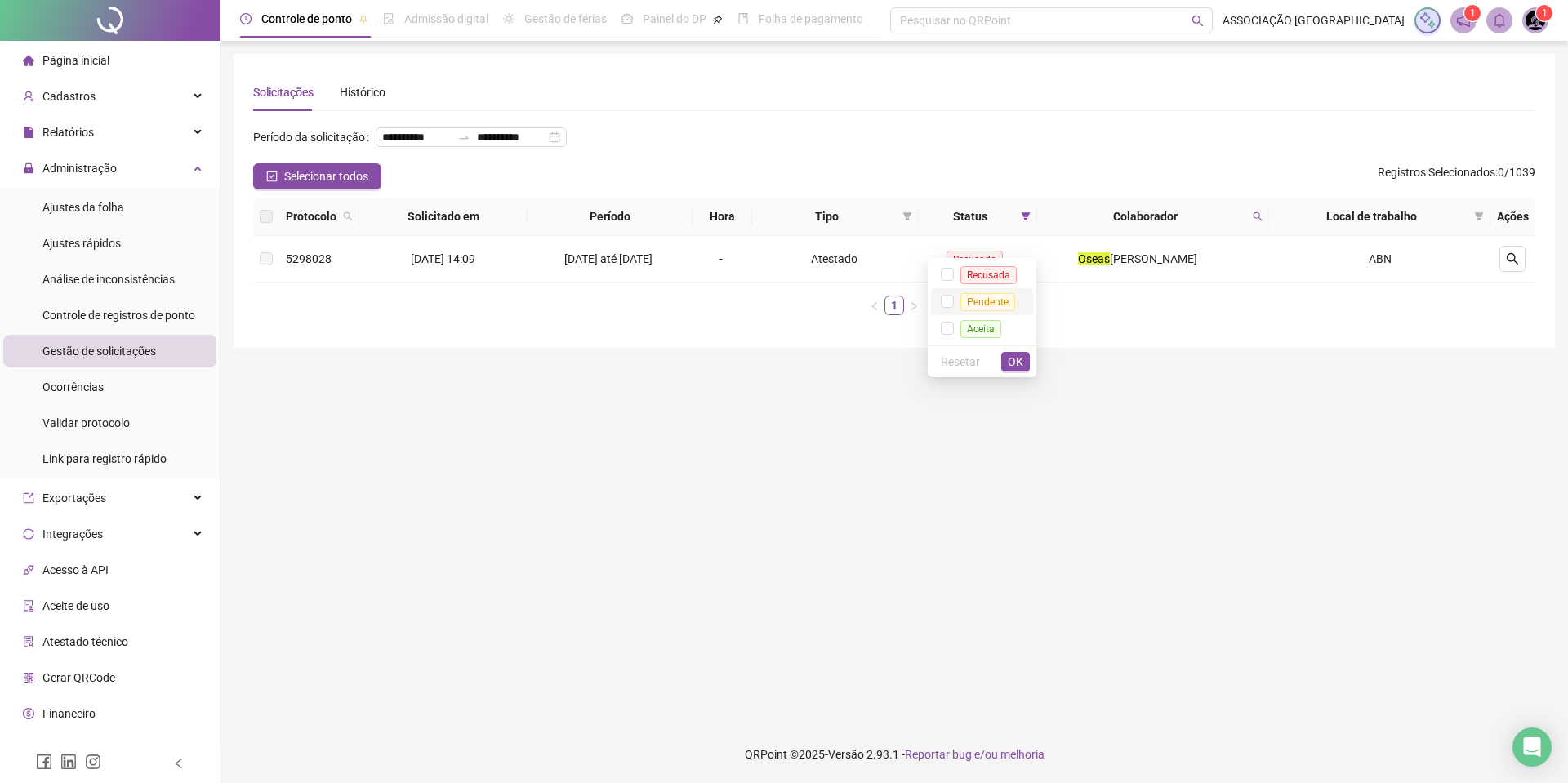
click at [986, 303] on span "Pendente" at bounding box center [988, 302] width 55 height 18
click at [1022, 365] on span "OK" at bounding box center [1015, 362] width 16 height 18
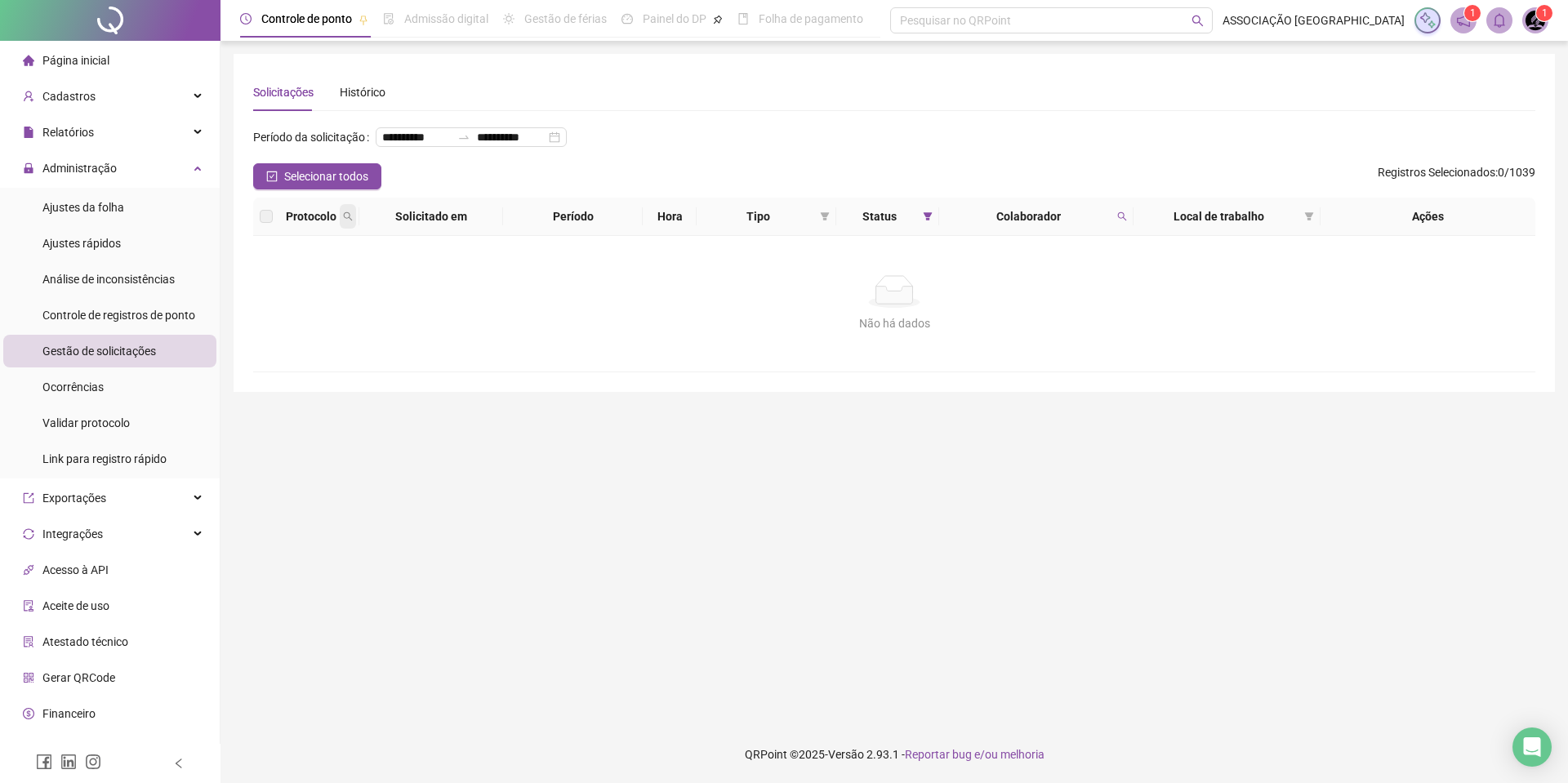
click at [348, 229] on span at bounding box center [348, 216] width 17 height 25
click at [247, 308] on span "Buscar" at bounding box center [241, 307] width 36 height 18
click at [930, 229] on span at bounding box center [928, 216] width 17 height 25
click at [883, 304] on span "Pendente" at bounding box center [887, 302] width 55 height 18
click at [1299, 226] on div "Local de trabalho" at bounding box center [1226, 216] width 173 height 18
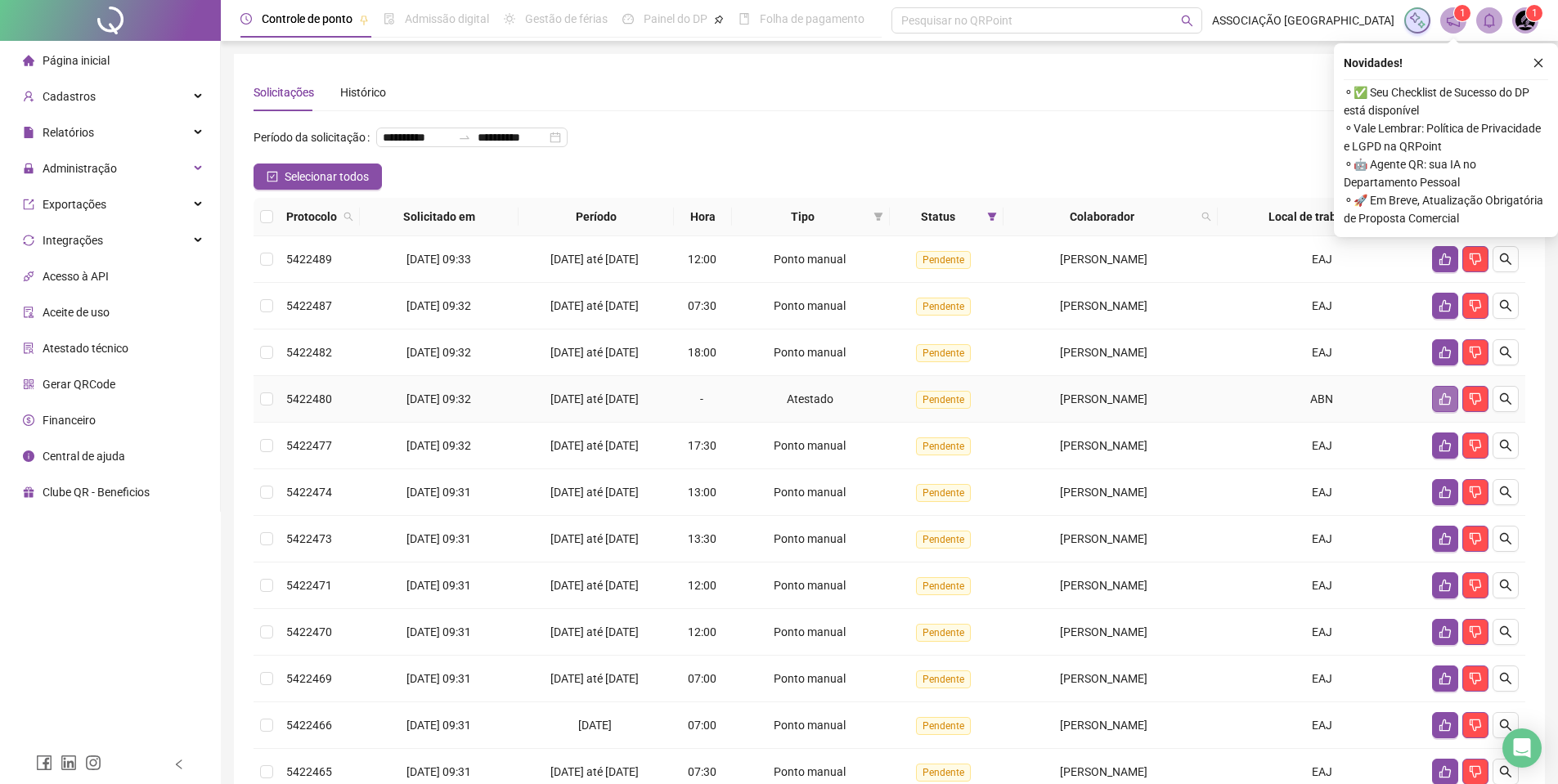
click at [1445, 405] on icon "like" at bounding box center [1446, 399] width 13 height 13
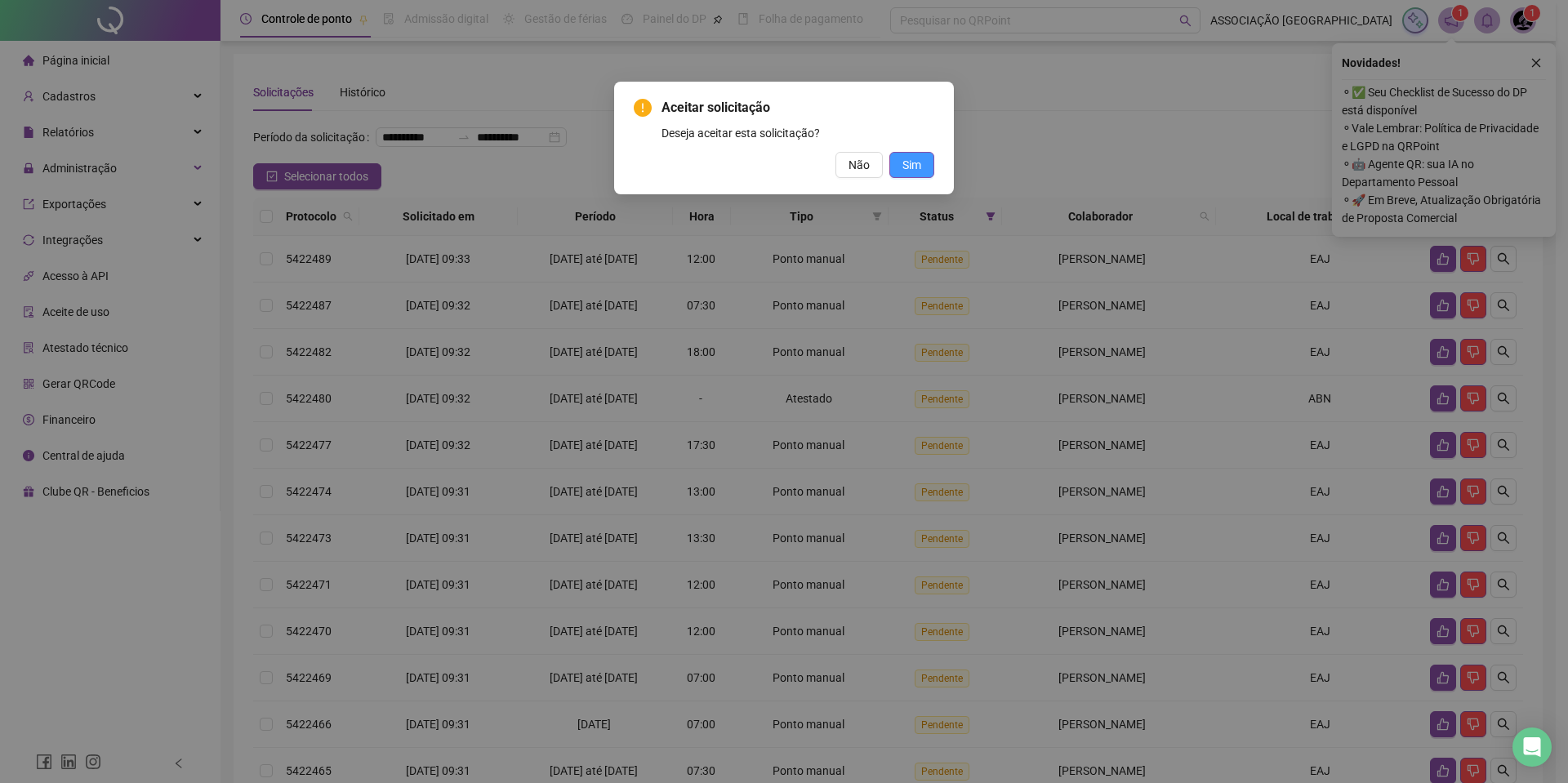
click at [927, 170] on button "Sim" at bounding box center [912, 165] width 45 height 27
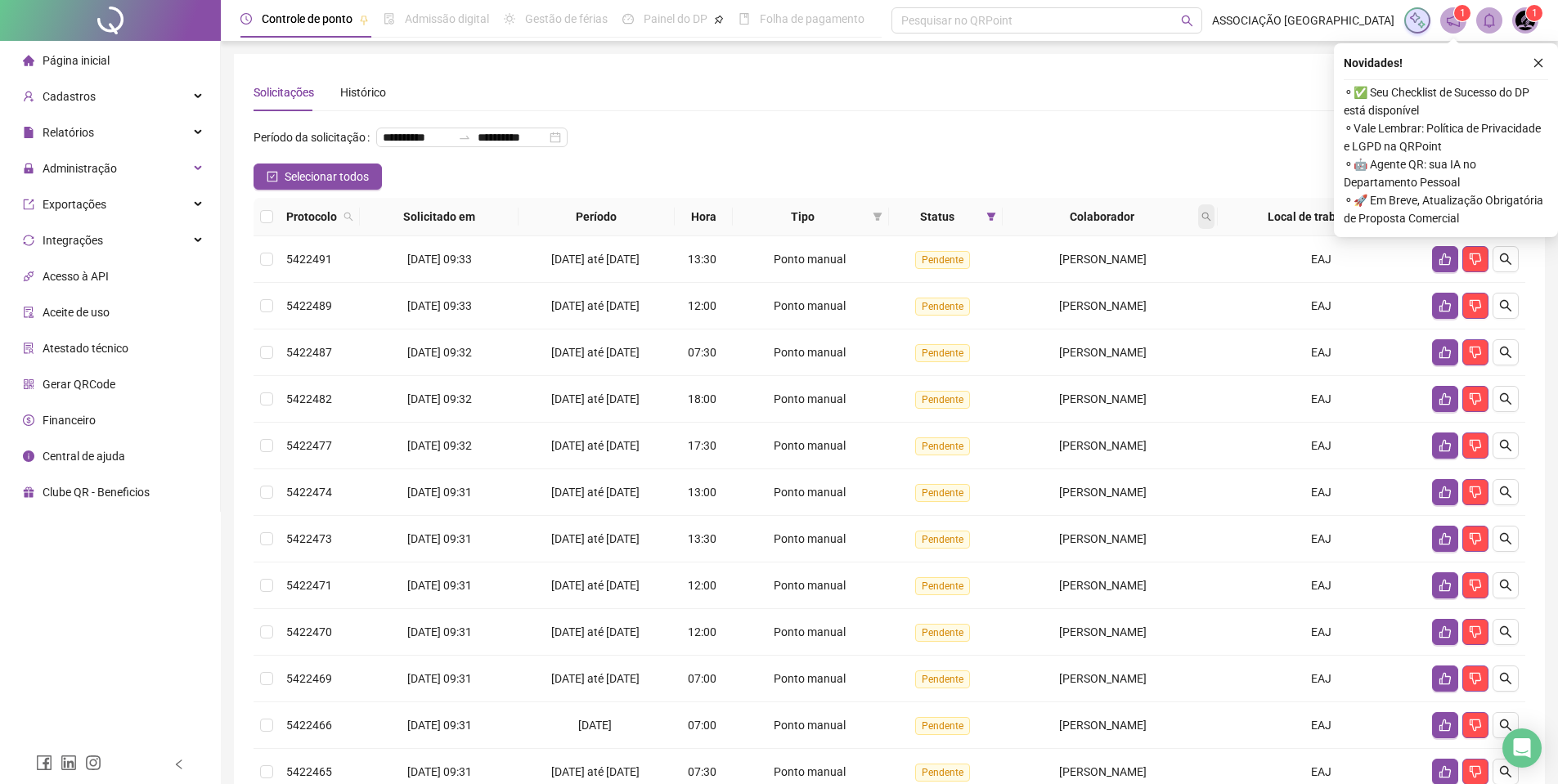
click at [1210, 229] on span at bounding box center [1207, 217] width 17 height 25
type input "*****"
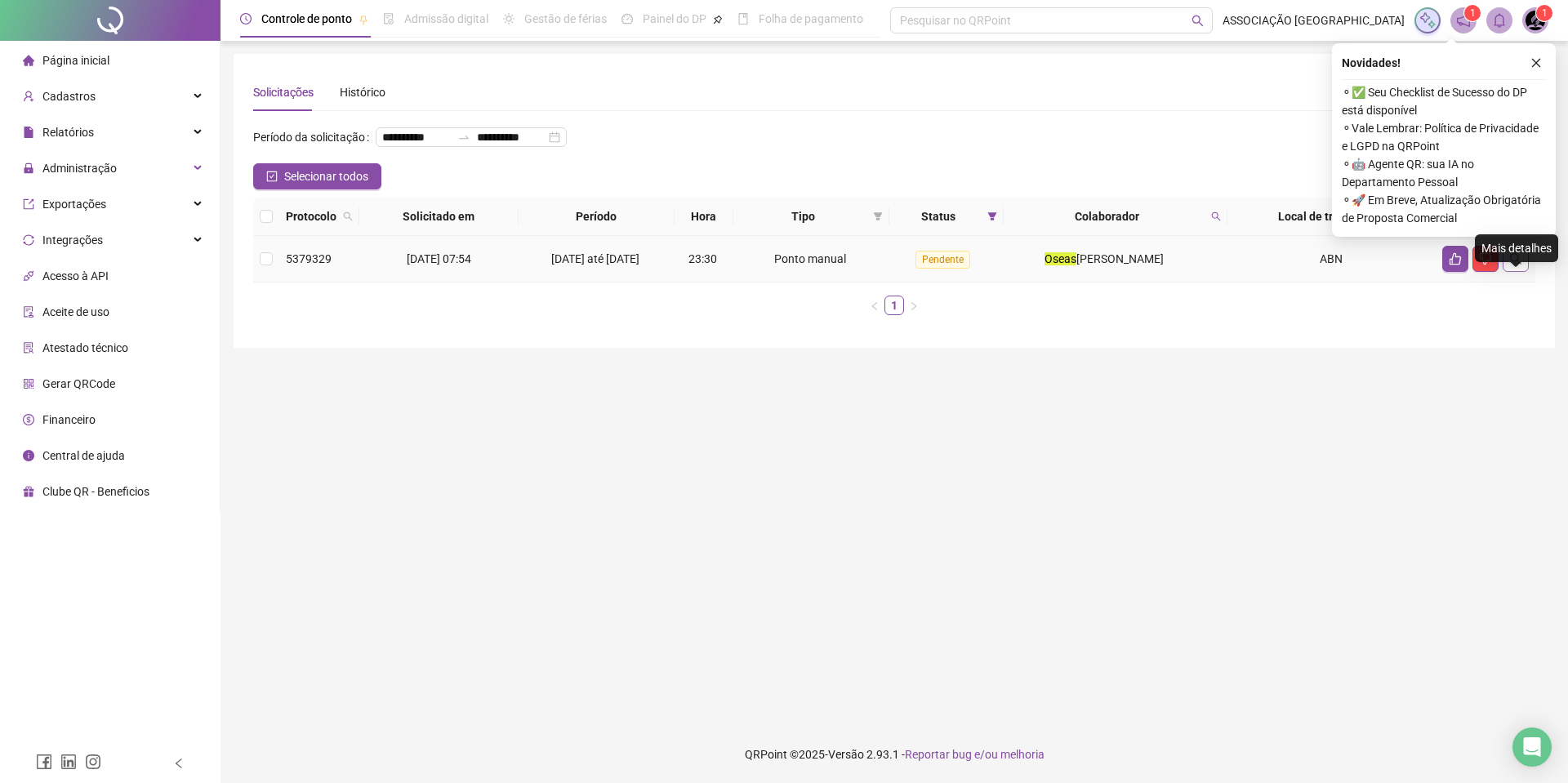
click at [1522, 265] on icon "search" at bounding box center [1516, 259] width 13 height 13
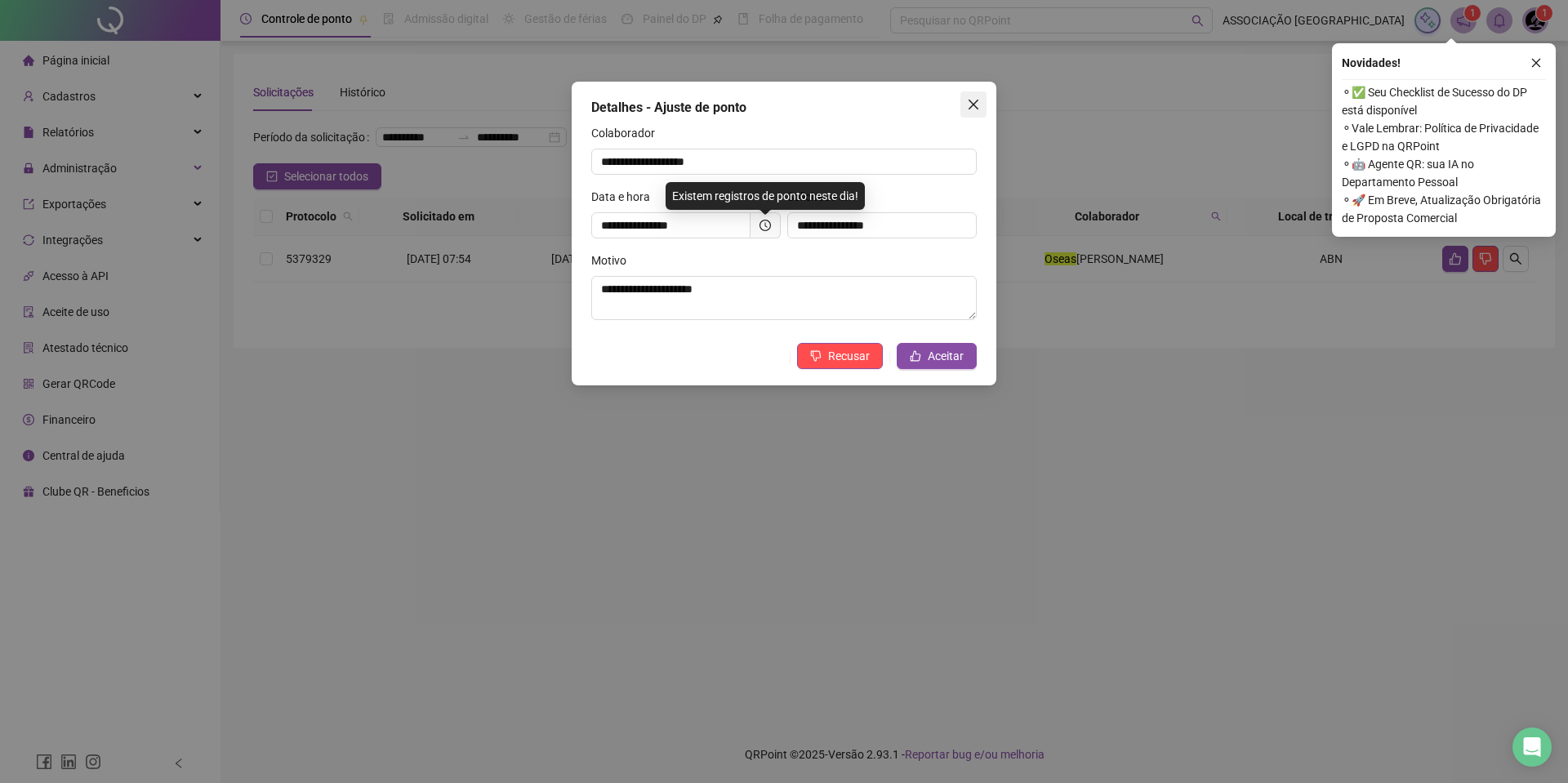
click at [971, 108] on icon "close" at bounding box center [974, 105] width 10 height 10
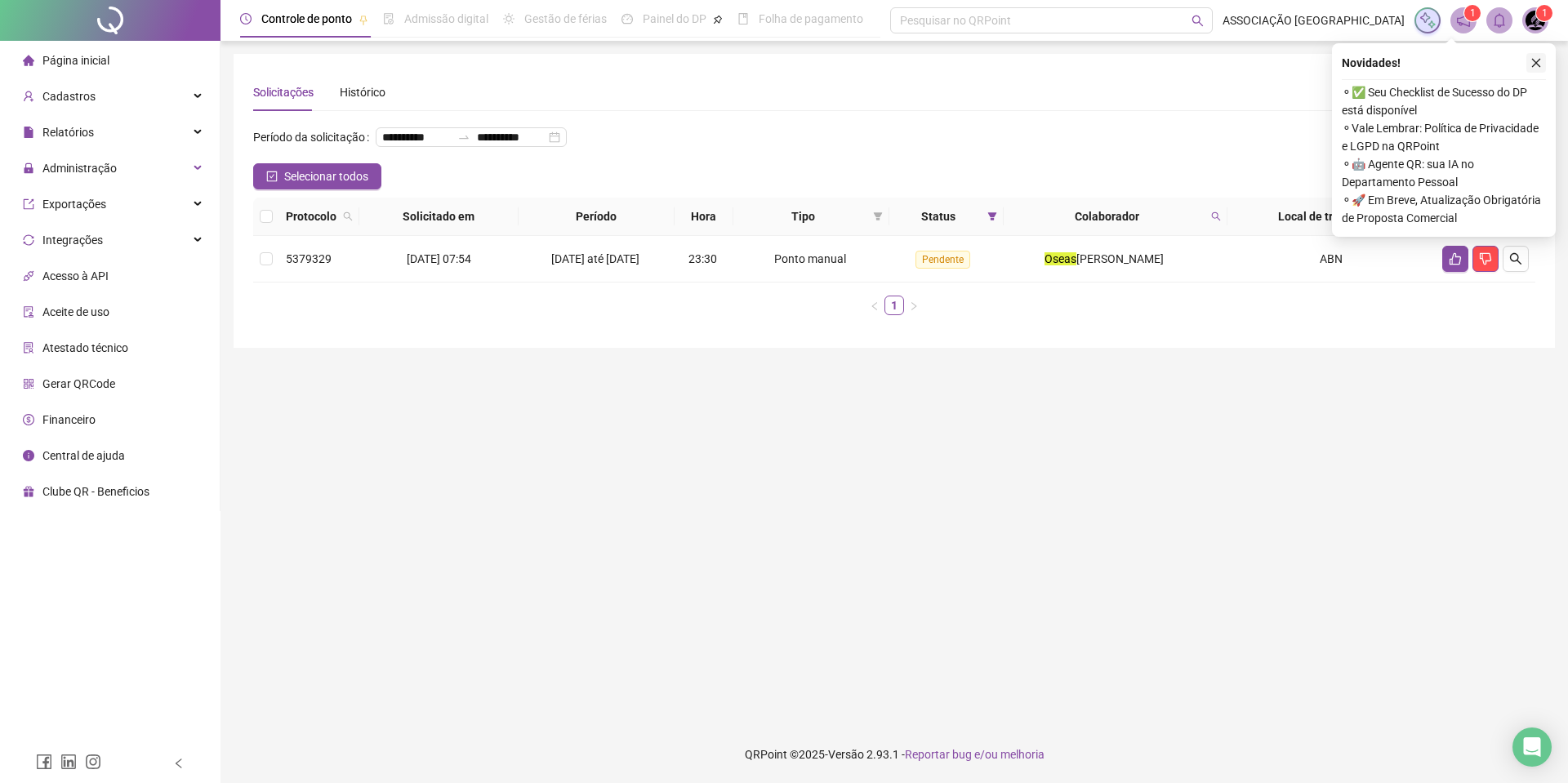
click at [1532, 60] on icon "close" at bounding box center [1536, 63] width 12 height 12
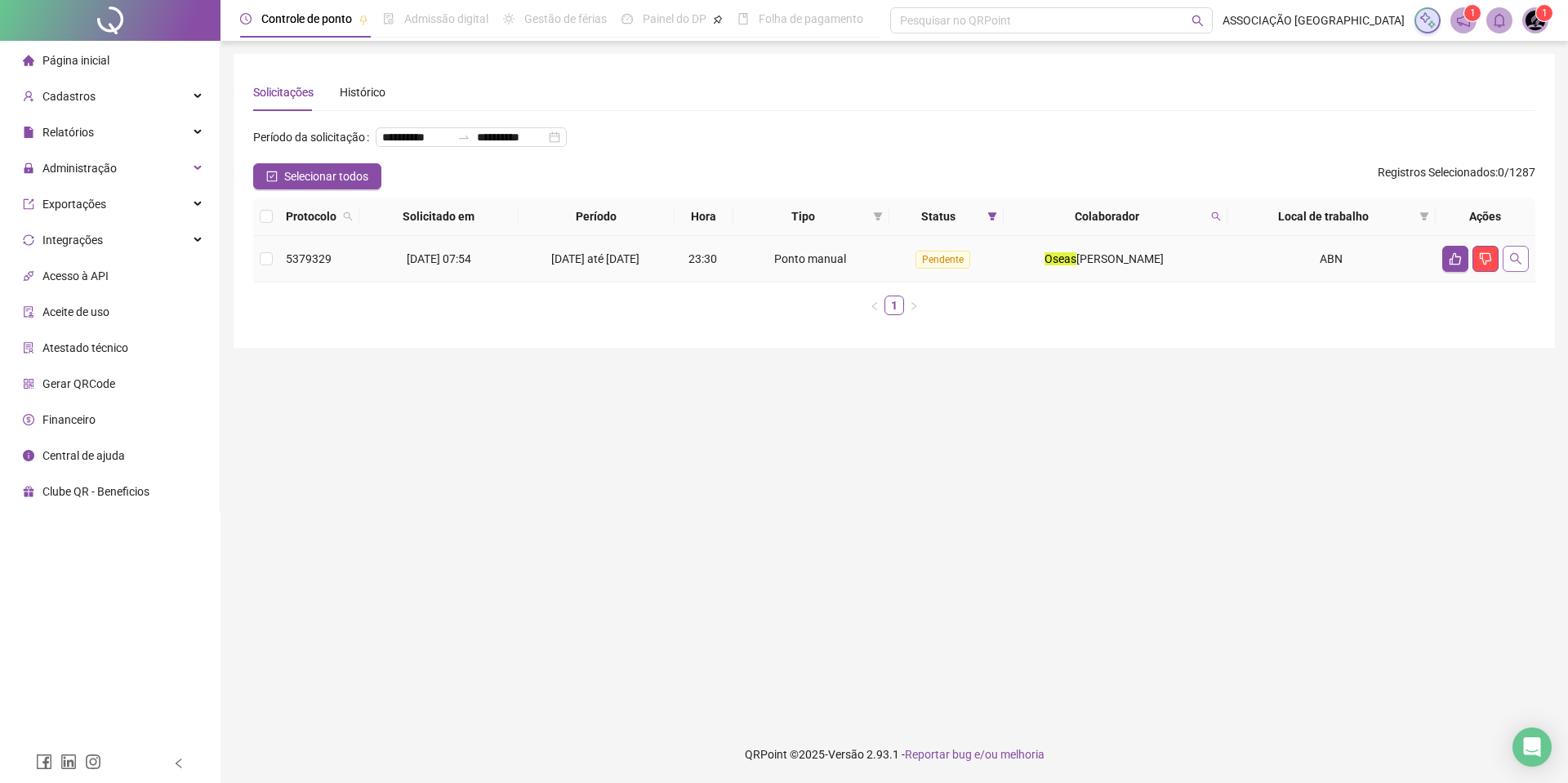
click at [1524, 272] on button "button" at bounding box center [1516, 259] width 27 height 27
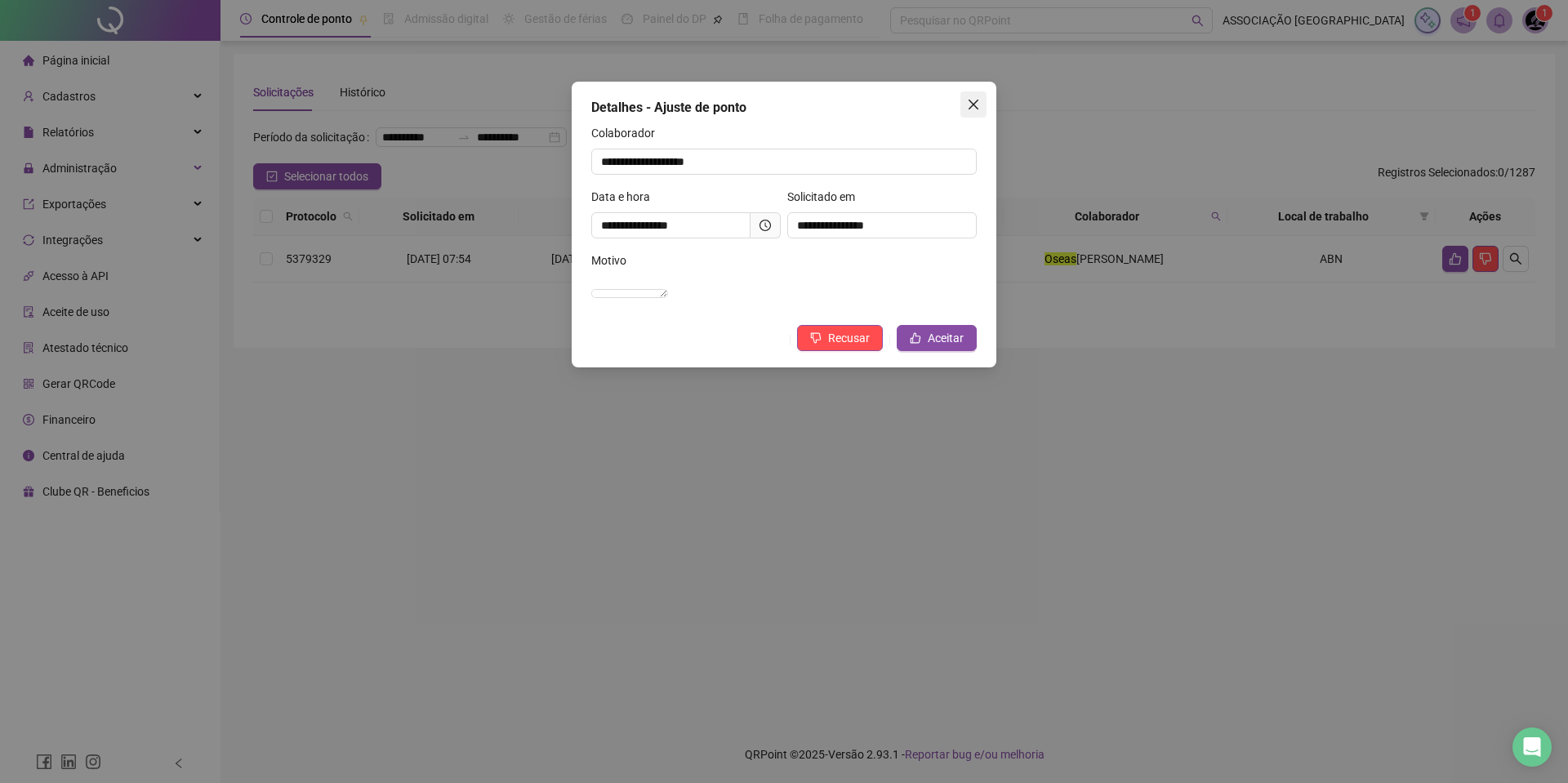
click at [976, 101] on icon "close" at bounding box center [974, 105] width 10 height 10
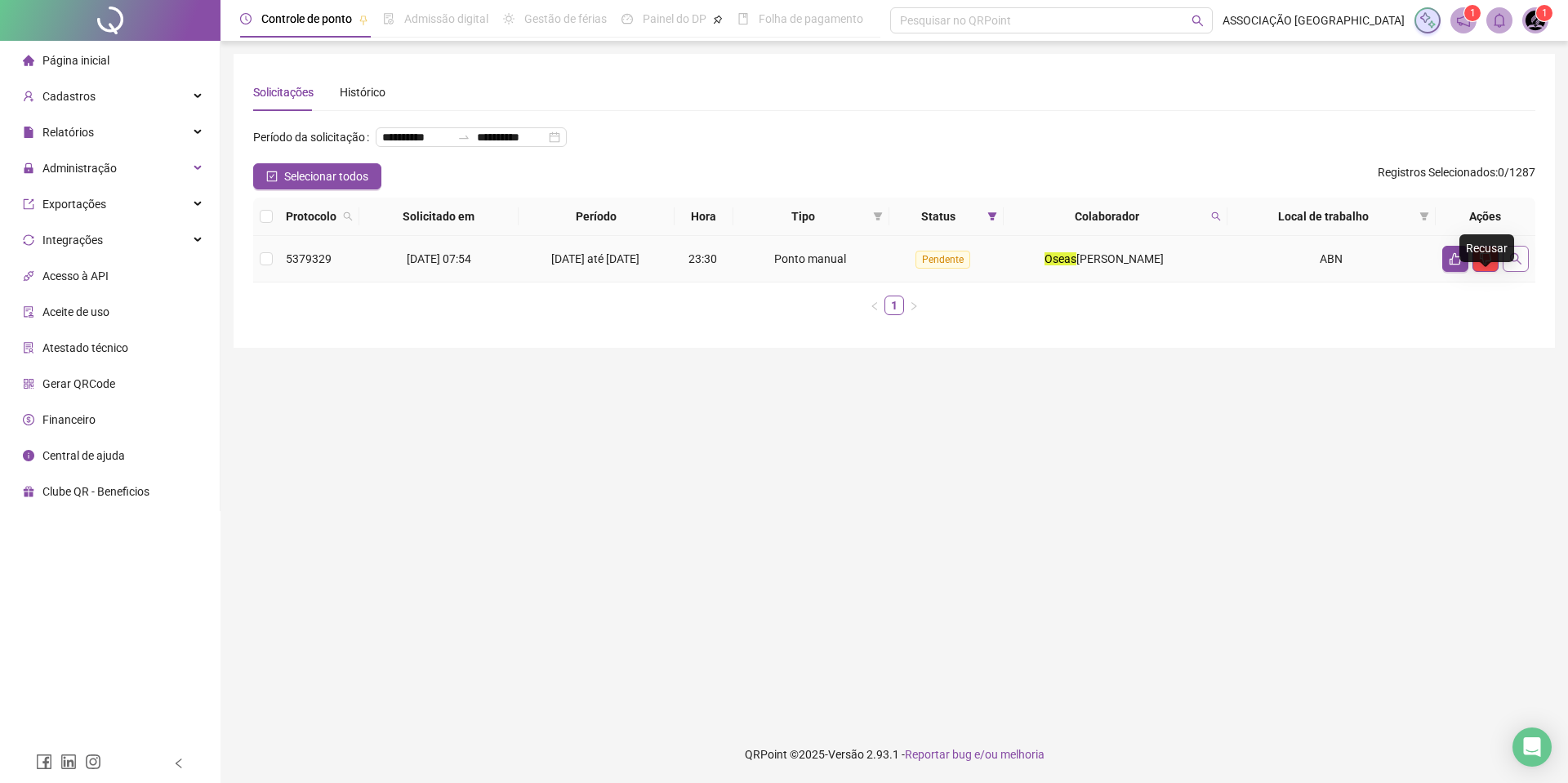
click at [1517, 265] on icon "search" at bounding box center [1516, 259] width 13 height 13
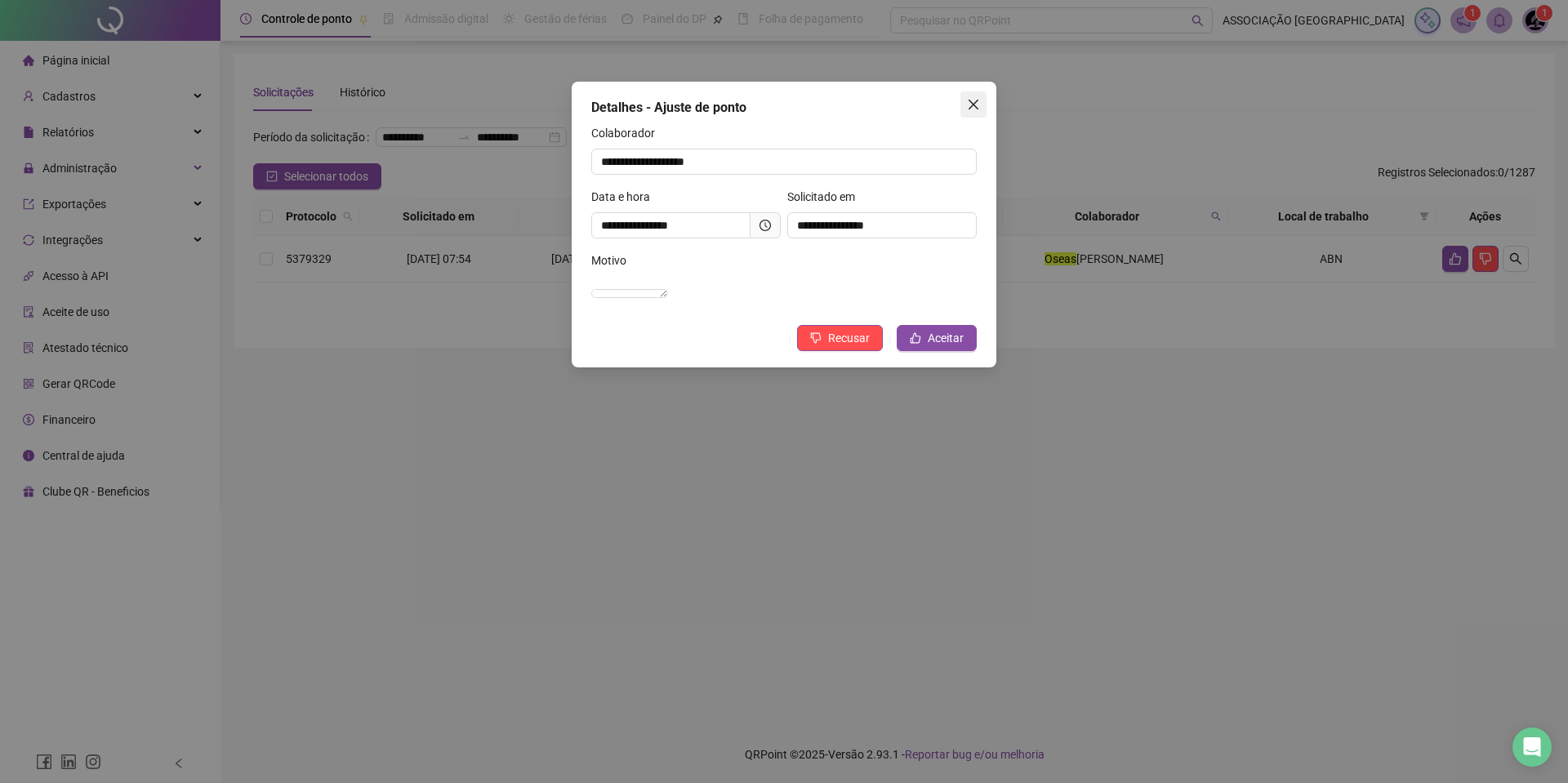
click at [974, 106] on icon "close" at bounding box center [974, 105] width 10 height 10
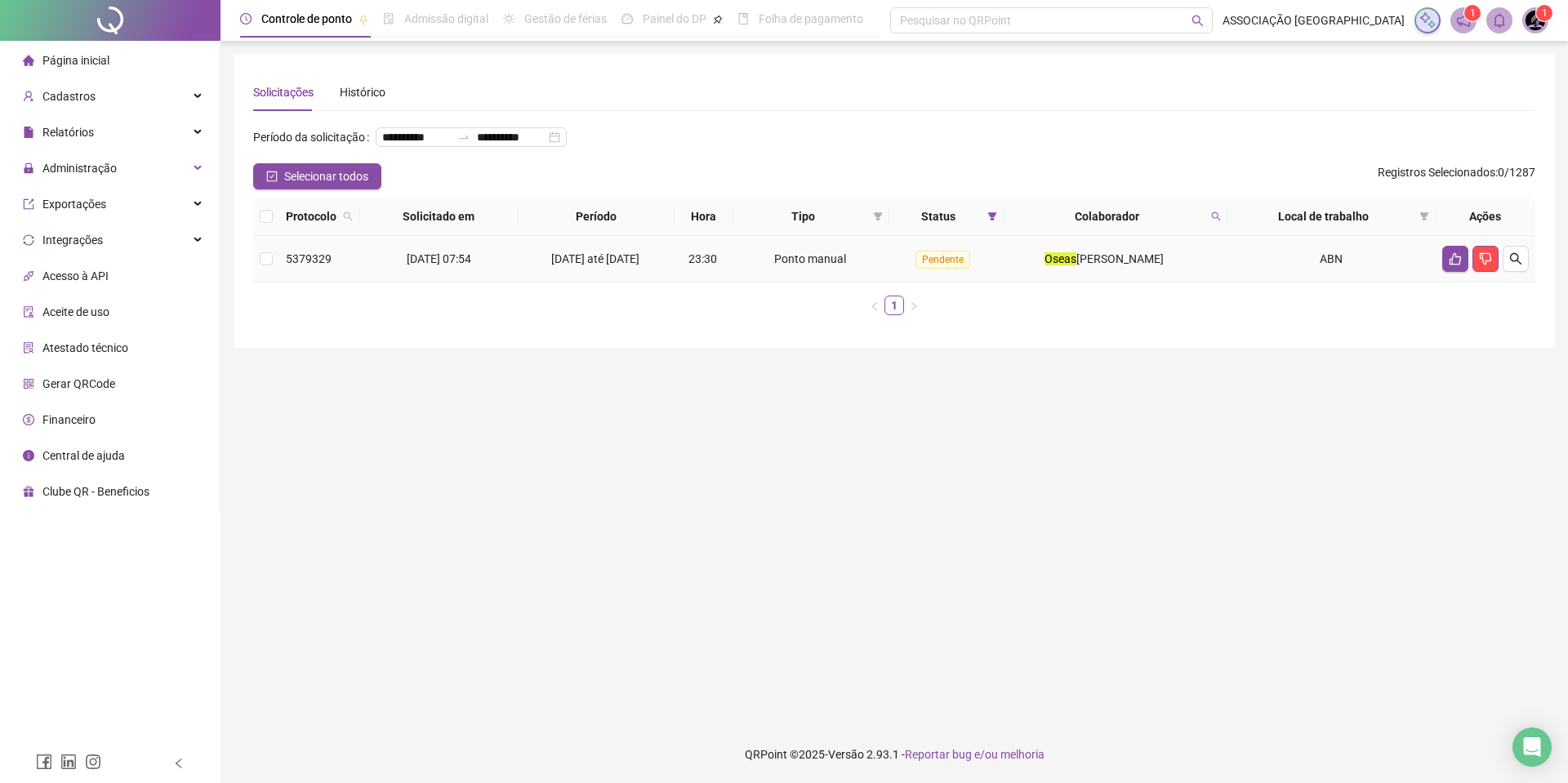
click at [571, 265] on span "[DATE] até [DATE]" at bounding box center [595, 259] width 88 height 13
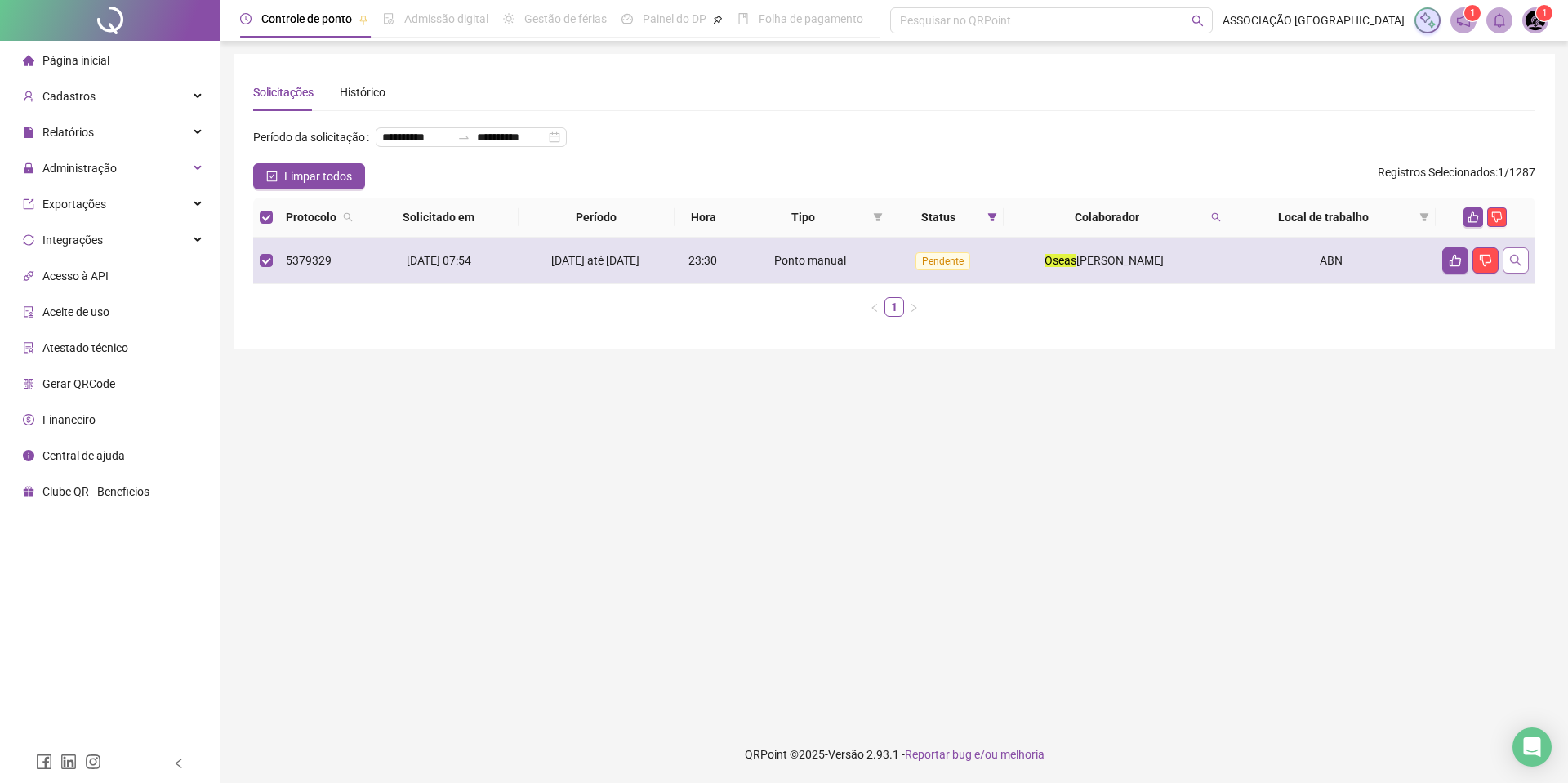
click at [1515, 266] on icon "search" at bounding box center [1516, 260] width 12 height 12
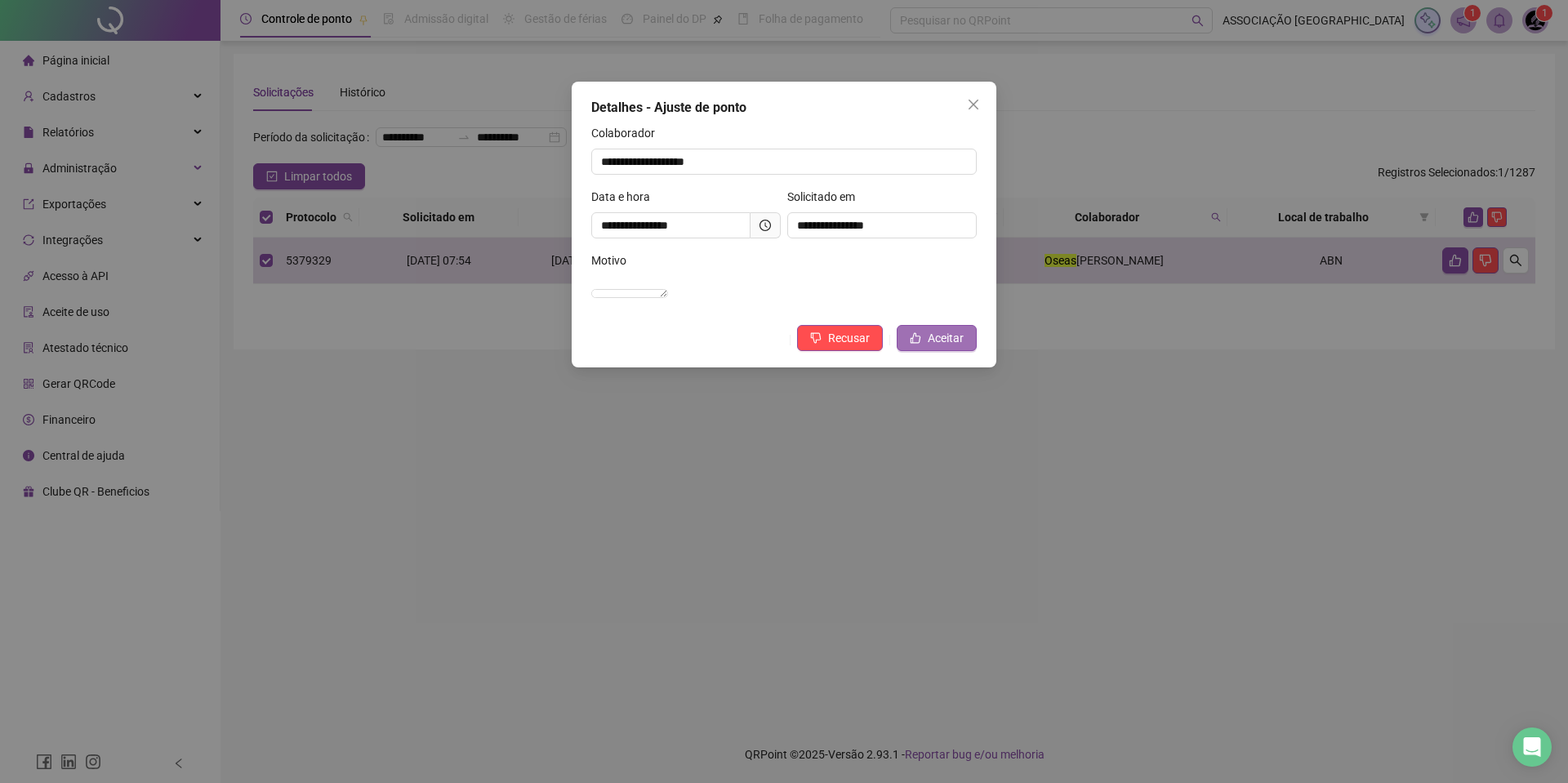
click at [960, 347] on span "Aceitar" at bounding box center [945, 338] width 36 height 18
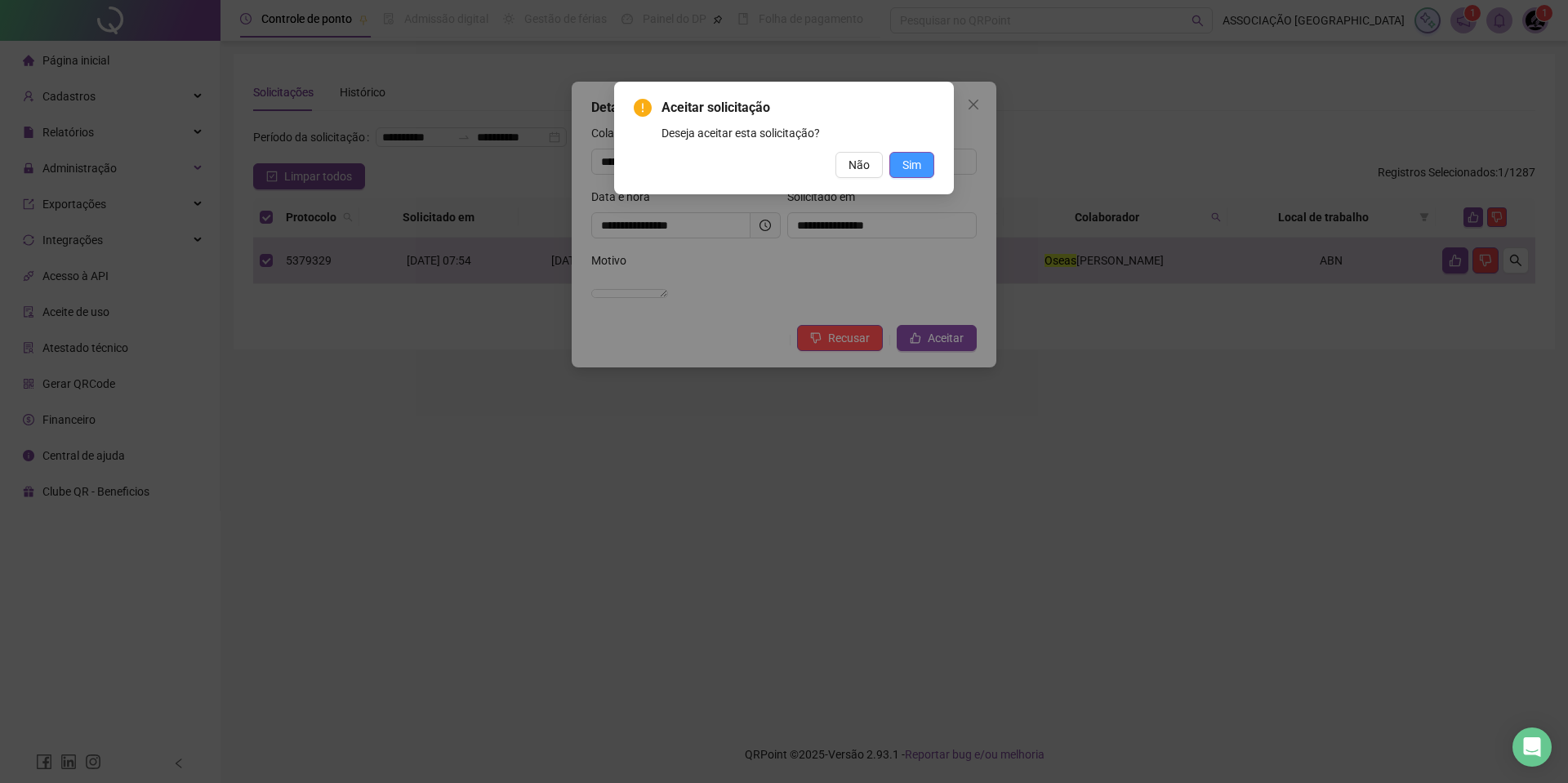
click at [914, 162] on span "Sim" at bounding box center [912, 165] width 19 height 18
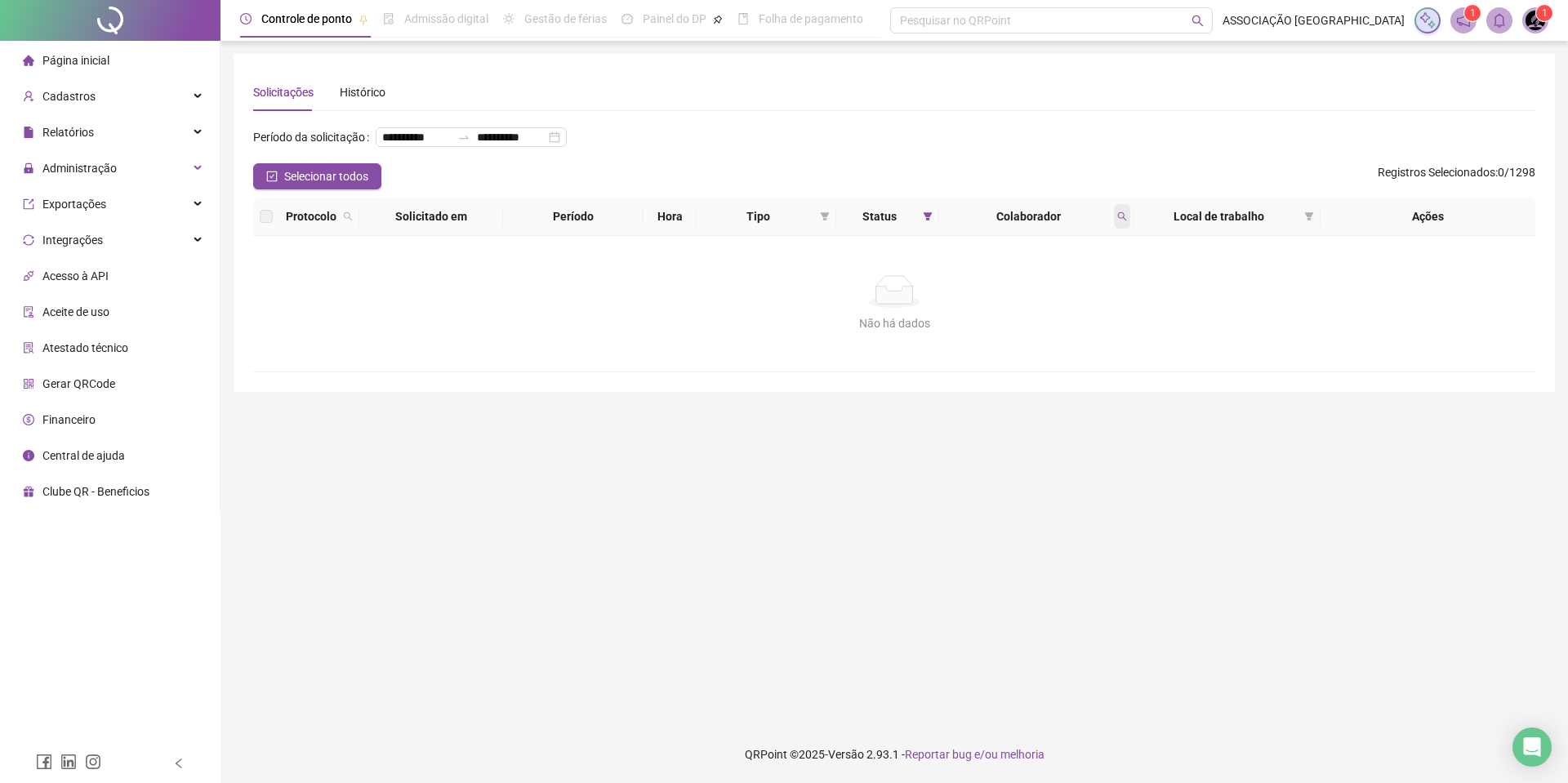
click at [1112, 226] on div "Colaborador" at bounding box center [1036, 216] width 182 height 18
click at [1127, 229] on span at bounding box center [1122, 216] width 17 height 25
click at [1017, 310] on span "Buscar" at bounding box center [1015, 307] width 36 height 18
click at [1126, 221] on icon "search" at bounding box center [1122, 216] width 10 height 10
click at [1010, 313] on span "Buscar" at bounding box center [1015, 307] width 36 height 18
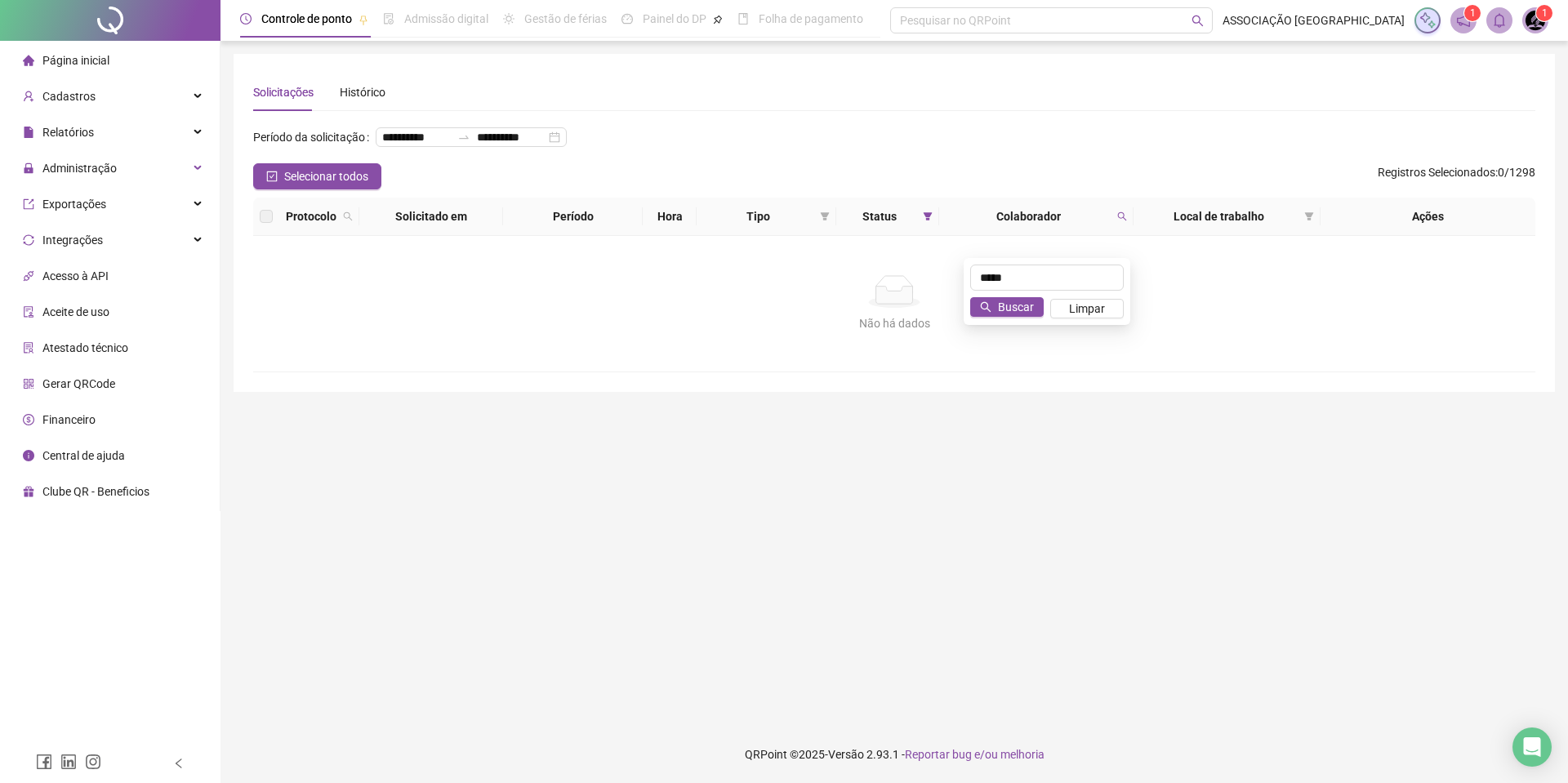
click at [1013, 308] on div "Não há dados" at bounding box center [894, 291] width 1243 height 32
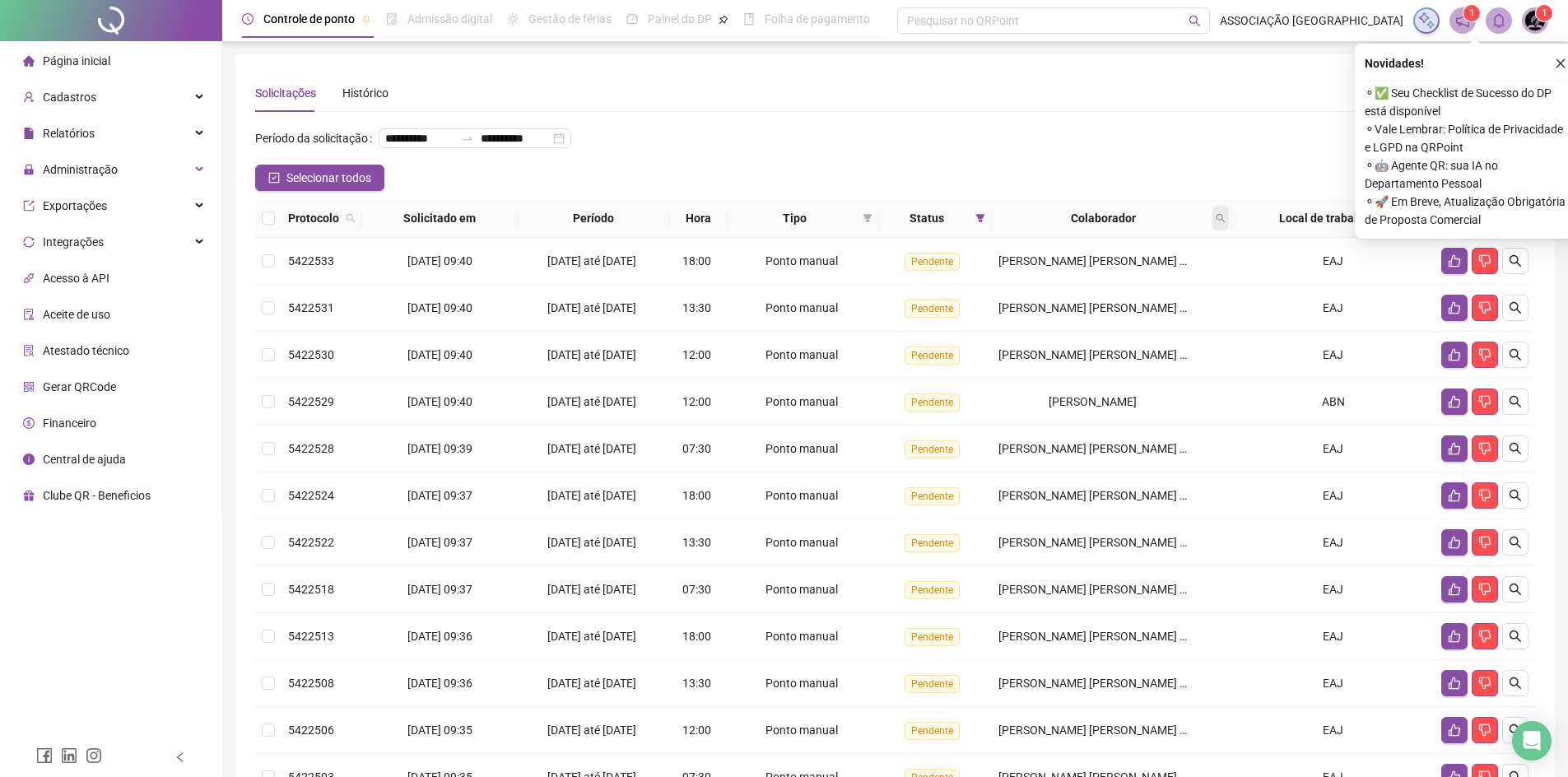
click at [1226, 223] on icon "search" at bounding box center [1221, 218] width 10 height 10
type input "*****"
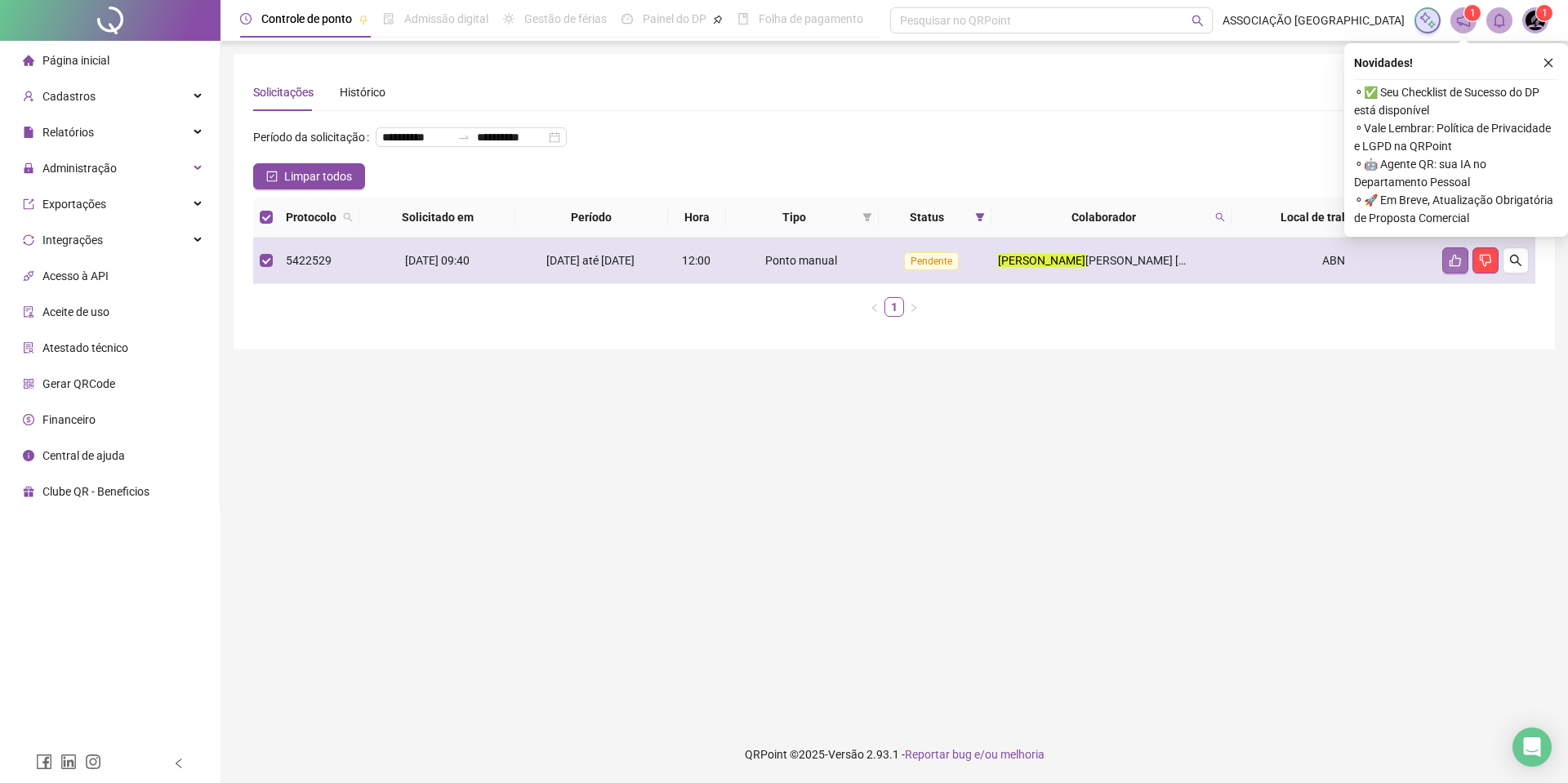
click at [1450, 267] on icon "like" at bounding box center [1455, 260] width 13 height 13
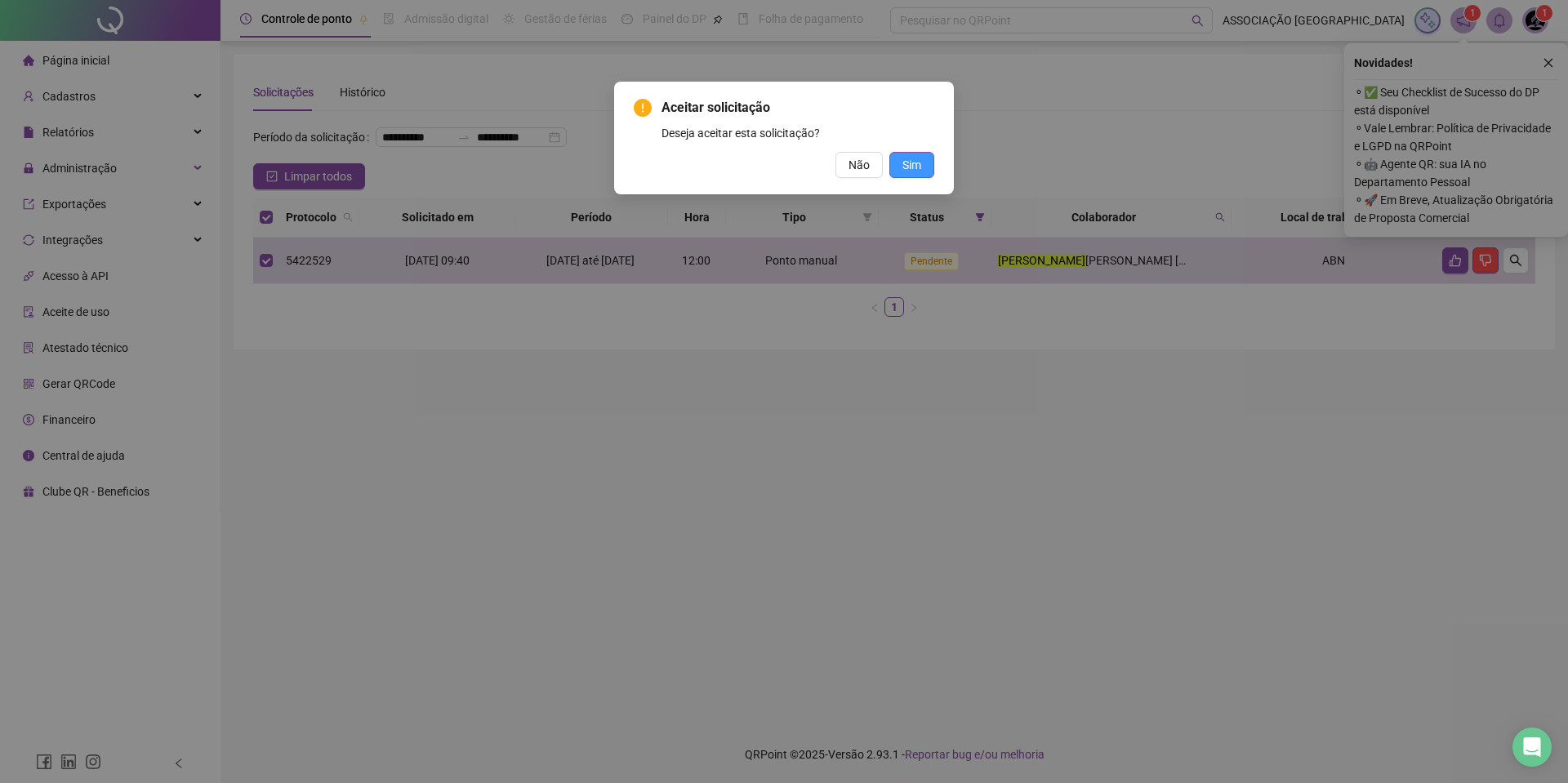
click at [915, 166] on span "Sim" at bounding box center [912, 165] width 19 height 18
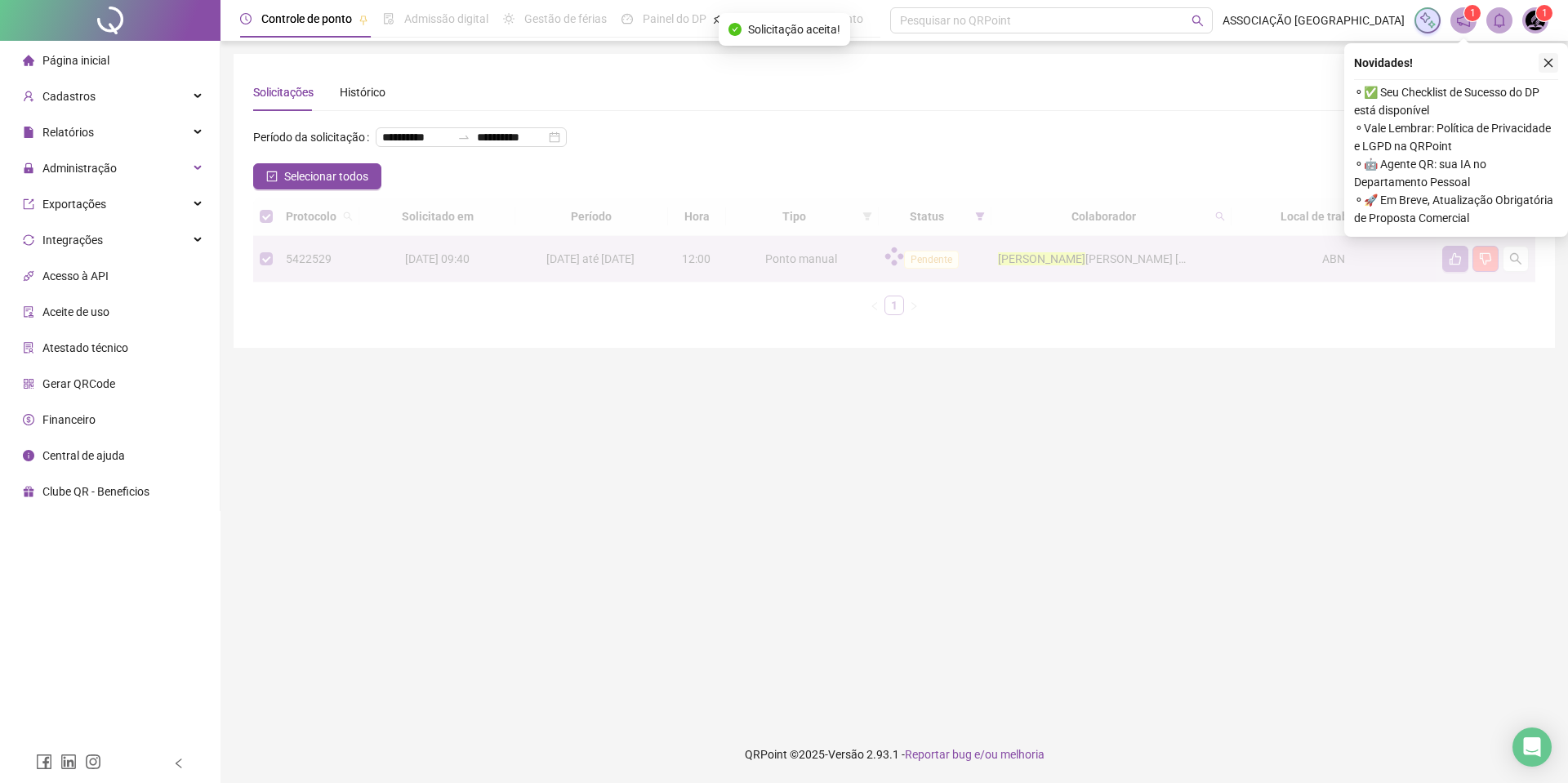
click at [1549, 64] on icon "close" at bounding box center [1549, 63] width 9 height 9
